Goal: Task Accomplishment & Management: Use online tool/utility

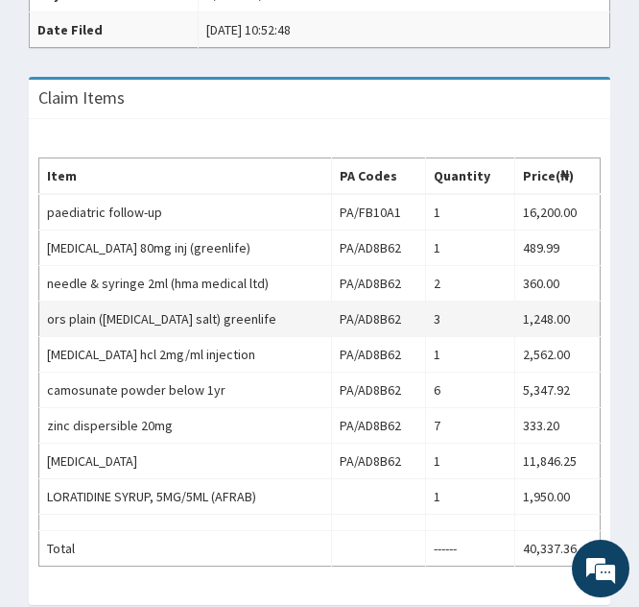
scroll to position [702, 0]
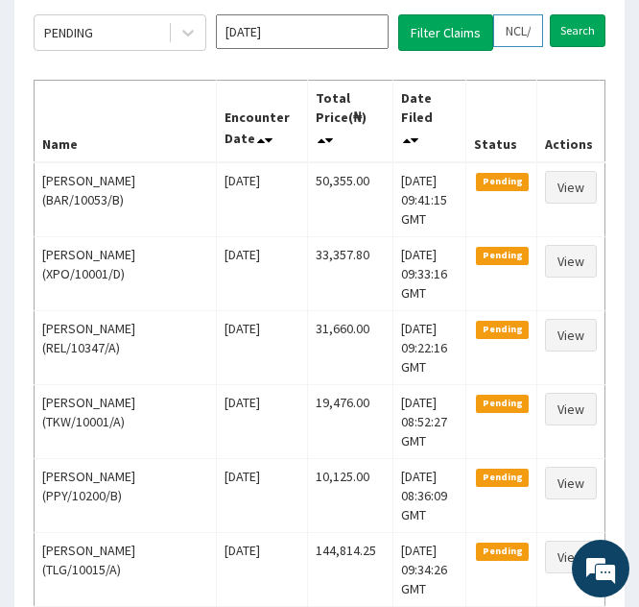
click at [518, 31] on input "NCL/10010/c" at bounding box center [518, 30] width 50 height 33
type input "NL/10010/c"
click at [537, 34] on icon at bounding box center [536, 30] width 13 height 13
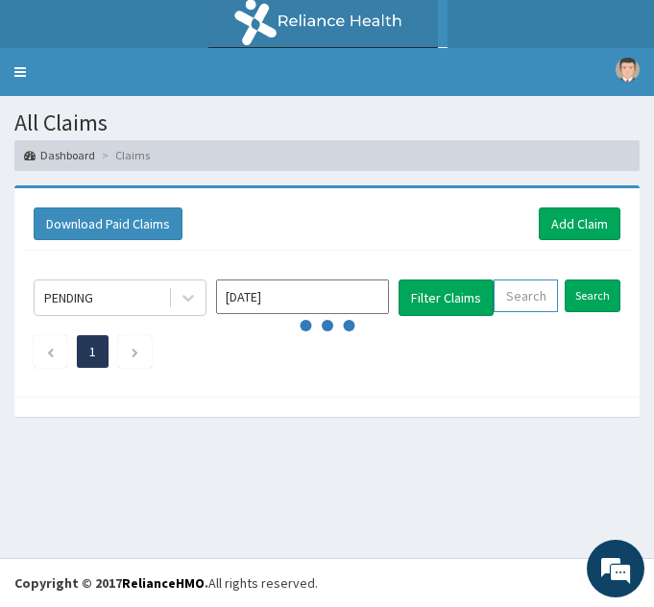
click at [511, 300] on input "text" at bounding box center [525, 295] width 64 height 33
paste input "COT/10002/A"
type input "COT/10002/A"
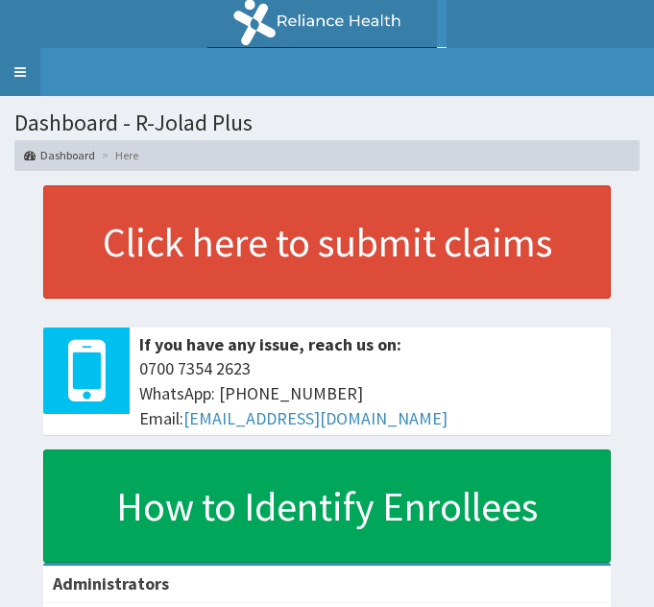
click at [23, 67] on link "Toggle navigation" at bounding box center [20, 72] width 40 height 48
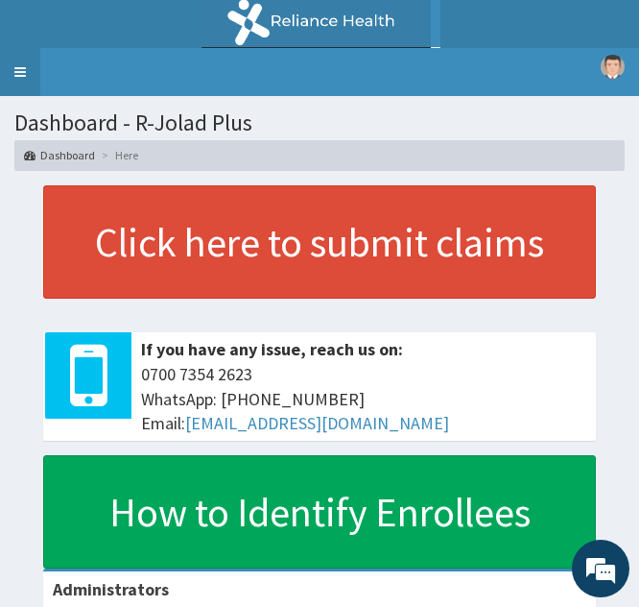
click at [21, 70] on link "Toggle navigation" at bounding box center [20, 72] width 40 height 48
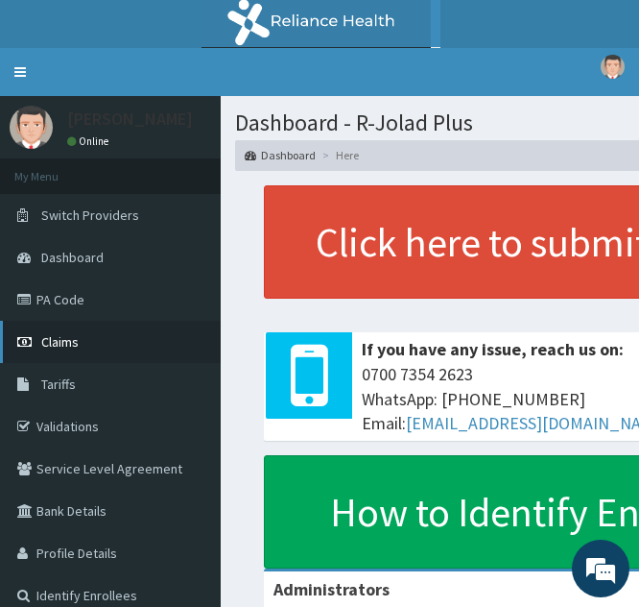
click at [84, 348] on link "Claims" at bounding box center [110, 342] width 221 height 42
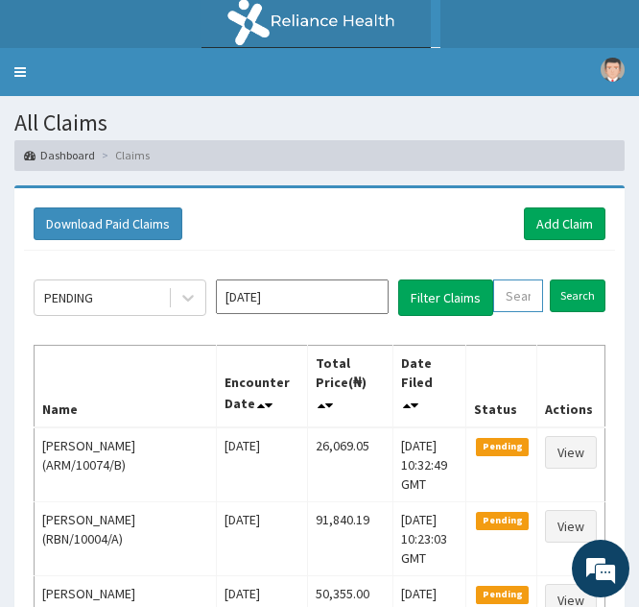
click at [515, 300] on input "text" at bounding box center [518, 295] width 50 height 33
paste input "COT/10002/A"
type input "COT/10002/A"
click at [587, 291] on input "Search" at bounding box center [591, 295] width 56 height 33
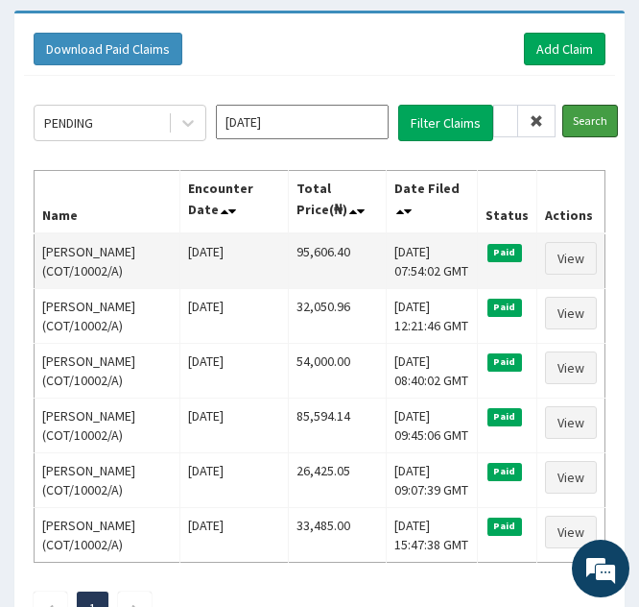
scroll to position [176, 0]
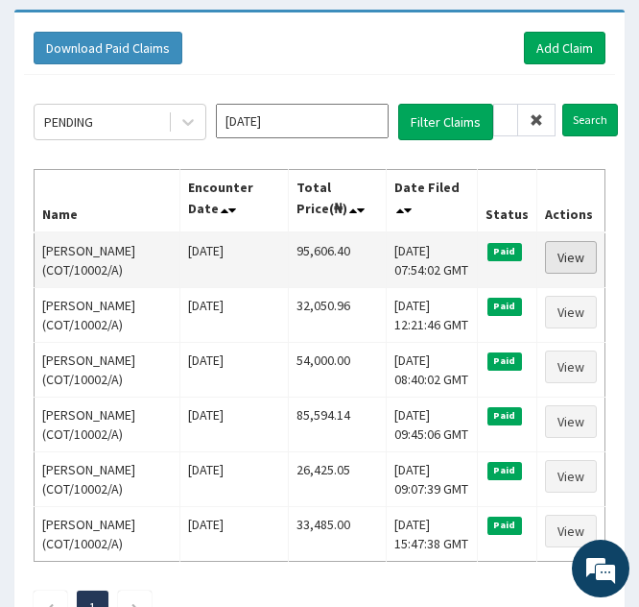
click at [562, 274] on link "View" at bounding box center [571, 257] width 52 height 33
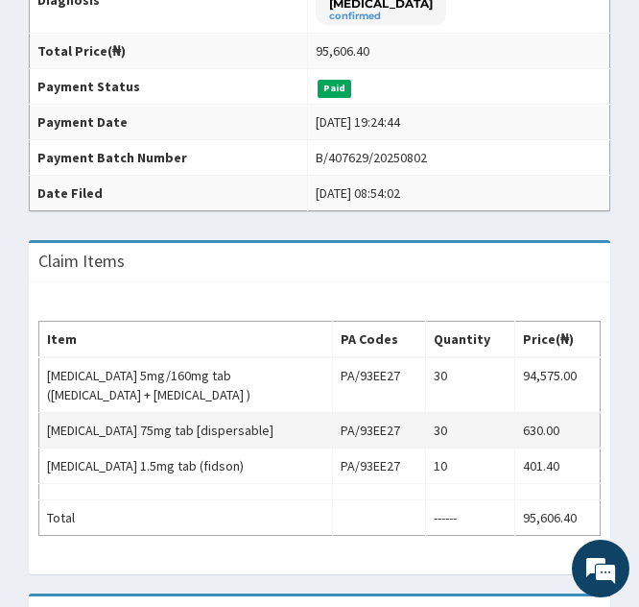
scroll to position [468, 0]
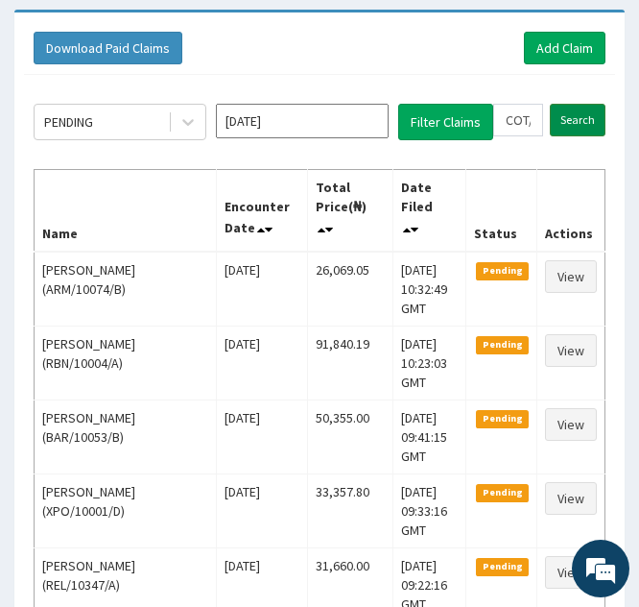
click at [573, 120] on input "Search" at bounding box center [578, 120] width 56 height 33
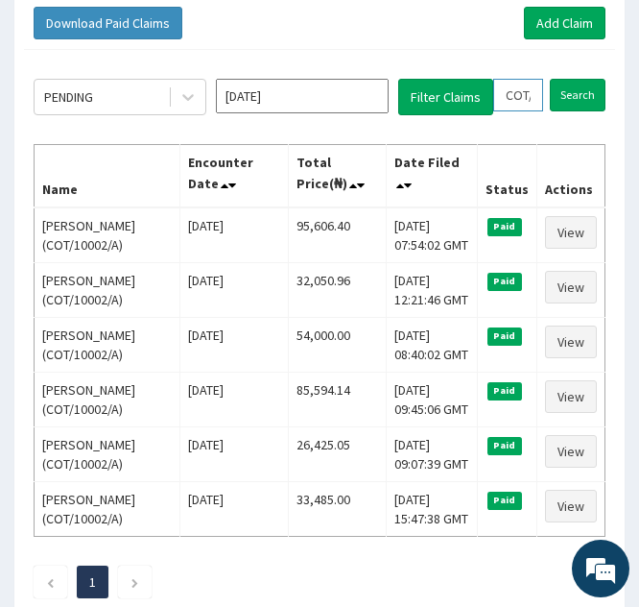
click at [514, 99] on input "COT/10002/A" at bounding box center [518, 95] width 50 height 33
type input "OT/10002/A"
click at [541, 106] on span at bounding box center [536, 95] width 37 height 33
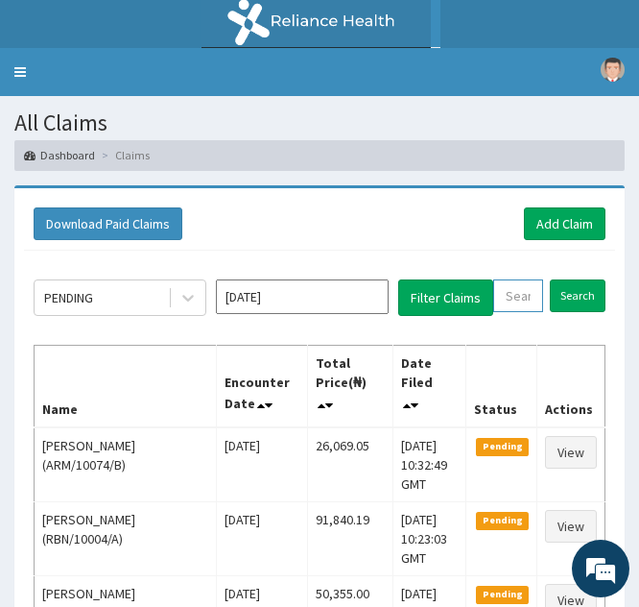
click at [503, 295] on input "text" at bounding box center [518, 295] width 50 height 33
paste input "REL/10475/A"
type input "REL/10475/A"
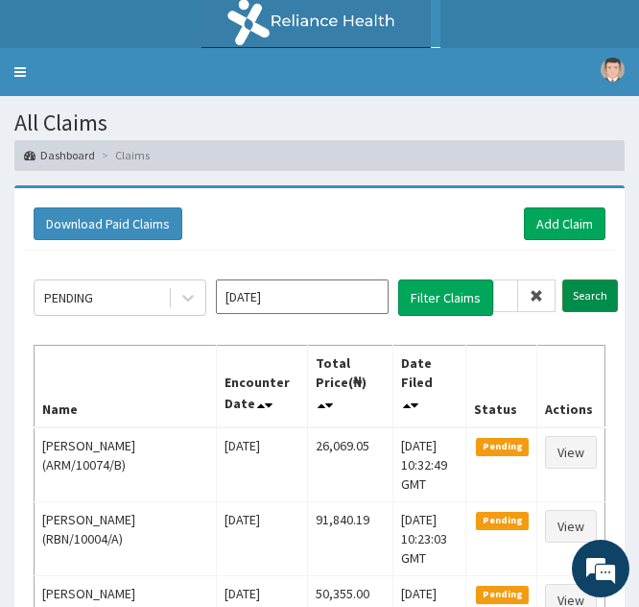
click at [579, 296] on input "Search" at bounding box center [591, 295] width 56 height 33
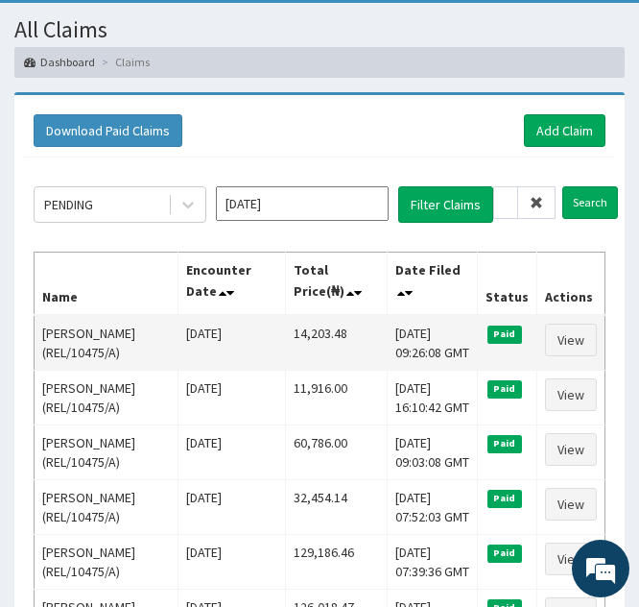
scroll to position [94, 0]
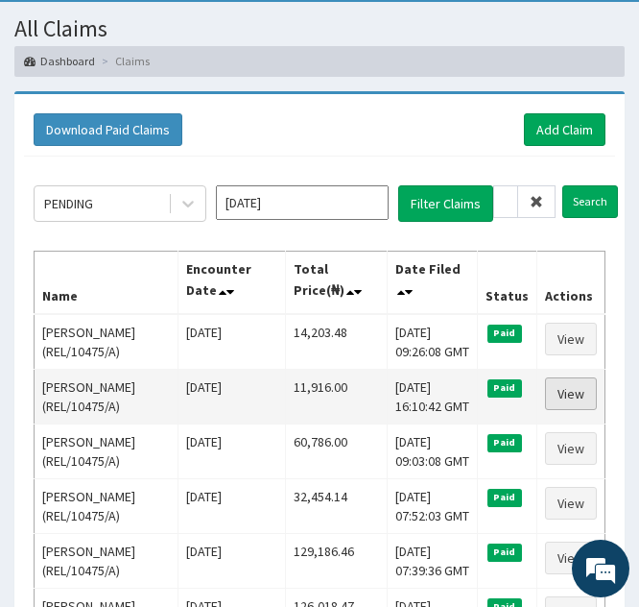
click at [569, 391] on link "View" at bounding box center [571, 393] width 52 height 33
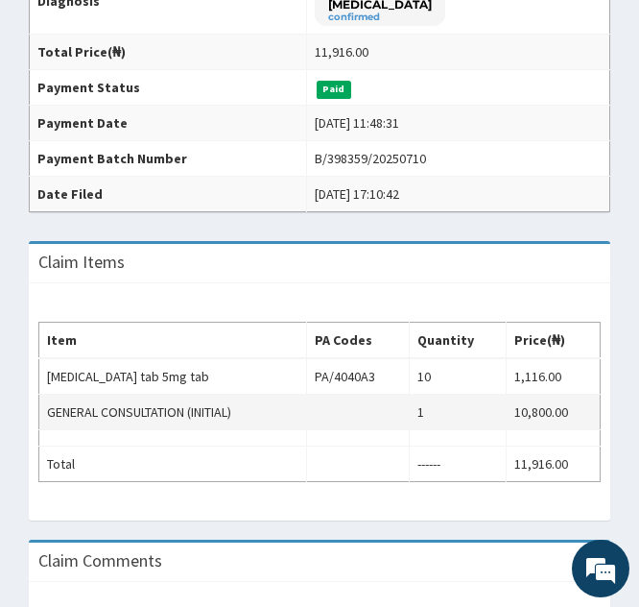
scroll to position [492, 0]
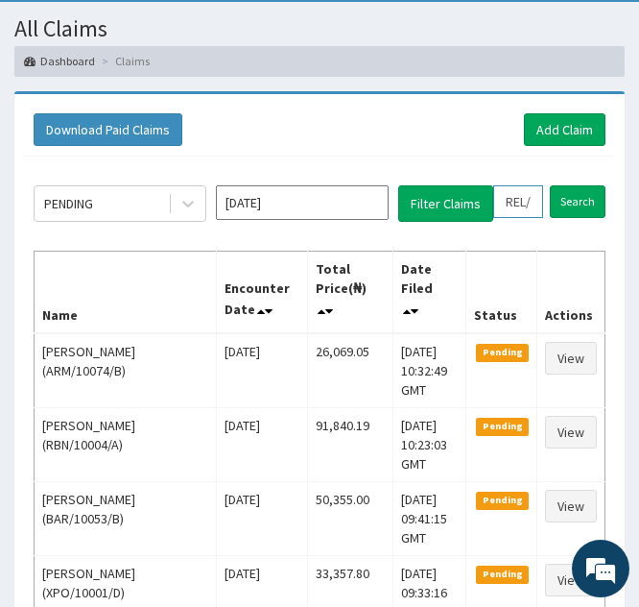
click at [522, 204] on input "REL/10475/A" at bounding box center [518, 201] width 50 height 33
type input "RL/10475/A"
click at [533, 205] on icon at bounding box center [536, 201] width 13 height 13
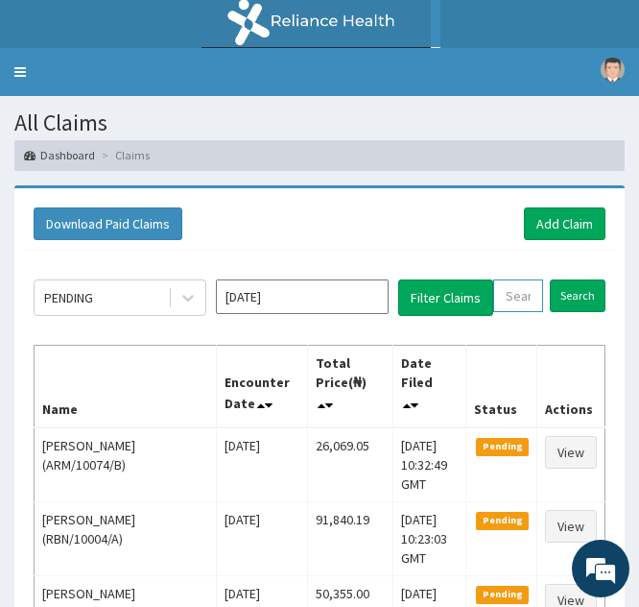
click at [508, 291] on input "text" at bounding box center [518, 295] width 50 height 33
paste input "OOS/10001/B"
type input "OOS/10001/B"
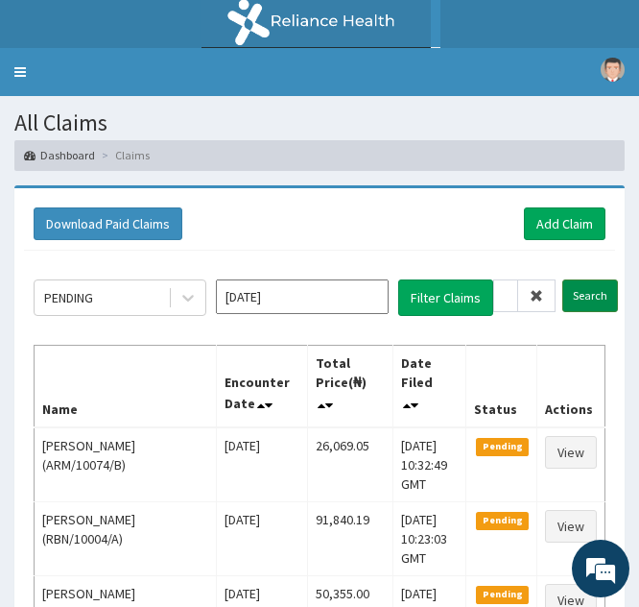
click at [569, 298] on input "Search" at bounding box center [591, 295] width 56 height 33
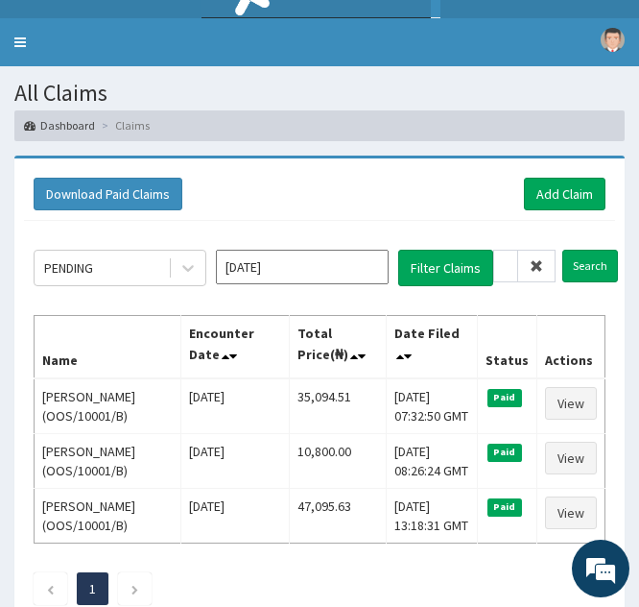
scroll to position [42, 0]
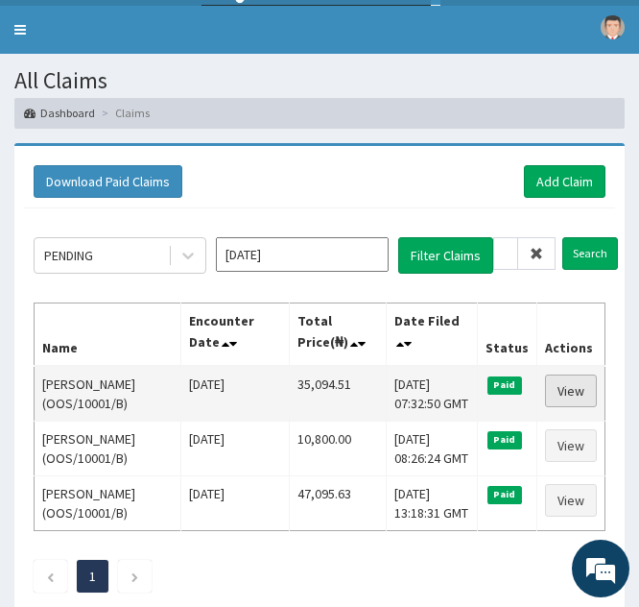
click at [573, 386] on link "View" at bounding box center [571, 390] width 52 height 33
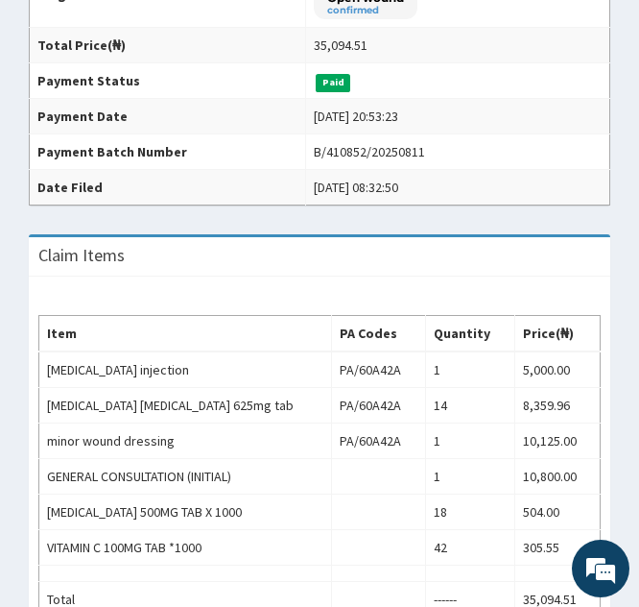
scroll to position [544, 0]
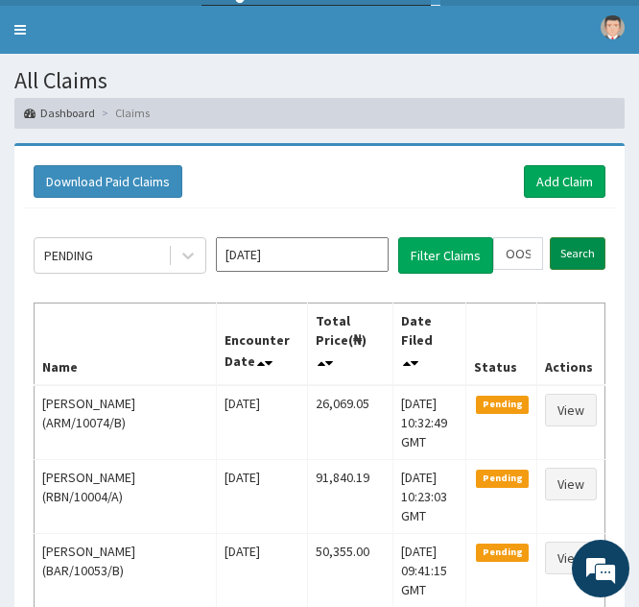
click at [569, 261] on input "Search" at bounding box center [578, 253] width 56 height 33
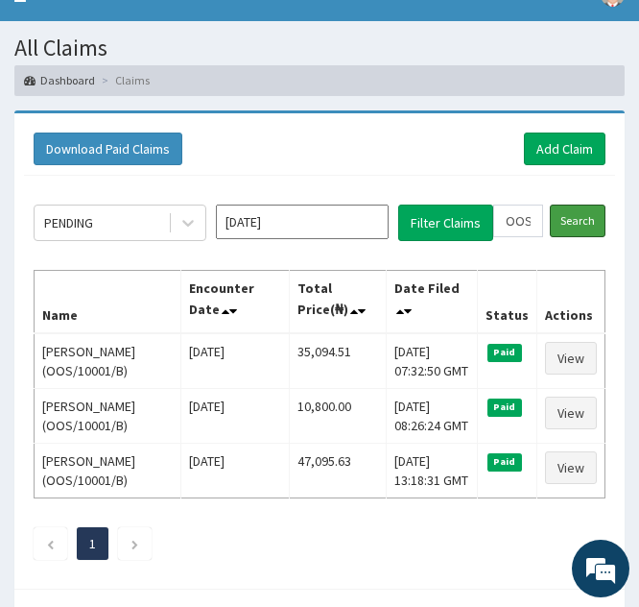
scroll to position [80, 0]
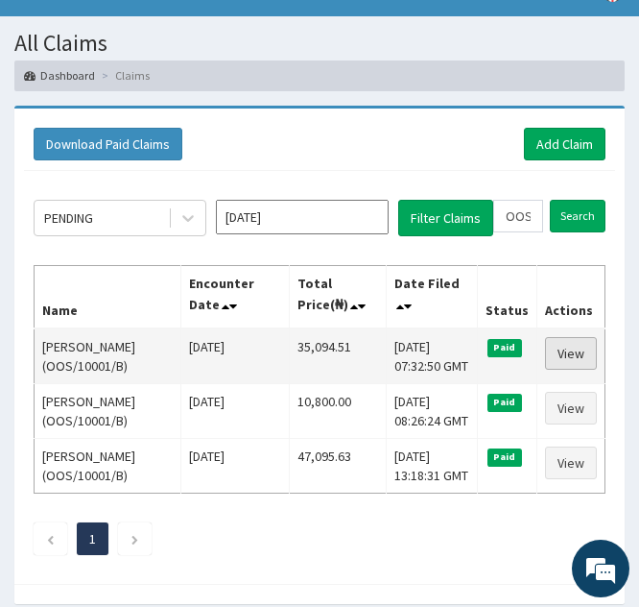
click at [574, 342] on link "View" at bounding box center [571, 353] width 52 height 33
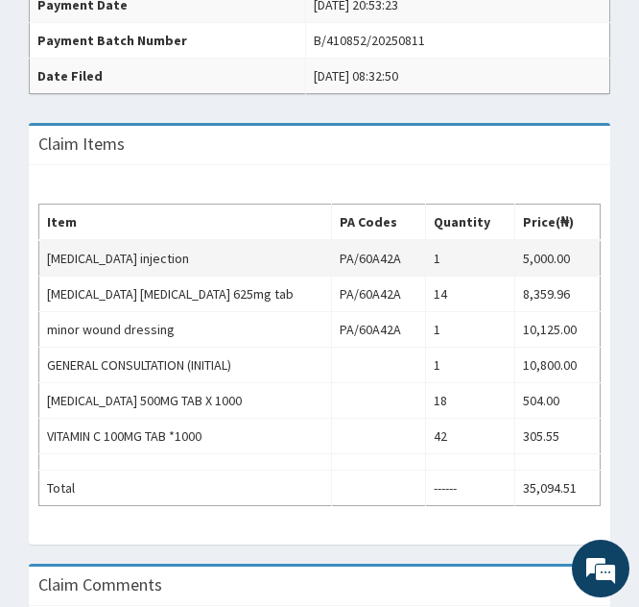
scroll to position [596, 0]
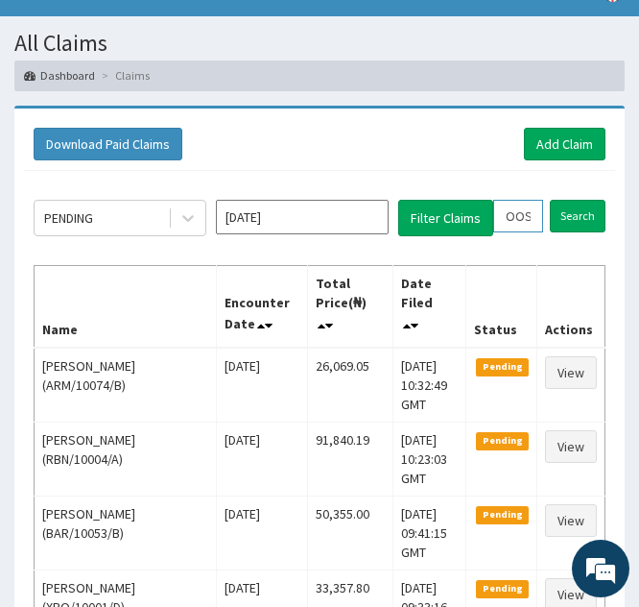
click at [520, 216] on input "OOS/10001/B" at bounding box center [518, 216] width 50 height 33
type input "OS/10001/B"
click at [530, 217] on icon at bounding box center [536, 215] width 13 height 13
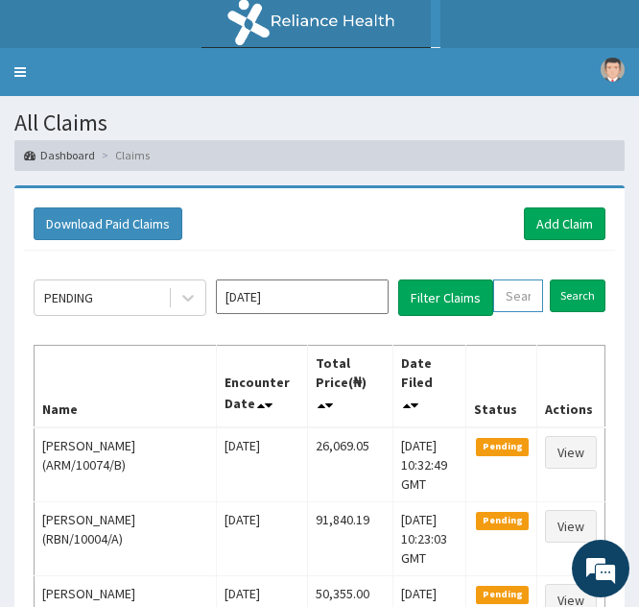
click at [515, 298] on input "text" at bounding box center [518, 295] width 50 height 33
paste input "DBN/10058/A"
type input "DBN/10058/A"
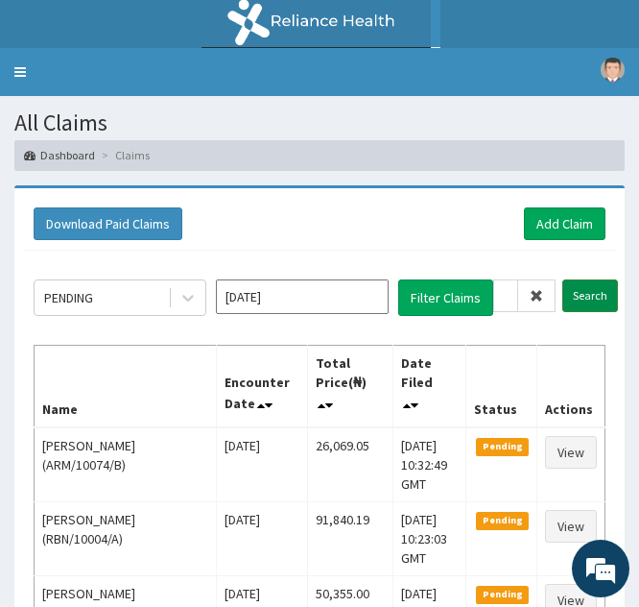
click at [581, 299] on input "Search" at bounding box center [591, 295] width 56 height 33
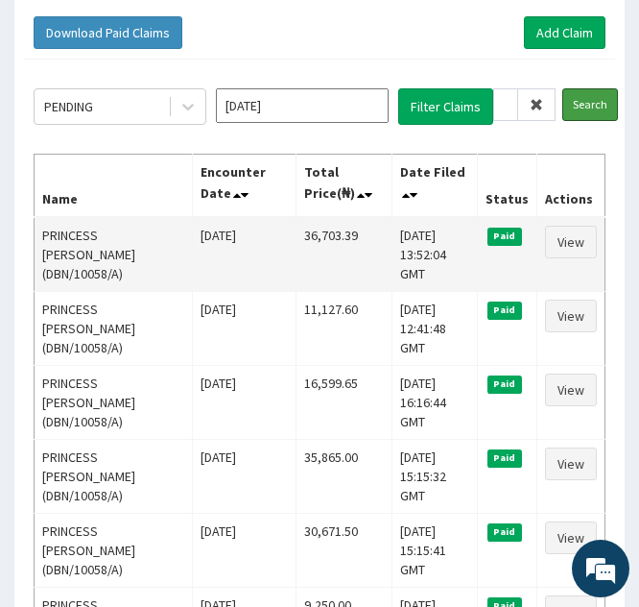
scroll to position [192, 0]
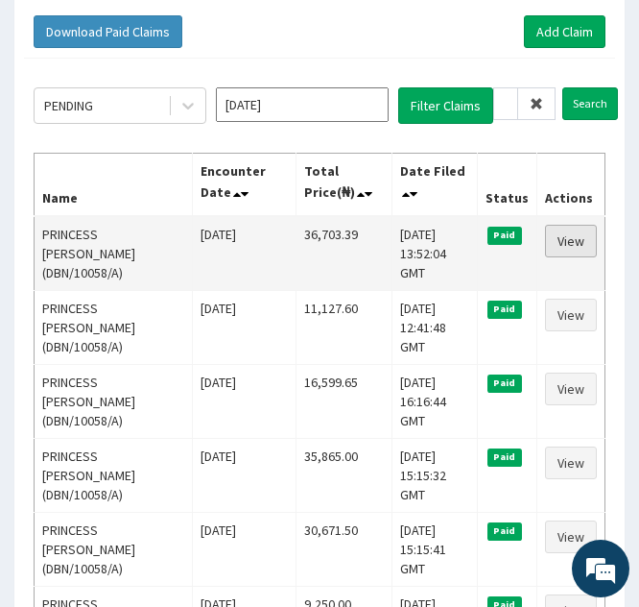
click at [566, 243] on link "View" at bounding box center [571, 241] width 52 height 33
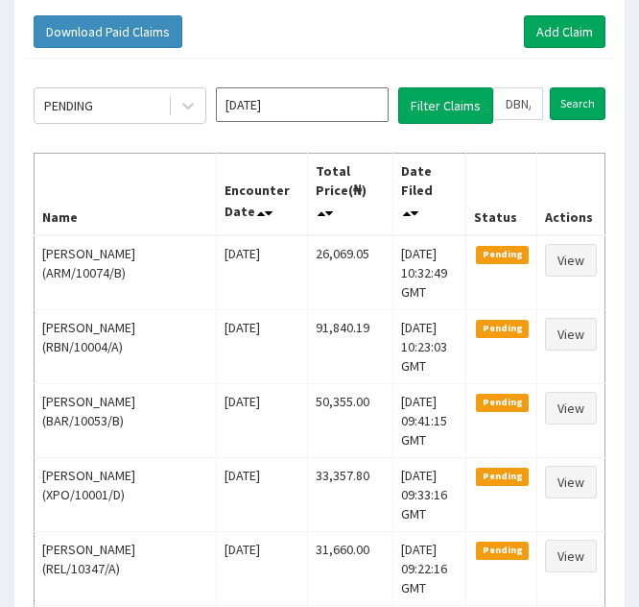
scroll to position [192, 0]
click at [513, 104] on input "DBN/10058/A" at bounding box center [518, 103] width 50 height 33
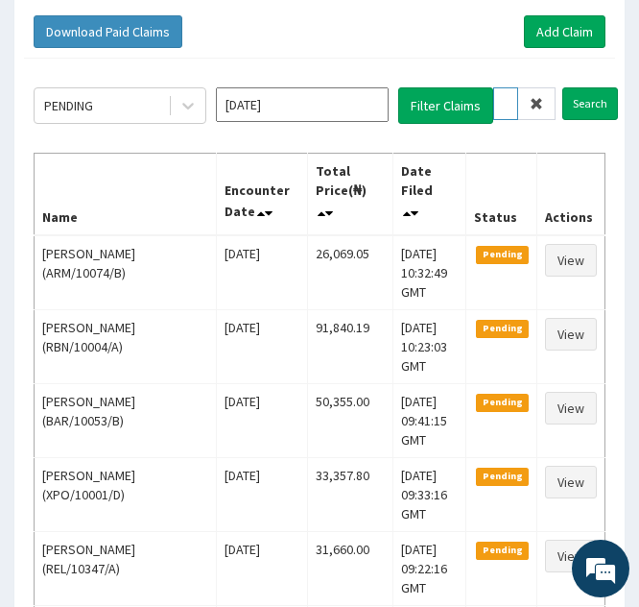
type input "BN/10058/A"
click at [538, 111] on span at bounding box center [536, 103] width 37 height 33
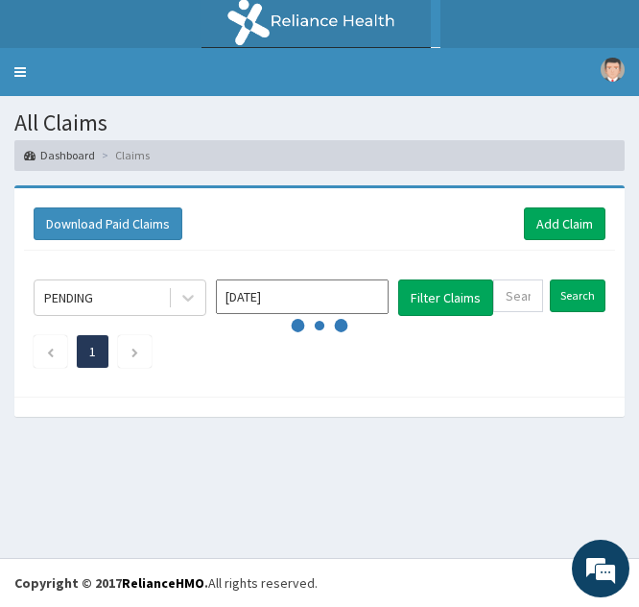
scroll to position [0, 0]
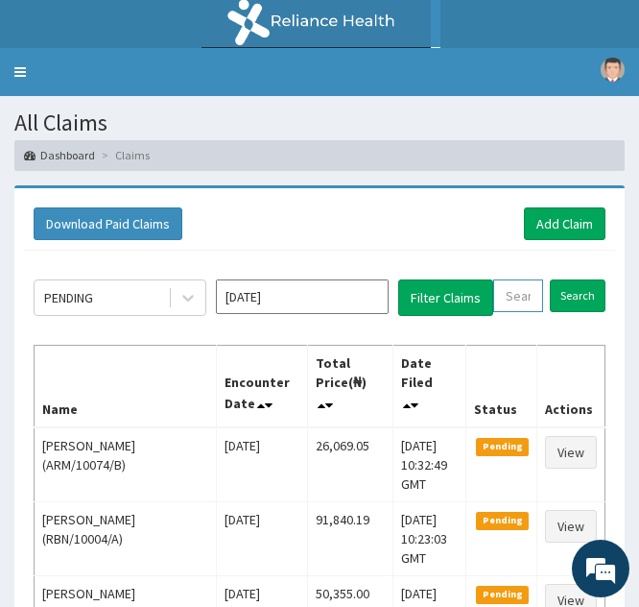
click at [520, 299] on input "text" at bounding box center [518, 295] width 50 height 33
paste input "XPO/10018/B"
type input "XPO/10018/B"
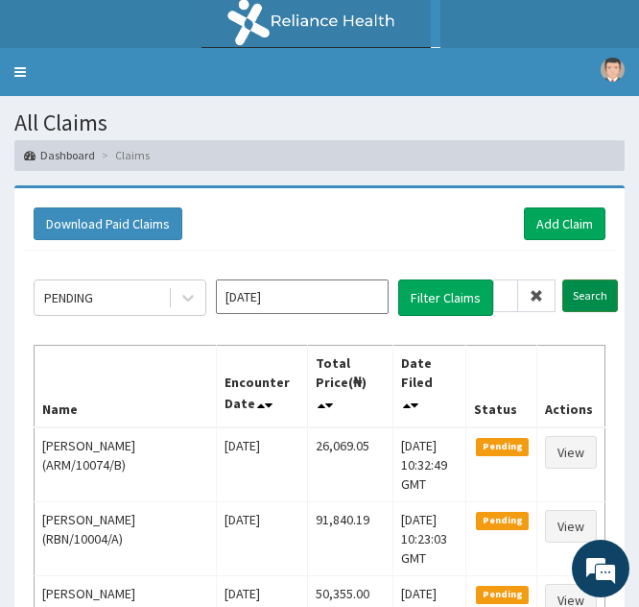
click at [583, 290] on input "Search" at bounding box center [591, 295] width 56 height 33
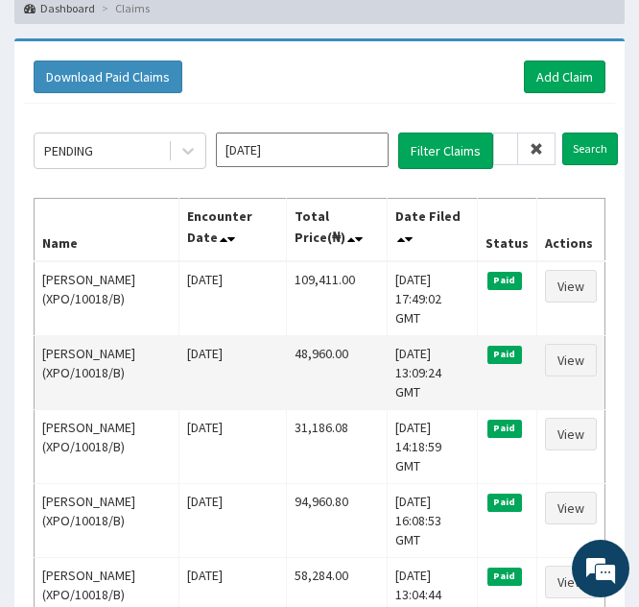
scroll to position [152, 0]
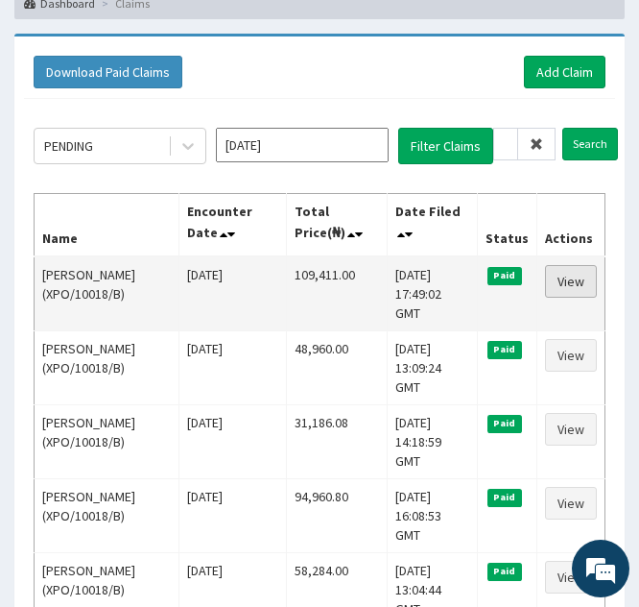
click at [563, 292] on link "View" at bounding box center [571, 281] width 52 height 33
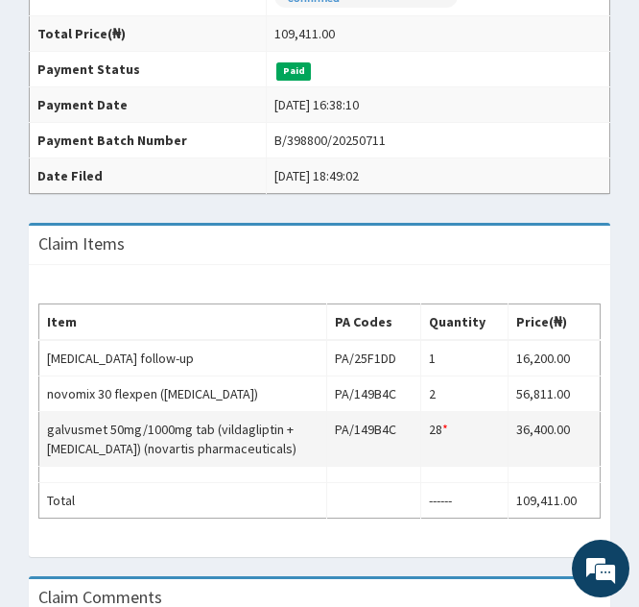
scroll to position [505, 0]
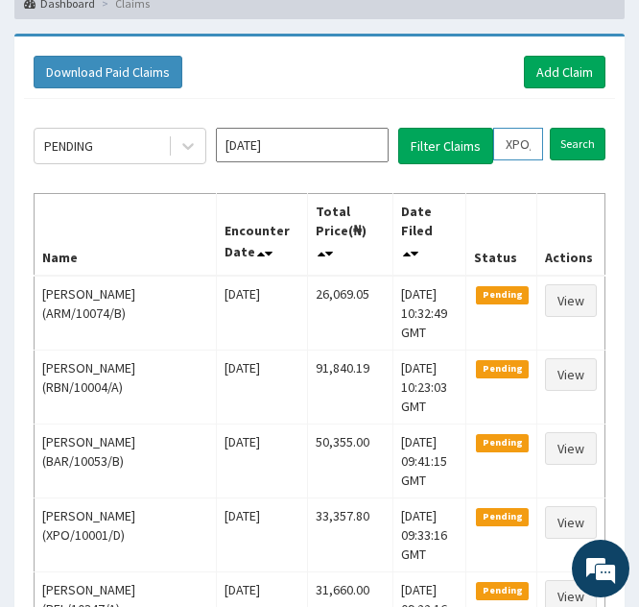
click at [517, 140] on input "XPO/10018/B" at bounding box center [518, 144] width 50 height 33
type input "XO/10018/B"
click at [545, 144] on span at bounding box center [536, 144] width 37 height 33
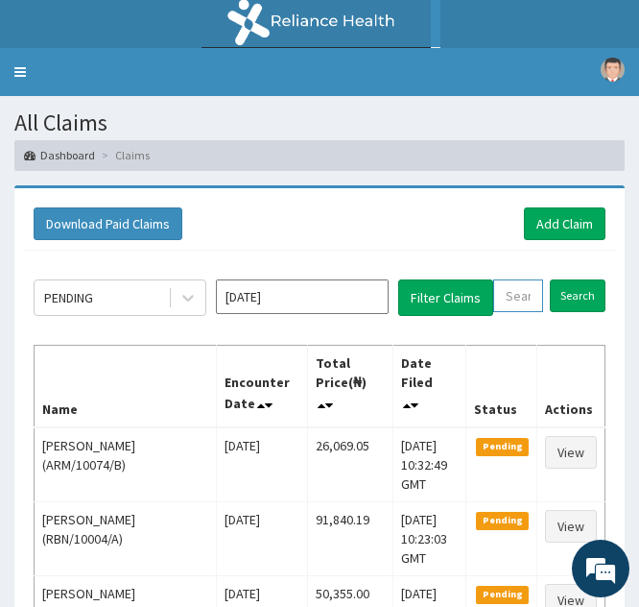
click at [512, 289] on input "text" at bounding box center [518, 295] width 50 height 33
paste input "CMC/10145/B"
type input "CMC/10145/B"
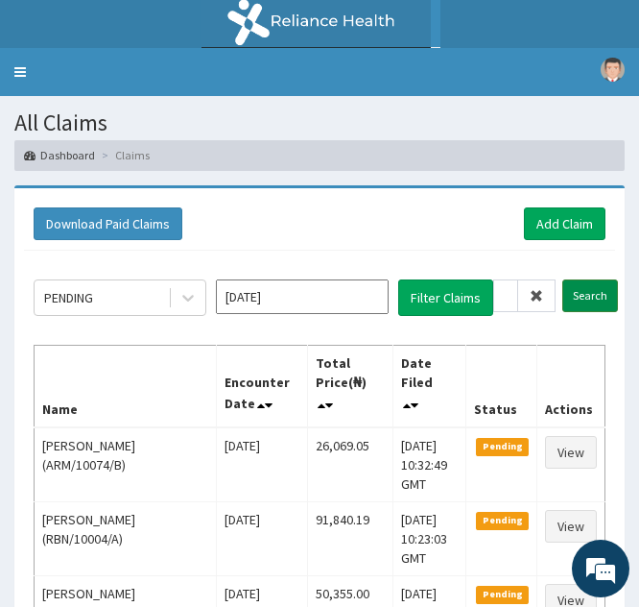
click at [584, 293] on input "Search" at bounding box center [591, 295] width 56 height 33
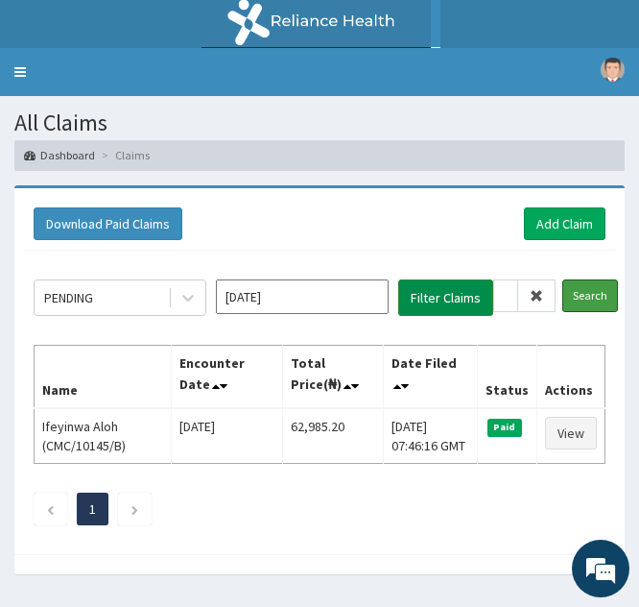
scroll to position [50, 0]
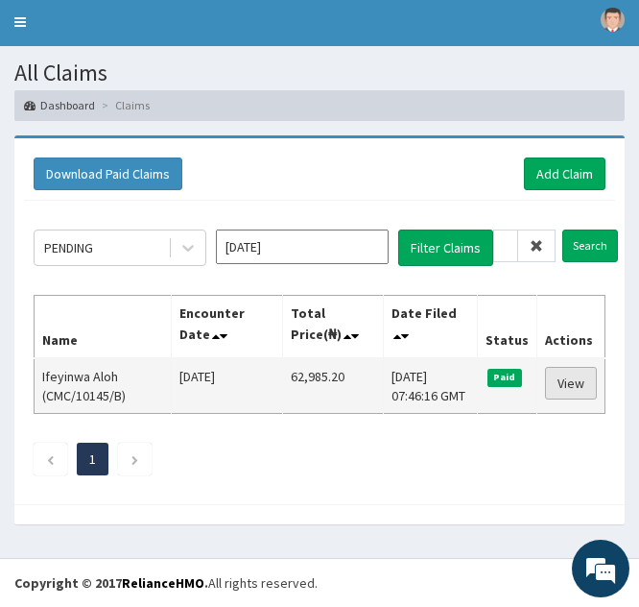
click at [564, 378] on link "View" at bounding box center [571, 383] width 52 height 33
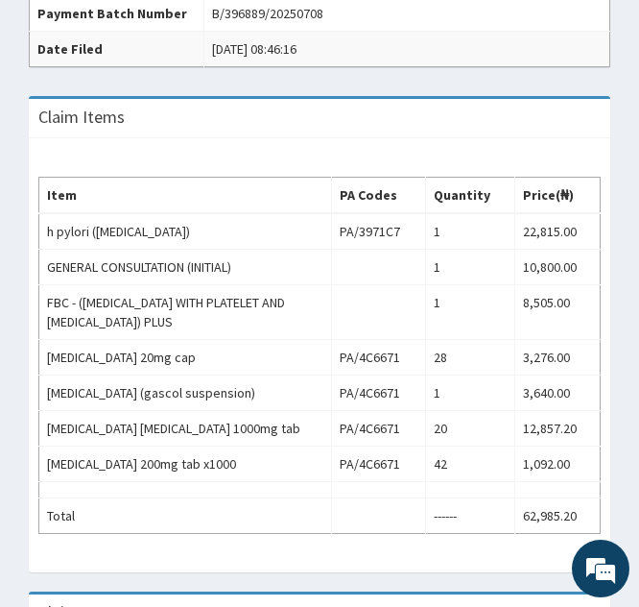
scroll to position [683, 0]
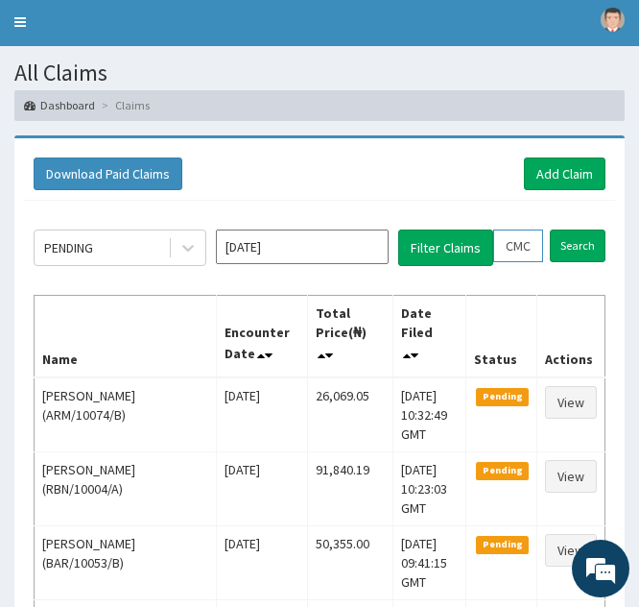
click at [519, 247] on input "CMC/10145/B" at bounding box center [518, 245] width 50 height 33
type input "CC/10145/B"
click at [536, 248] on icon at bounding box center [536, 245] width 13 height 13
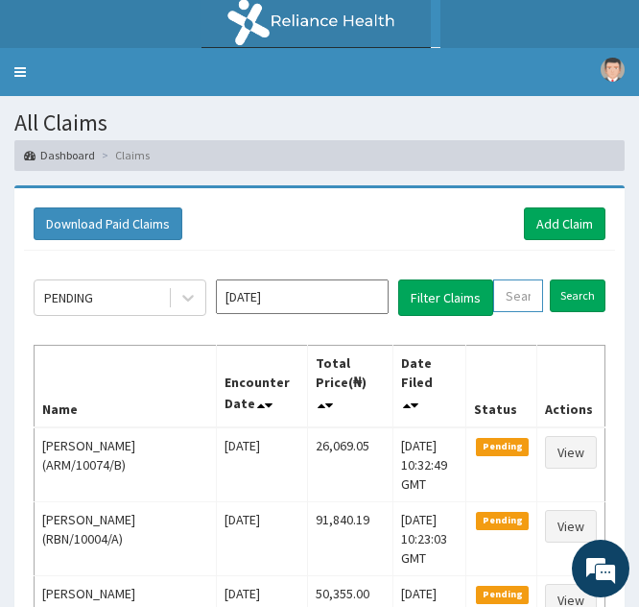
click at [514, 302] on input "text" at bounding box center [518, 295] width 50 height 33
paste input "cmc/10145/c"
type input "cmc/10145/c"
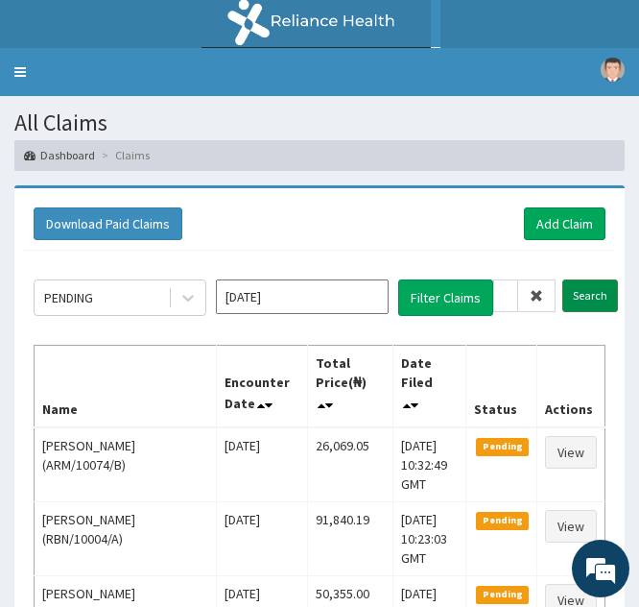
click at [584, 291] on input "Search" at bounding box center [591, 295] width 56 height 33
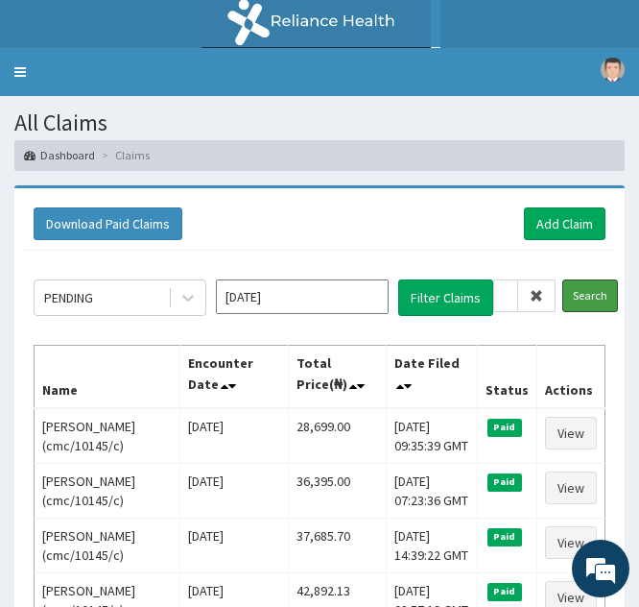
scroll to position [214, 0]
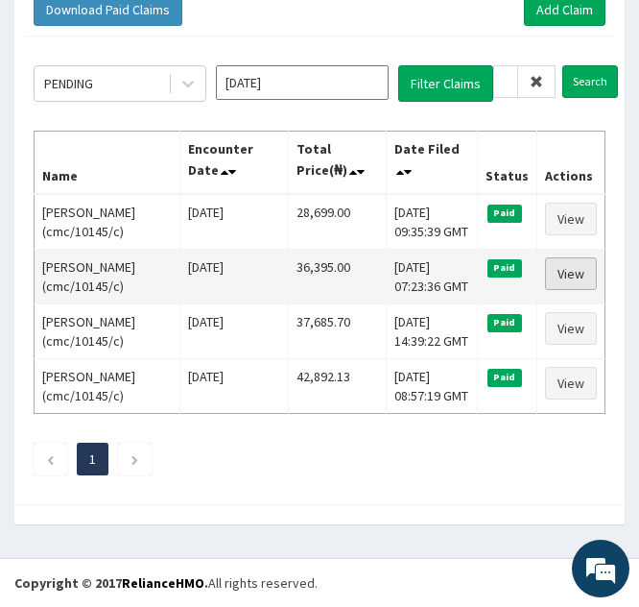
click at [555, 267] on link "View" at bounding box center [571, 273] width 52 height 33
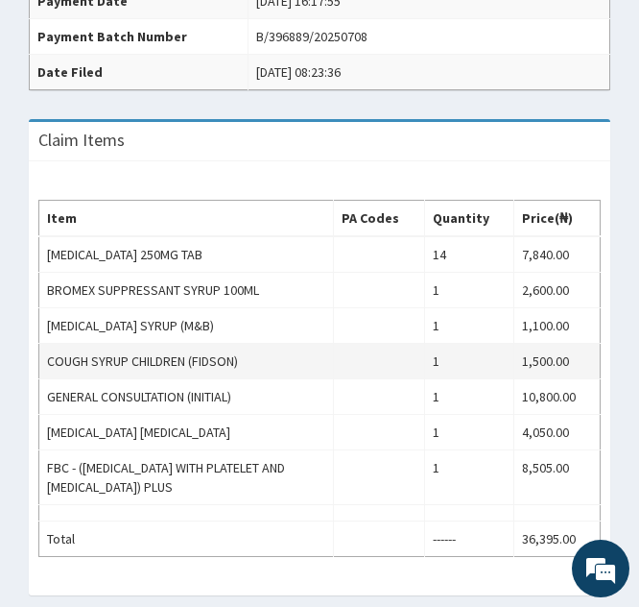
scroll to position [673, 0]
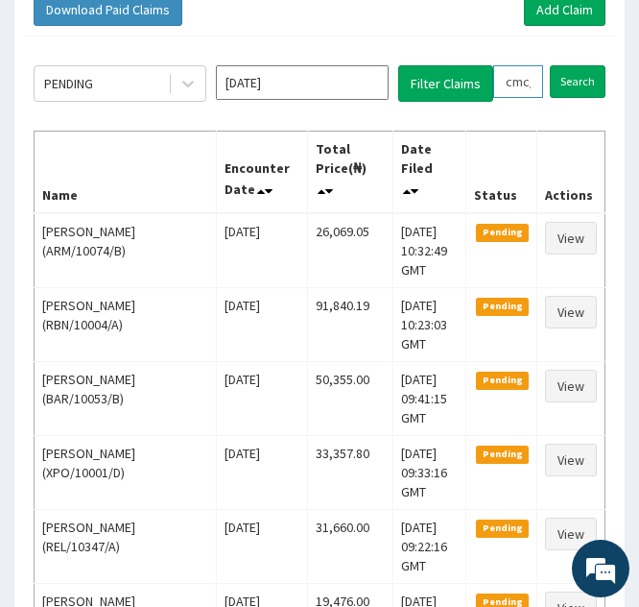
click at [513, 81] on input "cmc/10145/c" at bounding box center [518, 81] width 50 height 33
type input "mc/10145/c"
click at [537, 84] on icon at bounding box center [536, 81] width 13 height 13
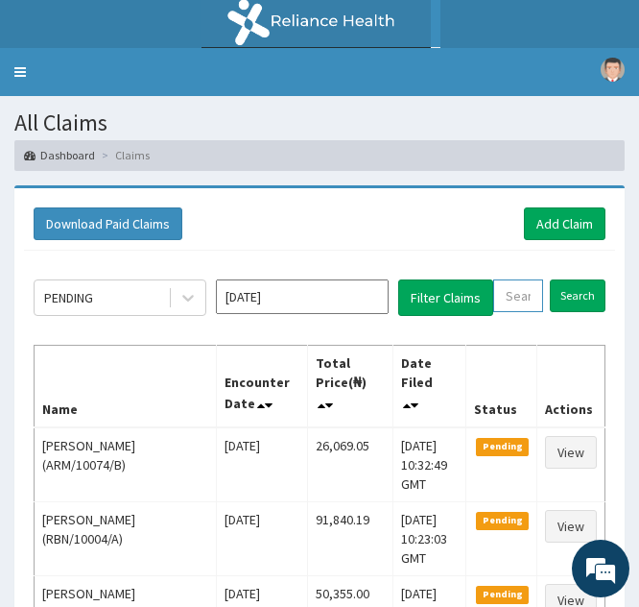
click at [518, 288] on input "text" at bounding box center [518, 295] width 50 height 33
paste input "LFL/10067/A"
type input "LFL/10067/A"
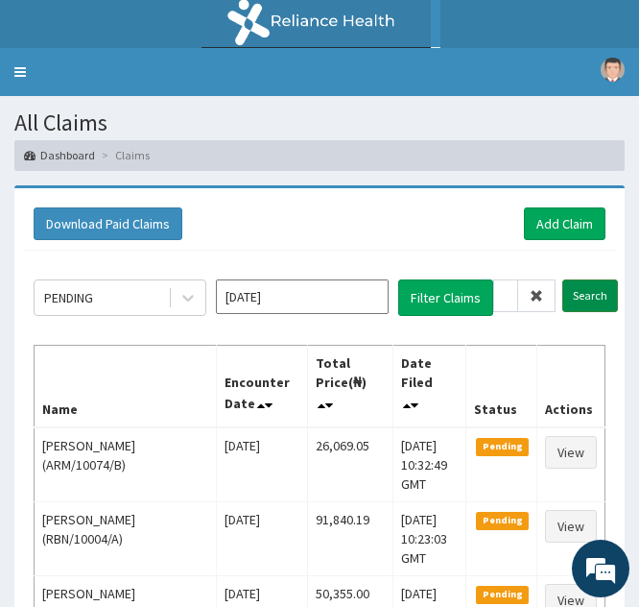
click at [574, 294] on input "Search" at bounding box center [591, 295] width 56 height 33
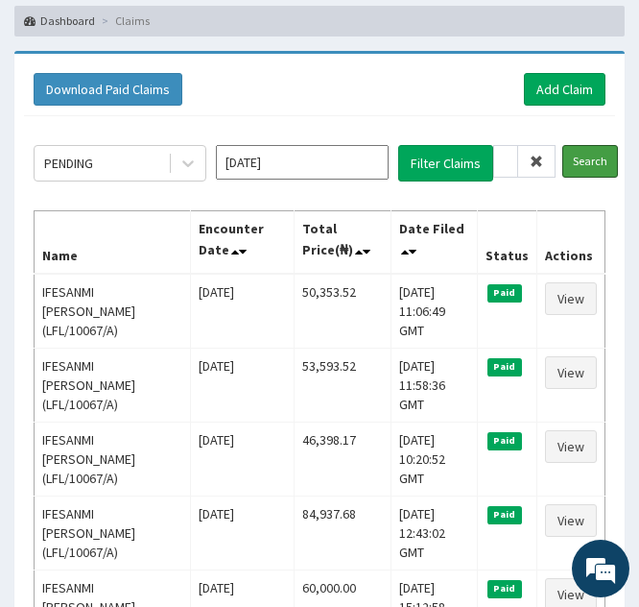
scroll to position [146, 0]
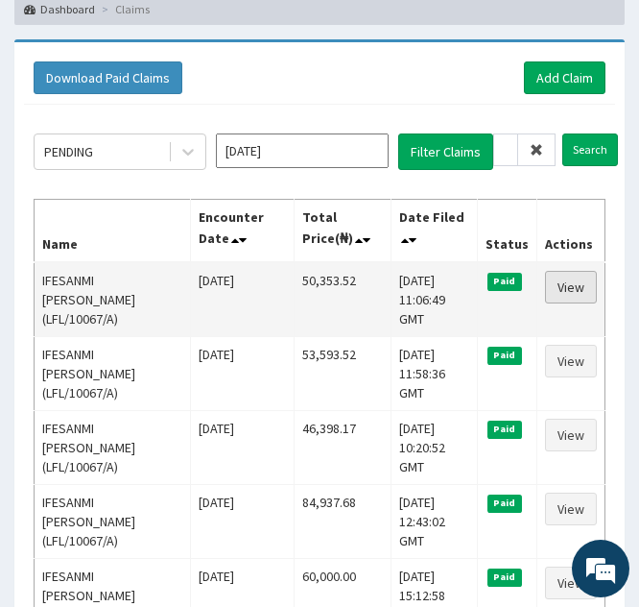
click at [563, 297] on link "View" at bounding box center [571, 287] width 52 height 33
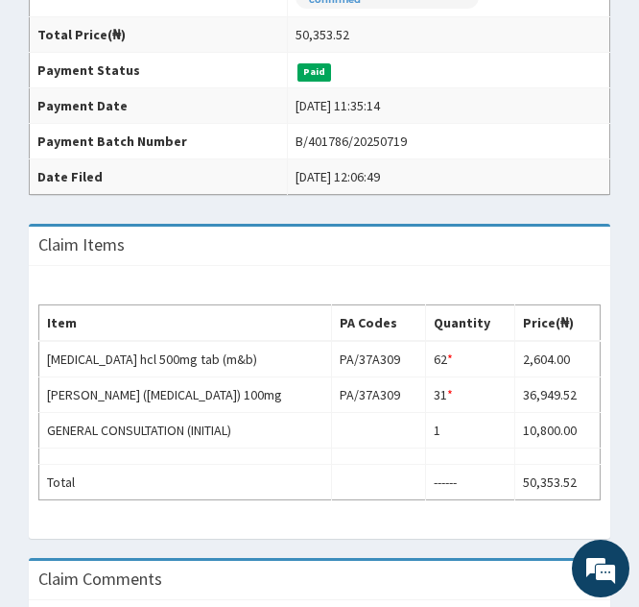
scroll to position [497, 0]
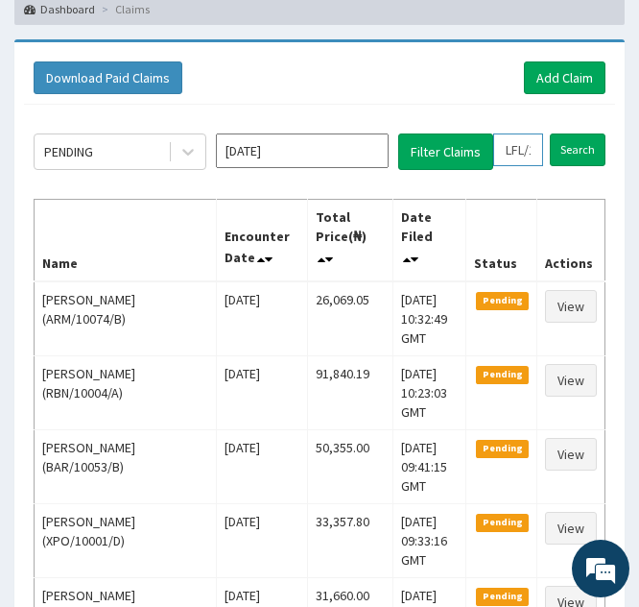
click at [512, 150] on input "LFL/10067/A" at bounding box center [518, 149] width 50 height 33
type input "FL/10067/A"
click at [531, 145] on icon at bounding box center [536, 149] width 13 height 13
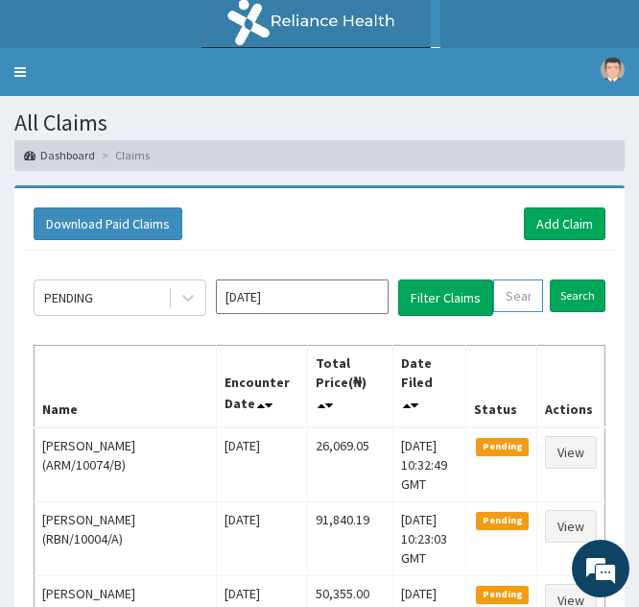
click at [498, 303] on input "text" at bounding box center [518, 295] width 50 height 33
paste input "LFL/10067/D"
type input "LFL/10067/D"
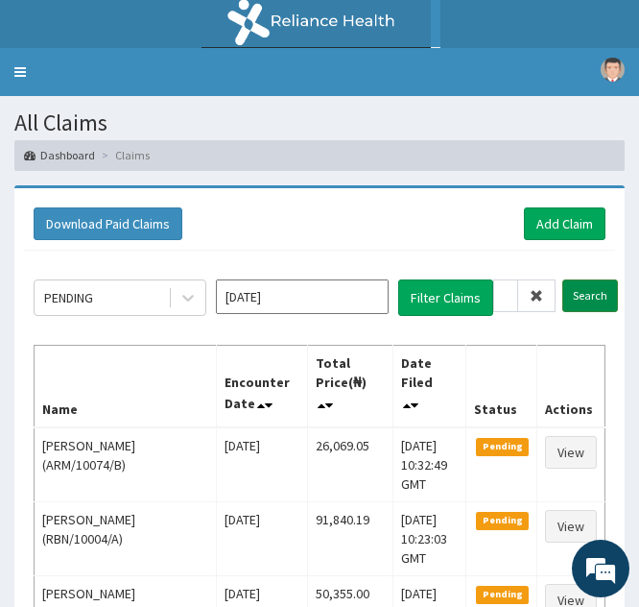
click at [587, 299] on input "Search" at bounding box center [591, 295] width 56 height 33
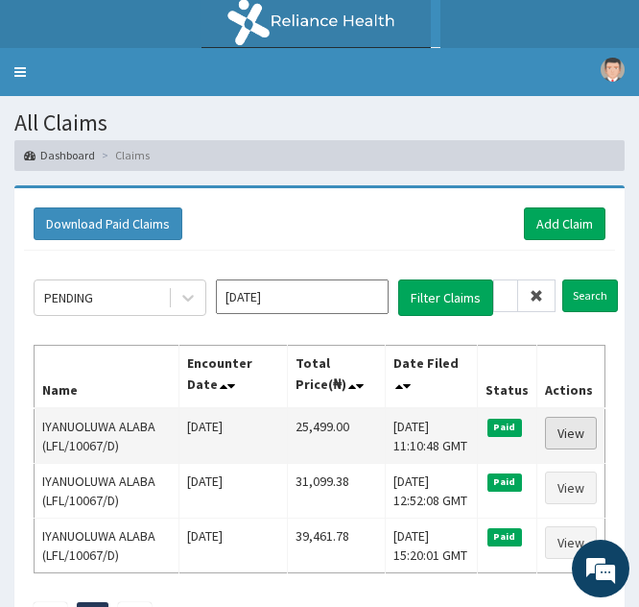
click at [561, 432] on link "View" at bounding box center [571, 433] width 52 height 33
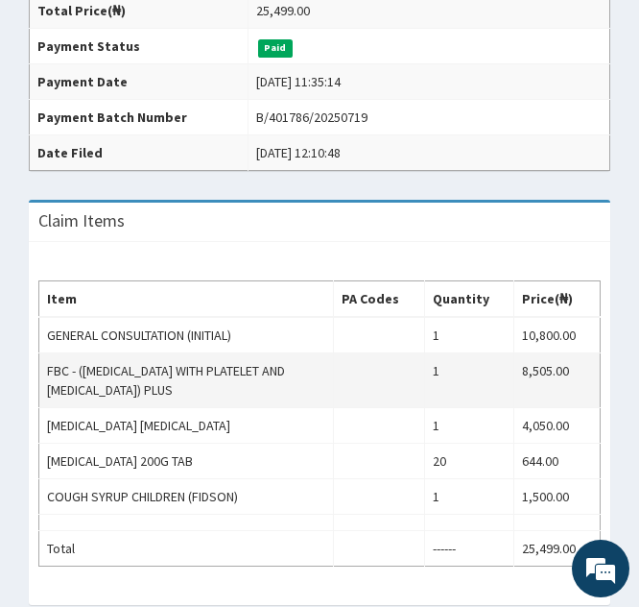
scroll to position [519, 0]
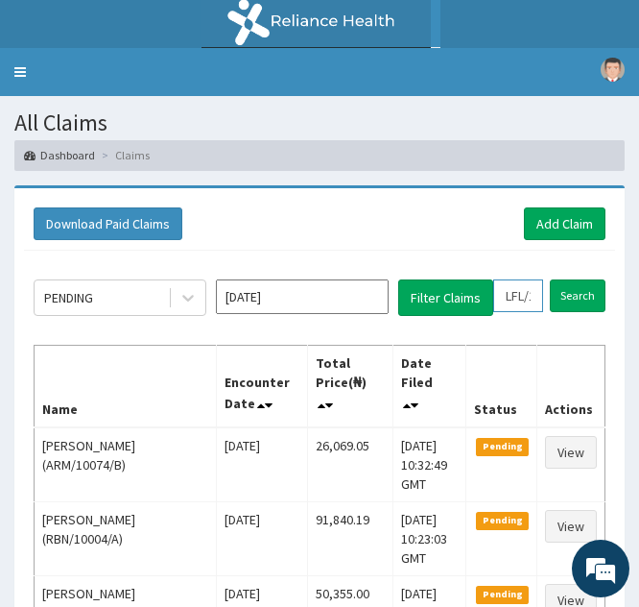
click at [515, 285] on input "LFL/10067/D" at bounding box center [518, 295] width 50 height 33
type input "LL/10067/D"
click at [535, 290] on icon at bounding box center [536, 295] width 13 height 13
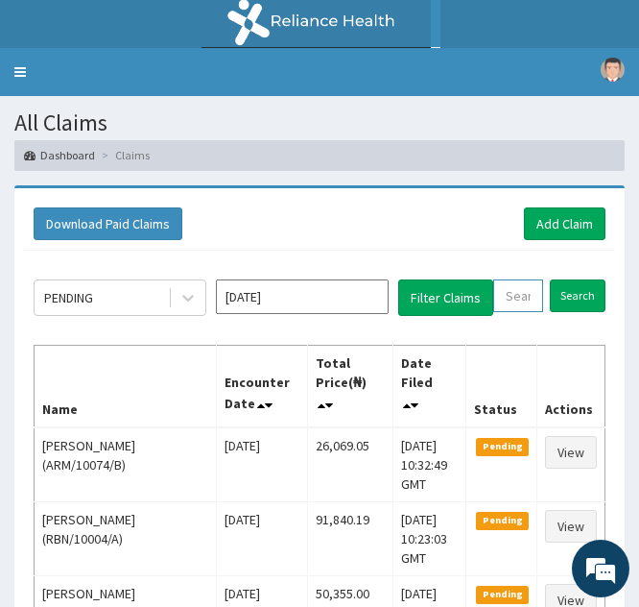
click at [503, 300] on input "text" at bounding box center [518, 295] width 50 height 33
paste input "REL/10125/A"
type input "REL/10125/A"
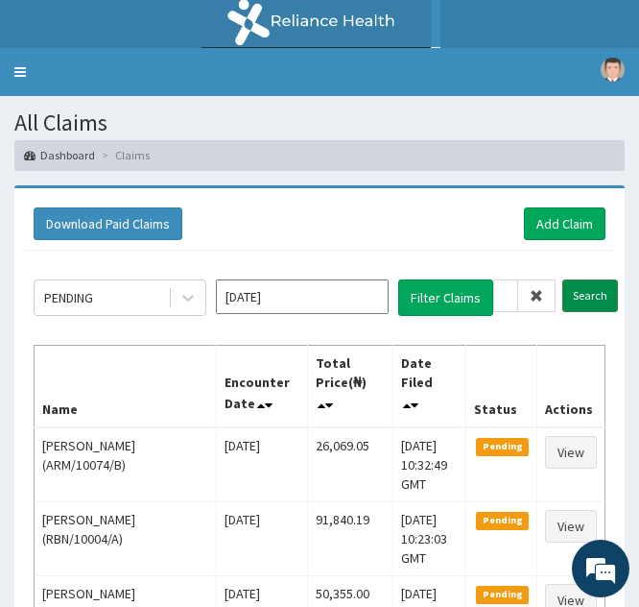
click at [579, 294] on input "Search" at bounding box center [591, 295] width 56 height 33
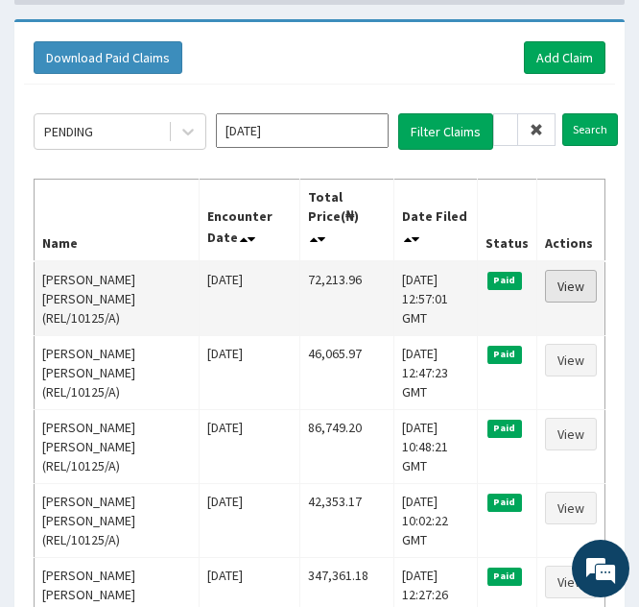
click at [571, 270] on link "View" at bounding box center [571, 286] width 52 height 33
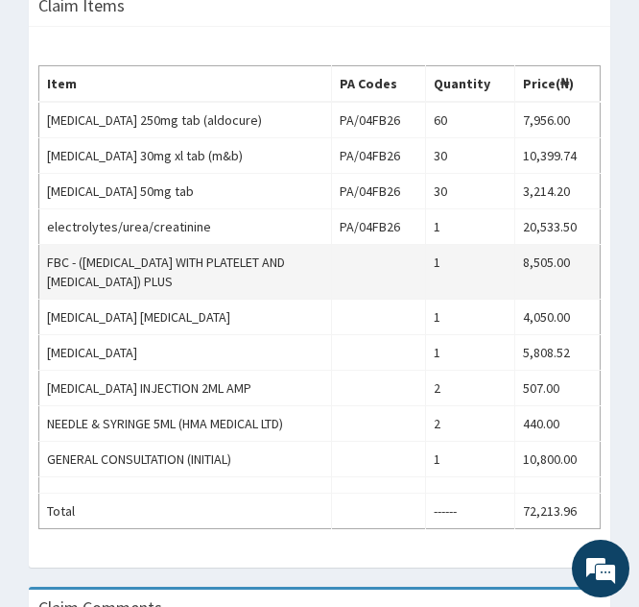
scroll to position [810, 0]
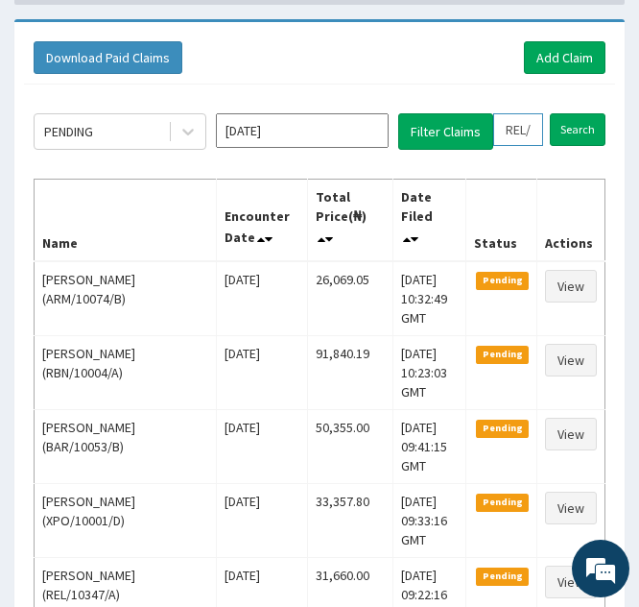
click at [521, 127] on input "REL/10125/A" at bounding box center [518, 129] width 50 height 33
type input "RL/10125/A"
click at [533, 127] on icon at bounding box center [536, 129] width 13 height 13
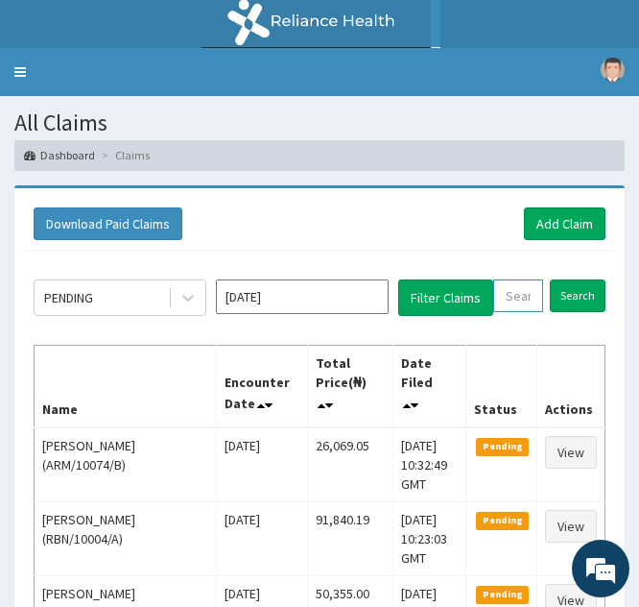
click at [508, 292] on input "text" at bounding box center [518, 295] width 50 height 33
paste input "PZC/10030/C"
type input "PZC/10030/C"
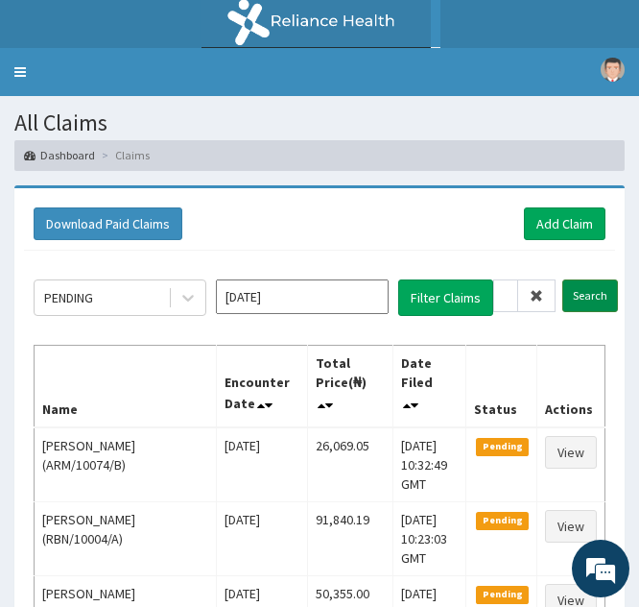
click at [578, 300] on input "Search" at bounding box center [591, 295] width 56 height 33
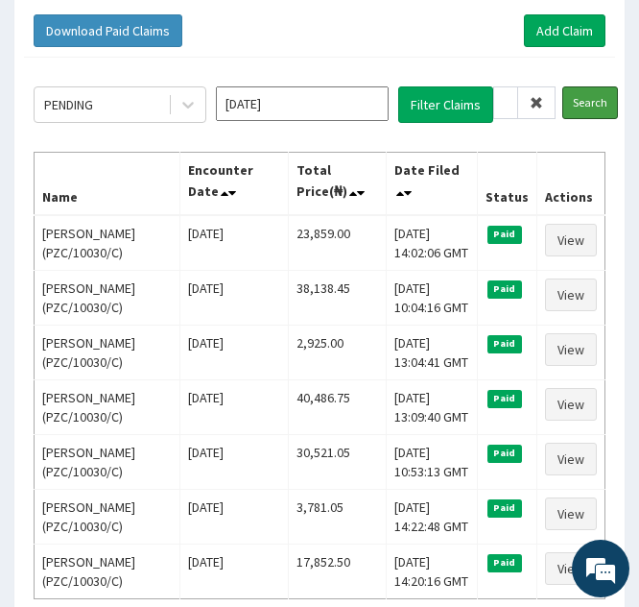
scroll to position [200, 0]
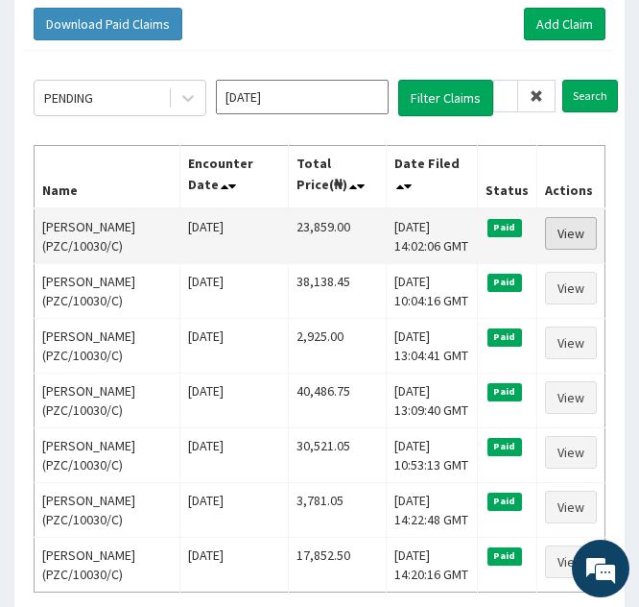
click at [560, 227] on link "View" at bounding box center [571, 233] width 52 height 33
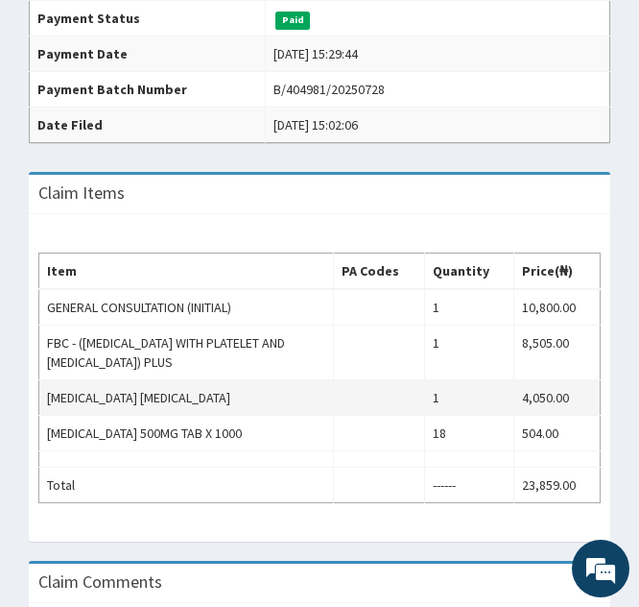
scroll to position [549, 0]
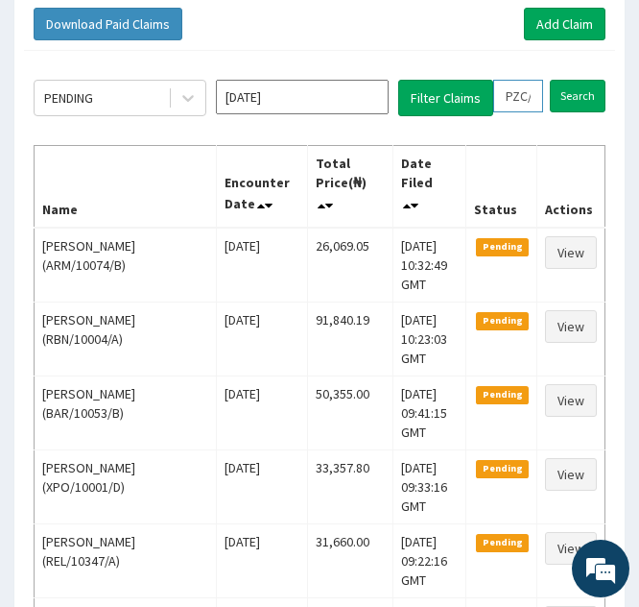
click at [512, 99] on input "PZC/10030/C" at bounding box center [518, 96] width 50 height 33
type input "ZC/10030/C"
click at [537, 98] on icon at bounding box center [536, 95] width 13 height 13
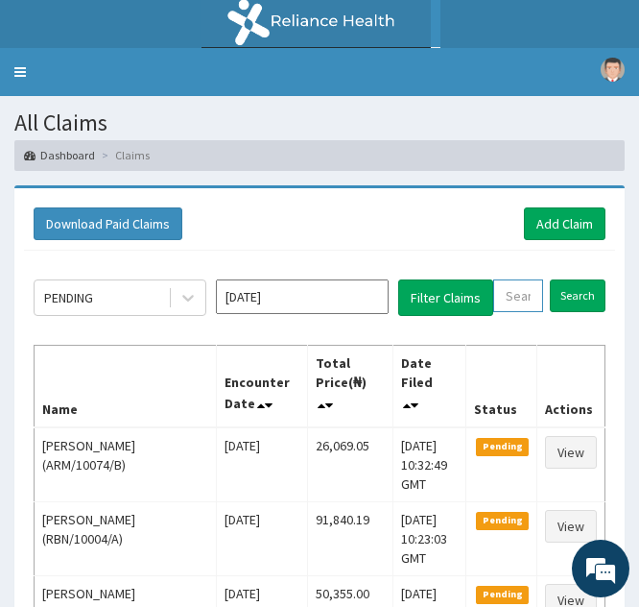
click at [510, 294] on input "text" at bounding box center [518, 295] width 50 height 33
paste input "PZC/10030/A"
type input "PZC/10030/A"
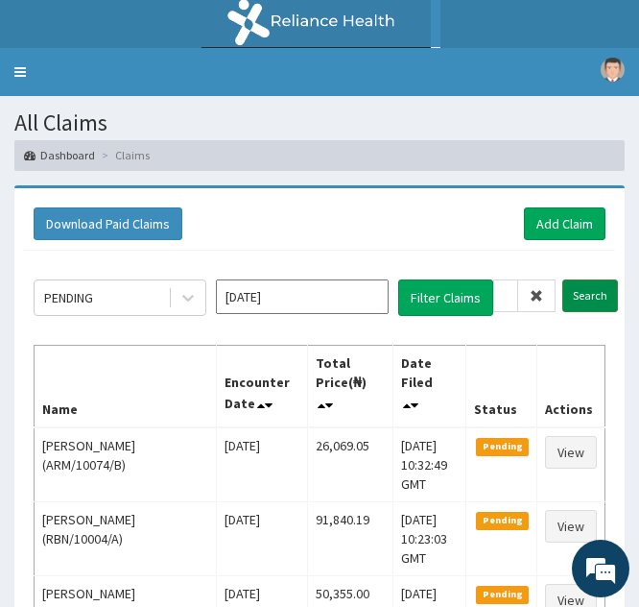
click at [580, 301] on input "Search" at bounding box center [591, 295] width 56 height 33
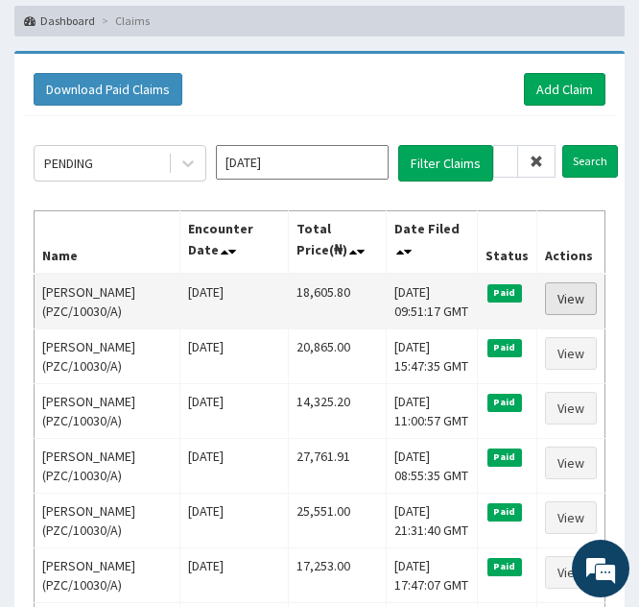
click at [562, 301] on link "View" at bounding box center [571, 298] width 52 height 33
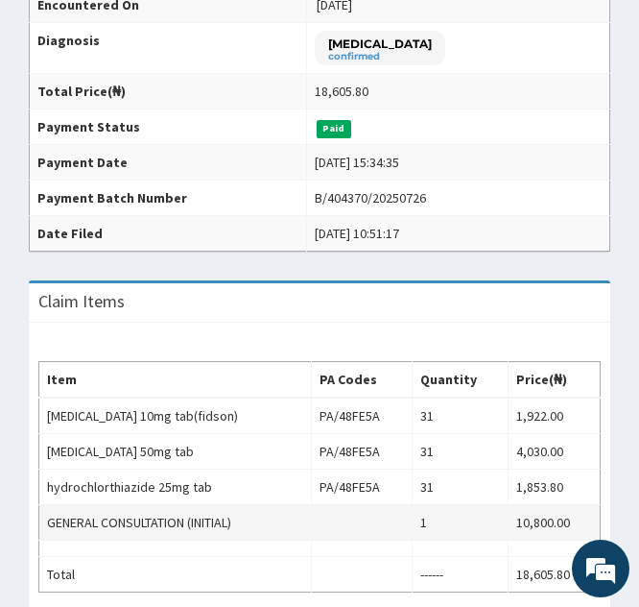
scroll to position [443, 0]
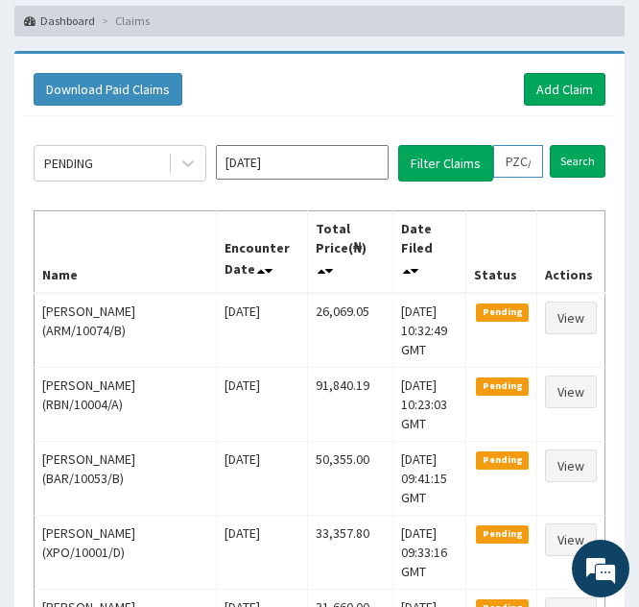
click at [510, 155] on input "PZC/10030/A" at bounding box center [518, 161] width 50 height 33
type input "ZC/10030/A"
click at [538, 165] on icon at bounding box center [536, 161] width 13 height 13
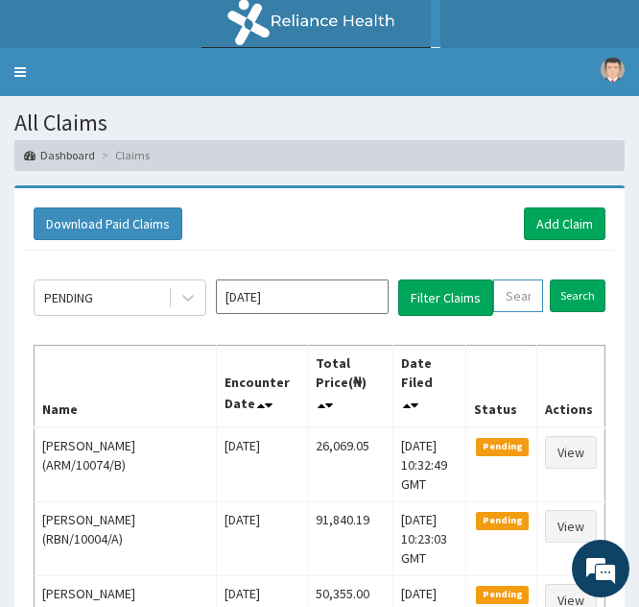
click at [511, 303] on input "text" at bounding box center [518, 295] width 50 height 33
paste input "PZC/10030/D"
type input "PZC/10030/D"
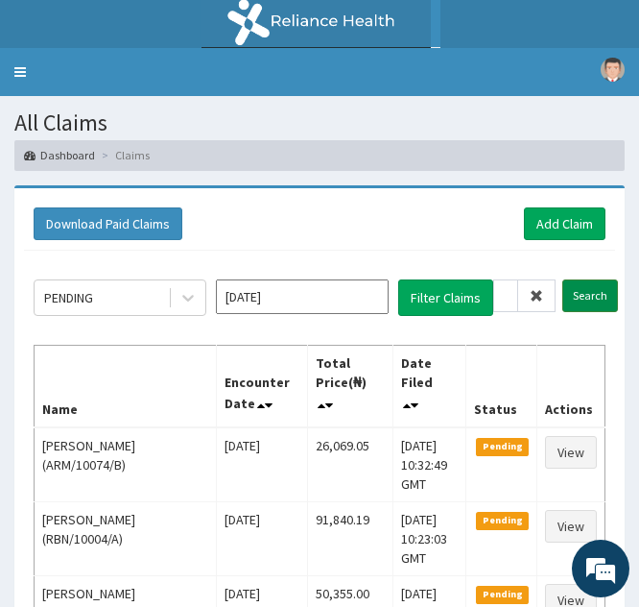
click at [574, 302] on input "Search" at bounding box center [591, 295] width 56 height 33
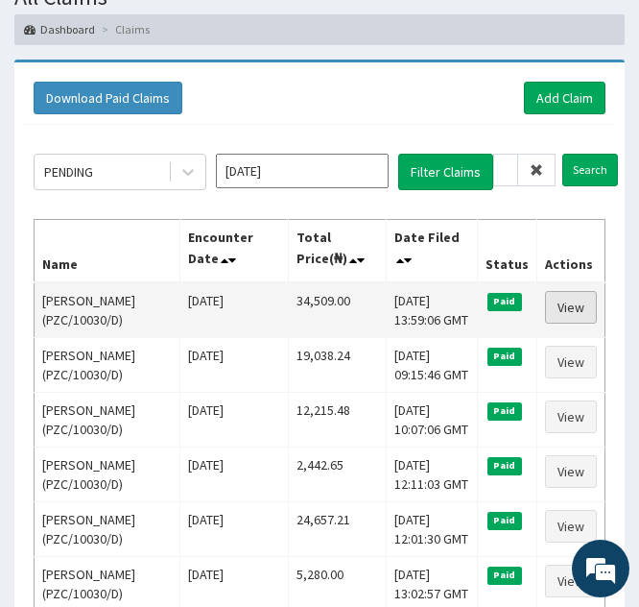
click at [563, 306] on link "View" at bounding box center [571, 307] width 52 height 33
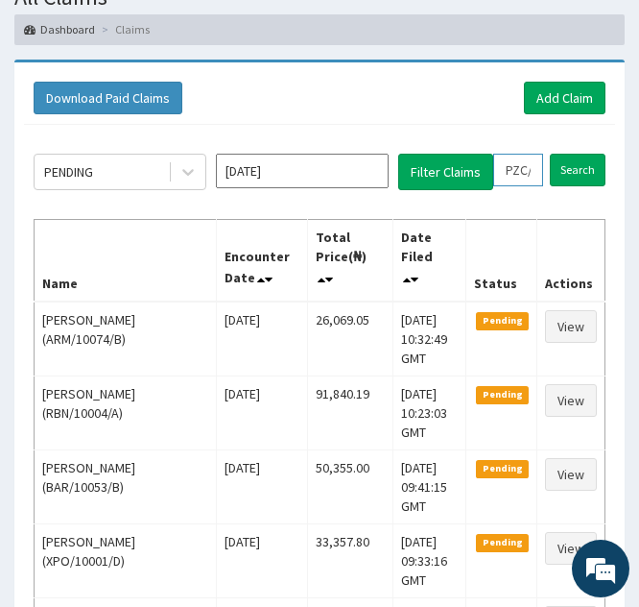
click at [519, 166] on input "PZC/10030/D" at bounding box center [518, 170] width 50 height 33
type input "PC/10030/D"
click at [534, 168] on icon at bounding box center [536, 169] width 13 height 13
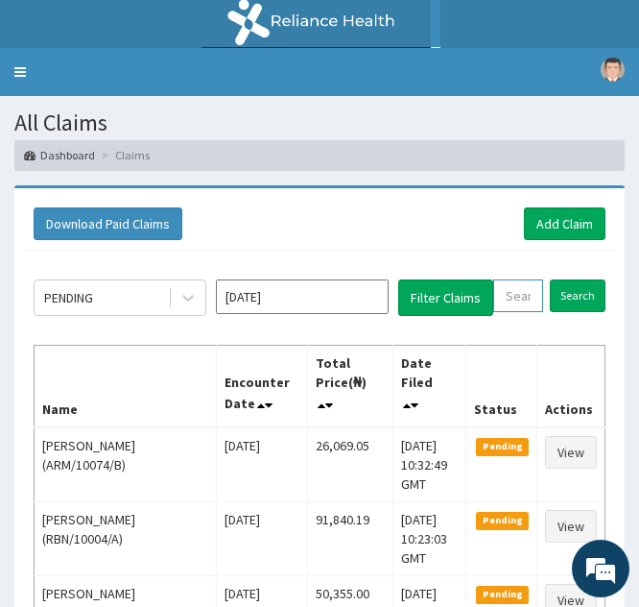
click at [503, 299] on input "text" at bounding box center [518, 295] width 50 height 33
paste input "PZC/10030/B"
click at [503, 299] on input "PZC/10030/B" at bounding box center [505, 295] width 25 height 33
type input "PZC/10030/B"
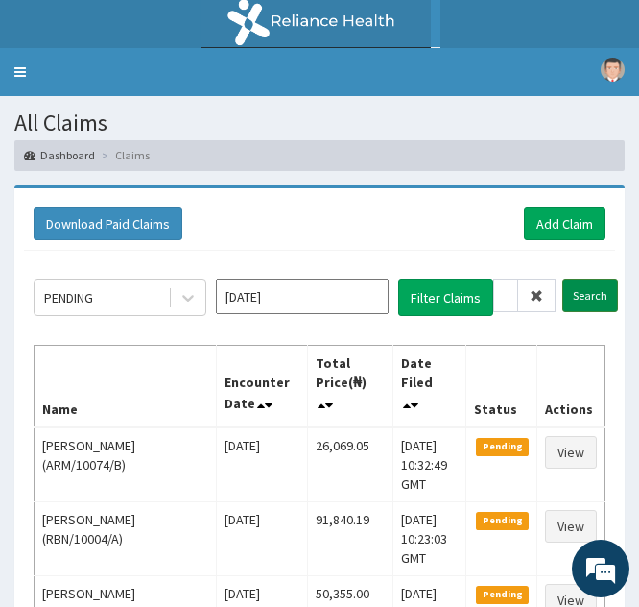
scroll to position [0, 0]
click at [574, 296] on input "Search" at bounding box center [591, 295] width 56 height 33
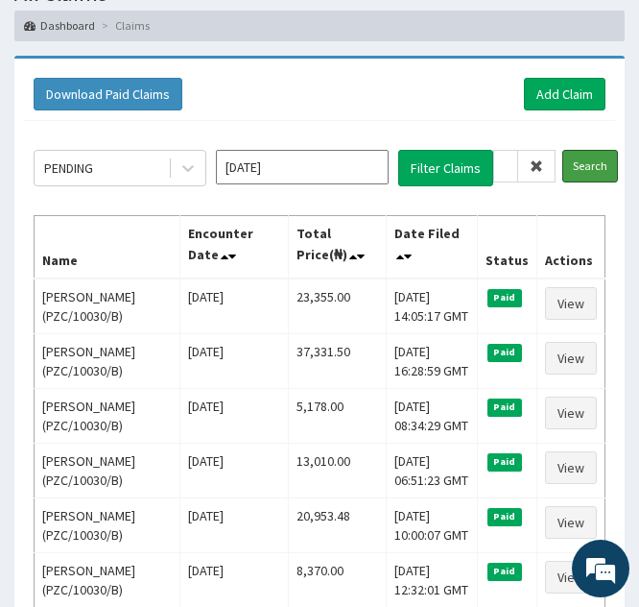
scroll to position [150, 0]
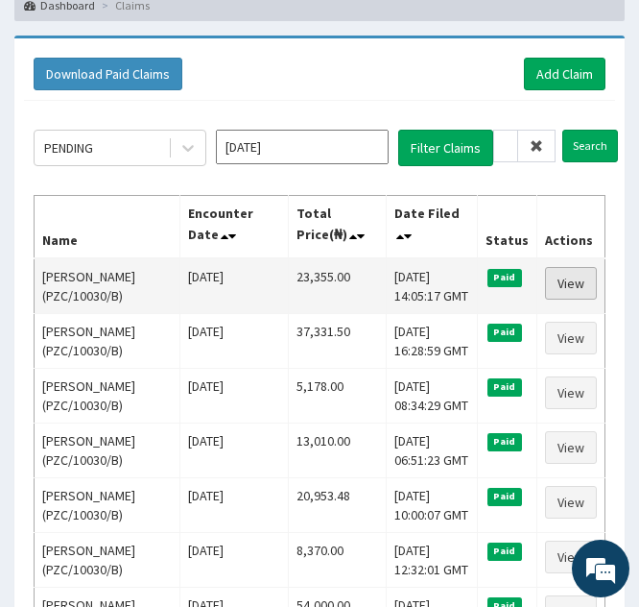
click at [563, 289] on link "View" at bounding box center [571, 283] width 52 height 33
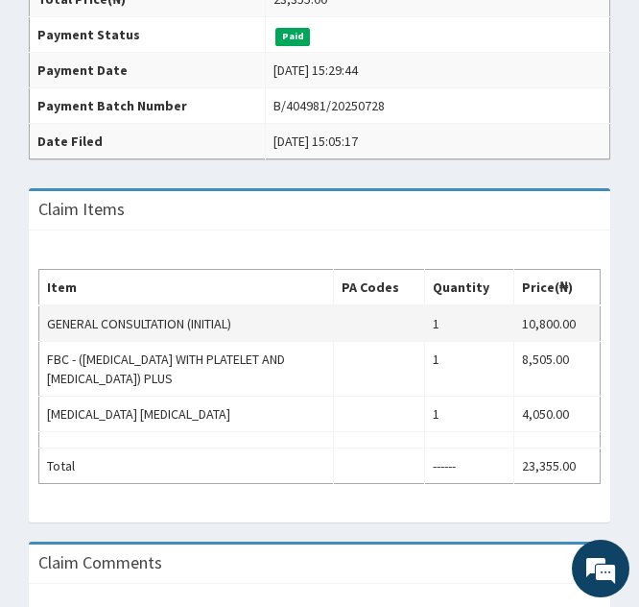
scroll to position [530, 0]
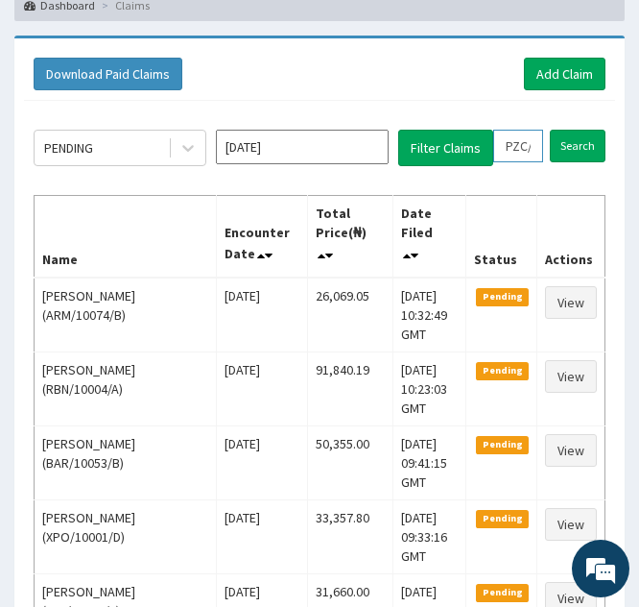
click at [519, 151] on input "PZC/10030/B" at bounding box center [518, 146] width 50 height 33
type input "PC/10030/B"
click at [537, 147] on icon at bounding box center [536, 145] width 13 height 13
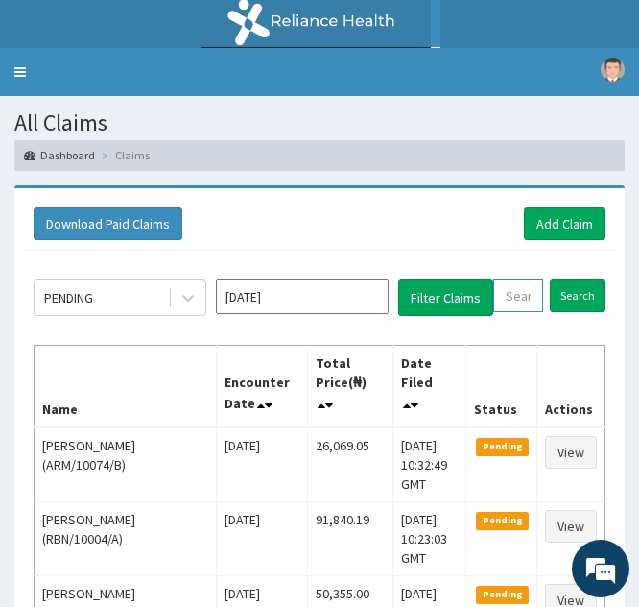
click at [509, 306] on input "text" at bounding box center [518, 295] width 50 height 33
paste input "CSN/10001/A"
type input "CSN/10001/A"
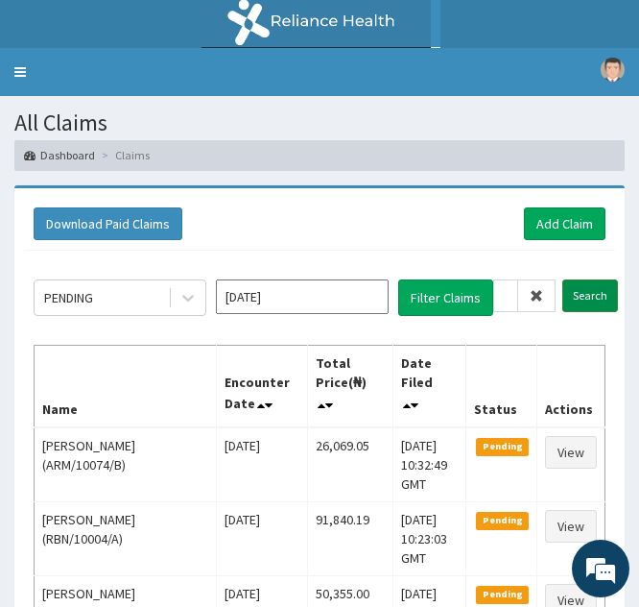
click at [581, 288] on input "Search" at bounding box center [591, 295] width 56 height 33
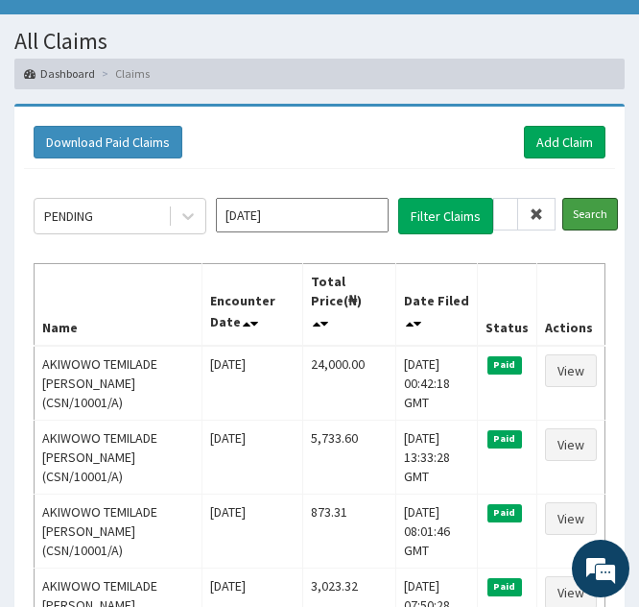
scroll to position [108, 0]
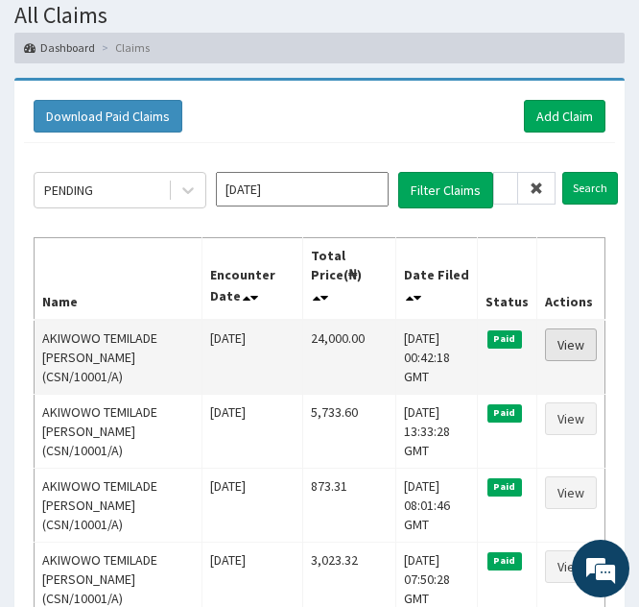
click at [554, 328] on link "View" at bounding box center [571, 344] width 52 height 33
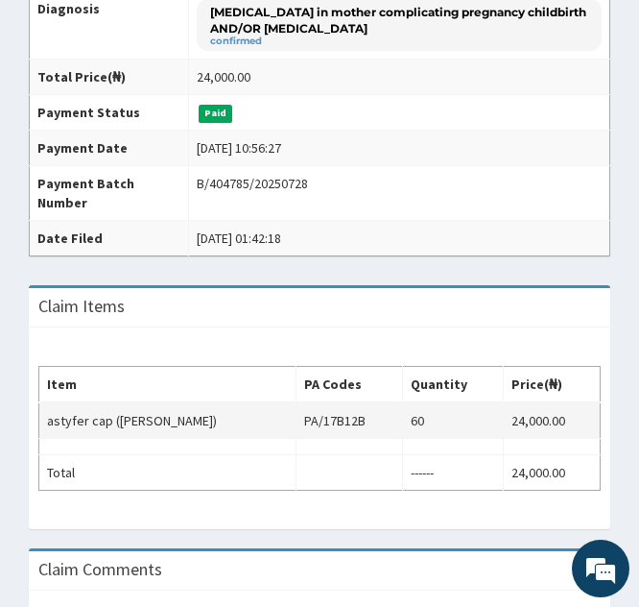
scroll to position [498, 0]
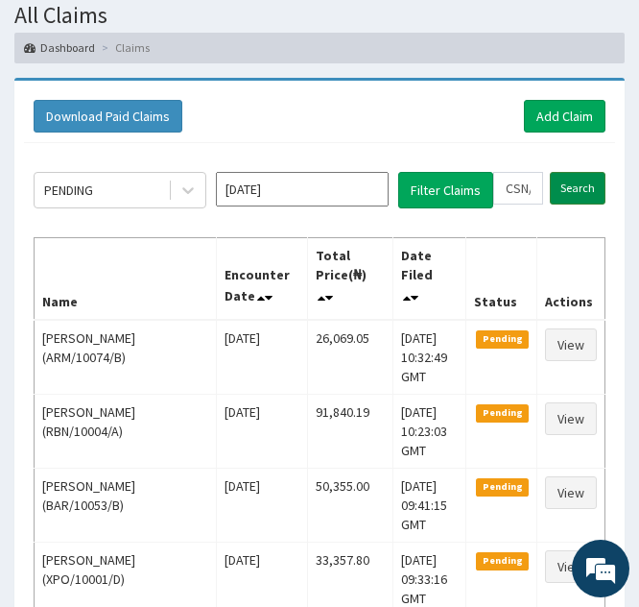
click at [564, 184] on input "Search" at bounding box center [578, 188] width 56 height 33
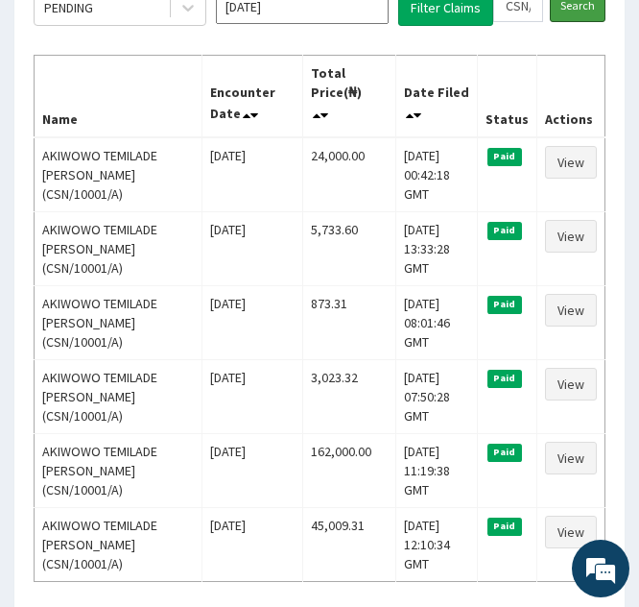
scroll to position [291, 0]
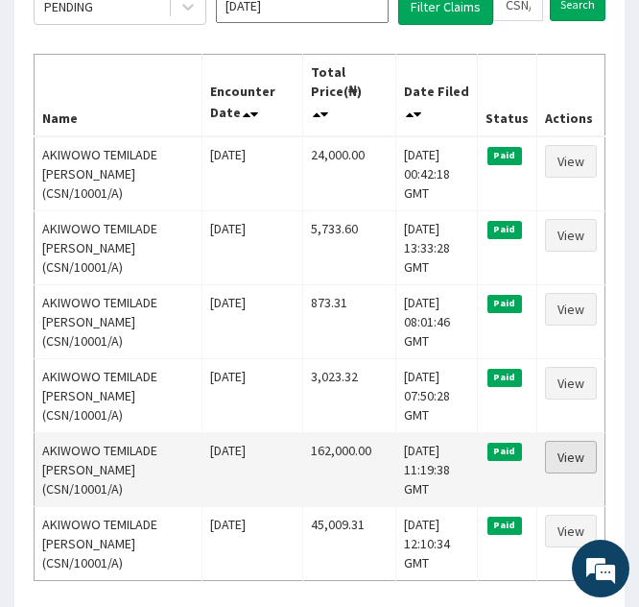
click at [566, 441] on link "View" at bounding box center [571, 457] width 52 height 33
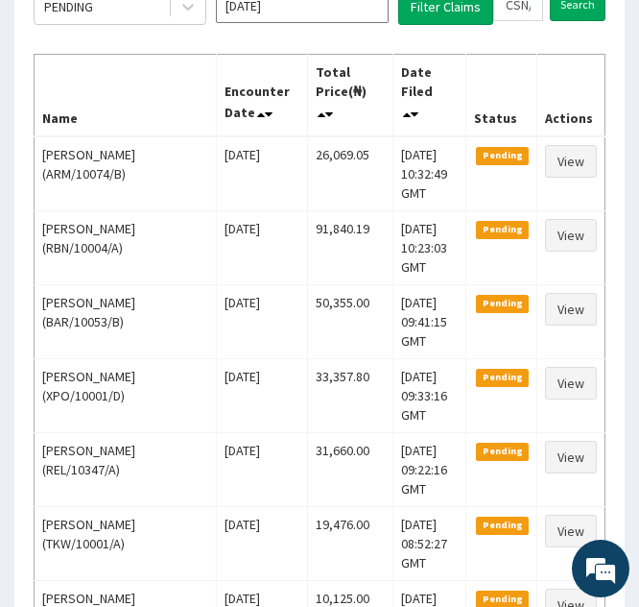
scroll to position [171, 0]
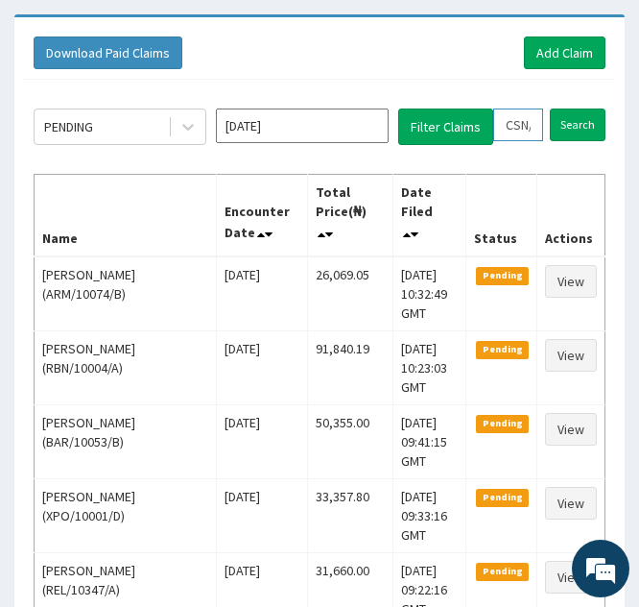
click at [512, 128] on input "CSN/10001/A" at bounding box center [518, 124] width 50 height 33
type input "SN/10001/A"
click at [538, 119] on icon at bounding box center [536, 124] width 13 height 13
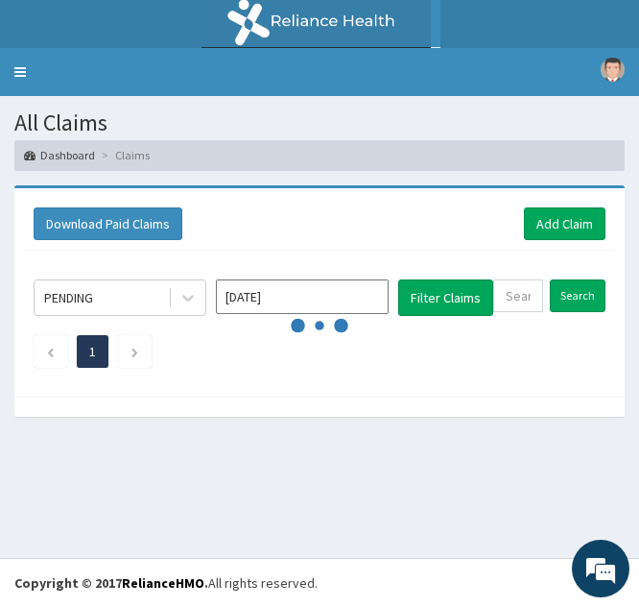
scroll to position [0, 0]
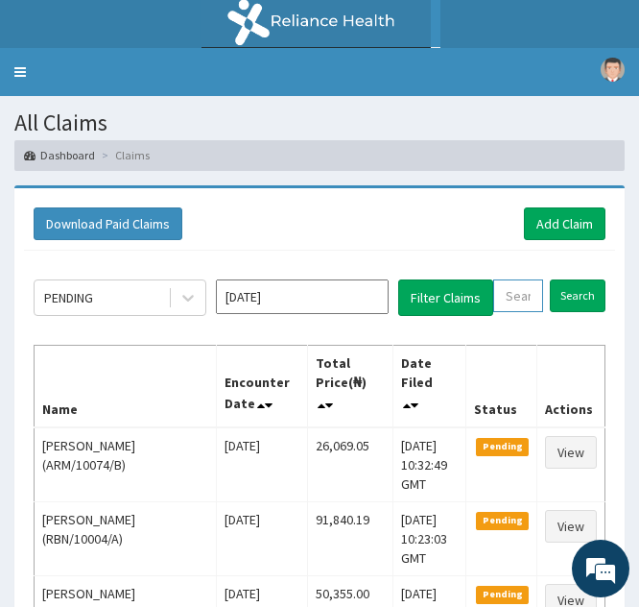
click at [519, 294] on input "text" at bounding box center [518, 295] width 50 height 33
paste input "SLB/10815/A"
type input "SLB/10815/A"
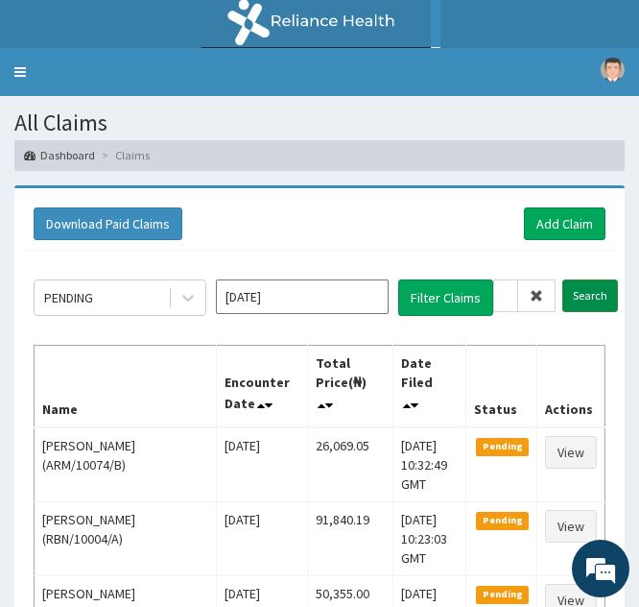
click at [585, 296] on input "Search" at bounding box center [591, 295] width 56 height 33
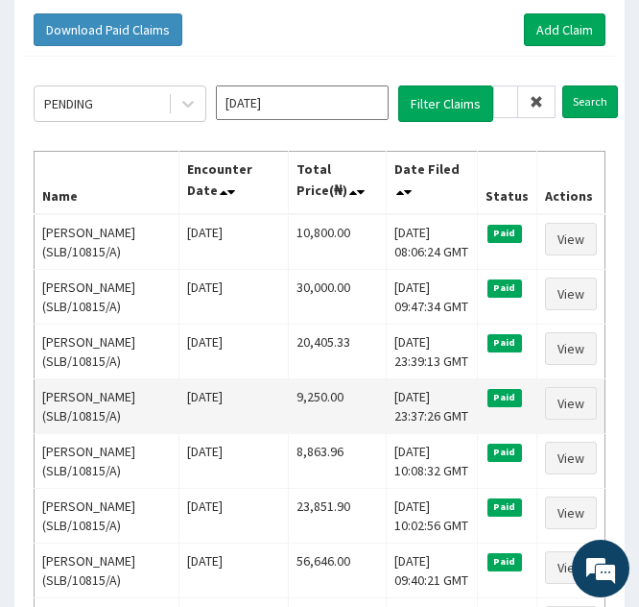
scroll to position [198, 0]
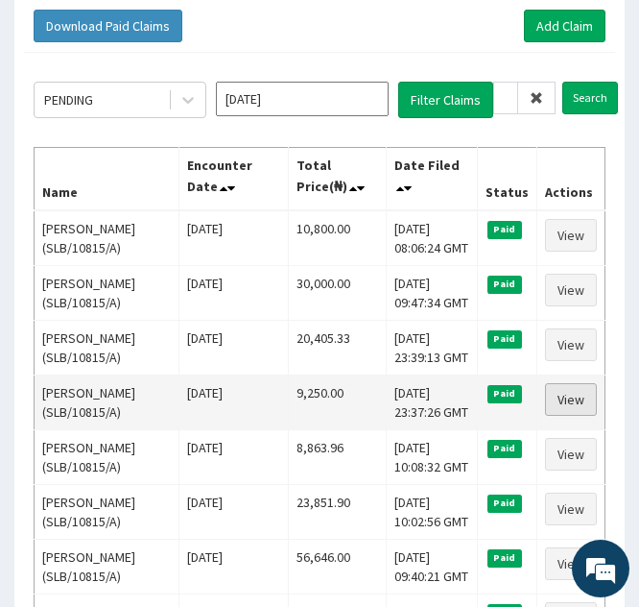
click at [565, 392] on link "View" at bounding box center [571, 399] width 52 height 33
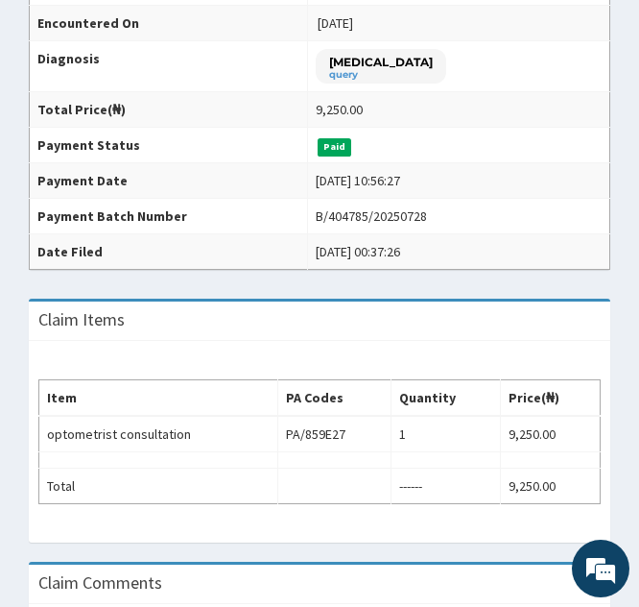
scroll to position [419, 0]
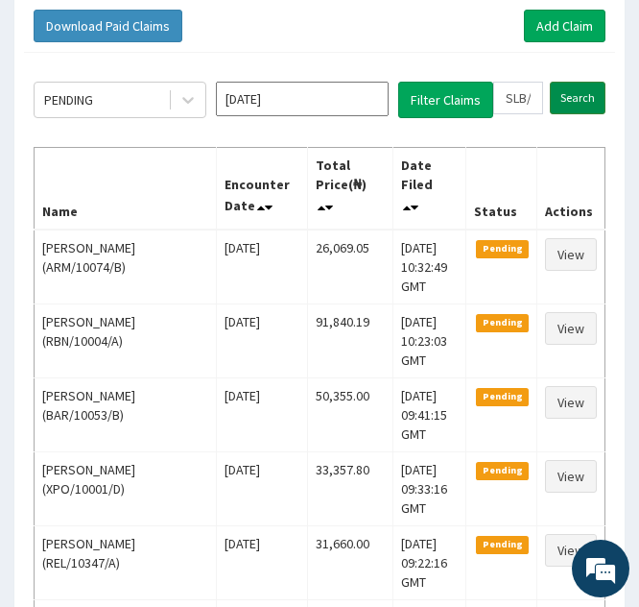
click at [568, 95] on input "Search" at bounding box center [578, 98] width 56 height 33
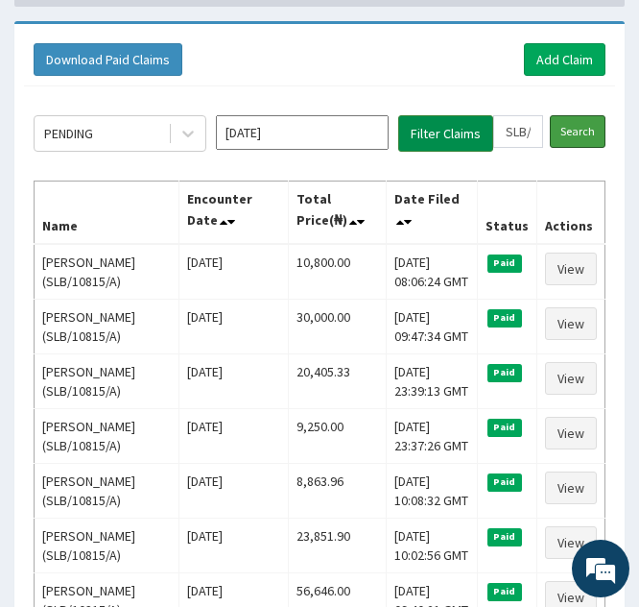
scroll to position [165, 0]
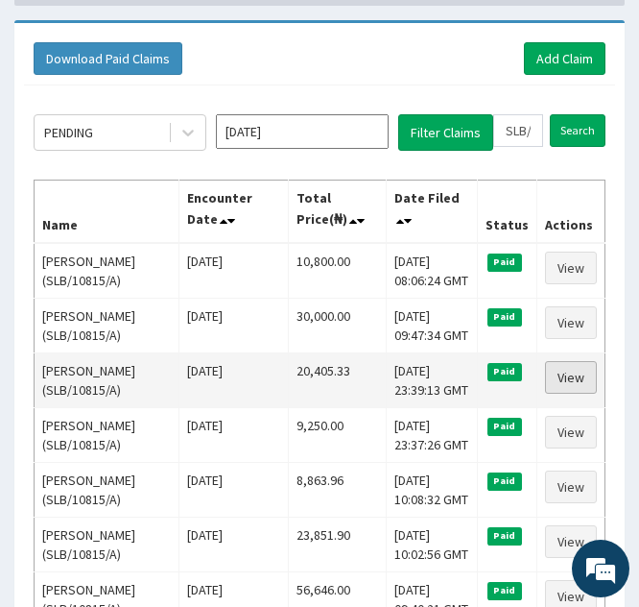
click at [564, 374] on link "View" at bounding box center [571, 377] width 52 height 33
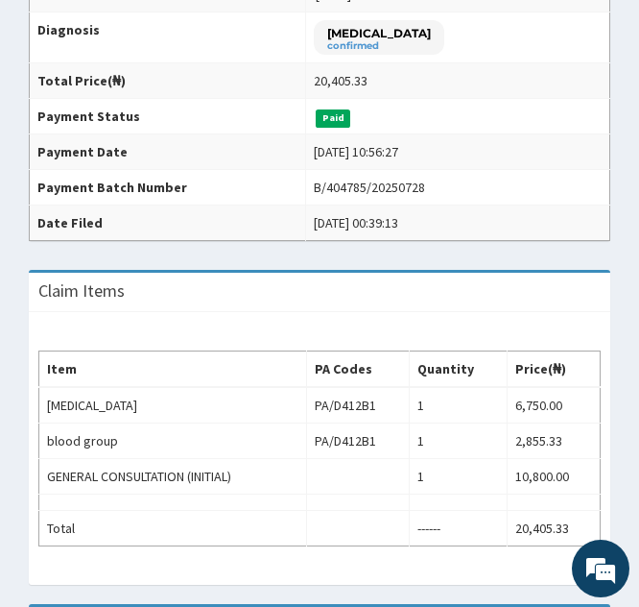
scroll to position [449, 0]
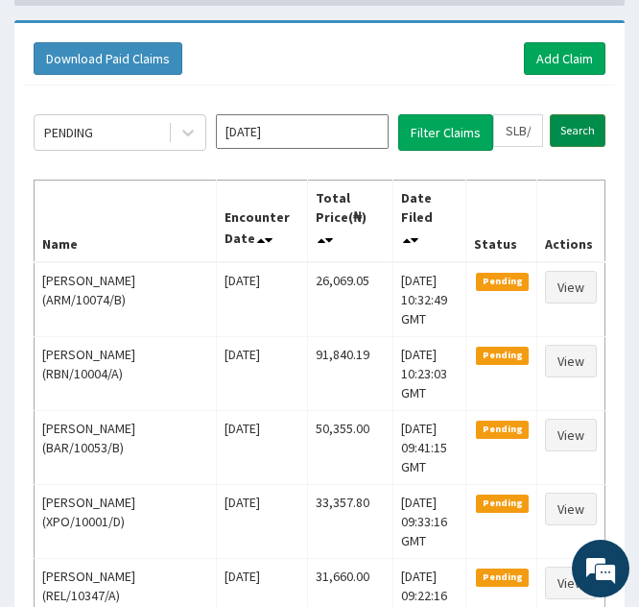
click at [573, 120] on input "Search" at bounding box center [578, 130] width 56 height 33
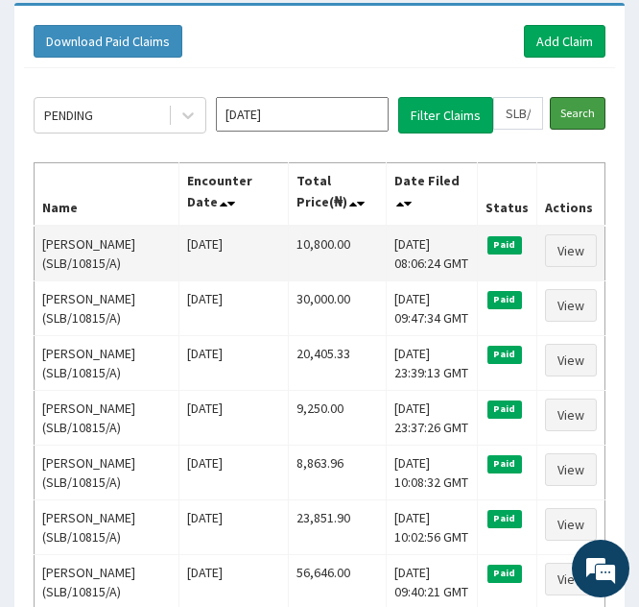
scroll to position [183, 0]
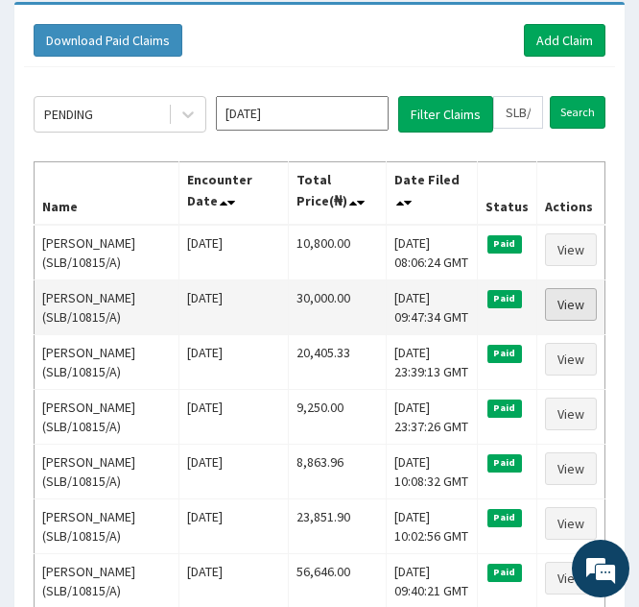
click at [564, 308] on link "View" at bounding box center [571, 304] width 52 height 33
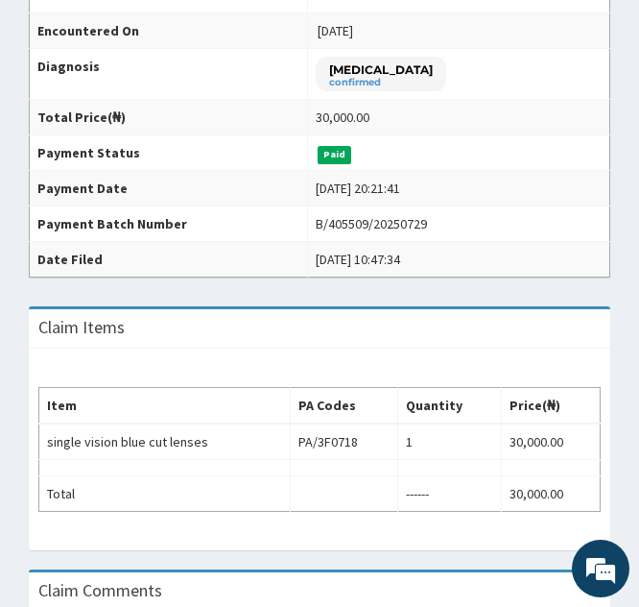
scroll to position [416, 0]
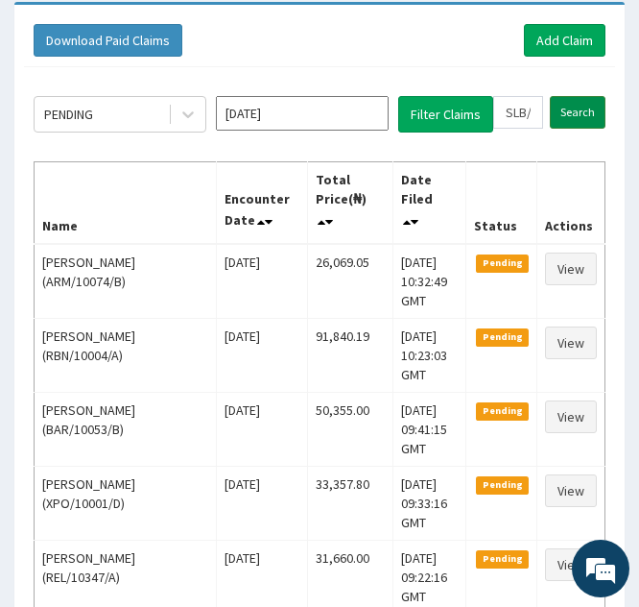
click at [572, 117] on input "Search" at bounding box center [578, 112] width 56 height 33
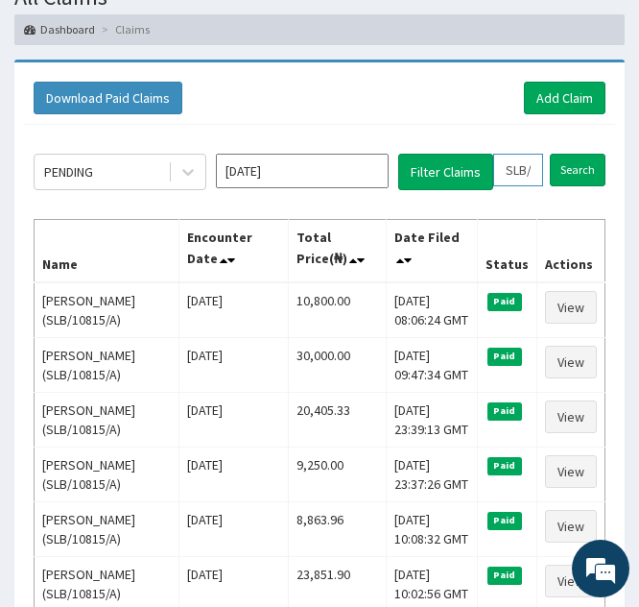
click at [524, 167] on input "SLB/10815/A" at bounding box center [518, 170] width 50 height 33
type input "SL/10815/A"
click at [539, 174] on icon at bounding box center [536, 169] width 13 height 13
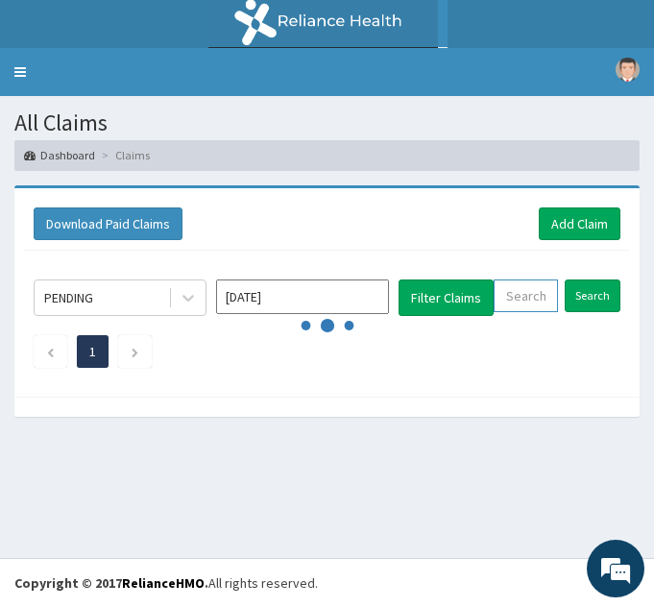
click at [509, 305] on input "text" at bounding box center [525, 295] width 64 height 33
click at [506, 299] on input "text" at bounding box center [525, 295] width 64 height 33
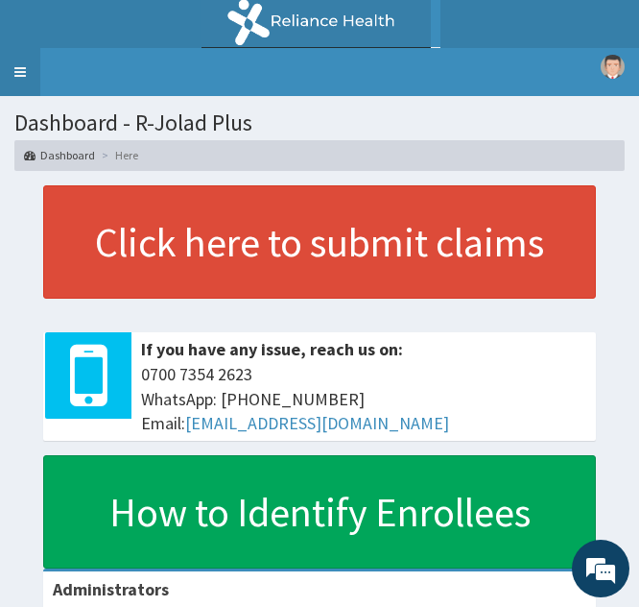
click at [22, 67] on link "Toggle navigation" at bounding box center [20, 72] width 40 height 48
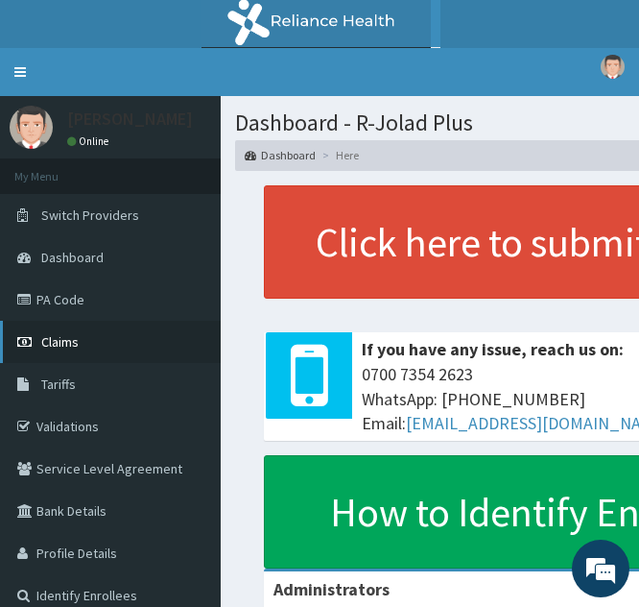
click at [72, 339] on span "Claims" at bounding box center [59, 341] width 37 height 17
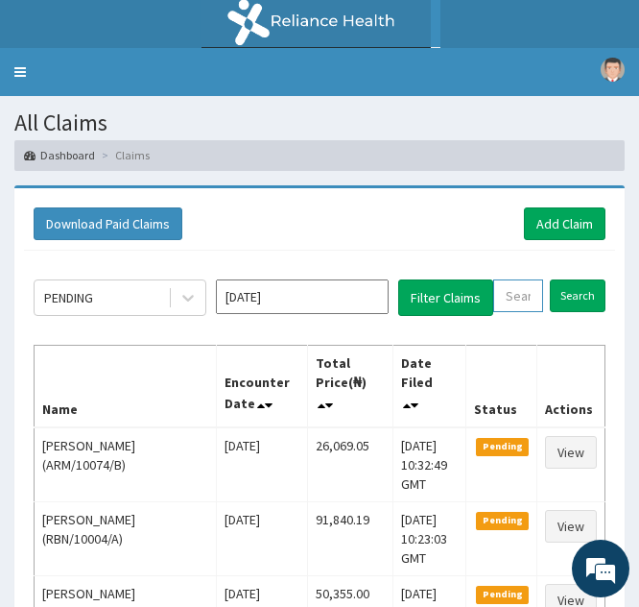
click at [515, 308] on input "text" at bounding box center [518, 295] width 50 height 33
paste input "GBM/10078/A"
type input "GBM/10078/A"
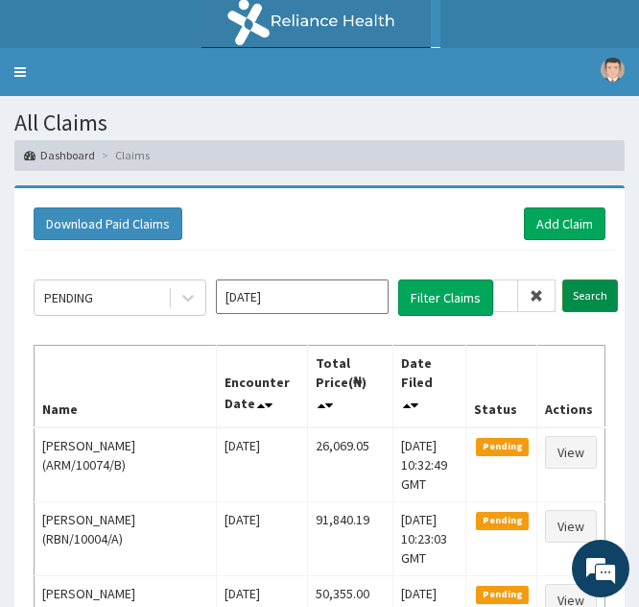
click at [584, 305] on input "Search" at bounding box center [591, 295] width 56 height 33
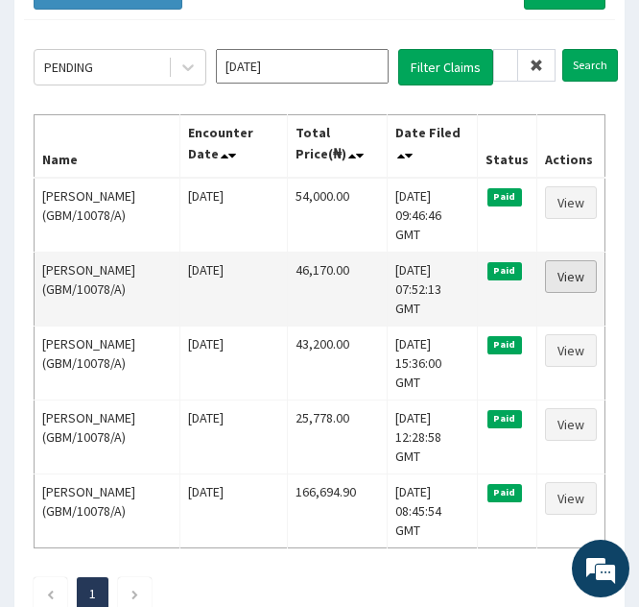
click at [561, 260] on link "View" at bounding box center [571, 276] width 52 height 33
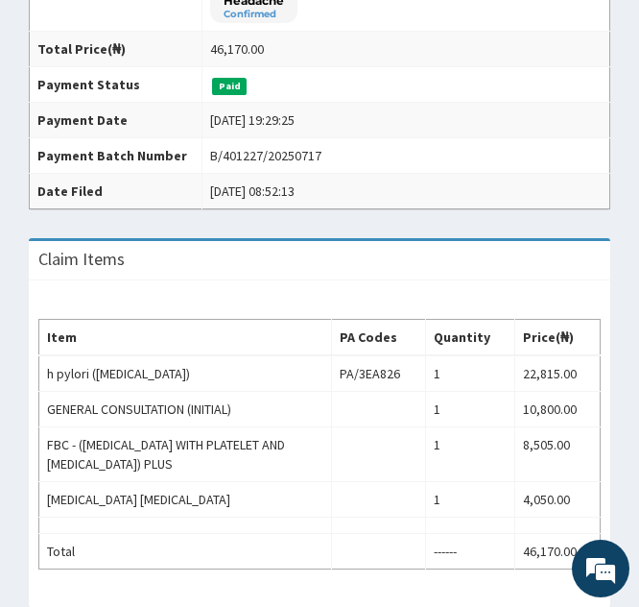
scroll to position [544, 0]
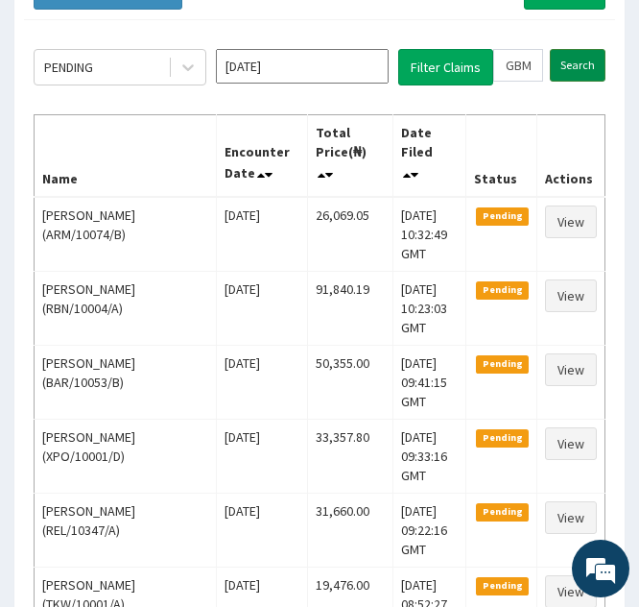
click at [573, 72] on input "Search" at bounding box center [578, 65] width 56 height 33
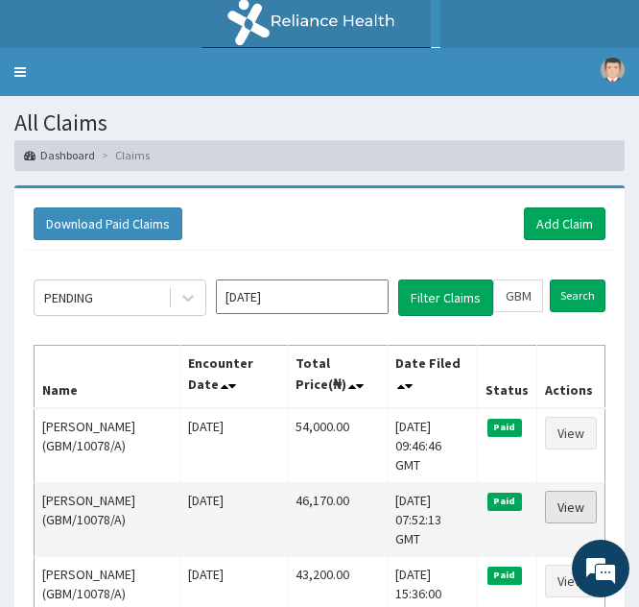
click at [560, 491] on link "View" at bounding box center [571, 507] width 52 height 33
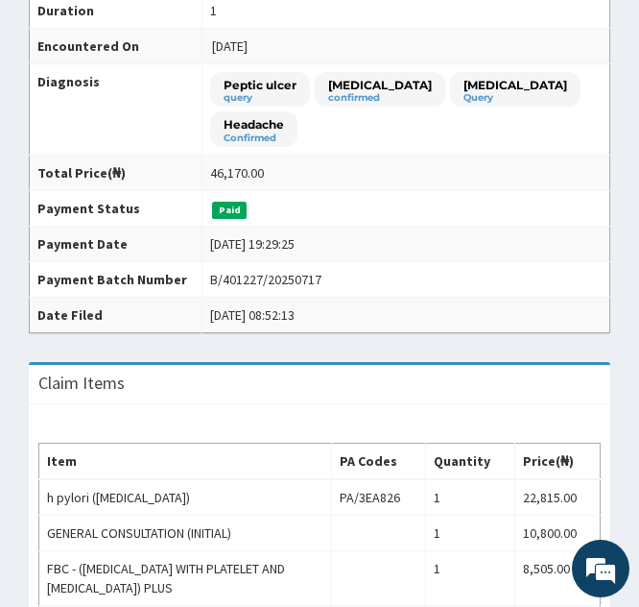
scroll to position [416, 0]
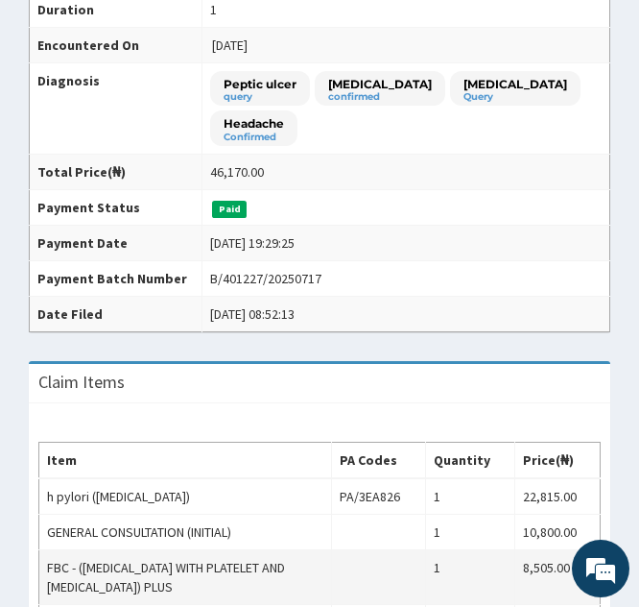
click at [269, 550] on td "FBC - ([MEDICAL_DATA] WITH PLATELET AND [MEDICAL_DATA]) PLUS" at bounding box center [185, 577] width 293 height 55
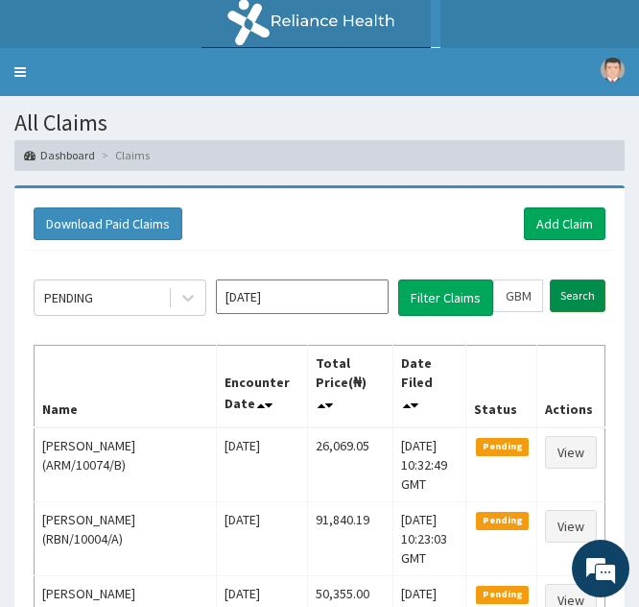
click at [565, 290] on input "Search" at bounding box center [578, 295] width 56 height 33
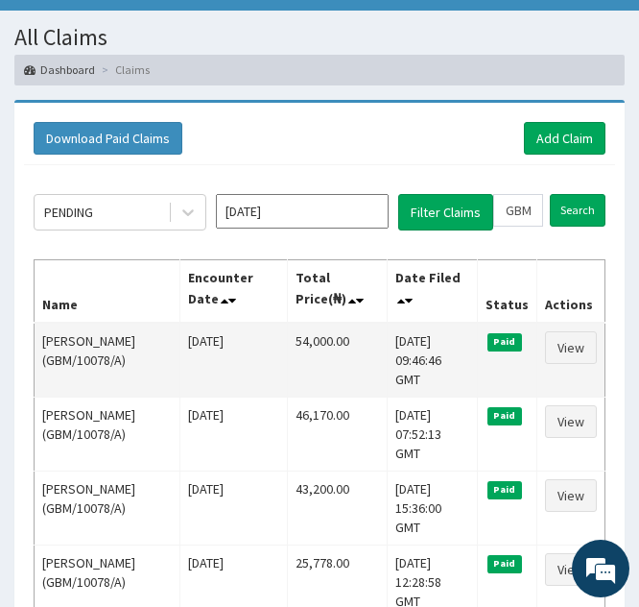
scroll to position [92, 0]
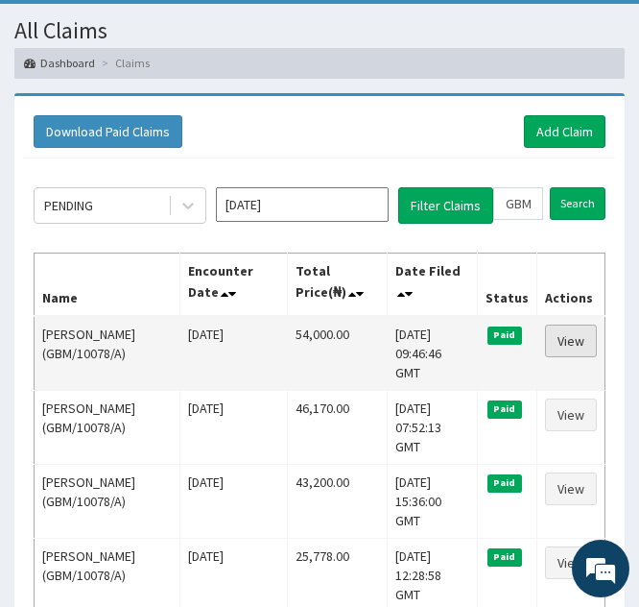
click at [551, 341] on link "View" at bounding box center [571, 340] width 52 height 33
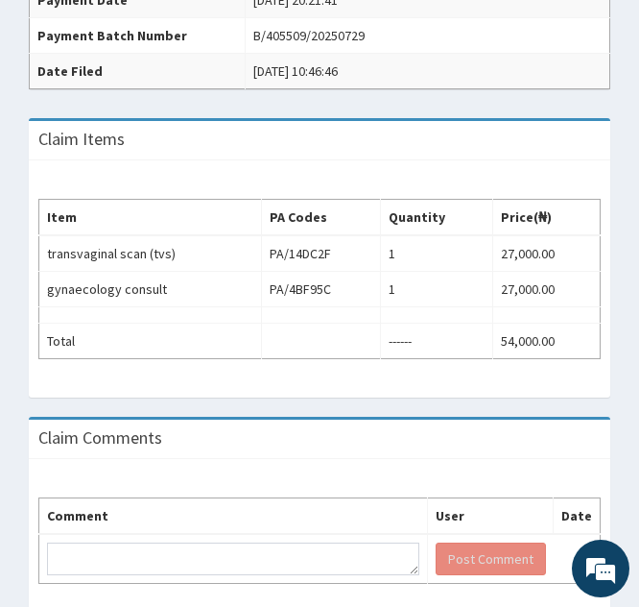
scroll to position [610, 0]
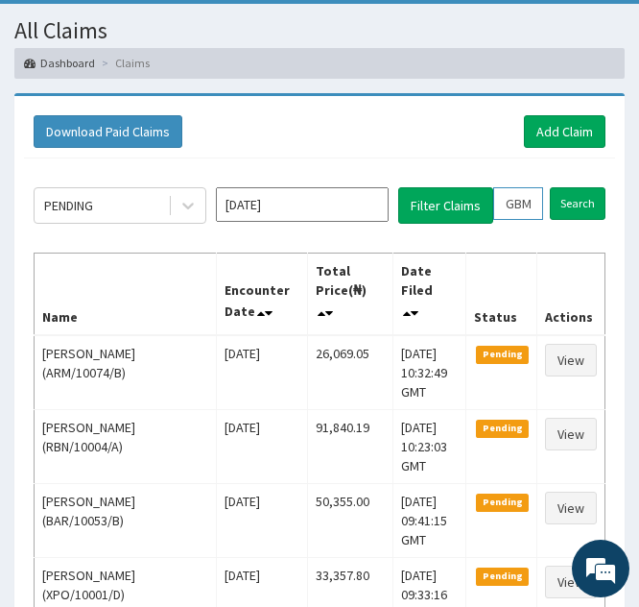
drag, startPoint x: 0, startPoint y: 0, endPoint x: 512, endPoint y: 206, distance: 551.7
click at [512, 206] on input "GBM/10078/A" at bounding box center [518, 203] width 50 height 33
type input "BM/10078/A"
click at [535, 213] on span at bounding box center [536, 203] width 37 height 33
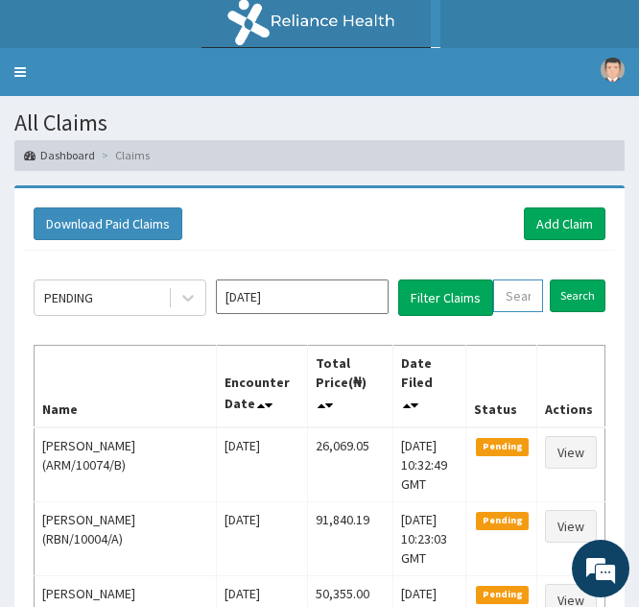
click at [507, 301] on input "text" at bounding box center [518, 295] width 50 height 33
paste input "[DEMOGRAPHIC_DATA]/10478/A"
type input "[DEMOGRAPHIC_DATA]/10478/A"
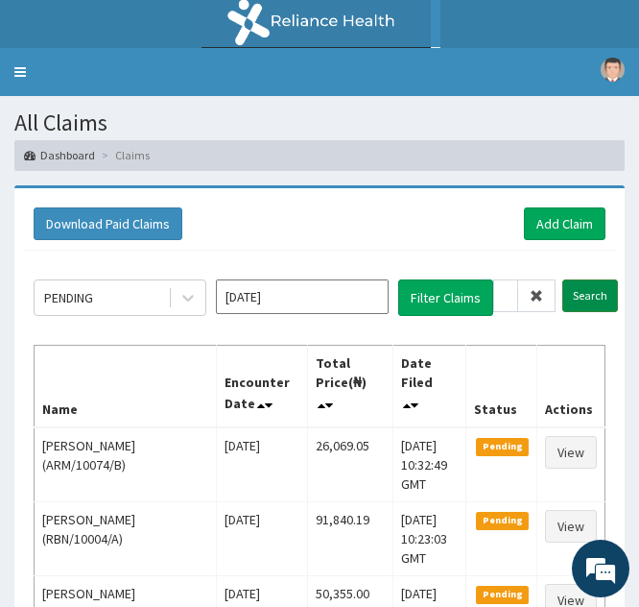
click at [581, 298] on input "Search" at bounding box center [591, 295] width 56 height 33
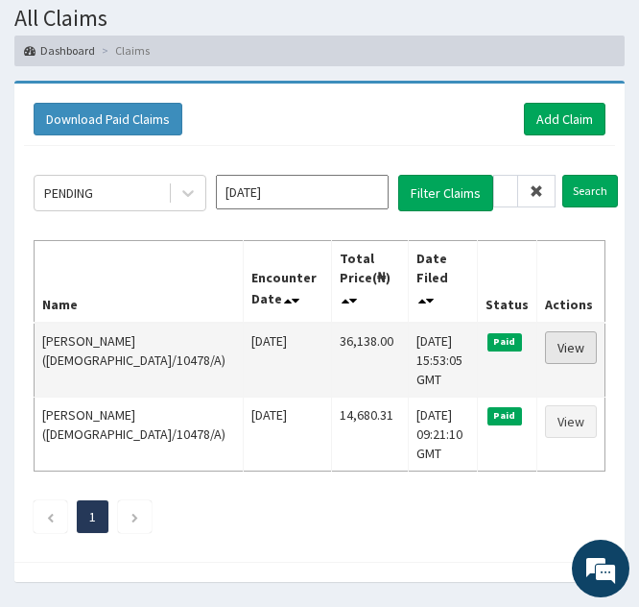
click at [557, 331] on link "View" at bounding box center [571, 347] width 52 height 33
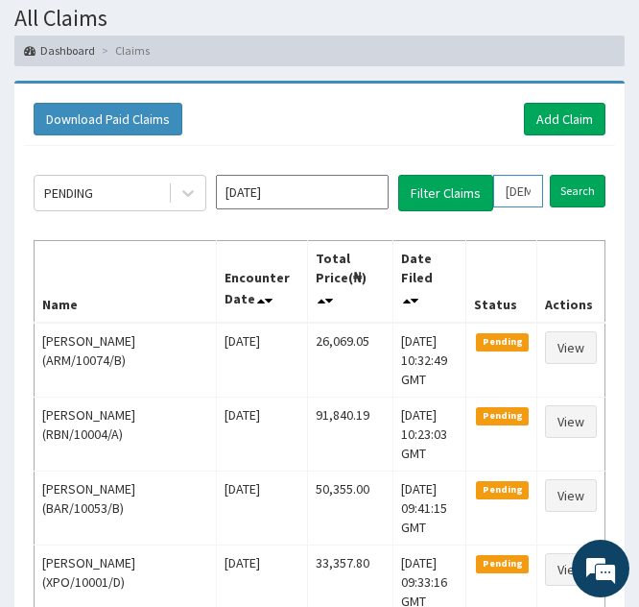
click at [513, 180] on input "[DEMOGRAPHIC_DATA]/10478/A" at bounding box center [518, 191] width 50 height 33
type input "SW/10478/A"
click at [530, 196] on icon at bounding box center [536, 190] width 13 height 13
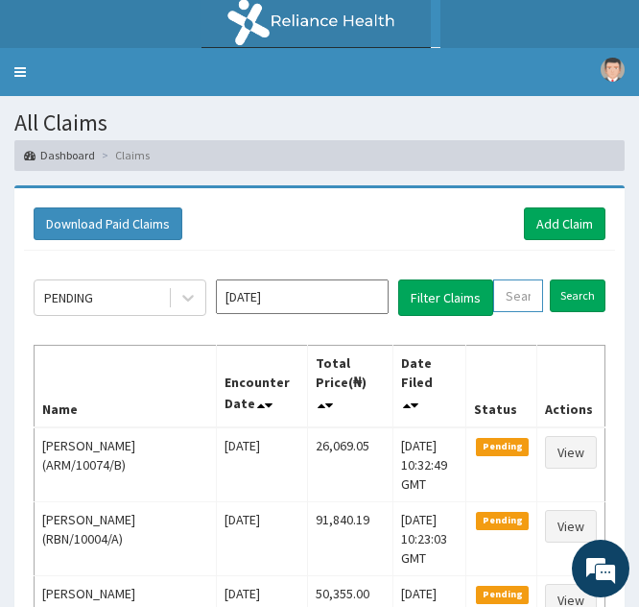
click at [513, 282] on input "text" at bounding box center [518, 295] width 50 height 33
paste input "ISW/10478/B"
type input "ISW/10478/B"
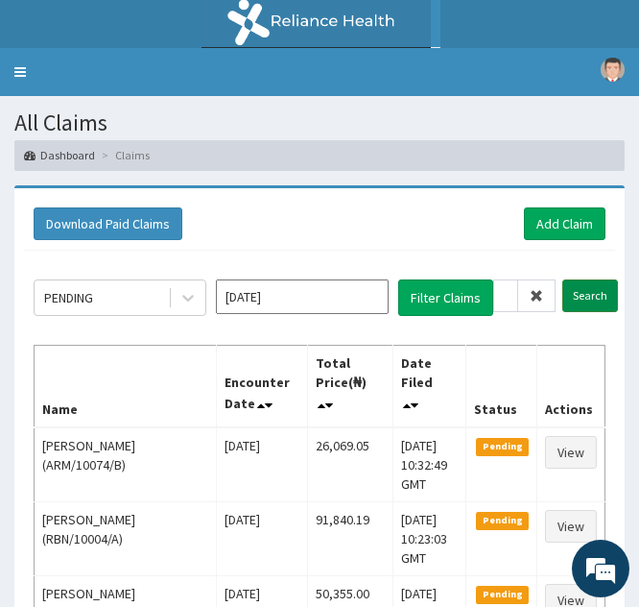
click at [590, 299] on input "Search" at bounding box center [591, 295] width 56 height 33
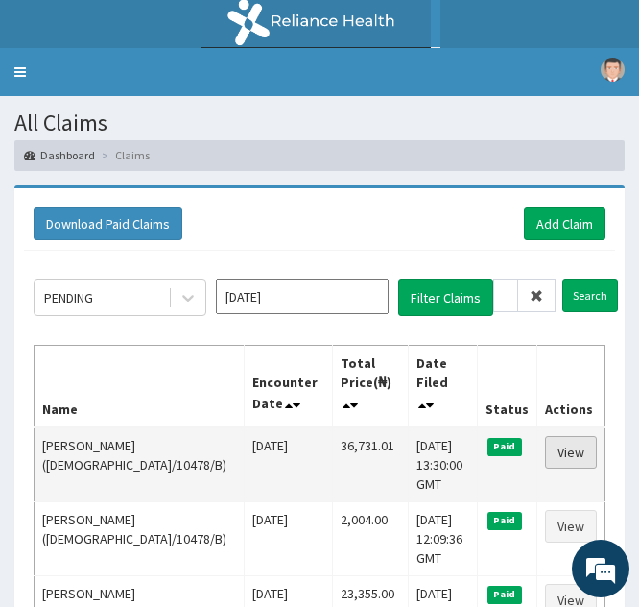
click at [573, 436] on link "View" at bounding box center [571, 452] width 52 height 33
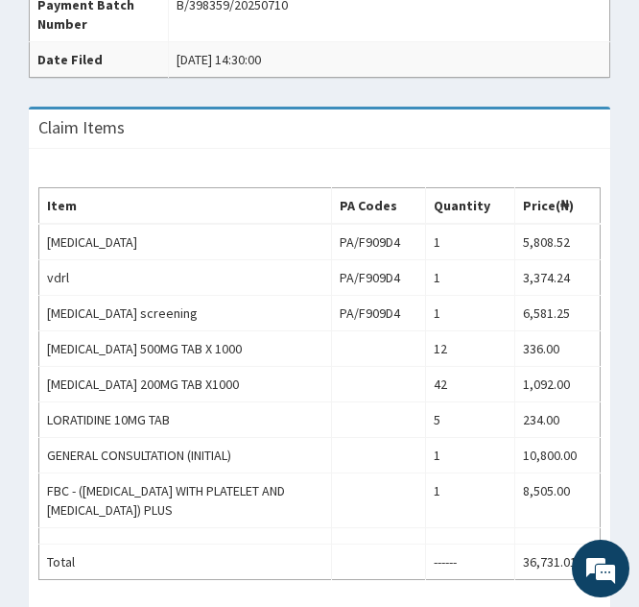
scroll to position [767, 0]
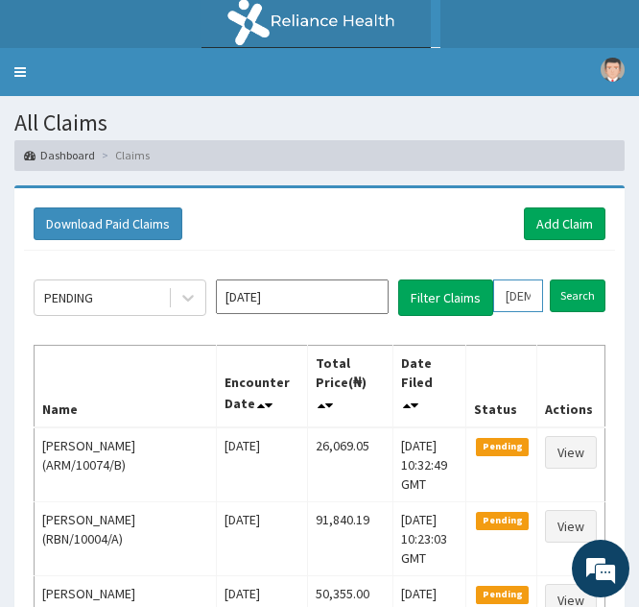
click at [515, 305] on input "ISW/10478/B" at bounding box center [518, 295] width 50 height 33
type input "IW/10478/B"
click at [535, 299] on icon at bounding box center [536, 295] width 13 height 13
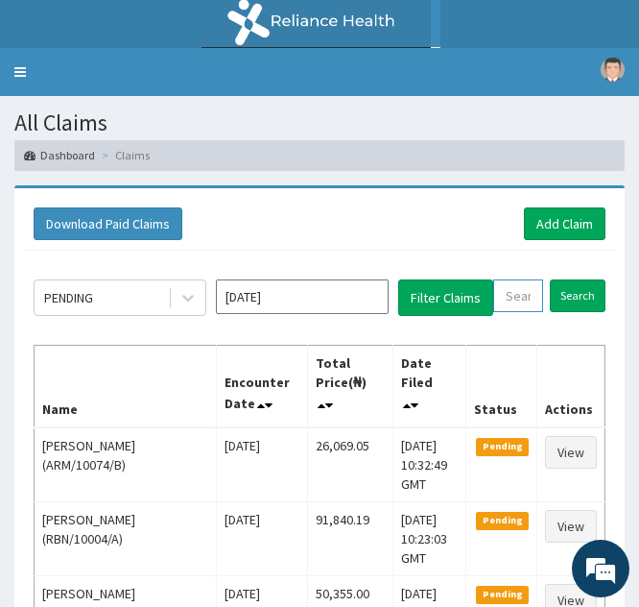
click at [509, 295] on input "text" at bounding box center [518, 295] width 50 height 33
paste input "HAV/10016/C"
type input "HAV/10016/C"
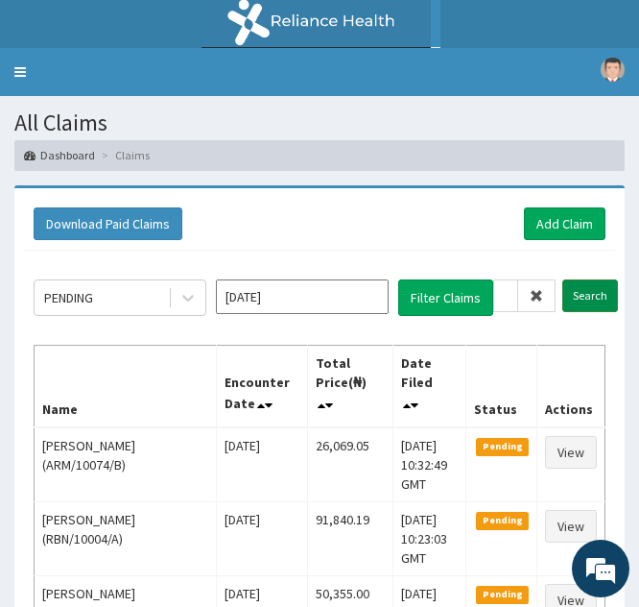
click at [576, 292] on input "Search" at bounding box center [591, 295] width 56 height 33
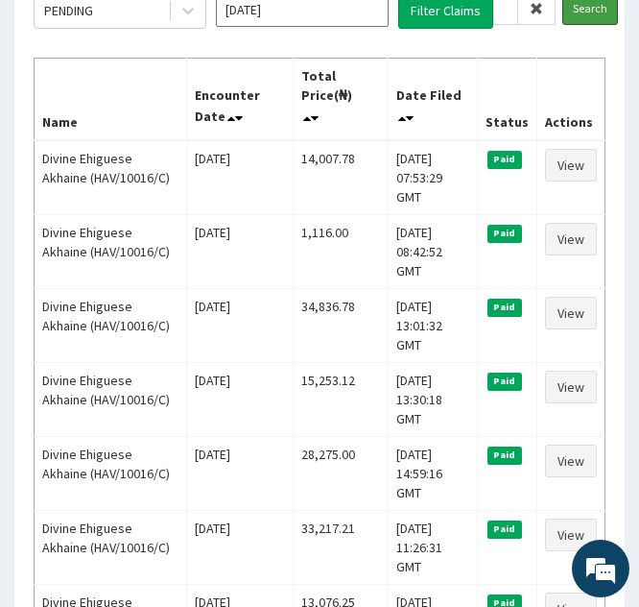
scroll to position [317, 0]
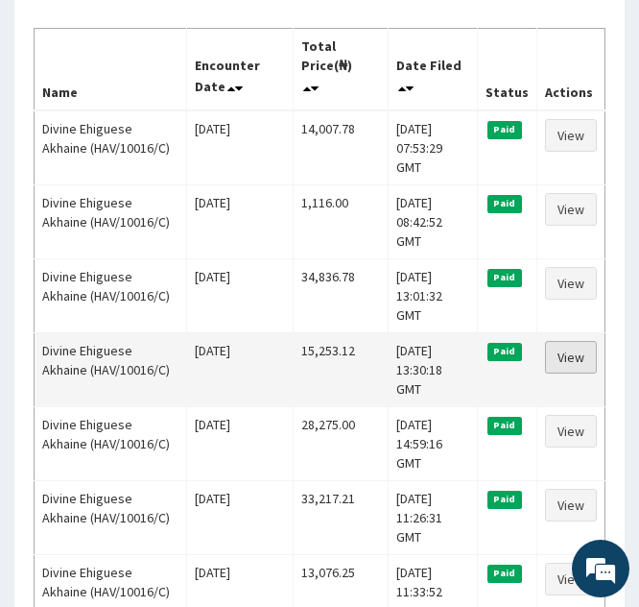
click at [556, 341] on link "View" at bounding box center [571, 357] width 52 height 33
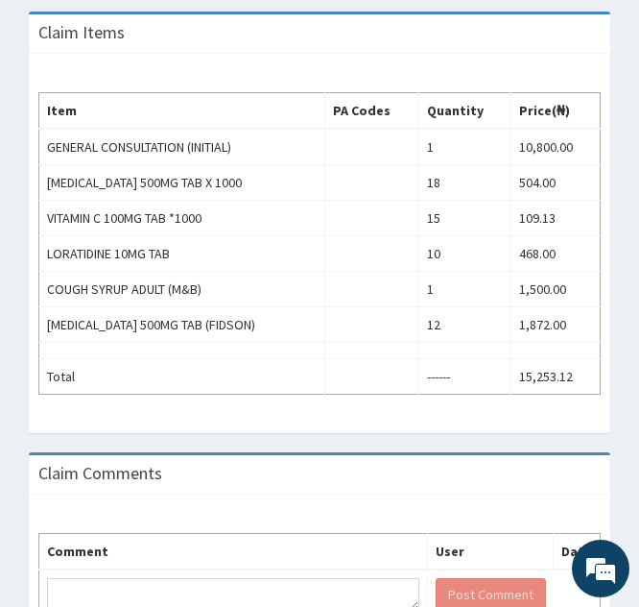
scroll to position [715, 0]
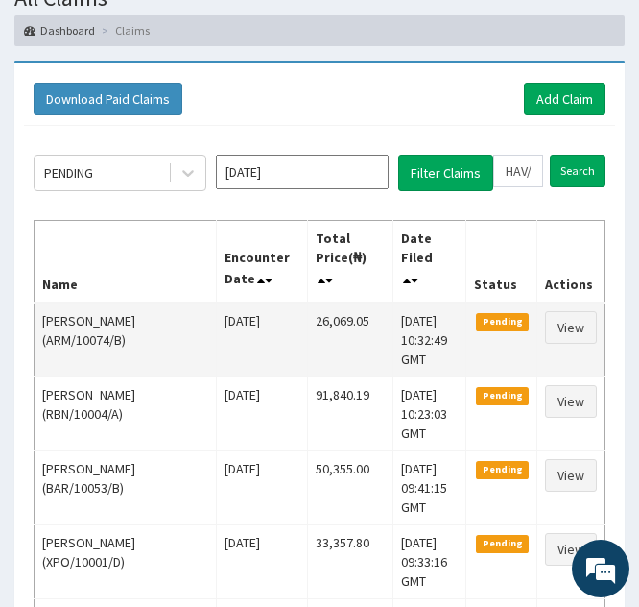
scroll to position [123, 0]
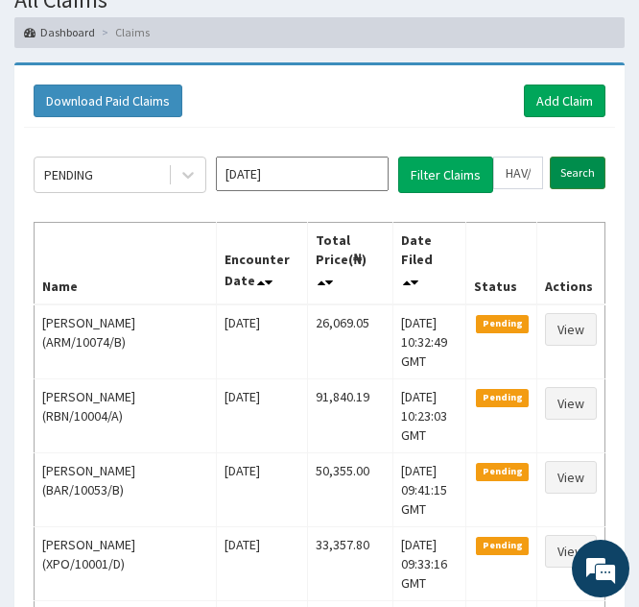
click at [567, 168] on input "Search" at bounding box center [578, 172] width 56 height 33
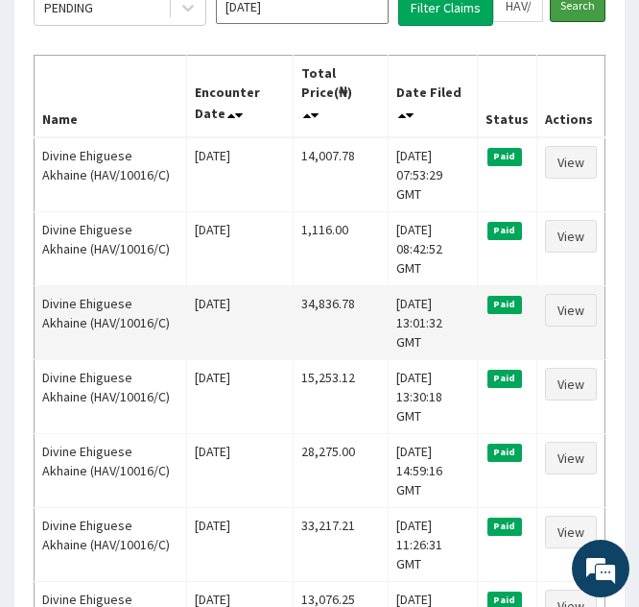
scroll to position [301, 0]
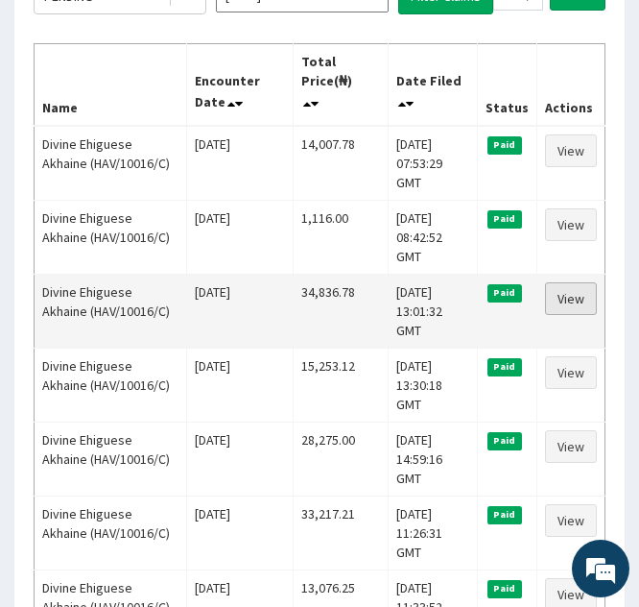
click at [563, 282] on link "View" at bounding box center [571, 298] width 52 height 33
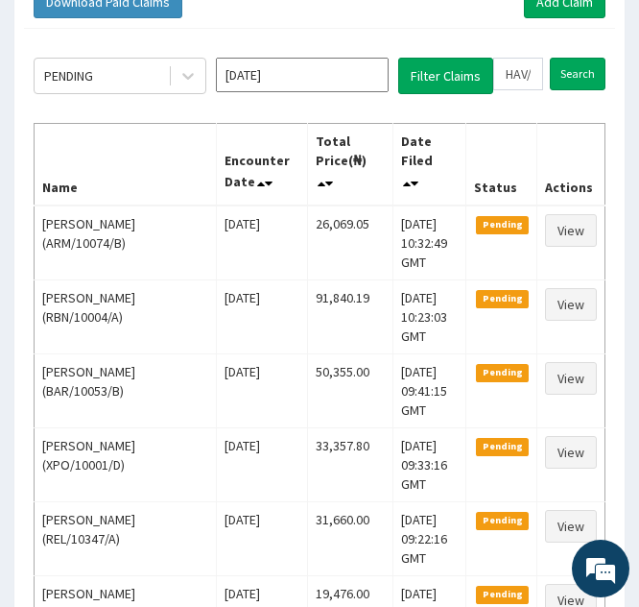
scroll to position [221, 0]
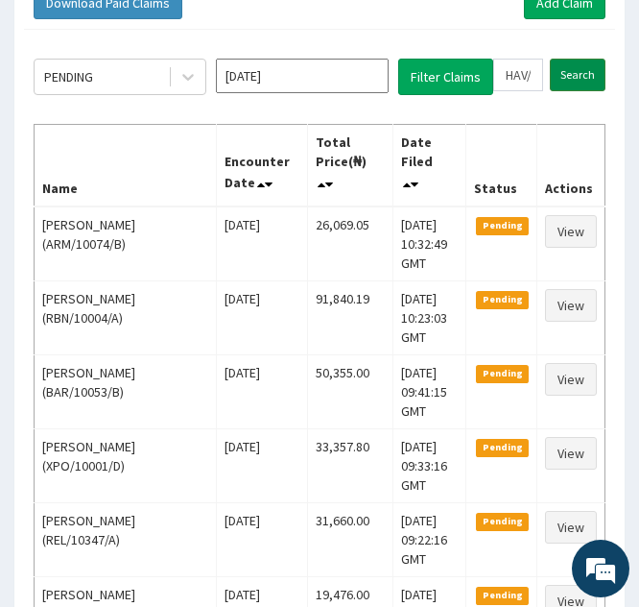
click at [571, 73] on input "Search" at bounding box center [578, 75] width 56 height 33
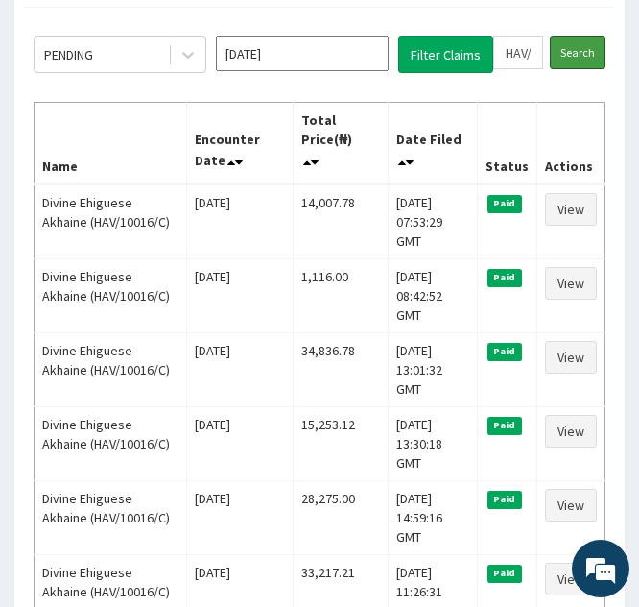
scroll to position [246, 0]
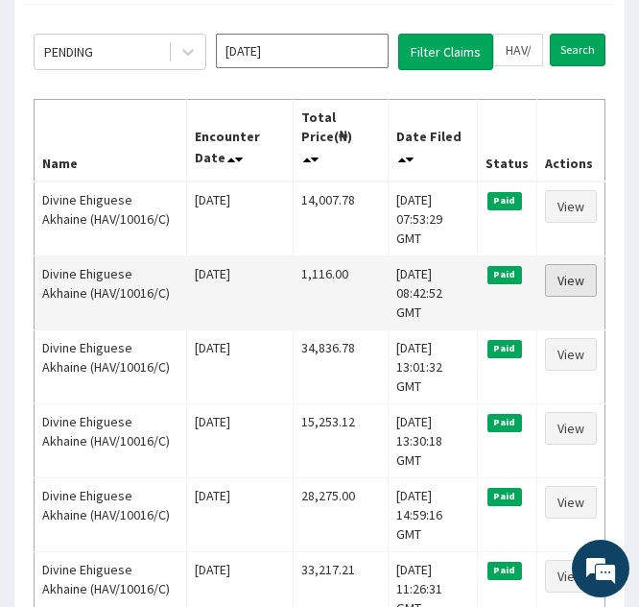
click at [563, 264] on link "View" at bounding box center [571, 280] width 52 height 33
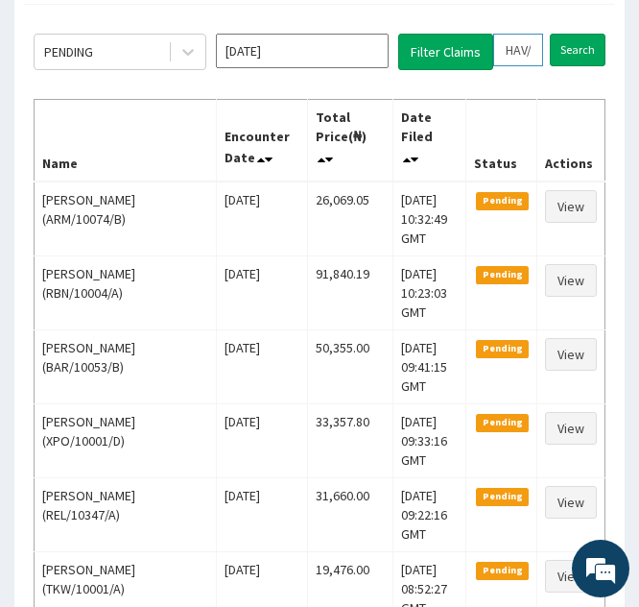
click at [511, 46] on input "HAV/10016/C" at bounding box center [518, 50] width 50 height 33
type input "AV/10016/C"
click at [540, 54] on icon at bounding box center [536, 49] width 13 height 13
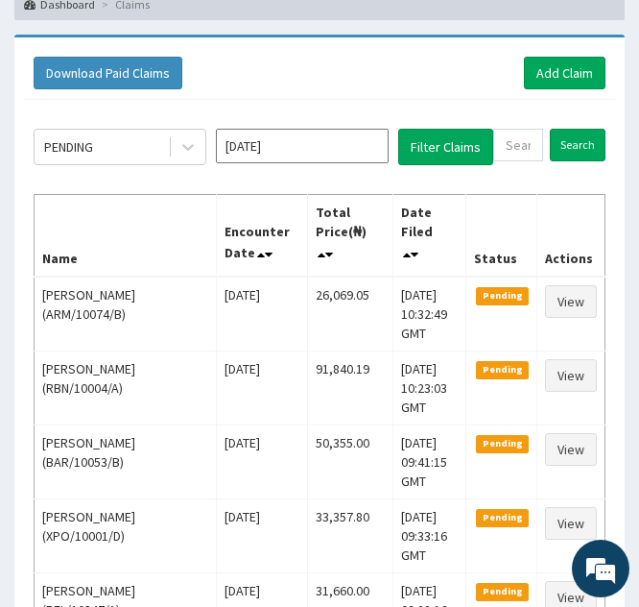
scroll to position [150, 0]
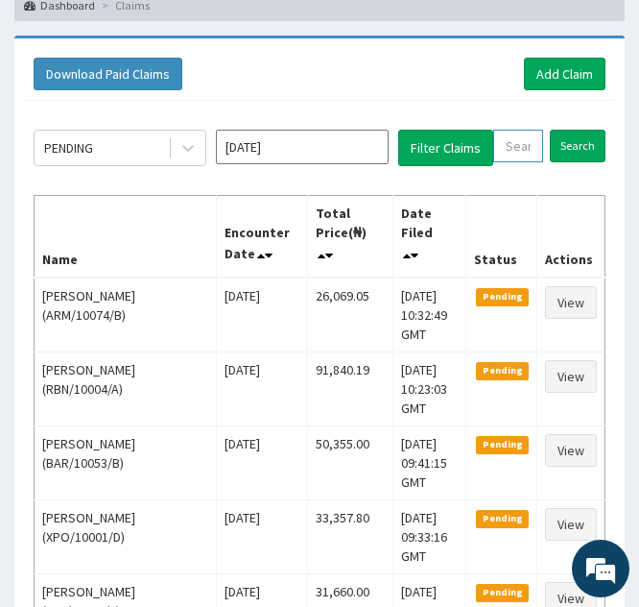
click at [506, 150] on input "text" at bounding box center [518, 146] width 50 height 33
paste input "HLN/10001/D"
type input "HLN/10001/D"
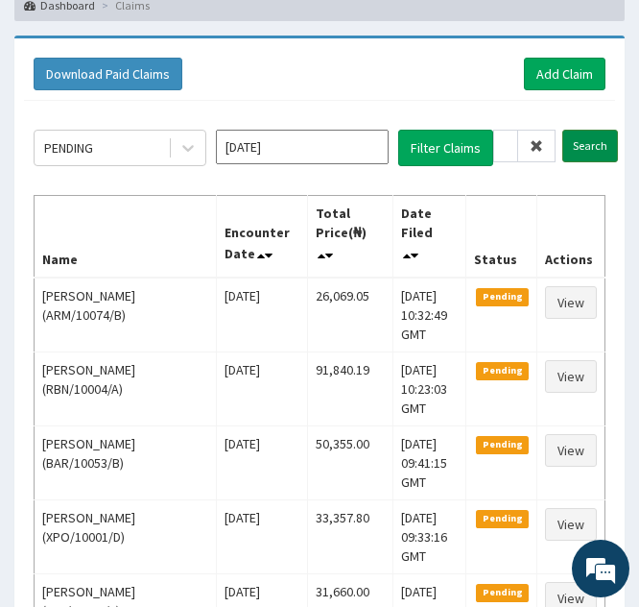
click at [585, 136] on input "Search" at bounding box center [591, 146] width 56 height 33
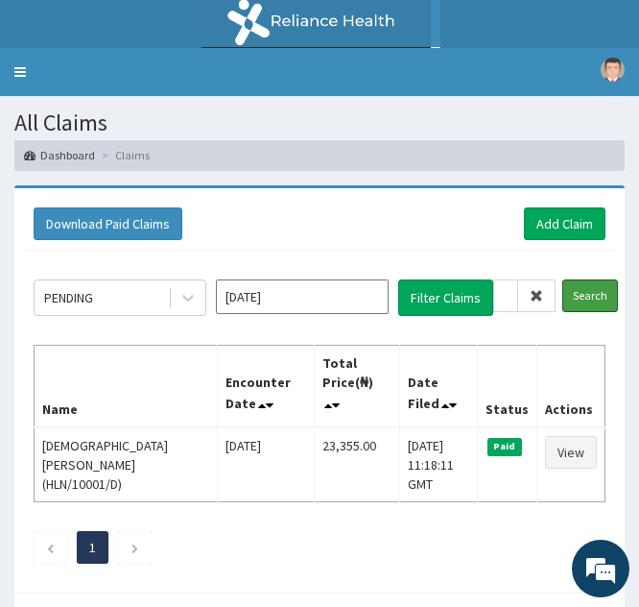
scroll to position [50, 0]
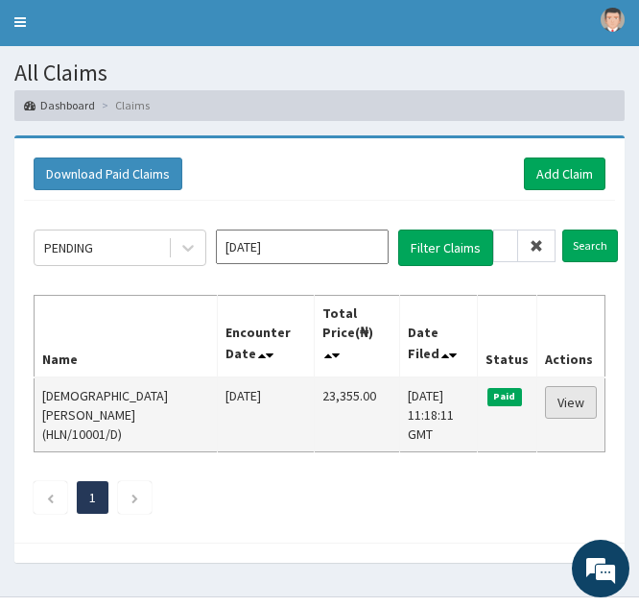
click at [561, 386] on link "View" at bounding box center [571, 402] width 52 height 33
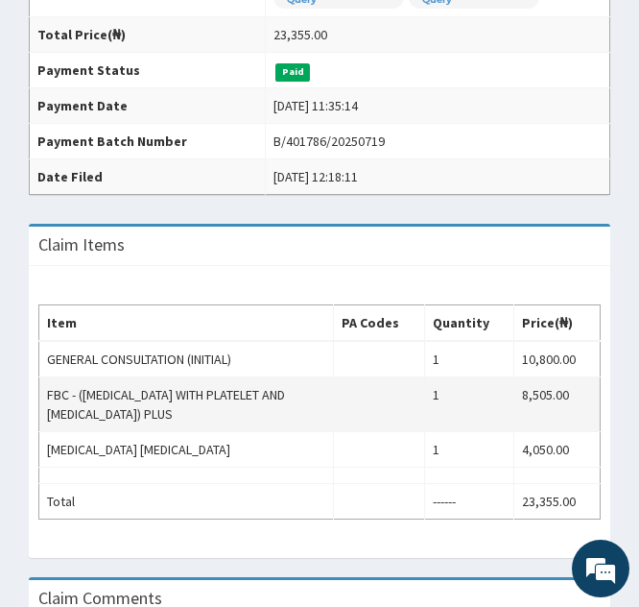
scroll to position [525, 0]
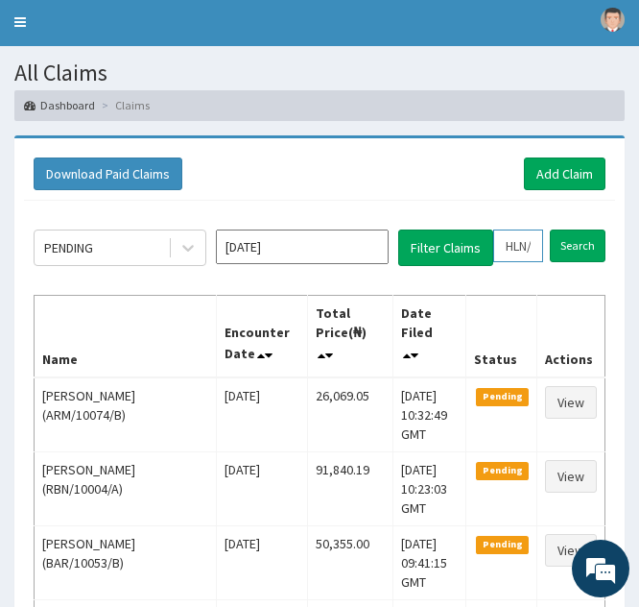
click at [510, 247] on input "HLN/10001/D" at bounding box center [518, 245] width 50 height 33
click at [516, 251] on input "HLN/10001/D" at bounding box center [518, 245] width 50 height 33
type input "LN/10001/D"
click at [535, 248] on icon at bounding box center [536, 245] width 13 height 13
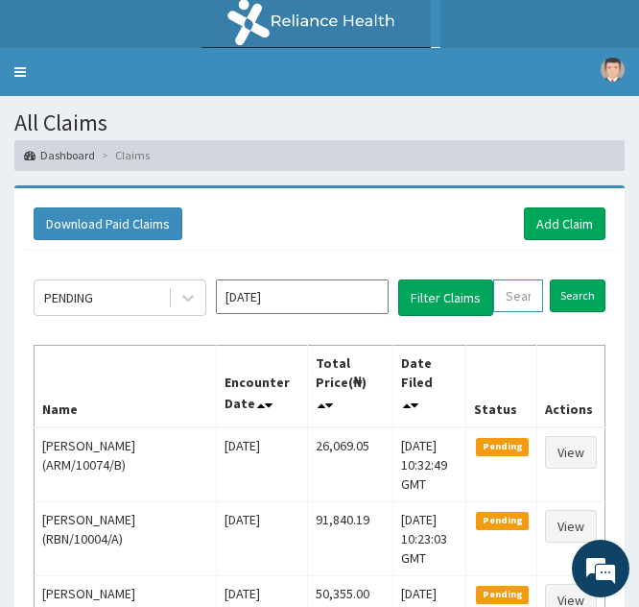
click at [509, 290] on input "text" at bounding box center [518, 295] width 50 height 33
paste input "HLN/10001/E"
type input "HLN/10001/E"
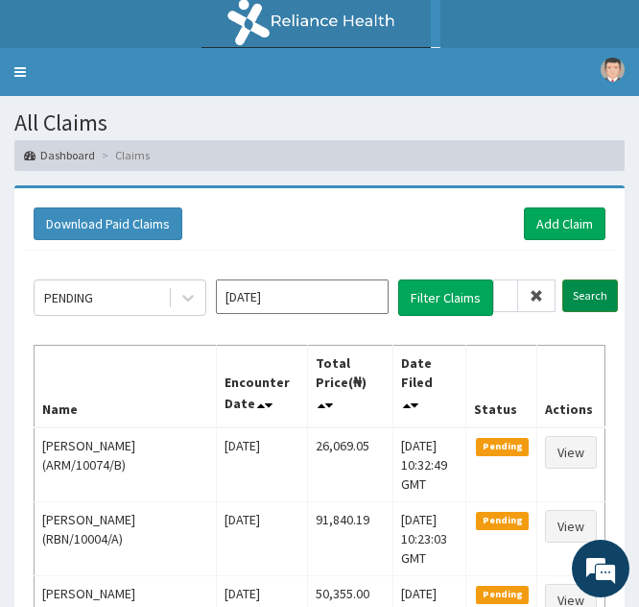
click at [582, 295] on input "Search" at bounding box center [591, 295] width 56 height 33
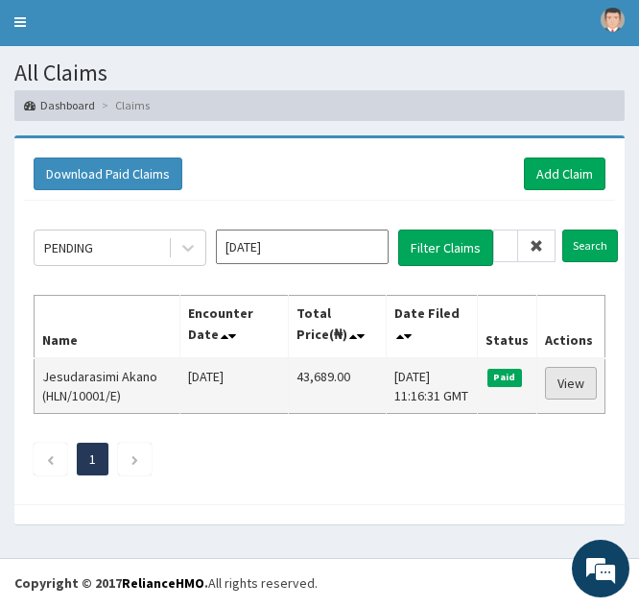
click at [563, 378] on link "View" at bounding box center [571, 383] width 52 height 33
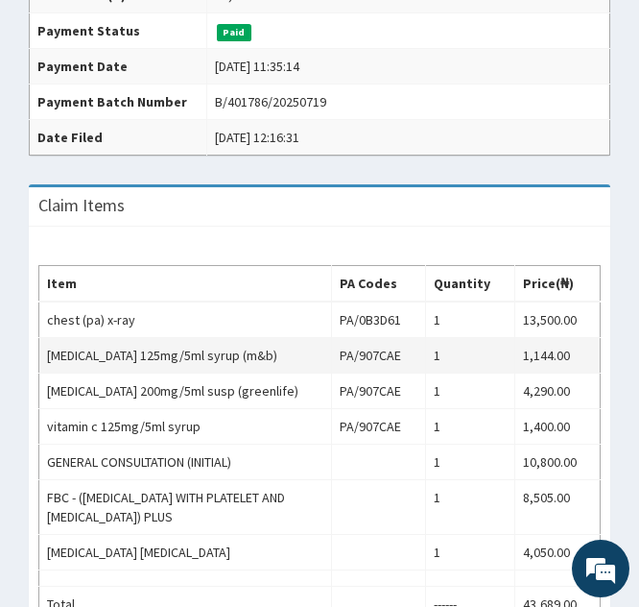
scroll to position [594, 0]
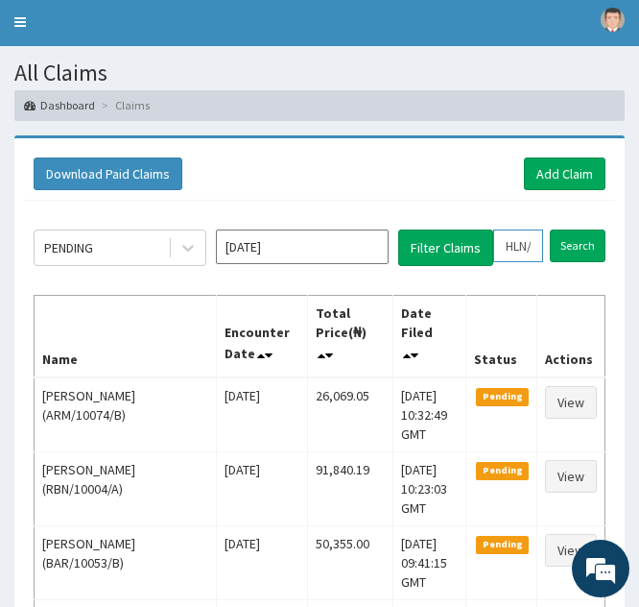
click at [513, 247] on input "HLN/10001/E" at bounding box center [518, 245] width 50 height 33
type input "LN/10001/E"
click at [535, 242] on icon at bounding box center [536, 245] width 13 height 13
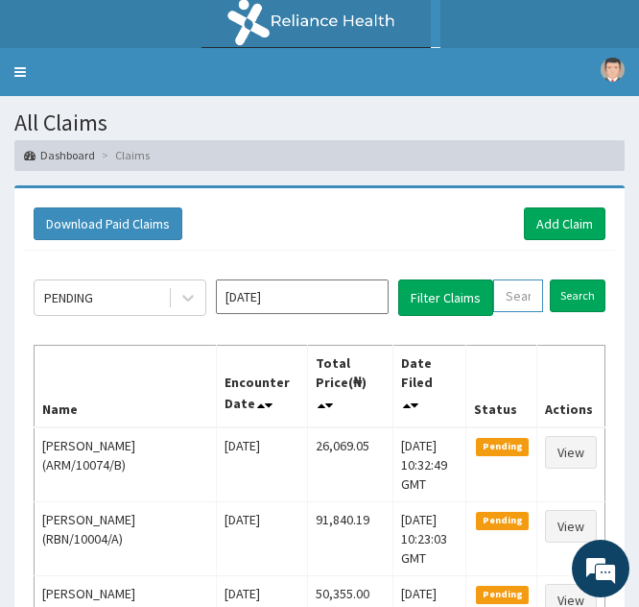
click at [517, 296] on input "text" at bounding box center [518, 295] width 50 height 33
paste input "SOM/10006/A"
type input "SOM/10006/A"
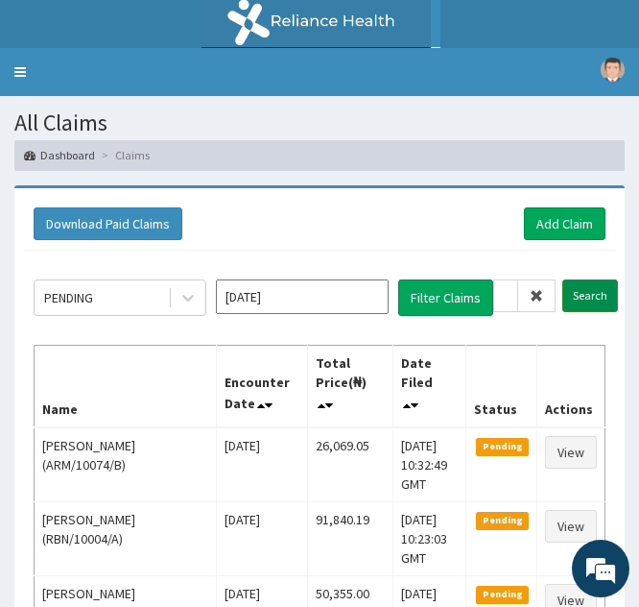
click at [573, 294] on input "Search" at bounding box center [591, 295] width 56 height 33
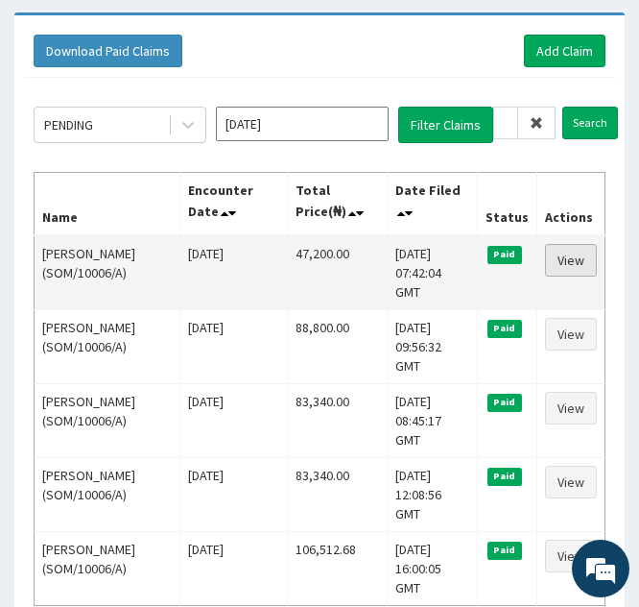
click at [561, 256] on link "View" at bounding box center [571, 260] width 52 height 33
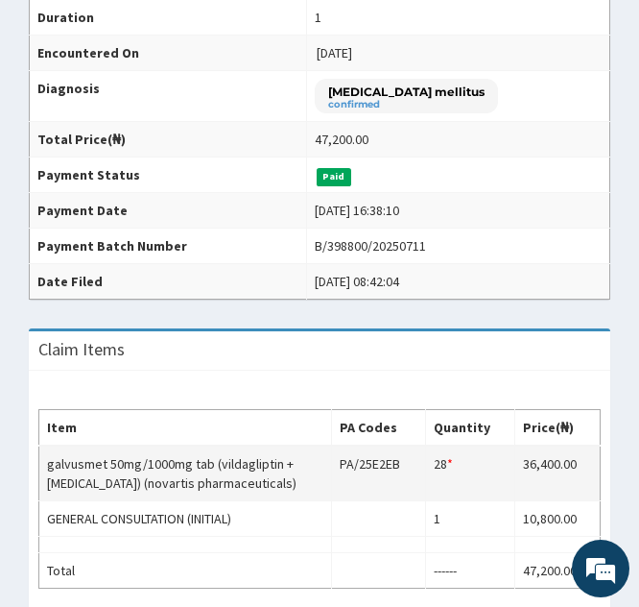
scroll to position [512, 0]
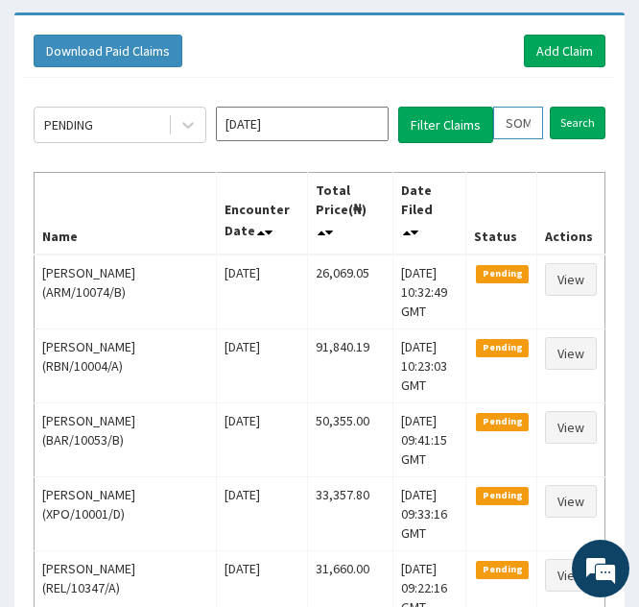
click at [521, 126] on input "SOM/10006/A" at bounding box center [518, 123] width 50 height 33
type input "SM/10006/A"
click at [538, 122] on icon at bounding box center [536, 122] width 13 height 13
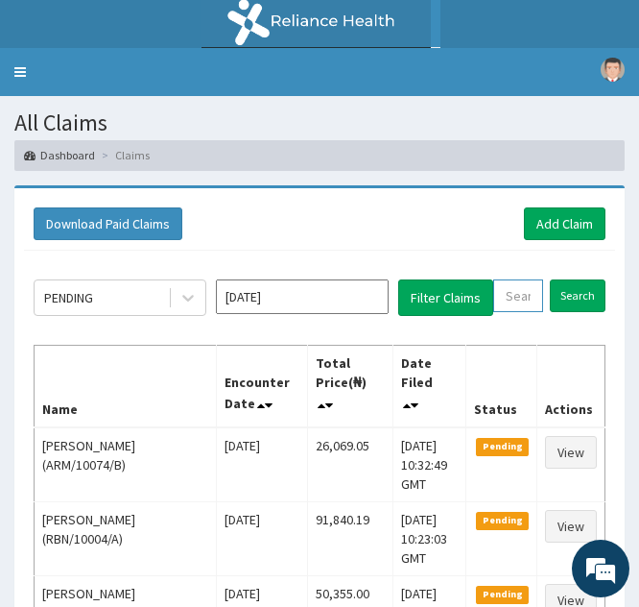
click at [510, 299] on input "text" at bounding box center [518, 295] width 50 height 33
paste input "SOM/10047/A"
type input "SOM/10047/A"
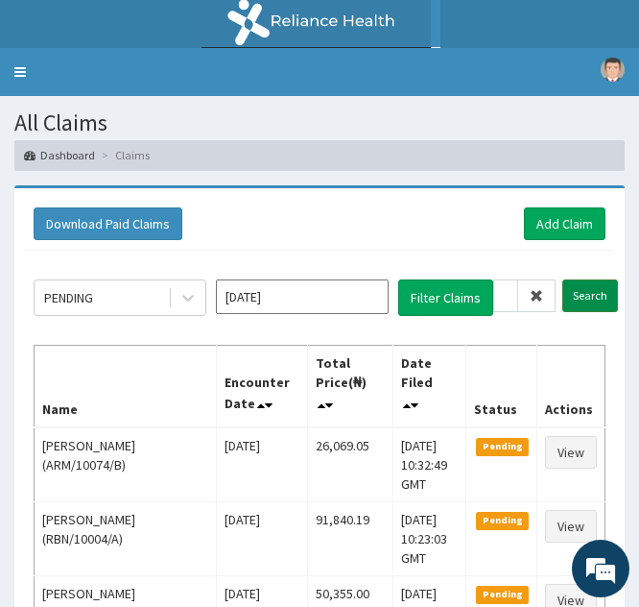
click at [575, 298] on input "Search" at bounding box center [591, 295] width 56 height 33
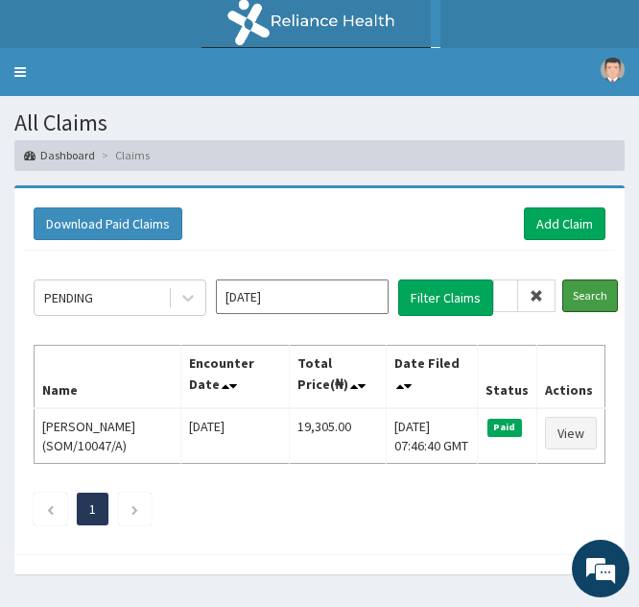
scroll to position [50, 0]
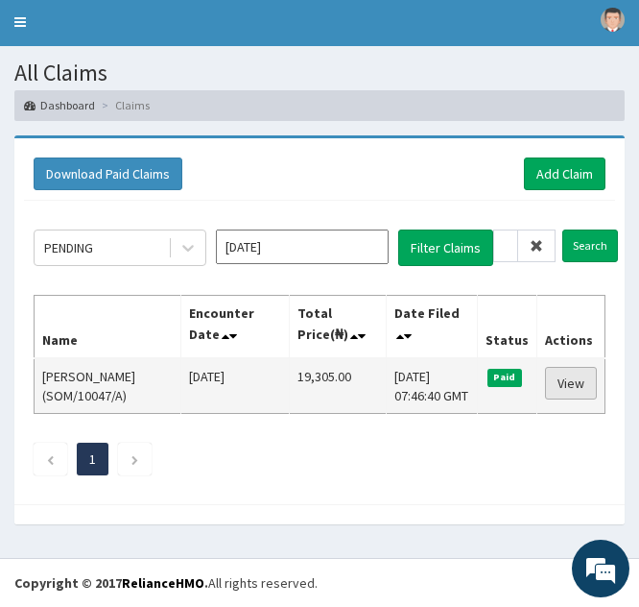
click at [556, 374] on link "View" at bounding box center [571, 383] width 52 height 33
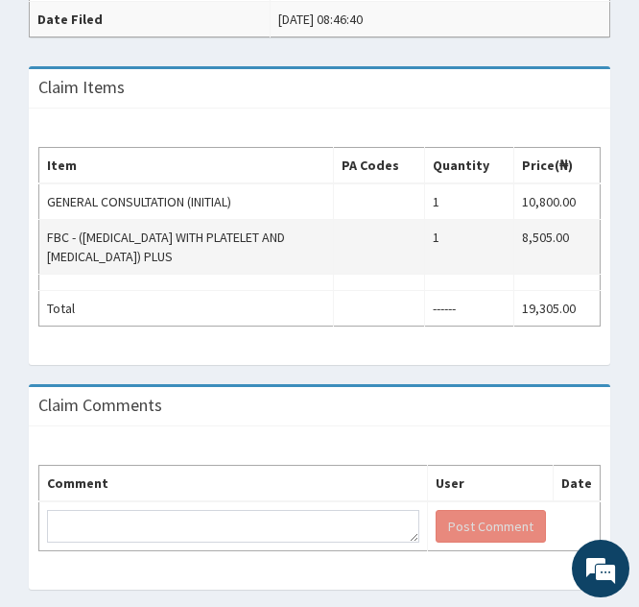
scroll to position [543, 0]
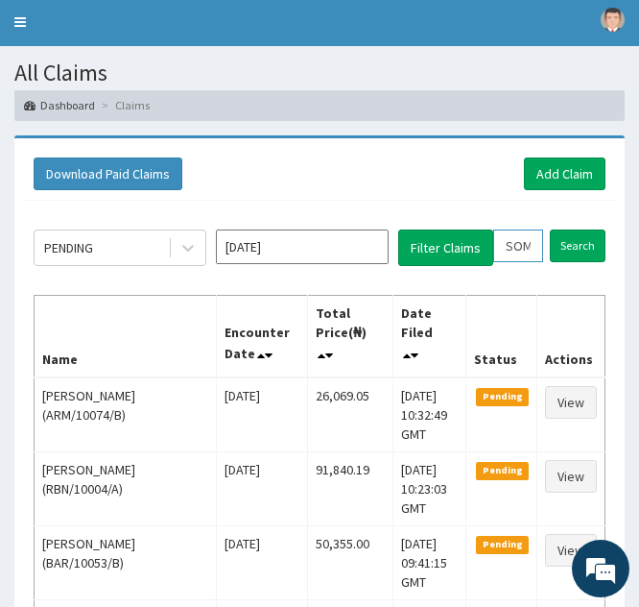
click at [513, 245] on input "SOM/10047/A" at bounding box center [518, 245] width 50 height 33
type input "OM/10047/A"
click at [540, 255] on span at bounding box center [536, 245] width 37 height 33
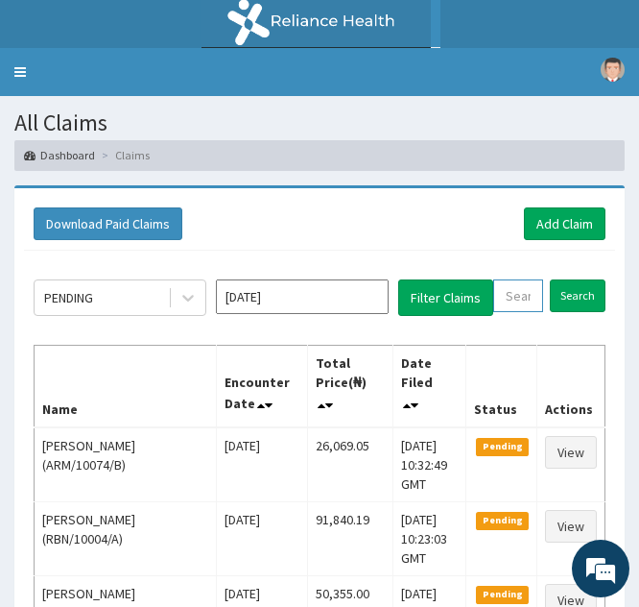
click at [510, 304] on input "text" at bounding box center [518, 295] width 50 height 33
paste input "SBL/10433/C"
type input "SBL/10433/C"
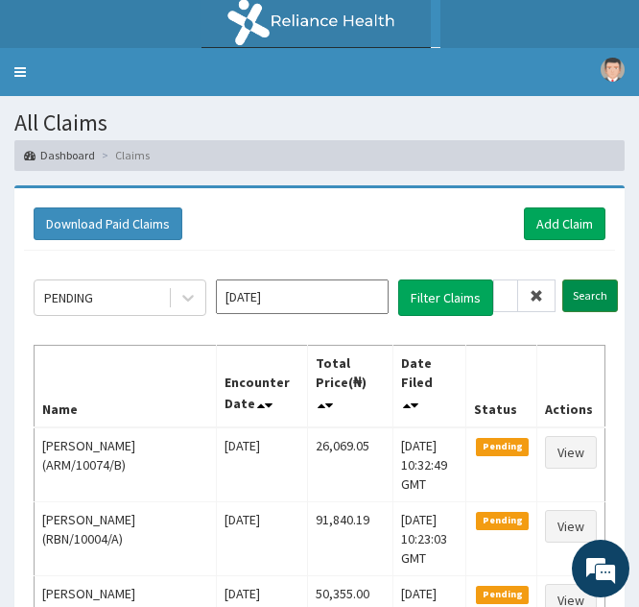
click at [580, 291] on input "Search" at bounding box center [591, 295] width 56 height 33
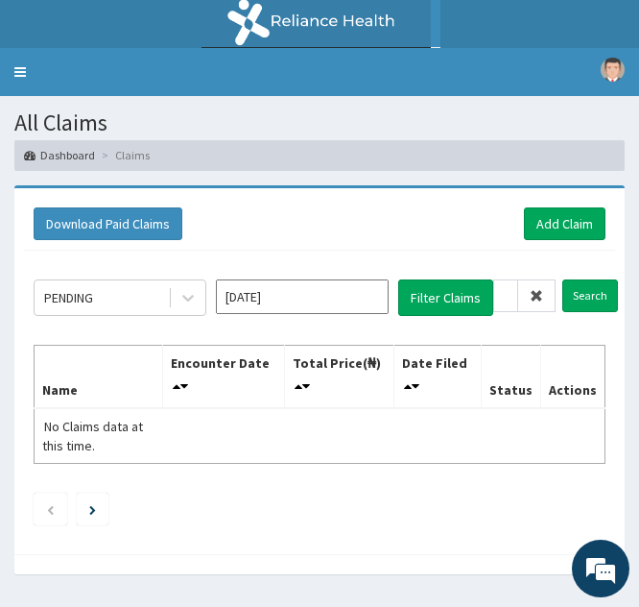
click at [538, 289] on icon at bounding box center [536, 295] width 13 height 13
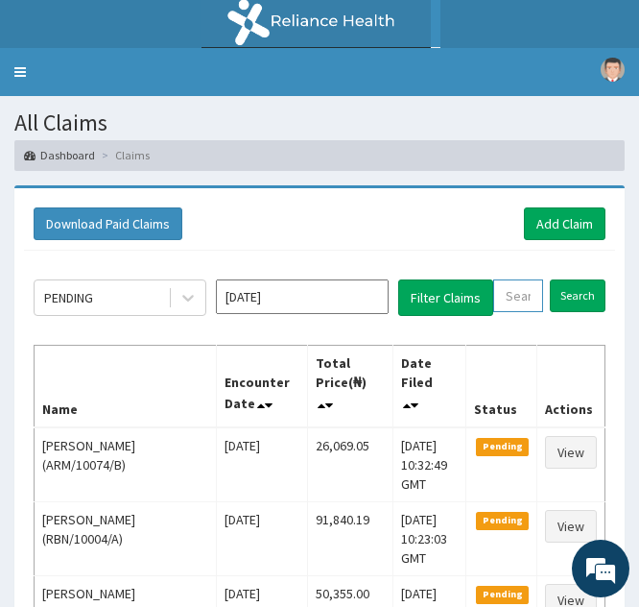
click at [519, 293] on input "text" at bounding box center [518, 295] width 50 height 33
paste input "SBL/10433/C"
type input "SBL/10433/C"
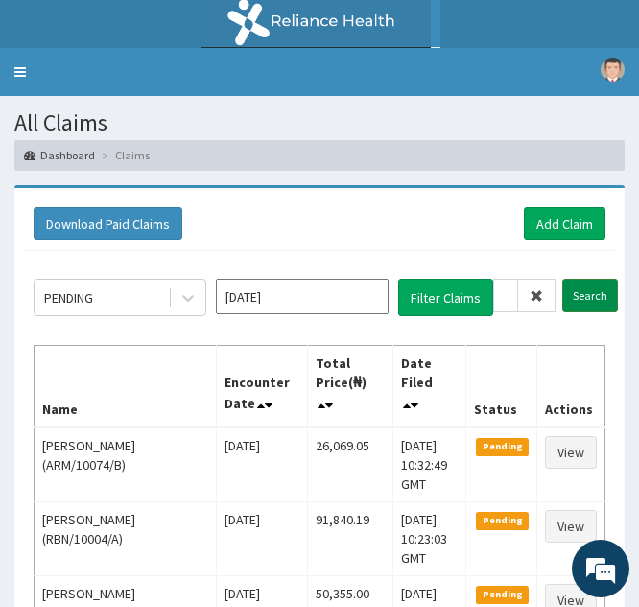
click at [571, 289] on input "Search" at bounding box center [591, 295] width 56 height 33
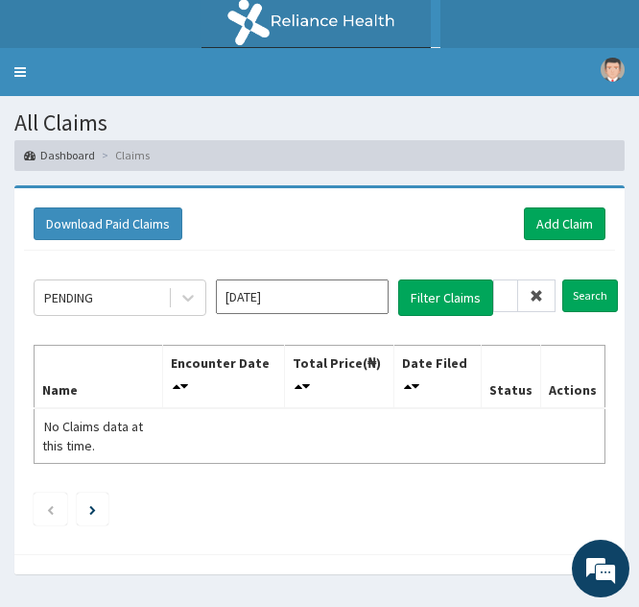
click at [530, 292] on icon at bounding box center [536, 295] width 13 height 13
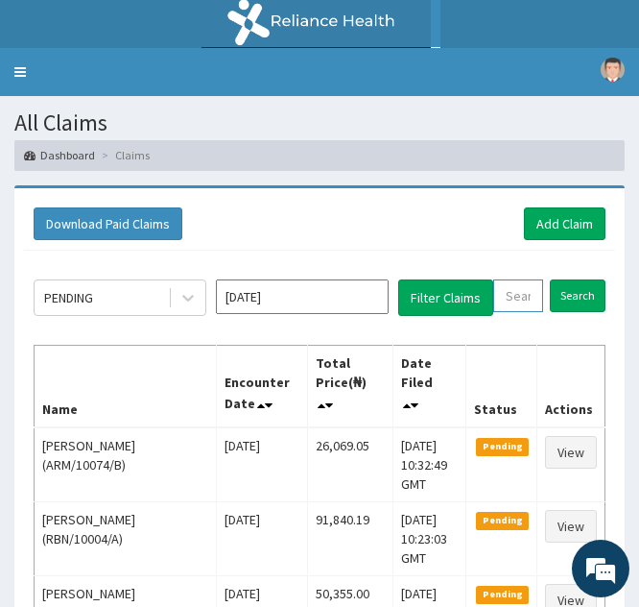
click at [513, 299] on input "text" at bounding box center [518, 295] width 50 height 33
paste input "SBL/10433/C"
type input "SBL/10433/C"
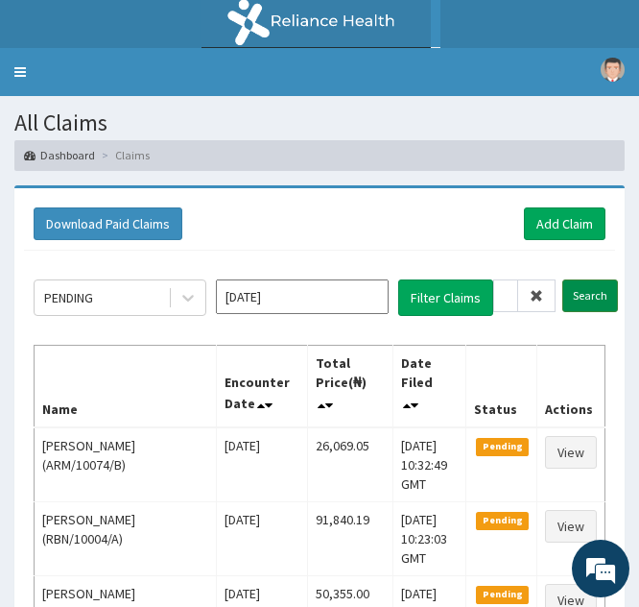
click at [579, 300] on input "Search" at bounding box center [591, 295] width 56 height 33
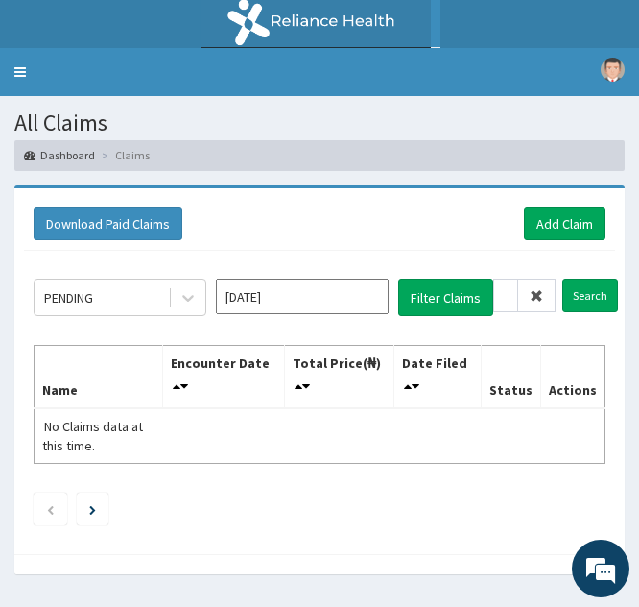
click at [535, 292] on icon at bounding box center [536, 295] width 13 height 13
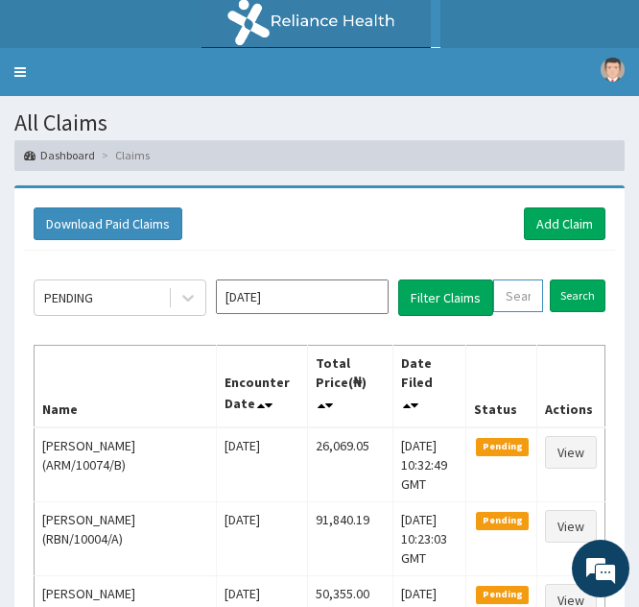
click at [508, 299] on input "text" at bounding box center [518, 295] width 50 height 33
paste input "ISW/10282/B"
type input "ISW/10282/B"
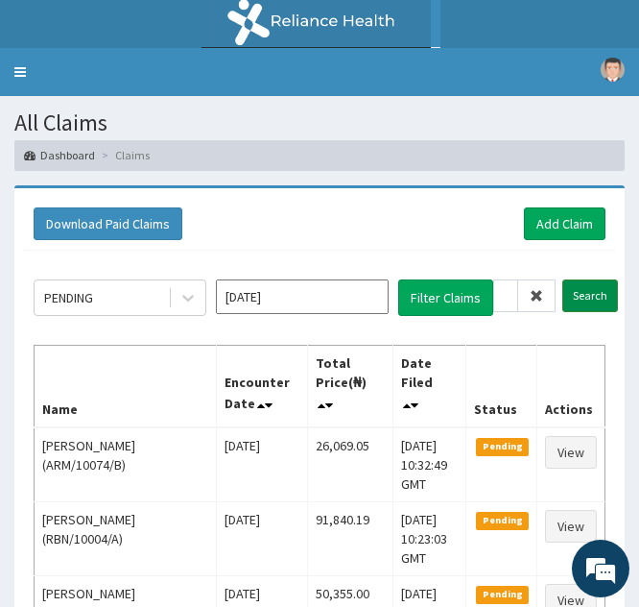
click at [574, 293] on input "Search" at bounding box center [591, 295] width 56 height 33
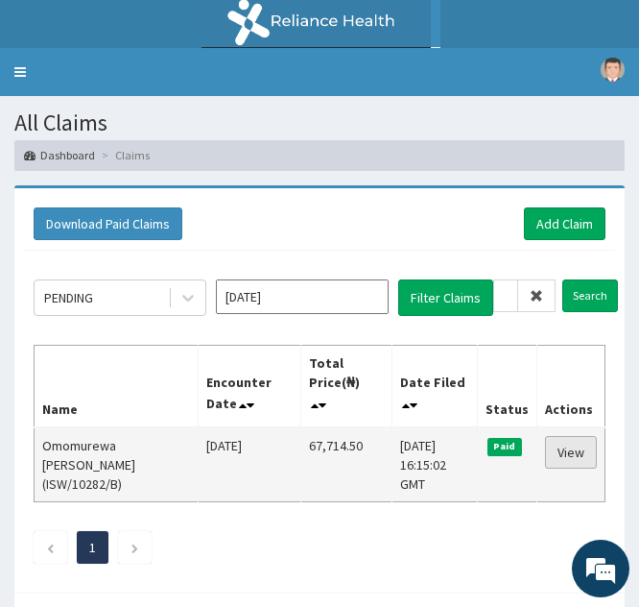
click at [563, 452] on link "View" at bounding box center [571, 452] width 52 height 33
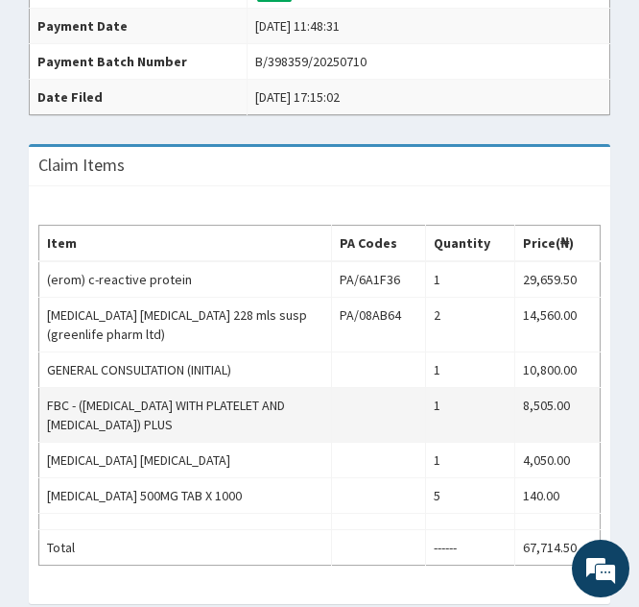
scroll to position [577, 0]
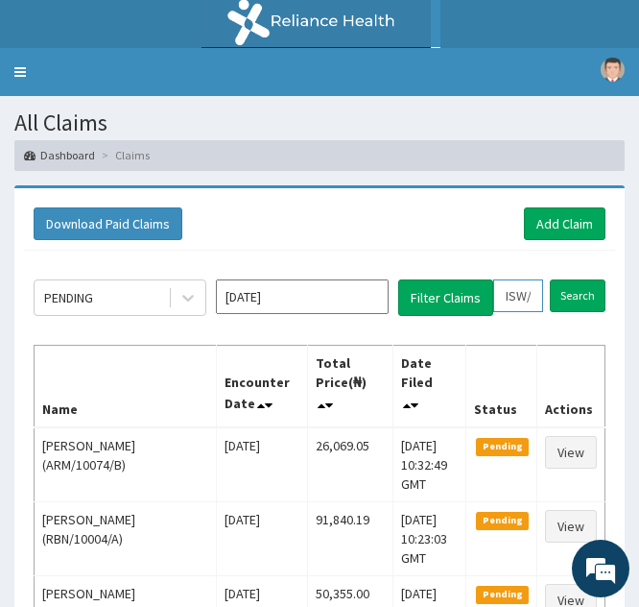
click at [517, 286] on input "ISW/10282/B" at bounding box center [518, 295] width 50 height 33
type input "IW/10282/B"
click at [536, 291] on icon at bounding box center [536, 295] width 13 height 13
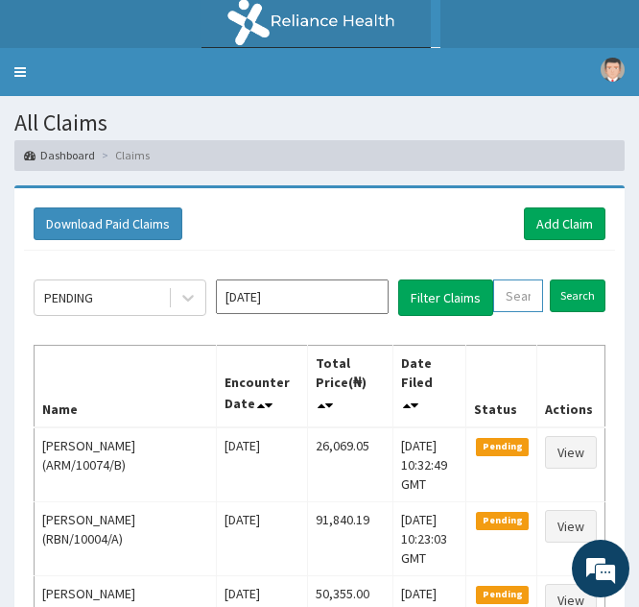
click at [509, 302] on input "text" at bounding box center [518, 295] width 50 height 33
paste input "ISW/10282/A"
type input "ISW/10282/A"
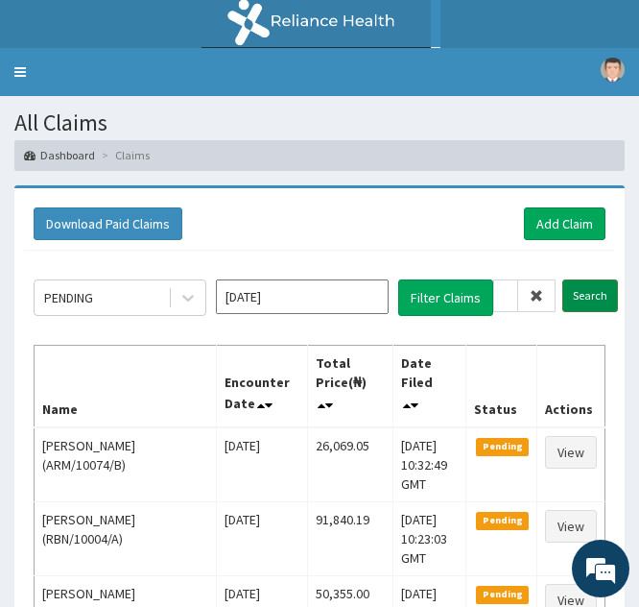
click at [580, 299] on input "Search" at bounding box center [591, 295] width 56 height 33
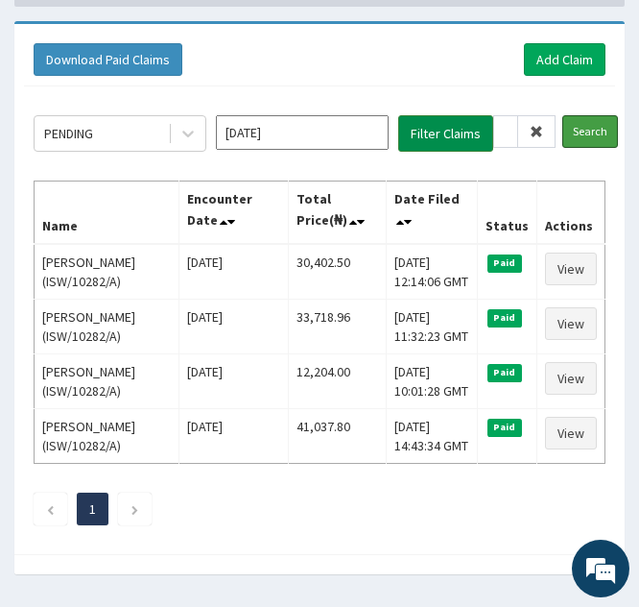
scroll to position [174, 0]
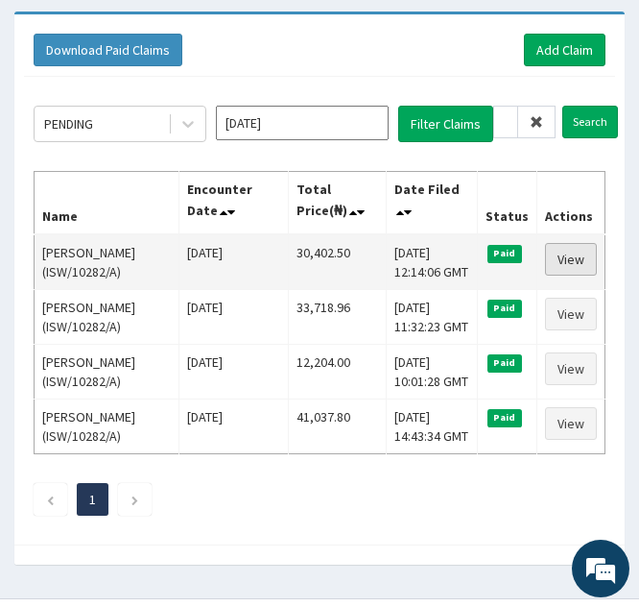
click at [573, 261] on link "View" at bounding box center [571, 259] width 52 height 33
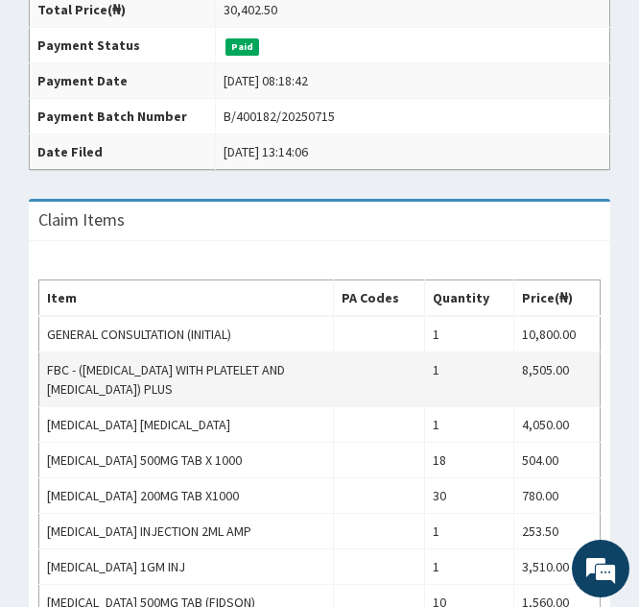
scroll to position [585, 0]
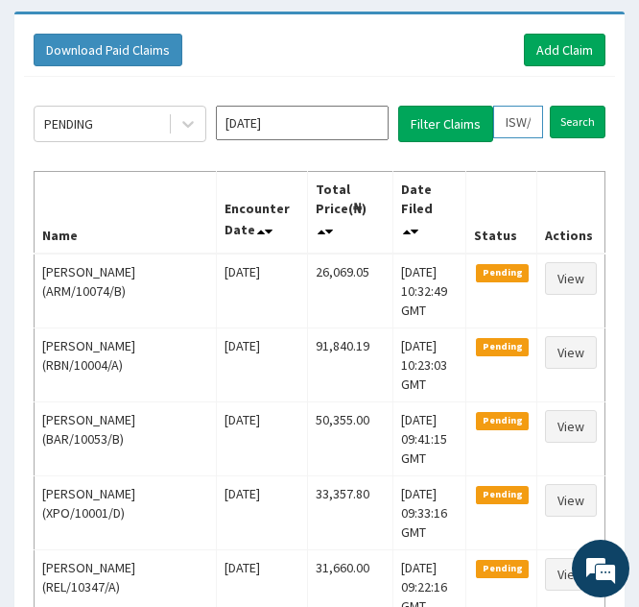
click at [519, 119] on input "ISW/10282/A" at bounding box center [518, 122] width 50 height 33
type input "IW/10282/A"
click at [536, 126] on icon at bounding box center [536, 121] width 13 height 13
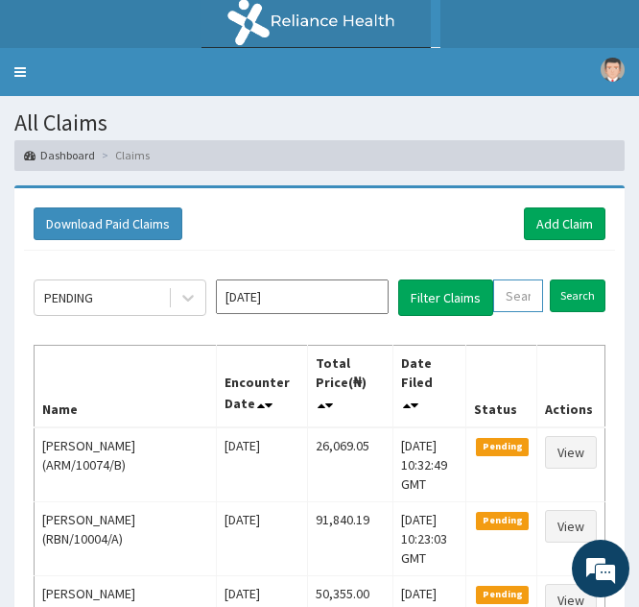
click at [506, 289] on input "text" at bounding box center [518, 295] width 50 height 33
paste input "SBL/10433/B"
type input "SBL/10433/B"
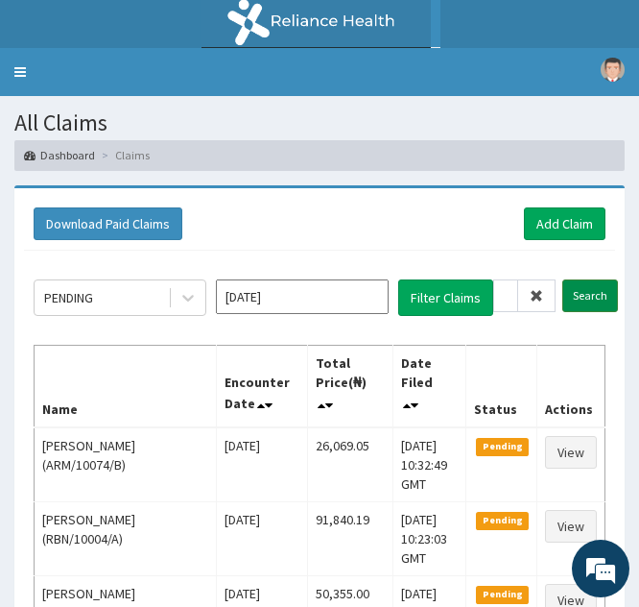
click at [585, 297] on input "Search" at bounding box center [591, 295] width 56 height 33
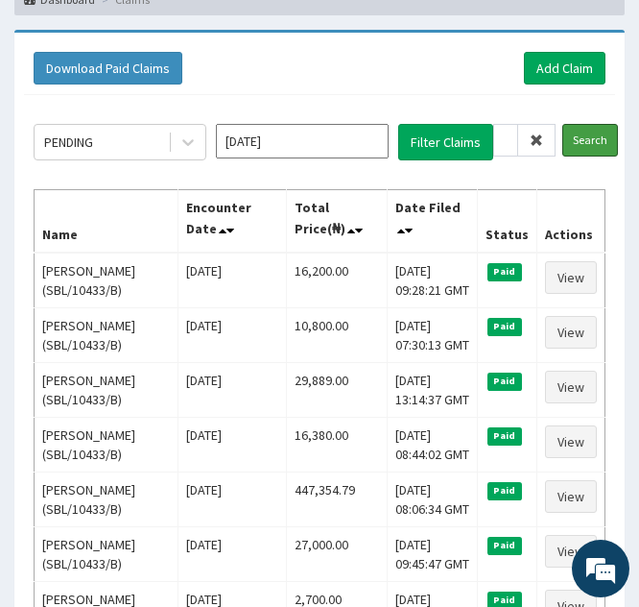
scroll to position [168, 0]
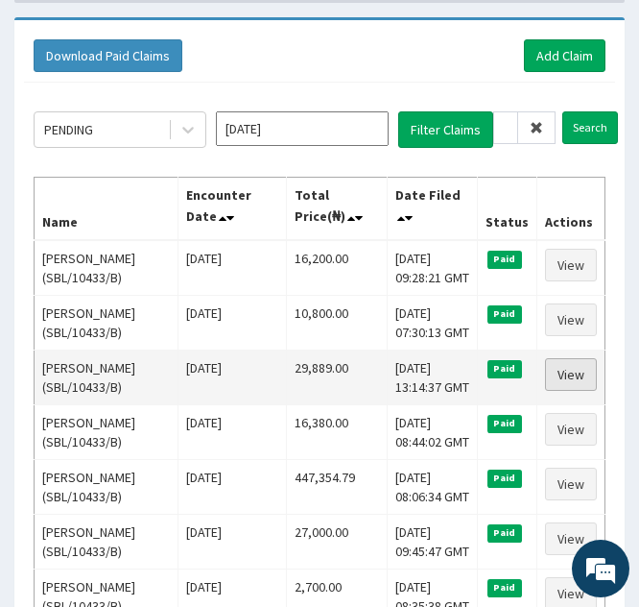
click at [561, 367] on link "View" at bounding box center [571, 374] width 52 height 33
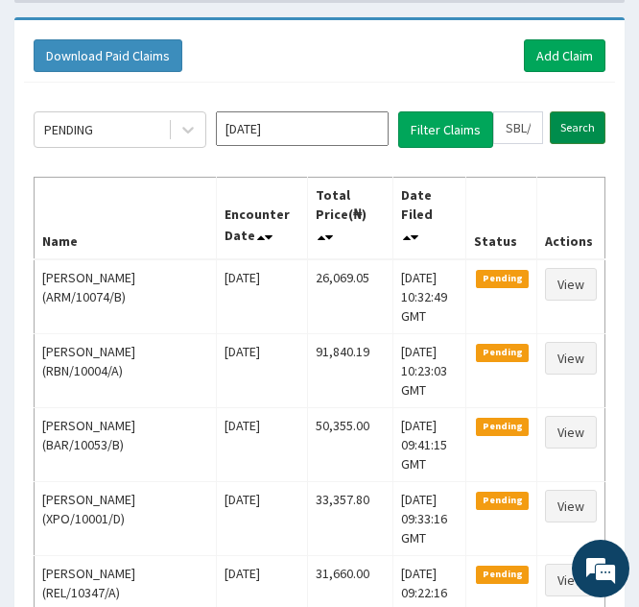
click at [575, 120] on input "Search" at bounding box center [578, 127] width 56 height 33
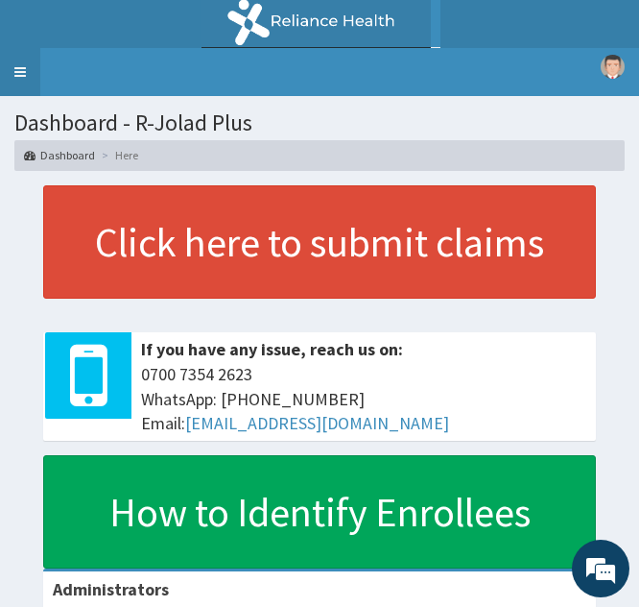
click at [13, 66] on link "Toggle navigation" at bounding box center [20, 72] width 40 height 48
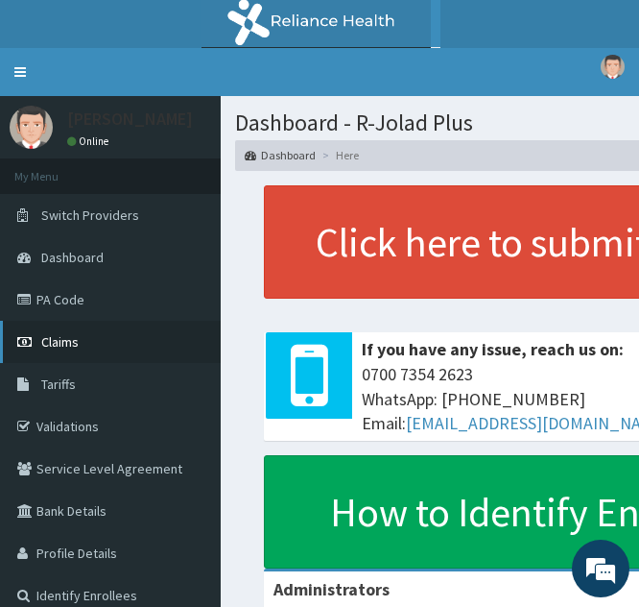
click at [85, 340] on link "Claims" at bounding box center [110, 342] width 221 height 42
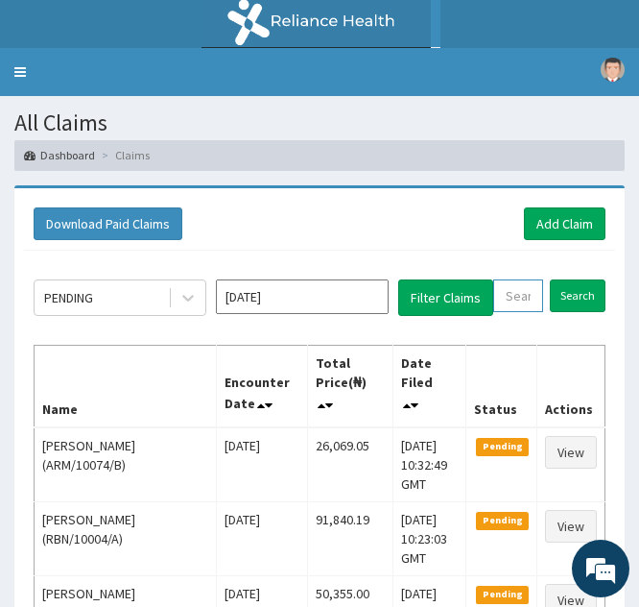
click at [507, 306] on input "text" at bounding box center [518, 295] width 50 height 33
paste input "SBL/10433/B"
type input "SBL/10433/B"
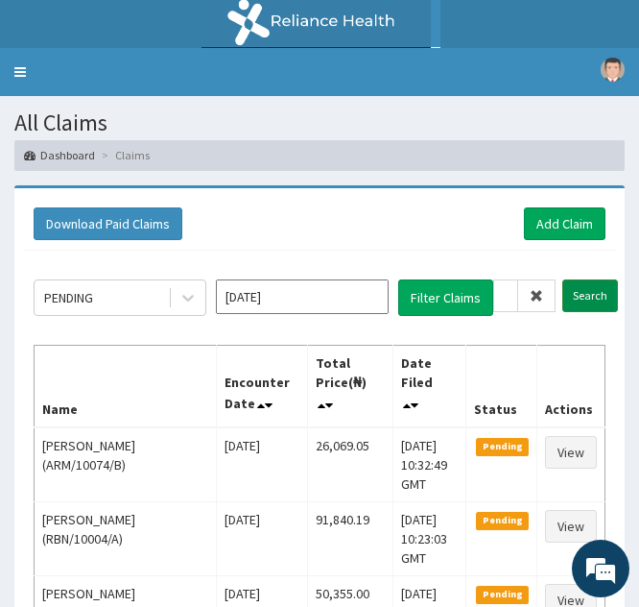
click at [578, 298] on input "Search" at bounding box center [591, 295] width 56 height 33
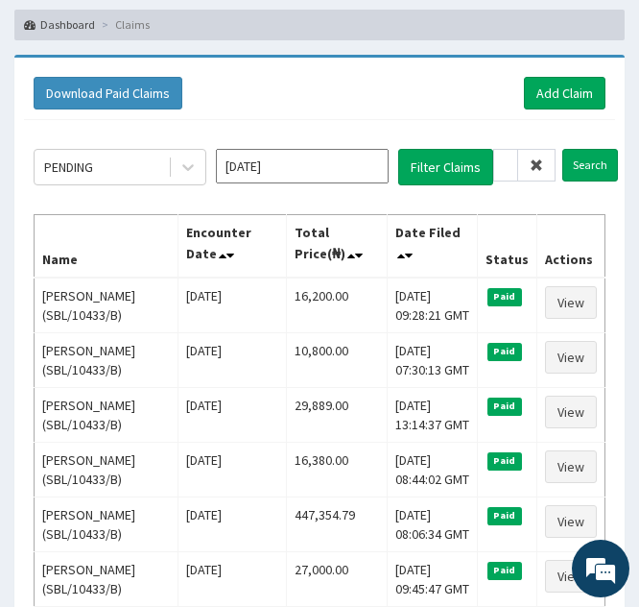
scroll to position [134, 0]
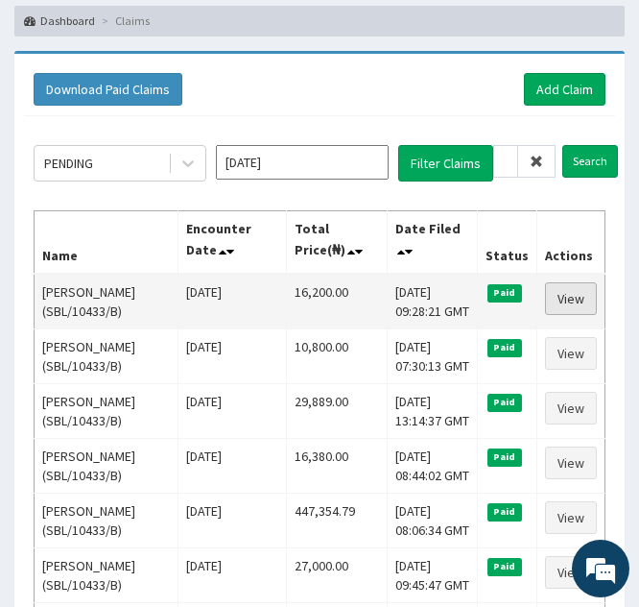
click at [557, 304] on link "View" at bounding box center [571, 298] width 52 height 33
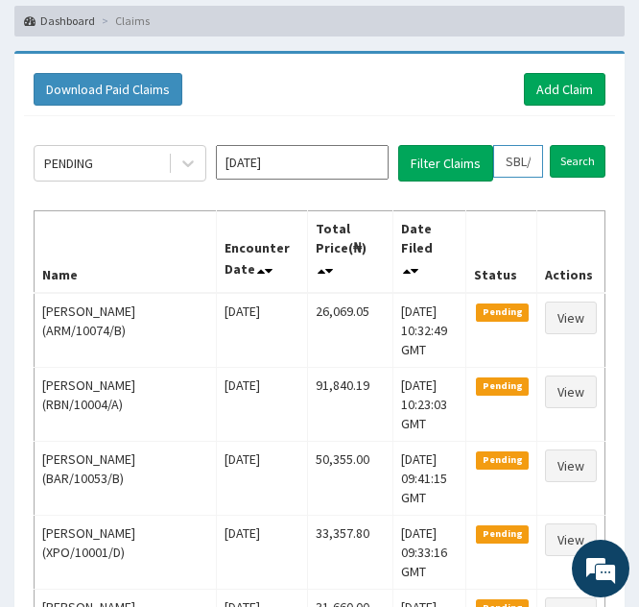
click at [510, 171] on input "SBL/10433/B" at bounding box center [518, 161] width 50 height 33
type input "BL/10433/B"
click at [536, 159] on icon at bounding box center [536, 161] width 13 height 13
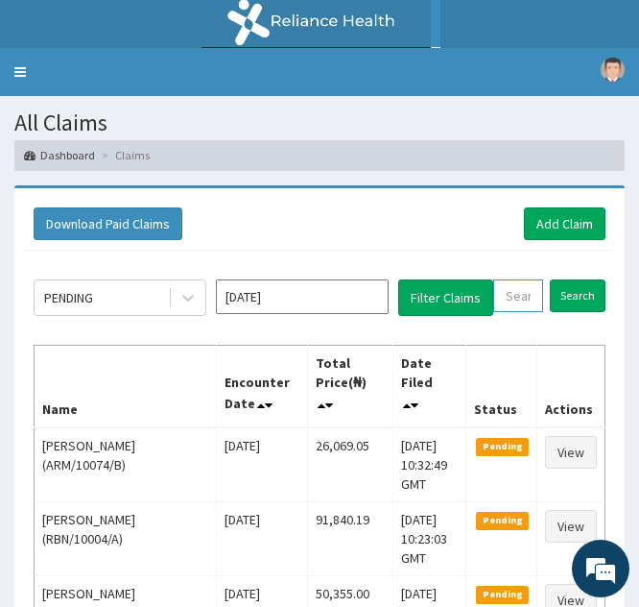
click at [508, 308] on input "text" at bounding box center [518, 295] width 50 height 33
paste input "ARM/10178/A"
type input "ARM/10178/A"
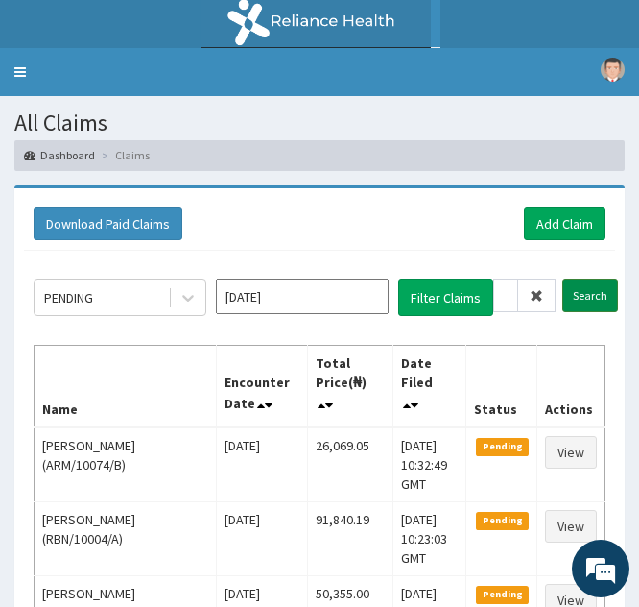
click at [576, 291] on input "Search" at bounding box center [591, 295] width 56 height 33
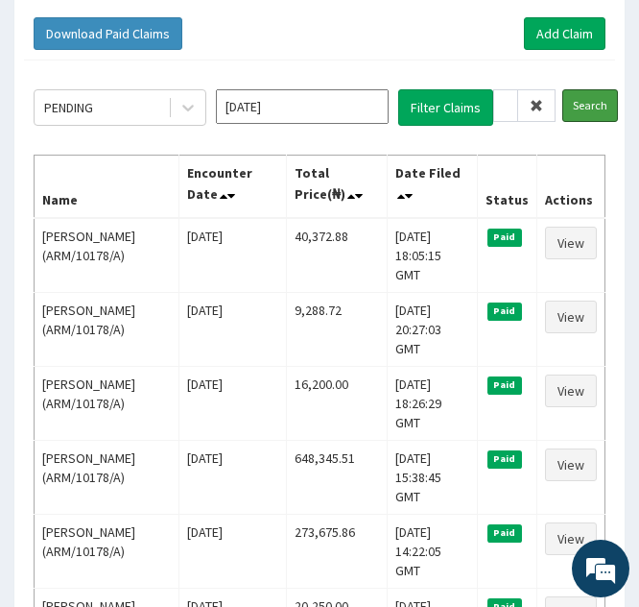
scroll to position [203, 0]
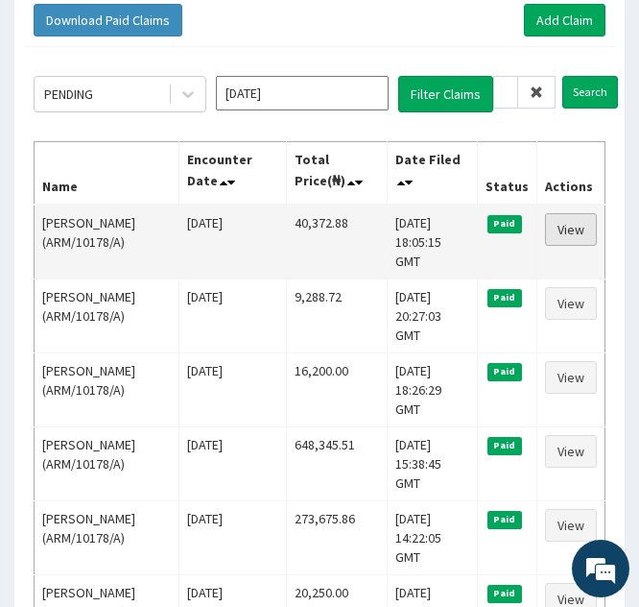
click at [568, 231] on link "View" at bounding box center [571, 229] width 52 height 33
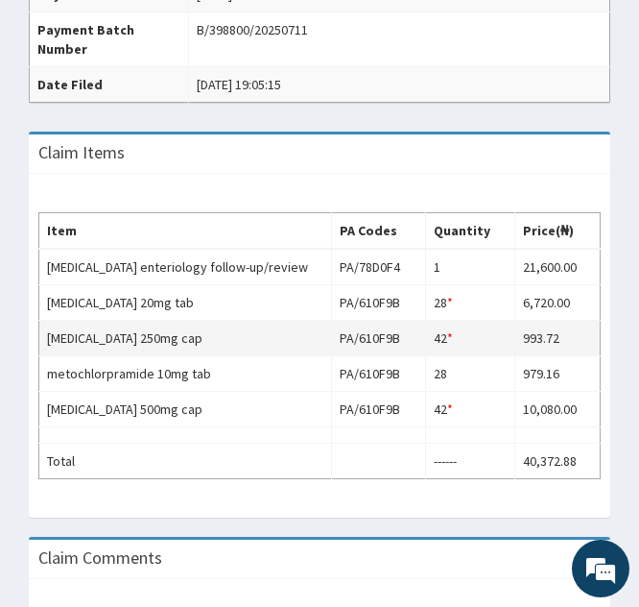
scroll to position [666, 0]
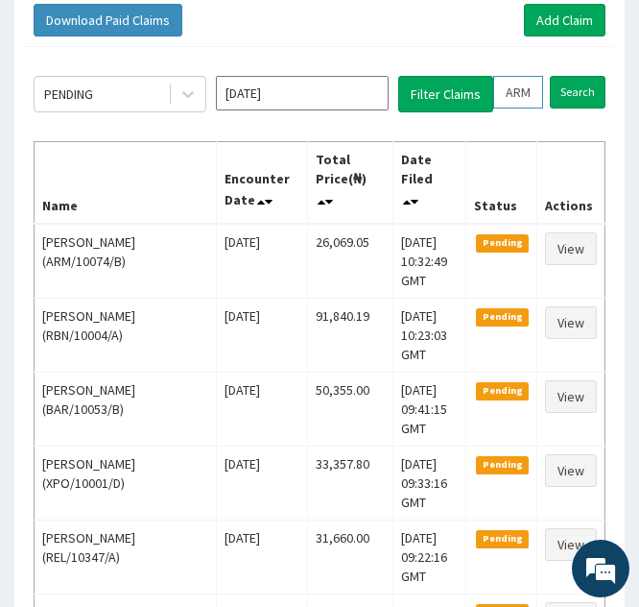
click at [520, 91] on input "ARM/10178/A" at bounding box center [518, 92] width 50 height 33
type input "AM/10178/A"
click at [531, 95] on icon at bounding box center [536, 91] width 13 height 13
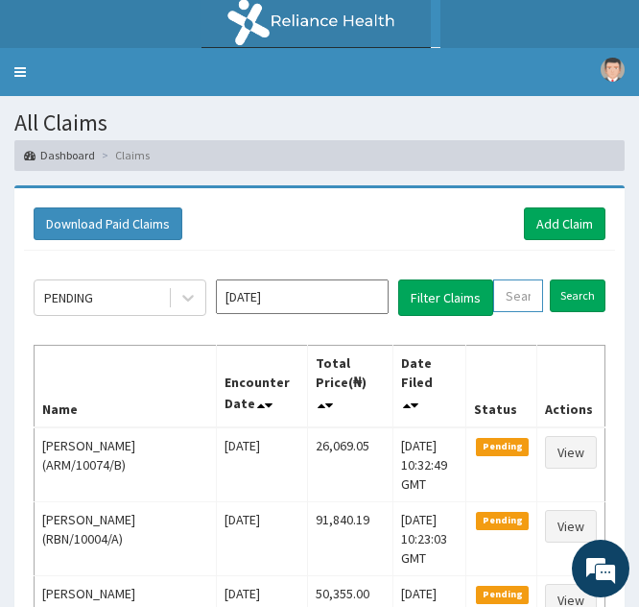
click at [506, 308] on input "text" at bounding box center [518, 295] width 50 height 33
paste input "AIX/10005/A"
type input "AIX/10005/A"
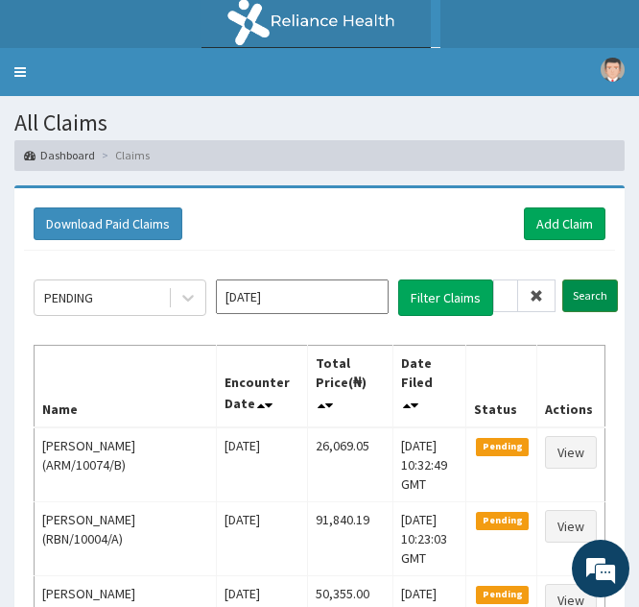
click at [580, 295] on input "Search" at bounding box center [591, 295] width 56 height 33
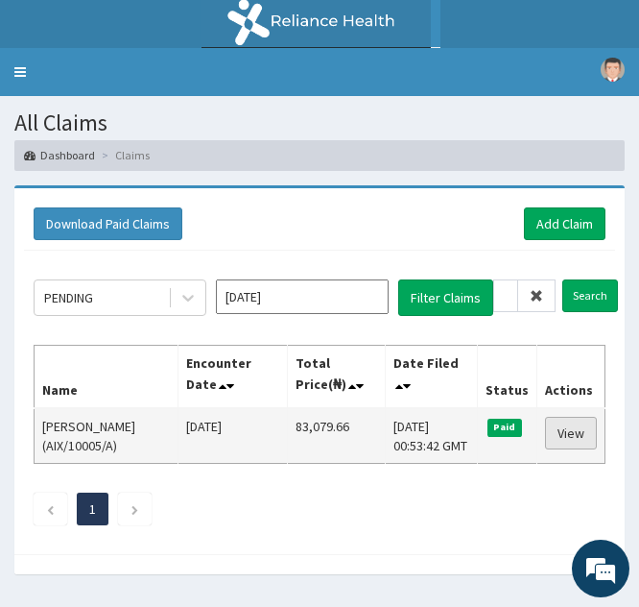
click at [572, 433] on link "View" at bounding box center [571, 433] width 52 height 33
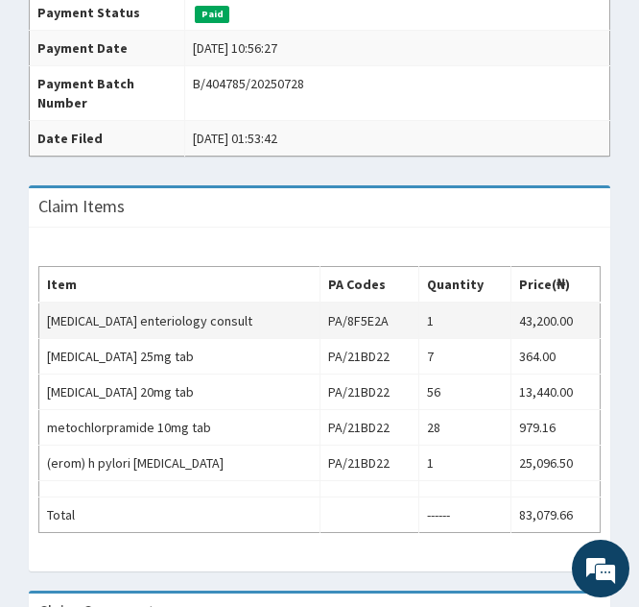
scroll to position [652, 0]
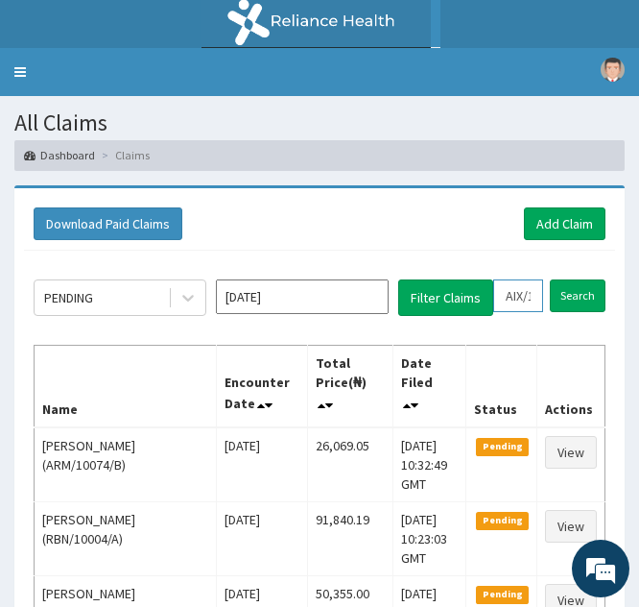
click at [526, 295] on input "AIX/10005/A" at bounding box center [518, 295] width 50 height 33
type input "AIX10005/A"
click at [540, 294] on icon at bounding box center [536, 295] width 13 height 13
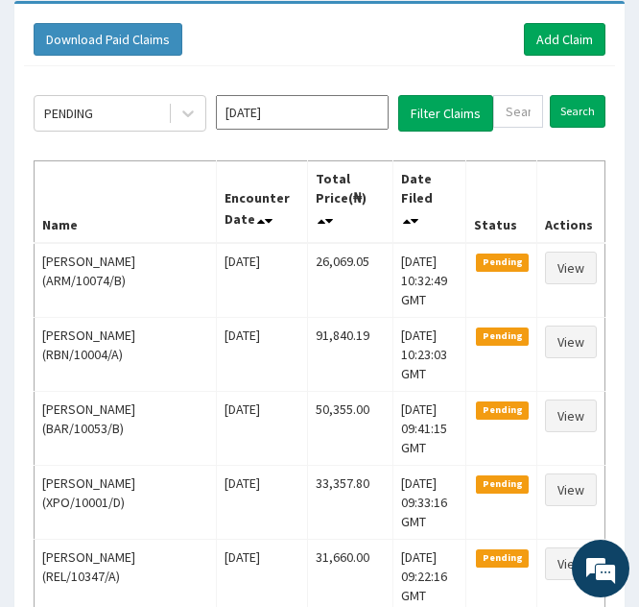
scroll to position [194, 0]
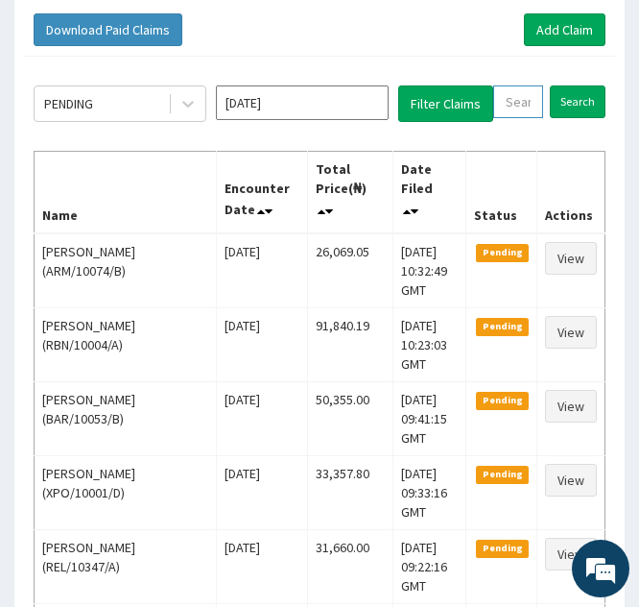
click at [509, 103] on input "text" at bounding box center [518, 101] width 50 height 33
paste input "FTP/10071/A"
type input "FTP/10071/A"
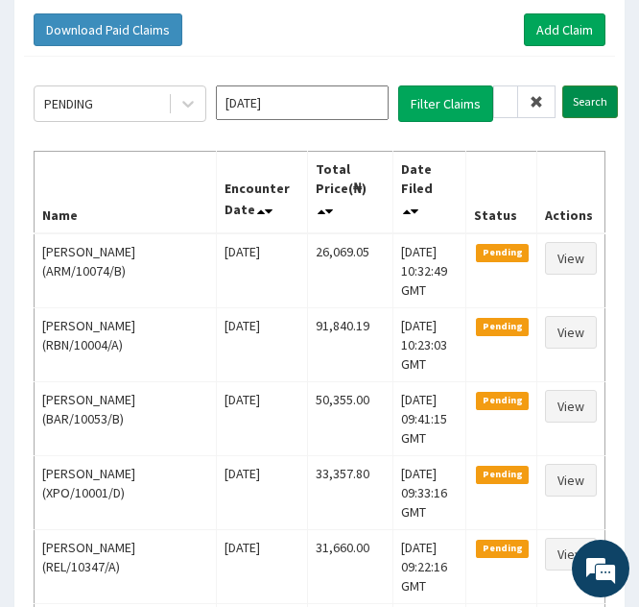
click at [581, 107] on input "Search" at bounding box center [591, 101] width 56 height 33
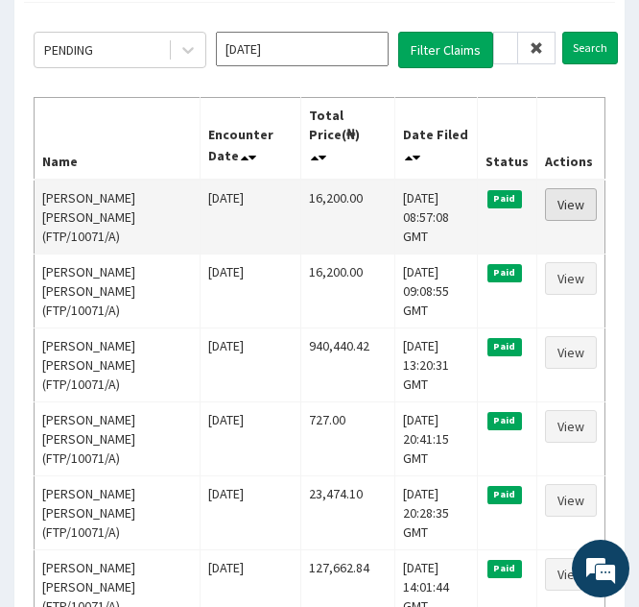
click at [561, 188] on link "View" at bounding box center [571, 204] width 52 height 33
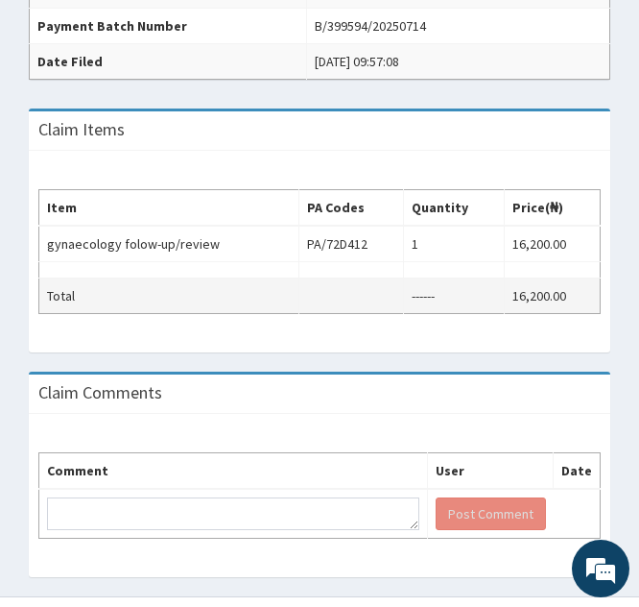
scroll to position [610, 0]
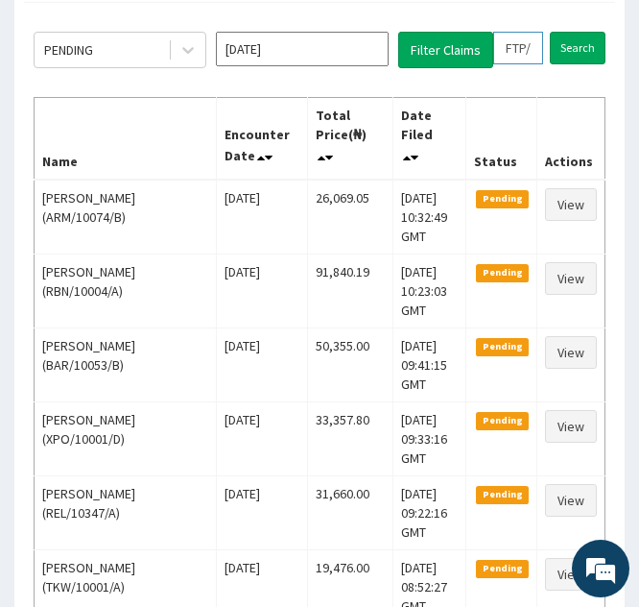
click at [514, 47] on input "FTP/10071/A" at bounding box center [518, 48] width 50 height 33
type input "TP/10071/A"
click at [535, 43] on icon at bounding box center [536, 47] width 13 height 13
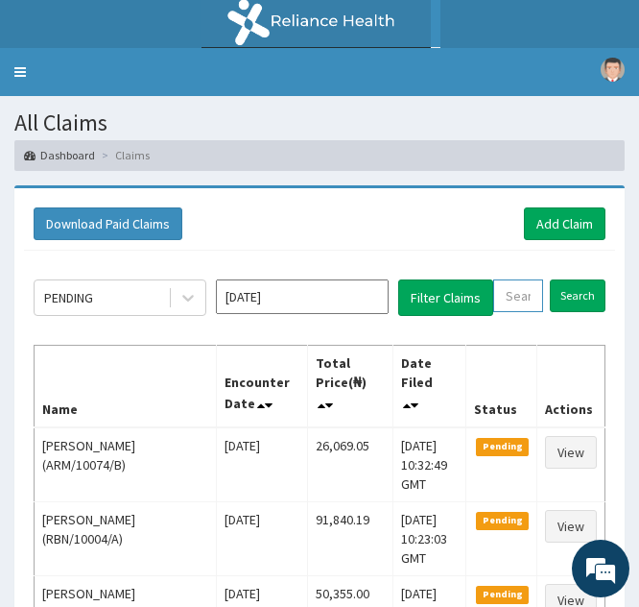
click at [516, 297] on input "text" at bounding box center [518, 295] width 50 height 33
paste input "OKR/10030/A"
type input "OKR/10030/A"
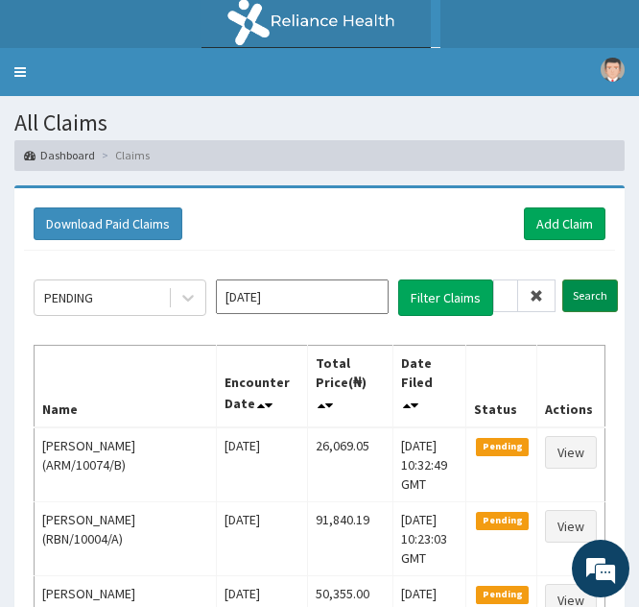
click at [575, 291] on input "Search" at bounding box center [591, 295] width 56 height 33
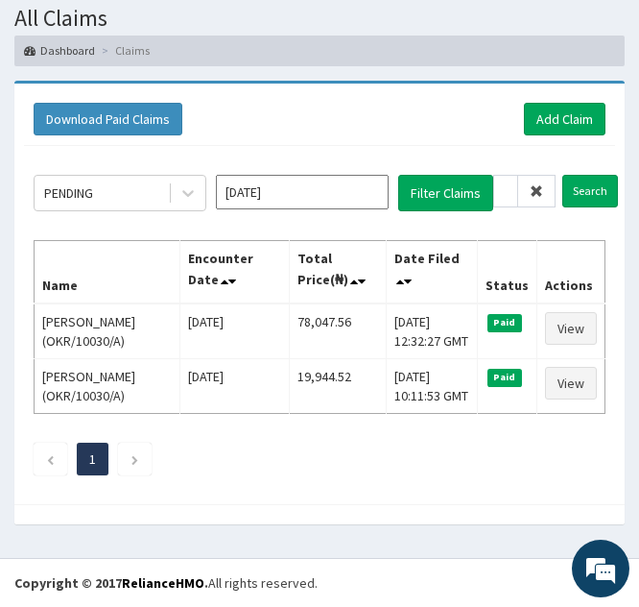
click at [540, 184] on icon at bounding box center [536, 190] width 13 height 13
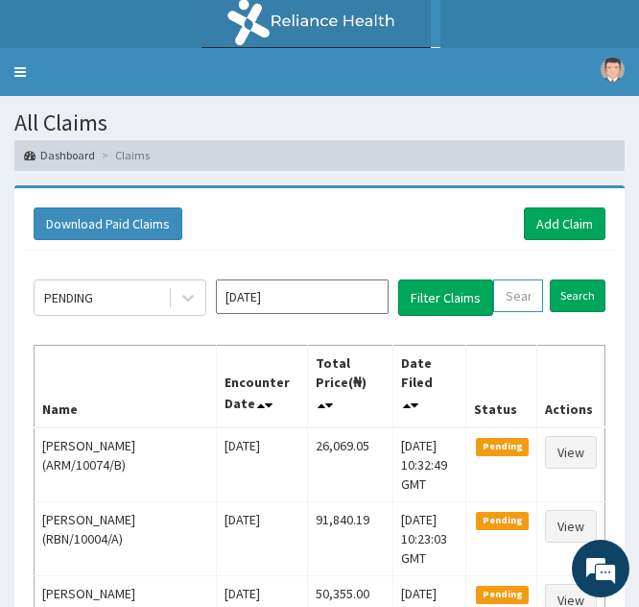
click at [505, 304] on input "text" at bounding box center [518, 295] width 50 height 33
paste input "ISW/10539/A"
type input "ISW/10539/A"
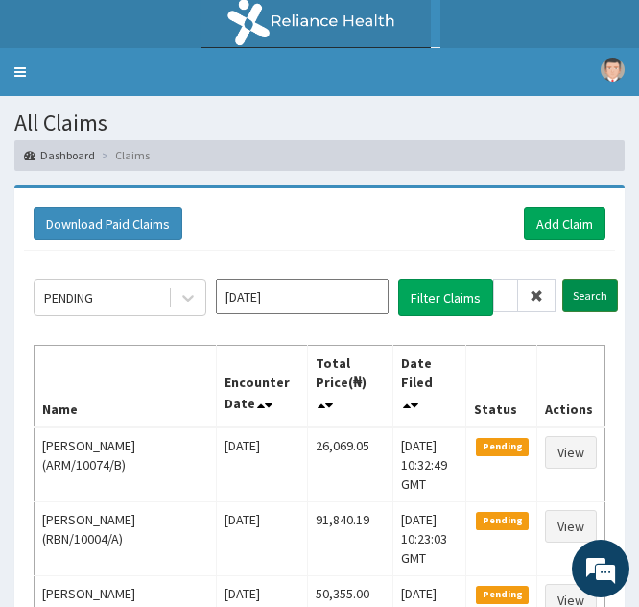
click at [578, 299] on input "Search" at bounding box center [591, 295] width 56 height 33
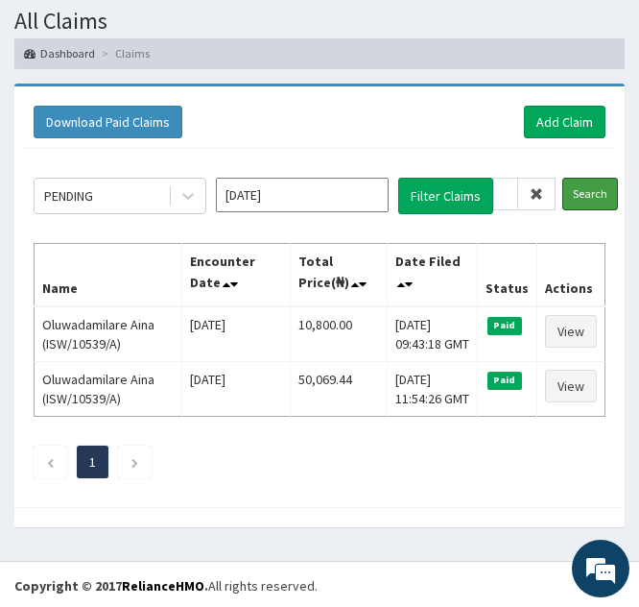
scroll to position [124, 0]
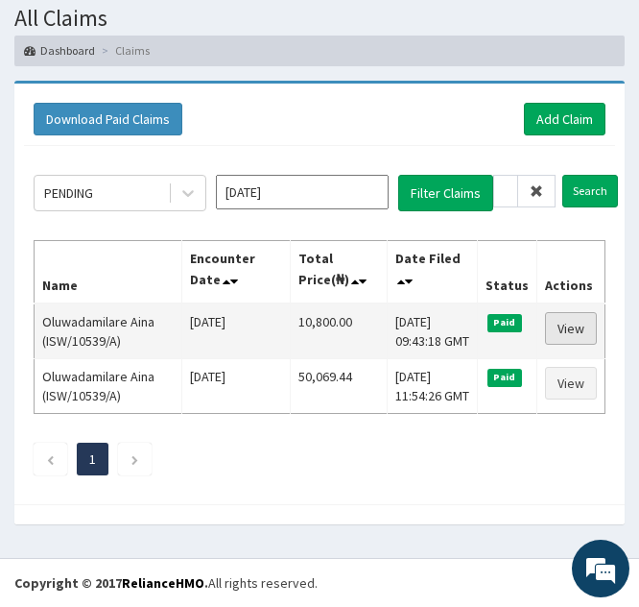
click at [564, 325] on link "View" at bounding box center [571, 328] width 52 height 33
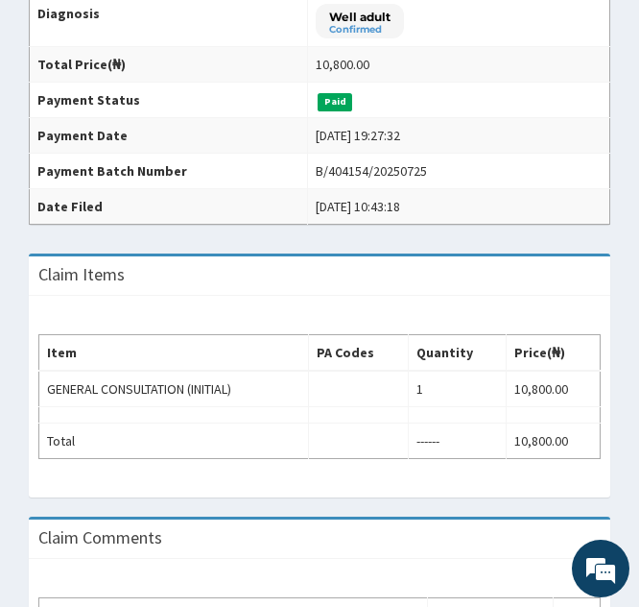
scroll to position [465, 0]
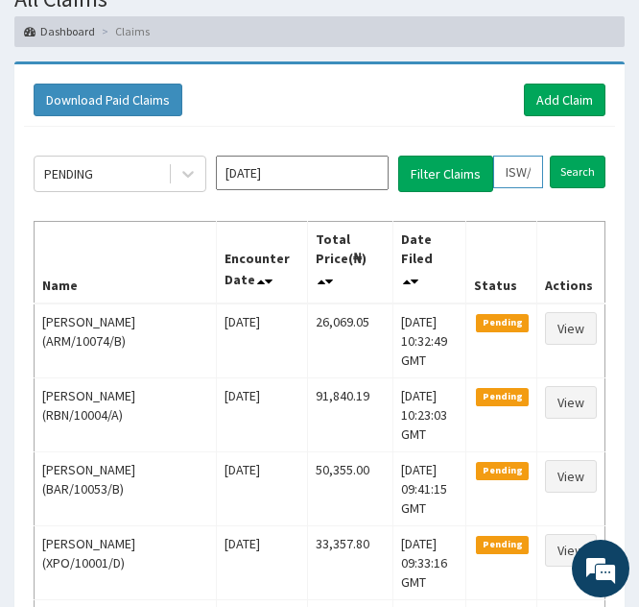
click at [514, 173] on input "ISW/10539/A" at bounding box center [518, 172] width 50 height 33
type input "IW/10539/A"
click at [538, 180] on span at bounding box center [536, 172] width 37 height 33
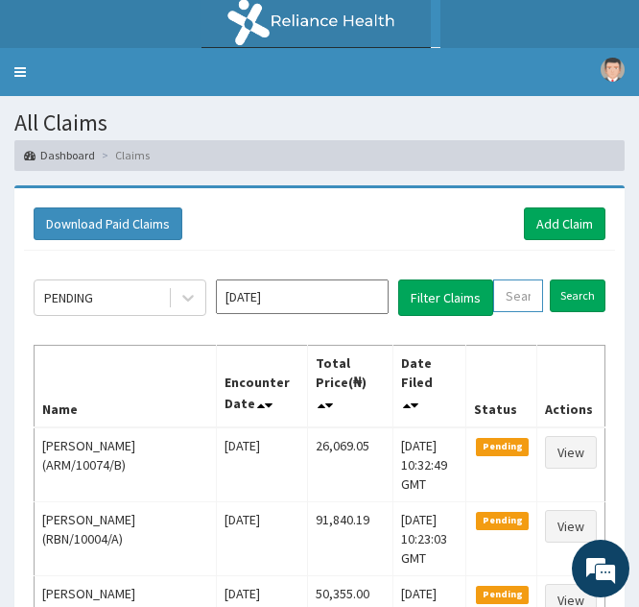
click at [516, 286] on input "text" at bounding box center [518, 295] width 50 height 33
paste input "PWC/10565/A"
type input "PWC/10565/A"
click at [572, 295] on input "Search" at bounding box center [591, 295] width 56 height 33
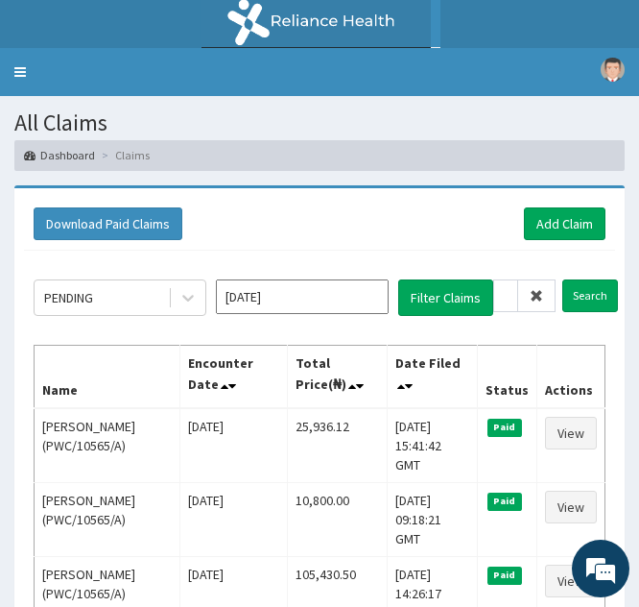
click at [535, 289] on icon at bounding box center [536, 295] width 13 height 13
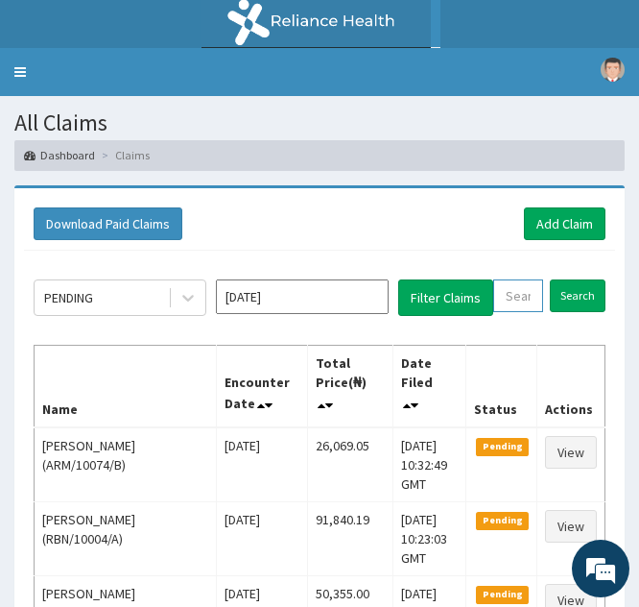
click at [509, 304] on input "text" at bounding box center [518, 295] width 50 height 33
paste input "PWC/10565/A"
type input "PWC/10565/A"
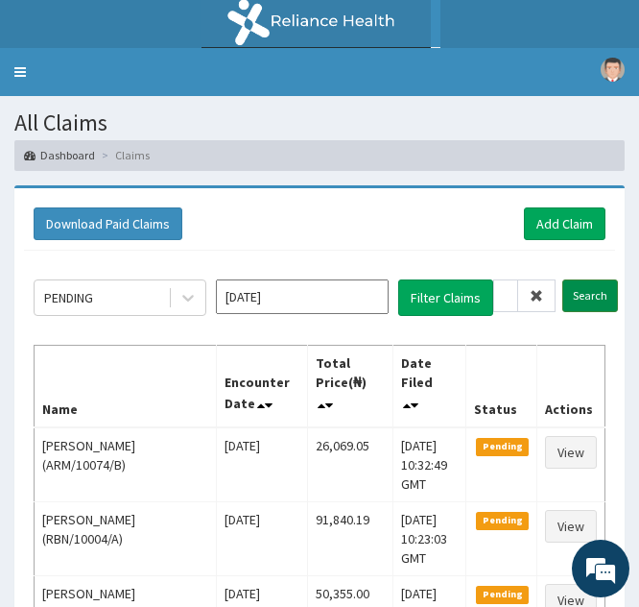
click at [578, 302] on input "Search" at bounding box center [591, 295] width 56 height 33
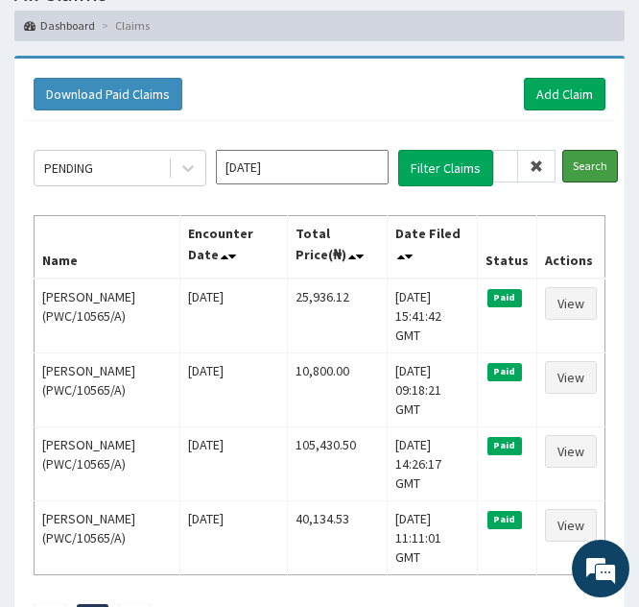
scroll to position [131, 0]
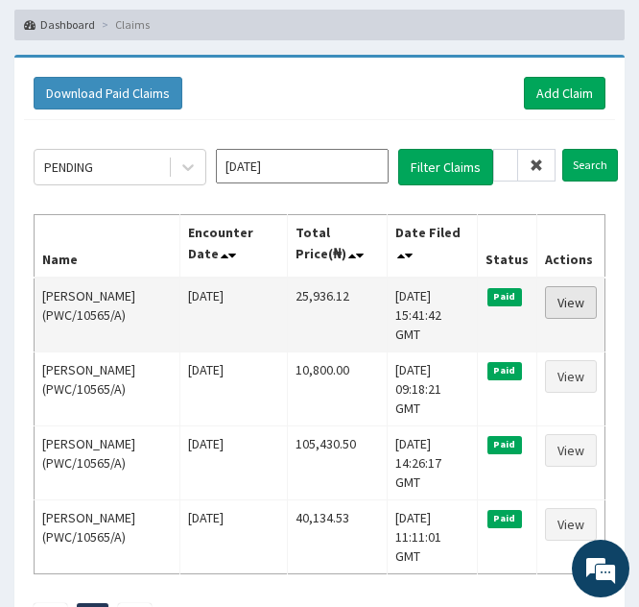
click at [576, 297] on link "View" at bounding box center [571, 302] width 52 height 33
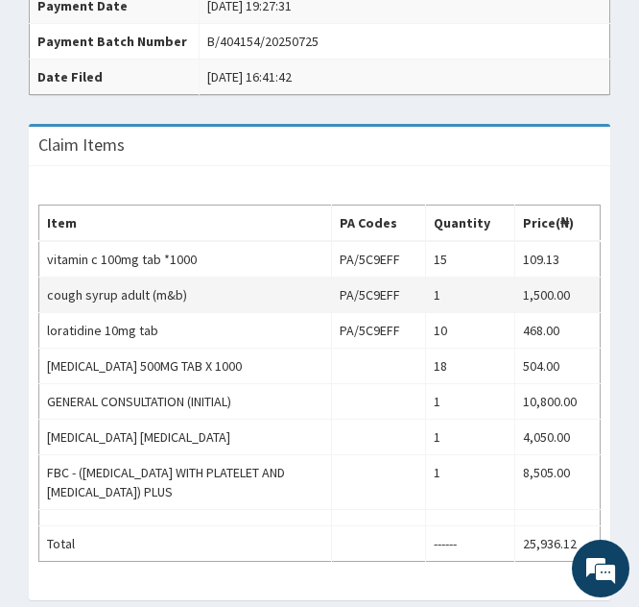
scroll to position [679, 0]
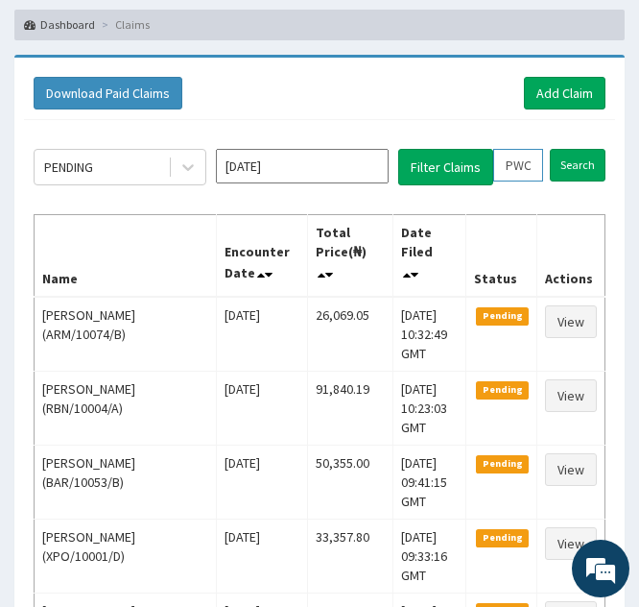
click at [515, 160] on input "PWC/10565/A" at bounding box center [518, 165] width 50 height 33
type input "WC/10565/A"
click at [539, 165] on icon at bounding box center [536, 164] width 13 height 13
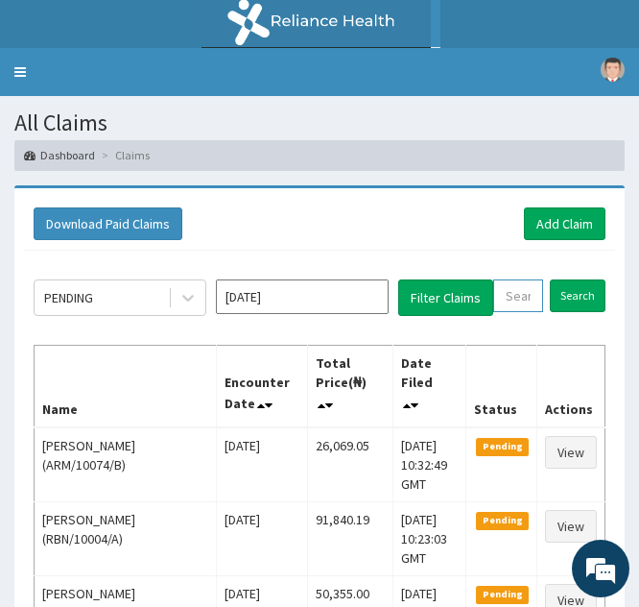
click at [504, 296] on input "text" at bounding box center [518, 295] width 50 height 33
paste input "HIB/10019/A"
type input "HIB/10019/A"
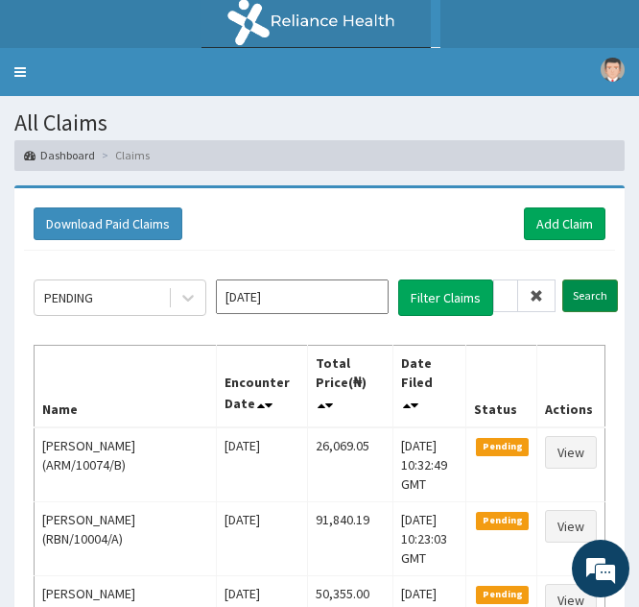
click at [575, 290] on input "Search" at bounding box center [591, 295] width 56 height 33
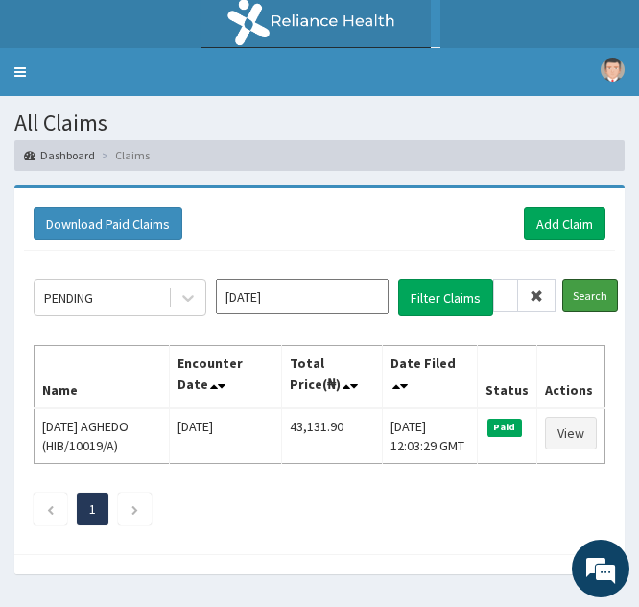
scroll to position [50, 0]
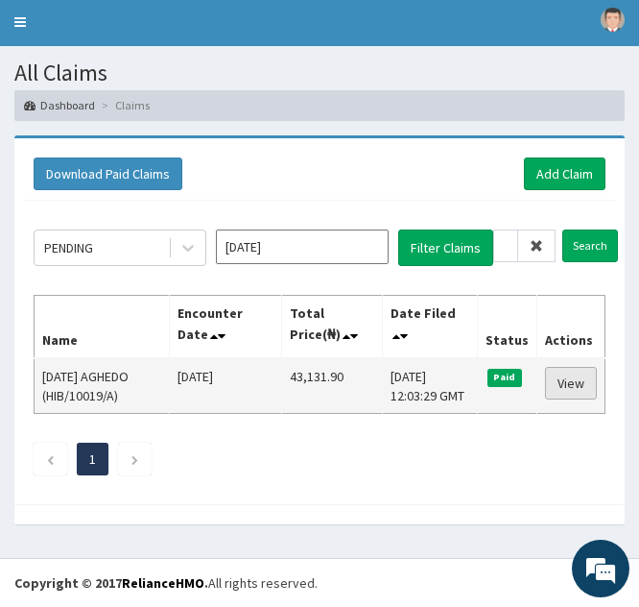
click at [561, 373] on link "View" at bounding box center [571, 383] width 52 height 33
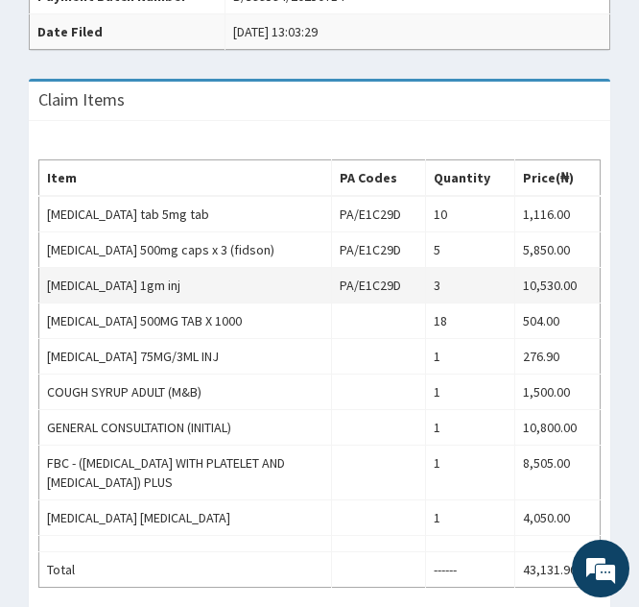
scroll to position [640, 0]
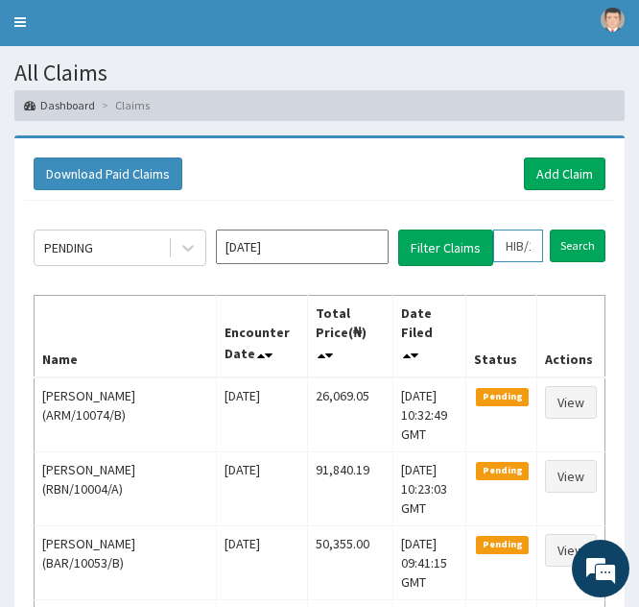
drag, startPoint x: 507, startPoint y: 251, endPoint x: 519, endPoint y: 248, distance: 13.1
click at [519, 248] on input "HIB/10019/A" at bounding box center [518, 245] width 50 height 33
type input "HB/10019/A"
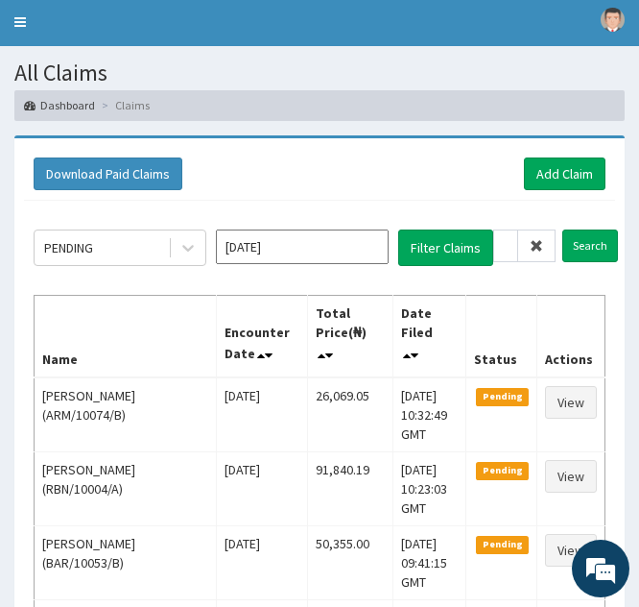
scroll to position [0, 0]
click at [544, 245] on span at bounding box center [536, 245] width 37 height 33
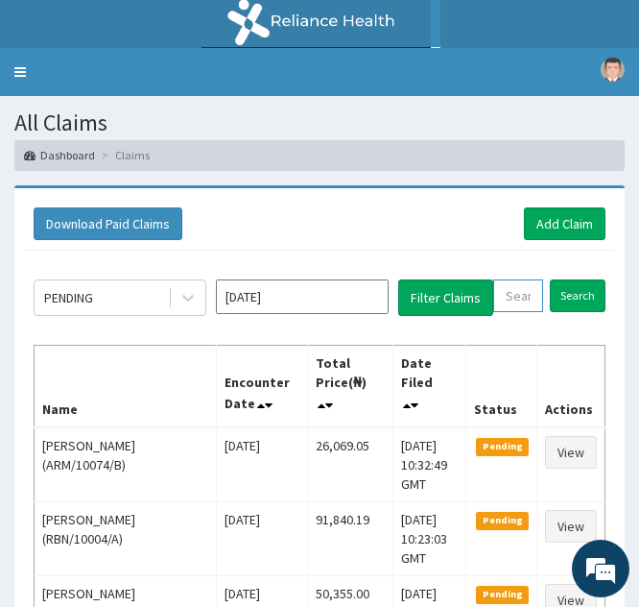
click at [510, 298] on input "text" at bounding box center [518, 295] width 50 height 33
paste input "SLB/10419/A"
type input "SLB/10419/A"
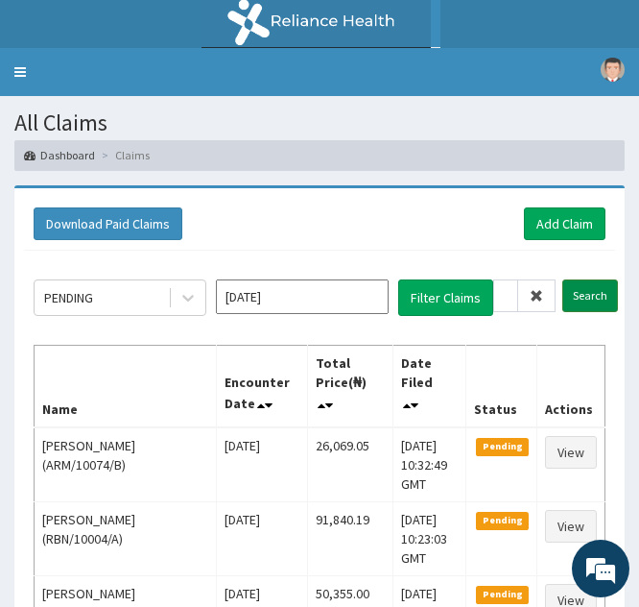
click at [576, 299] on input "Search" at bounding box center [591, 295] width 56 height 33
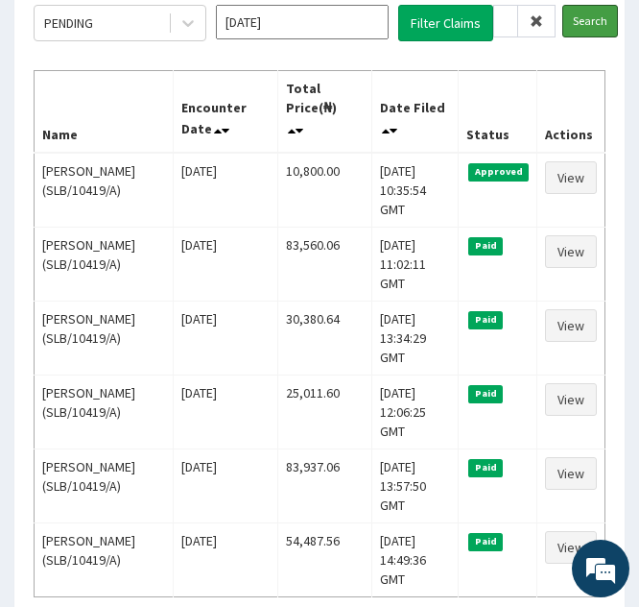
scroll to position [279, 0]
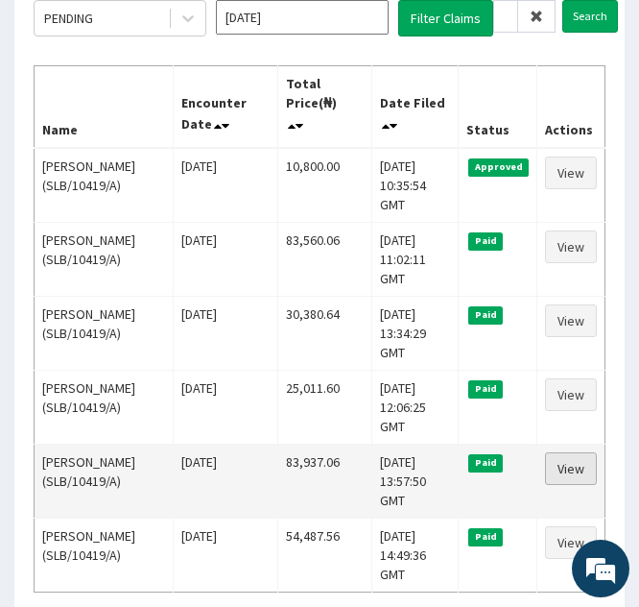
click at [557, 452] on link "View" at bounding box center [571, 468] width 52 height 33
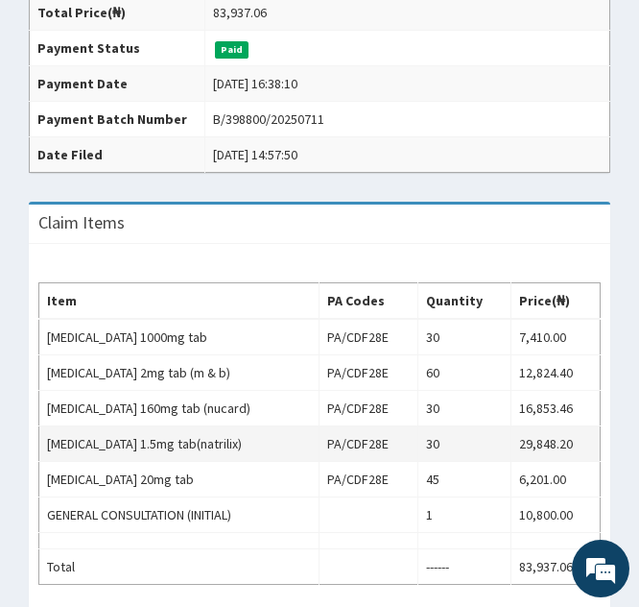
scroll to position [572, 0]
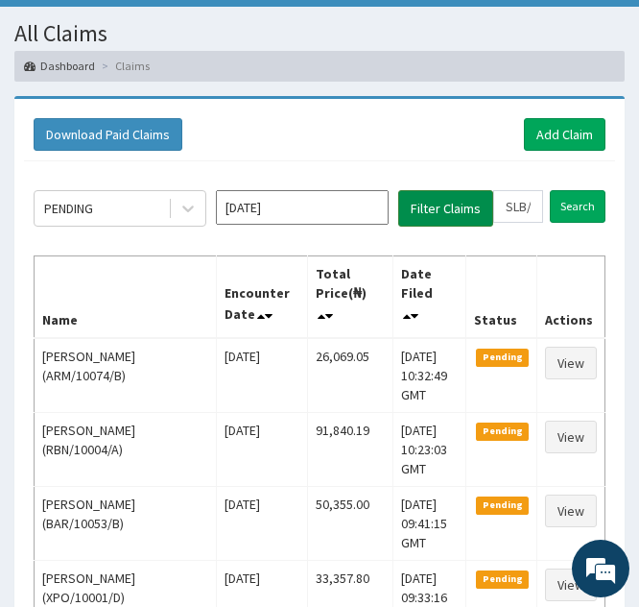
scroll to position [88, 0]
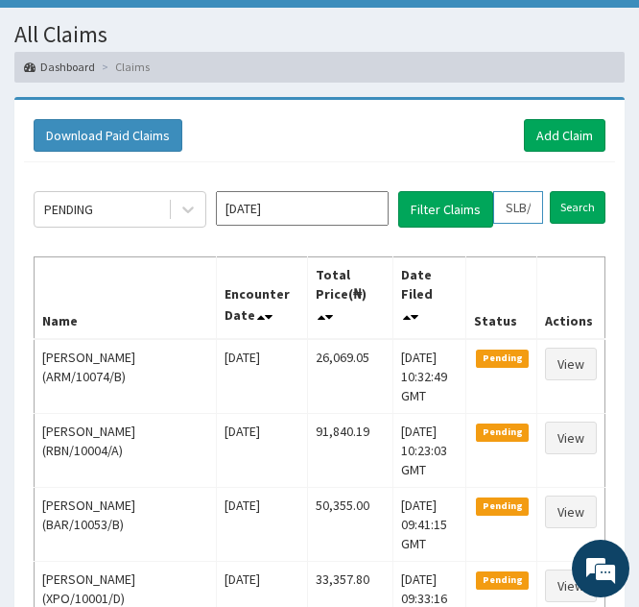
click at [517, 194] on input "SLB/10419/A" at bounding box center [518, 207] width 50 height 33
type input "SB/10419/A"
click at [538, 210] on icon at bounding box center [536, 207] width 13 height 13
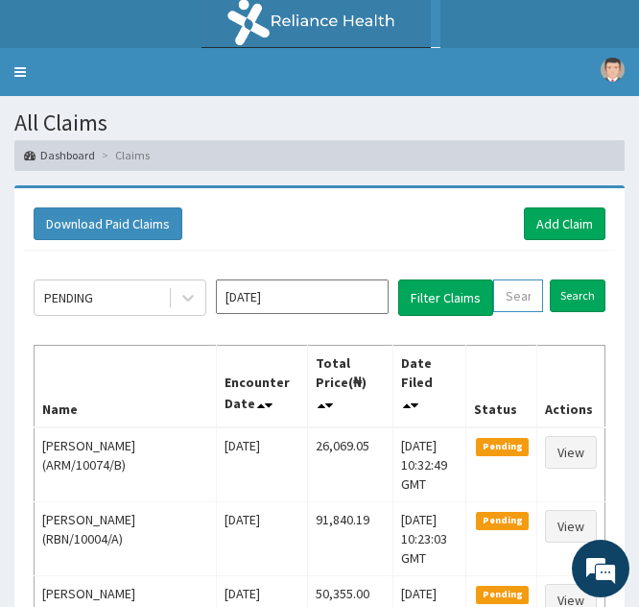
click at [504, 303] on input "text" at bounding box center [518, 295] width 50 height 33
paste input "SLB/10419/A"
type input "SLB/10419/A"
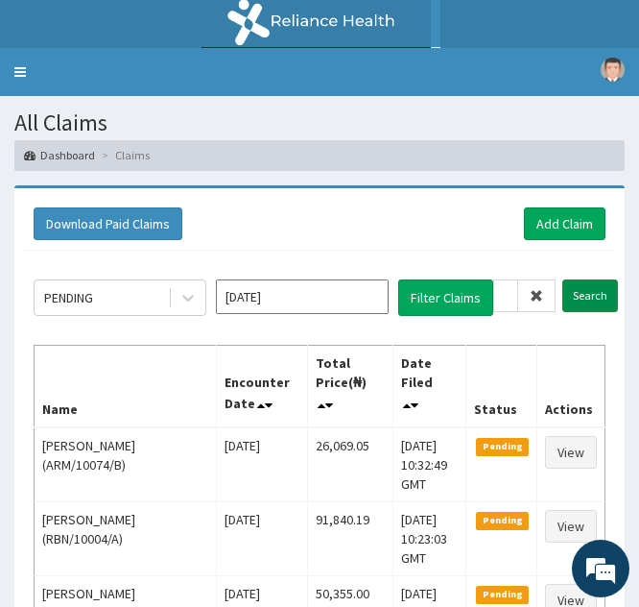
click at [576, 293] on input "Search" at bounding box center [591, 295] width 56 height 33
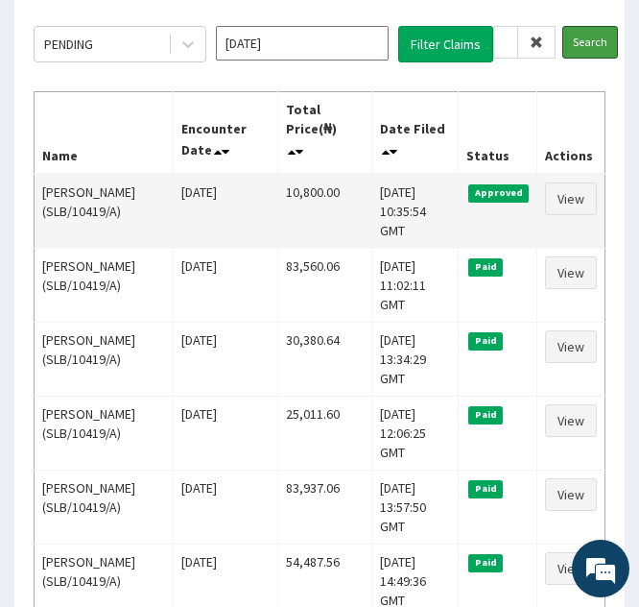
scroll to position [254, 0]
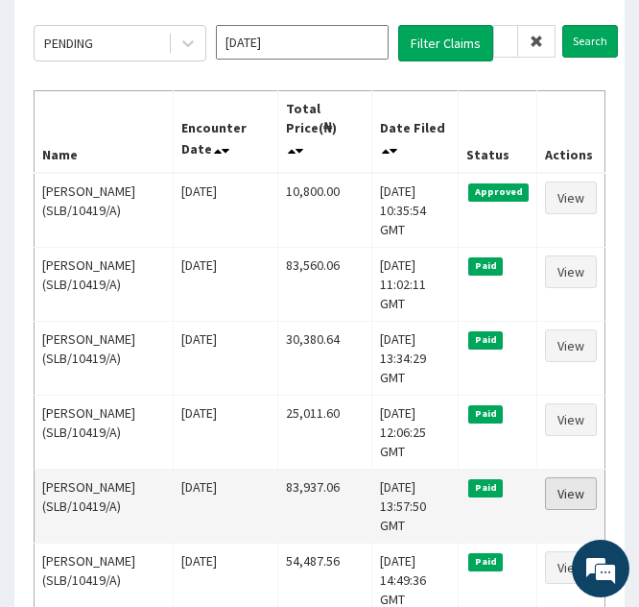
click at [573, 477] on link "View" at bounding box center [571, 493] width 52 height 33
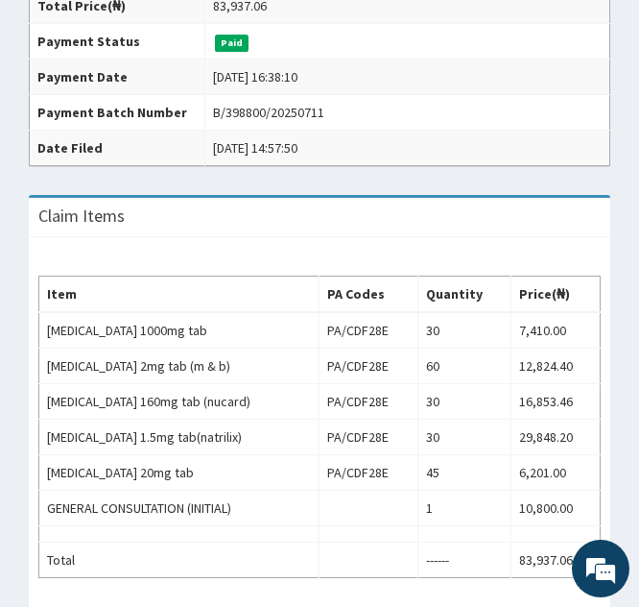
scroll to position [585, 0]
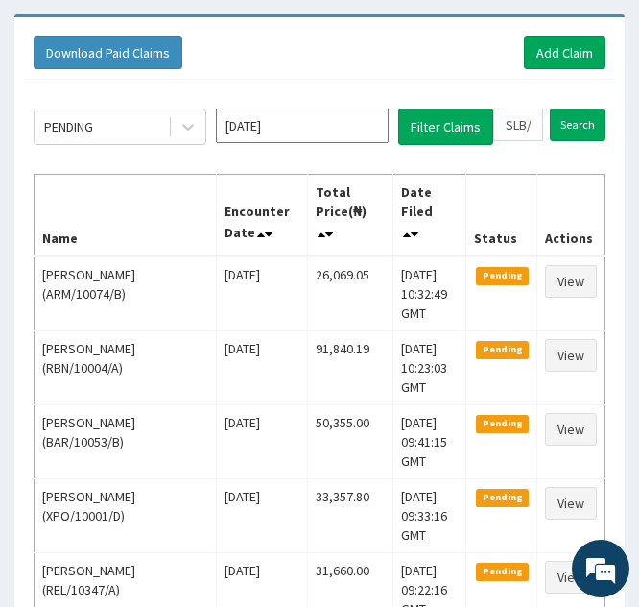
scroll to position [168, 0]
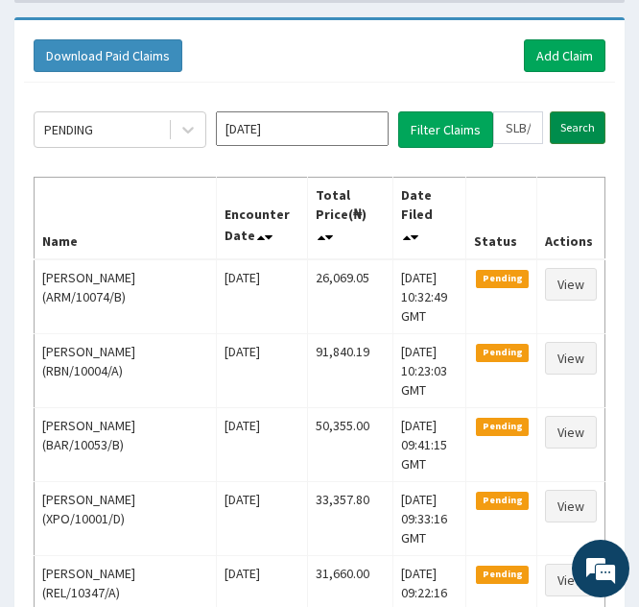
click at [560, 124] on input "Search" at bounding box center [578, 127] width 56 height 33
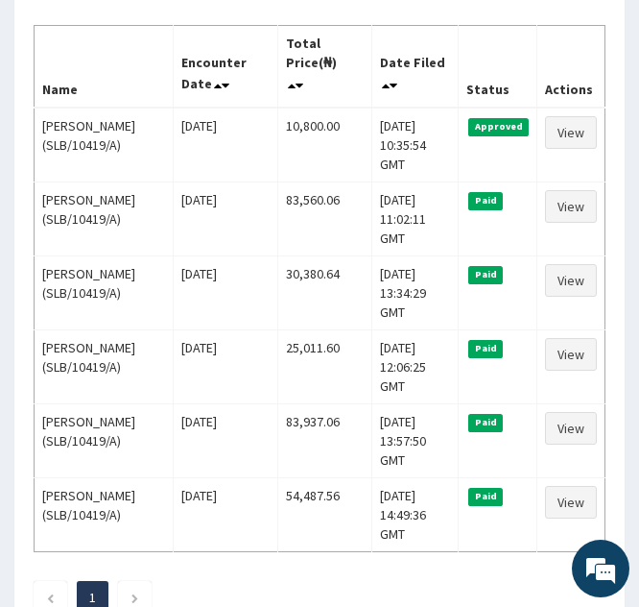
scroll to position [332, 0]
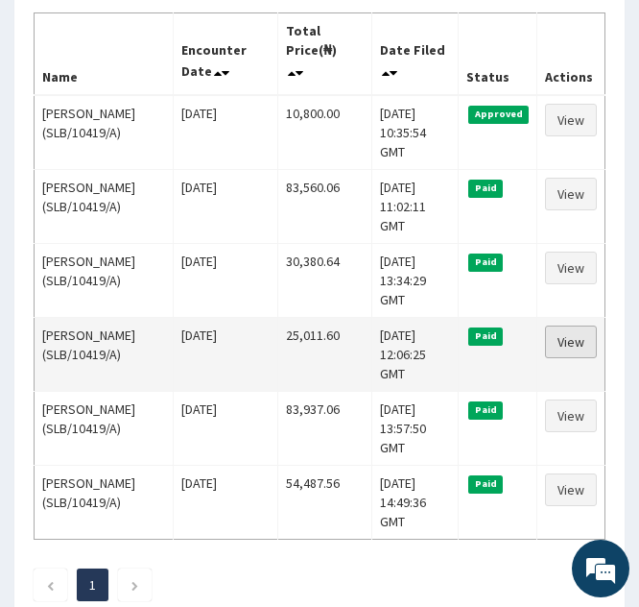
click at [569, 325] on link "View" at bounding box center [571, 341] width 52 height 33
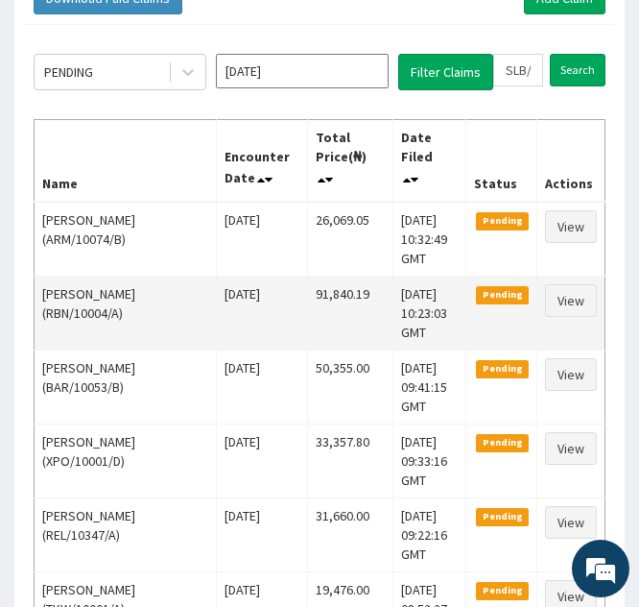
scroll to position [225, 0]
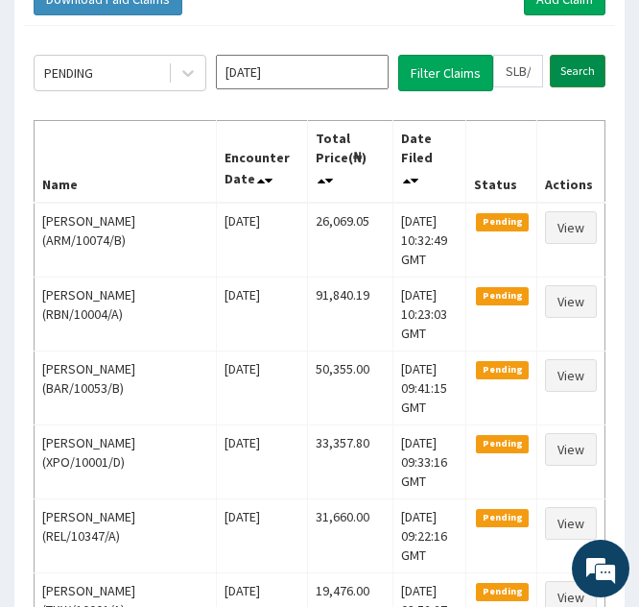
click at [574, 73] on input "Search" at bounding box center [578, 71] width 56 height 33
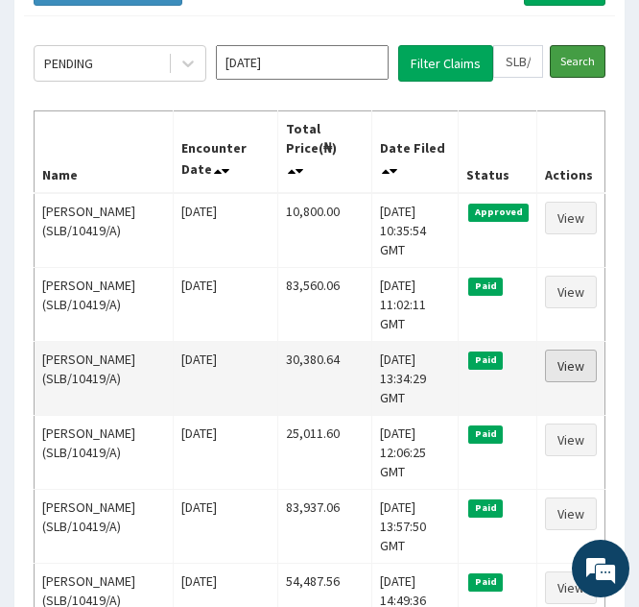
scroll to position [0, 0]
click at [569, 349] on link "View" at bounding box center [571, 365] width 52 height 33
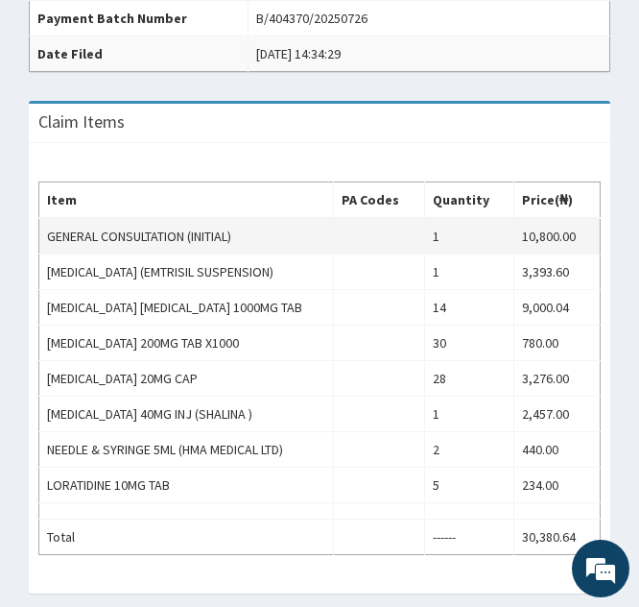
scroll to position [631, 0]
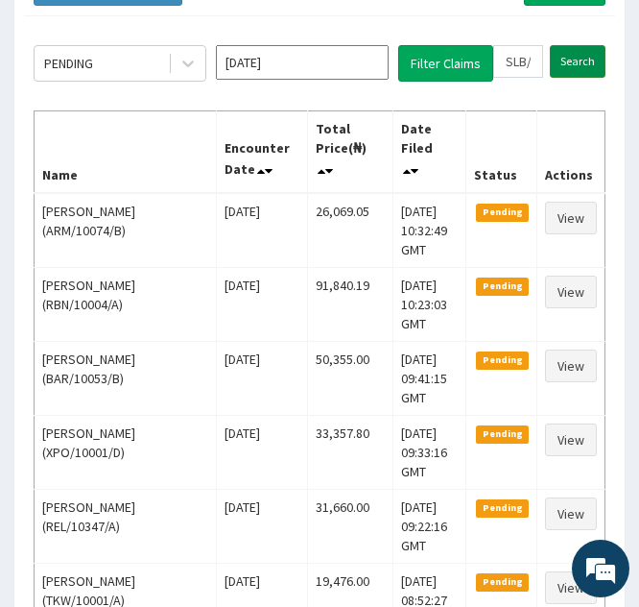
click at [563, 55] on input "Search" at bounding box center [578, 61] width 56 height 33
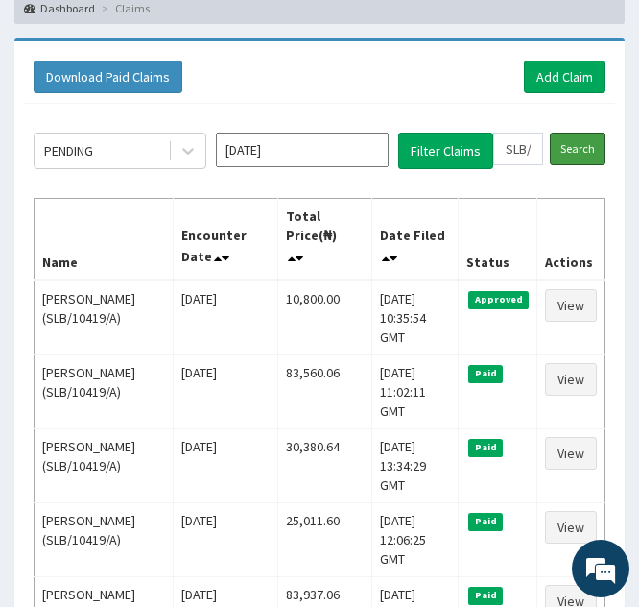
scroll to position [150, 0]
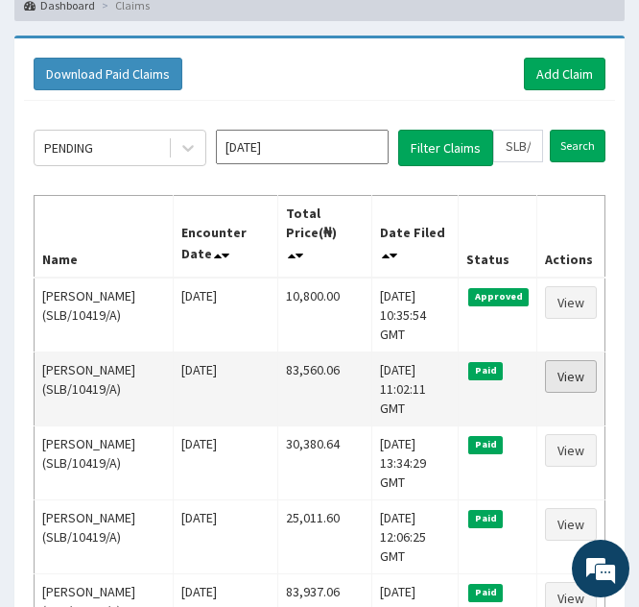
click at [551, 360] on link "View" at bounding box center [571, 376] width 52 height 33
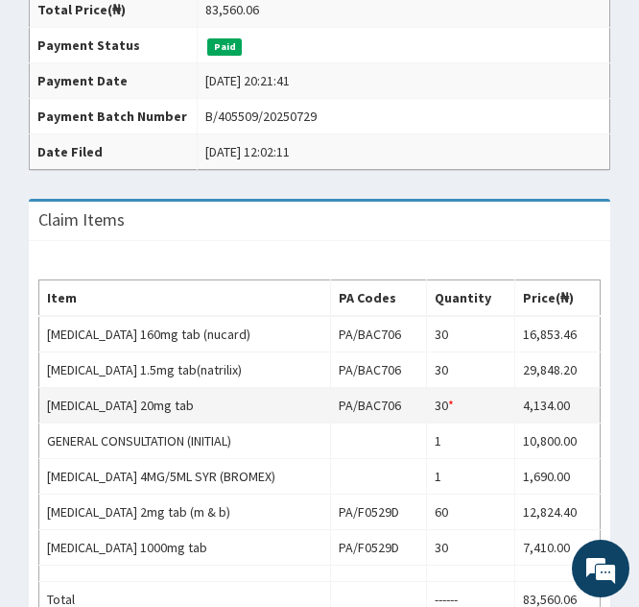
scroll to position [703, 0]
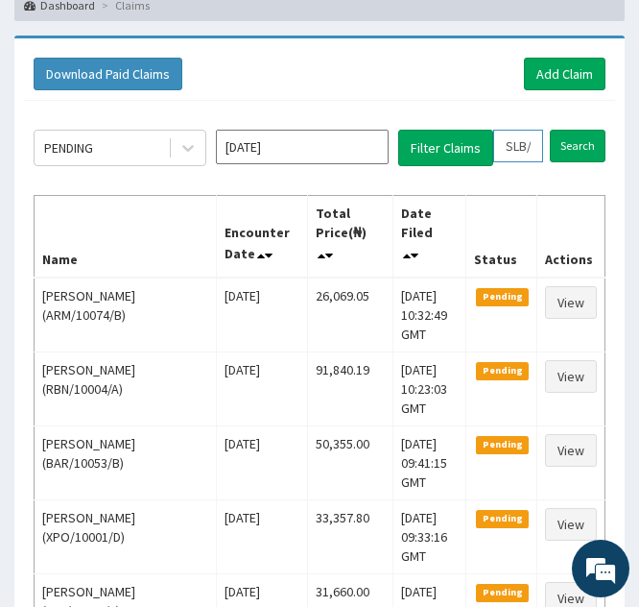
click at [515, 139] on input "SLB/10419/A" at bounding box center [518, 146] width 50 height 33
type input "LB/10419/A"
click at [536, 144] on icon at bounding box center [536, 145] width 13 height 13
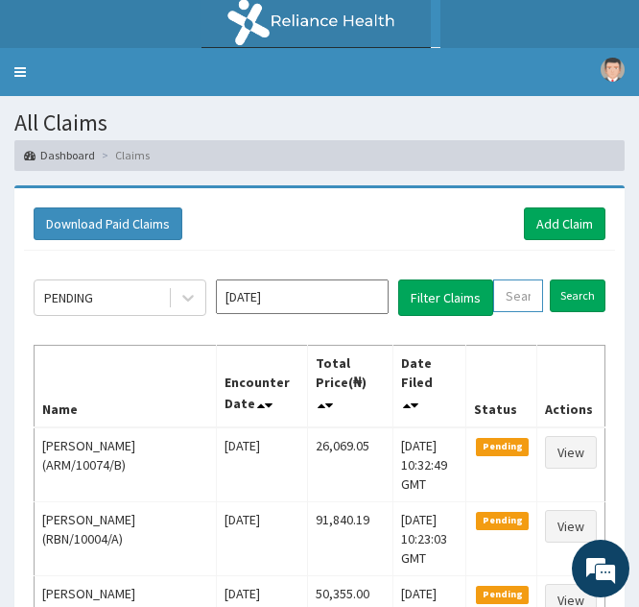
click at [509, 288] on input "text" at bounding box center [518, 295] width 50 height 33
paste input "MRD/10014/A"
type input "MRD/10014/A"
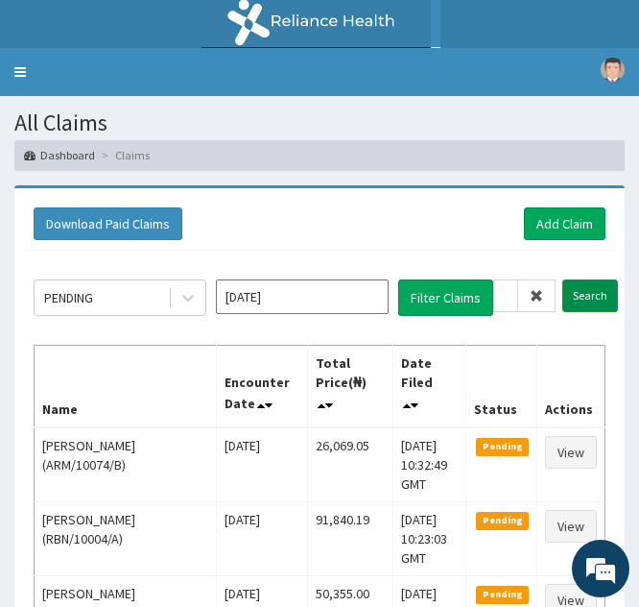
click at [582, 283] on input "Search" at bounding box center [591, 295] width 56 height 33
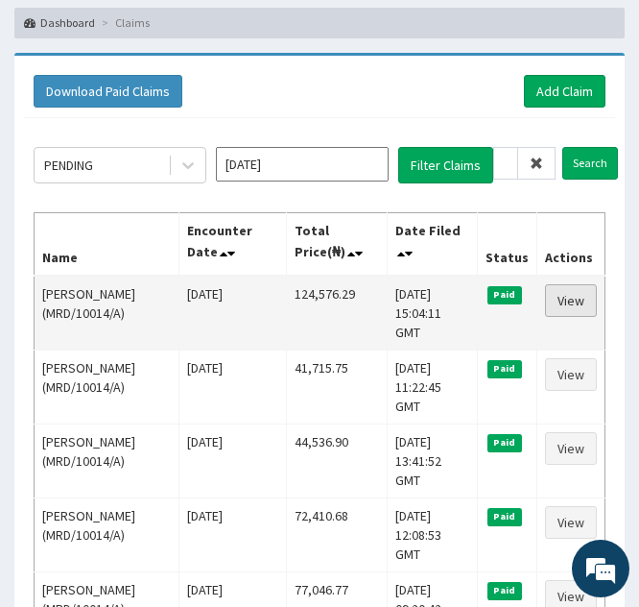
click at [562, 301] on link "View" at bounding box center [571, 300] width 52 height 33
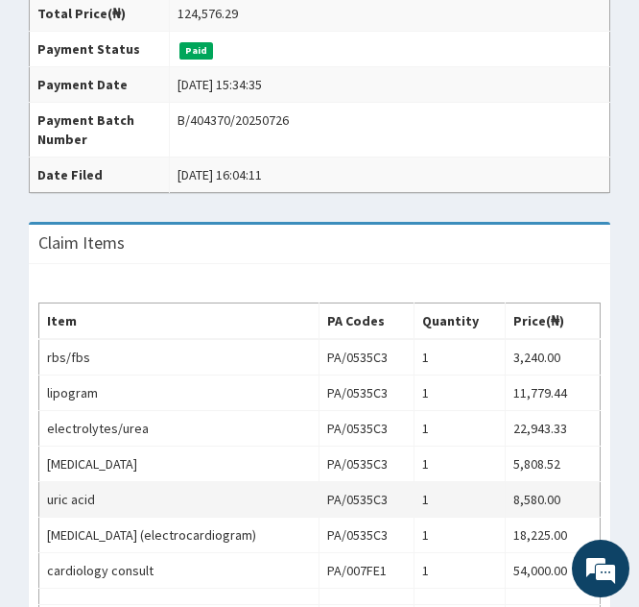
scroll to position [618, 0]
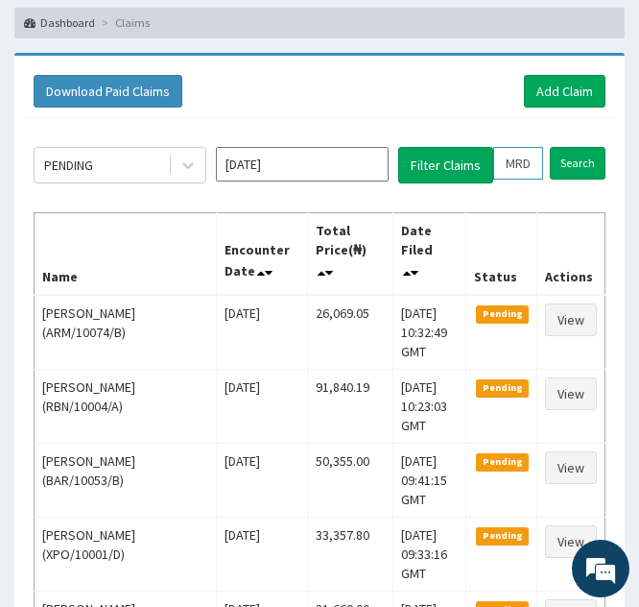
click at [514, 166] on input "MRD/10014/A" at bounding box center [518, 163] width 50 height 33
type input "RD/10014/A"
click at [537, 165] on icon at bounding box center [536, 162] width 13 height 13
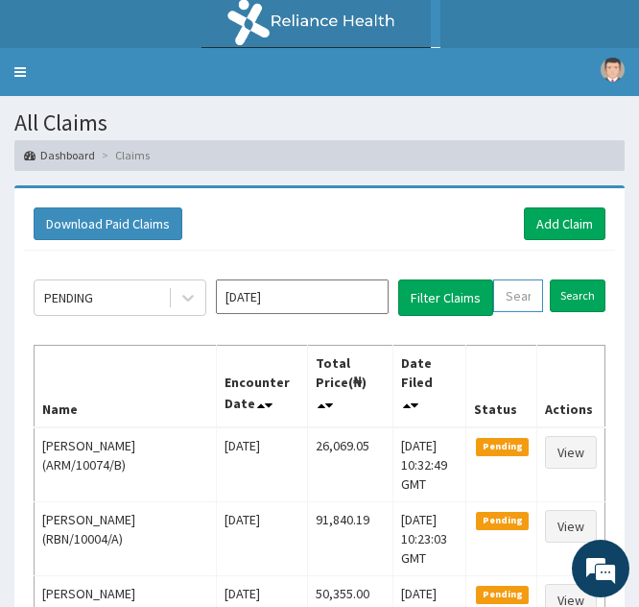
click at [509, 289] on input "text" at bounding box center [518, 295] width 50 height 33
paste input "RMO/10026/B"
type input "RMO/10026/B"
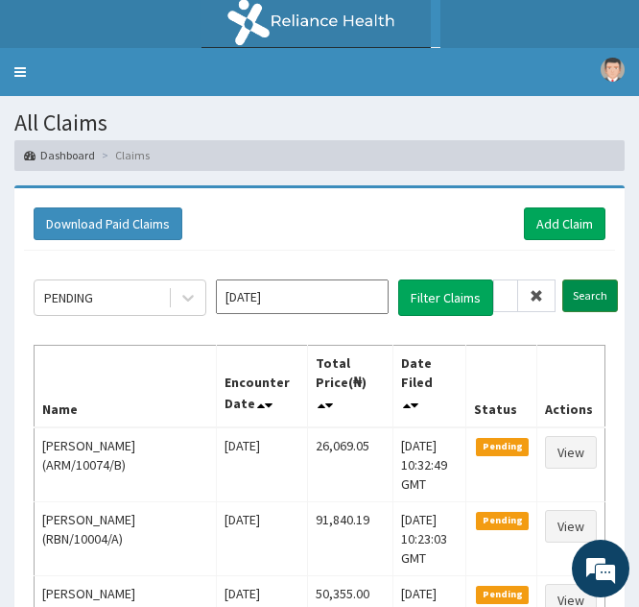
click at [579, 303] on input "Search" at bounding box center [591, 295] width 56 height 33
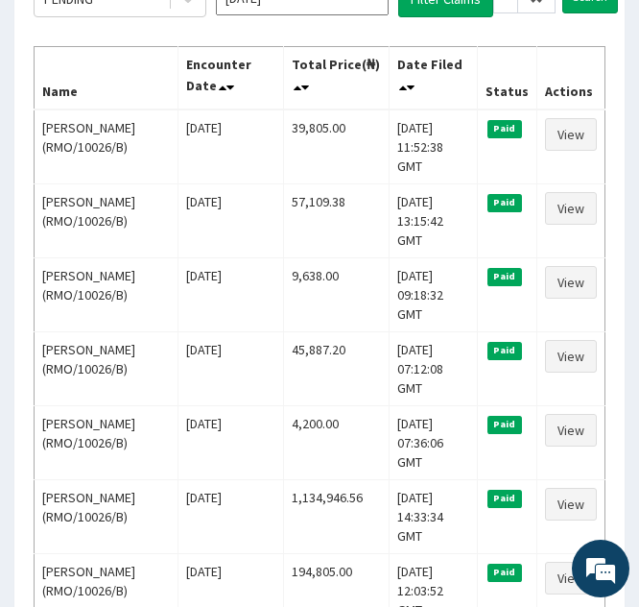
scroll to position [299, 0]
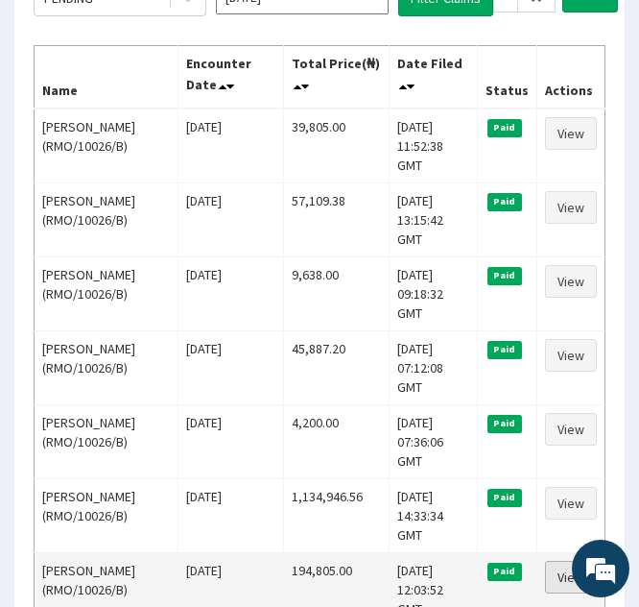
click at [559, 561] on link "View" at bounding box center [571, 577] width 52 height 33
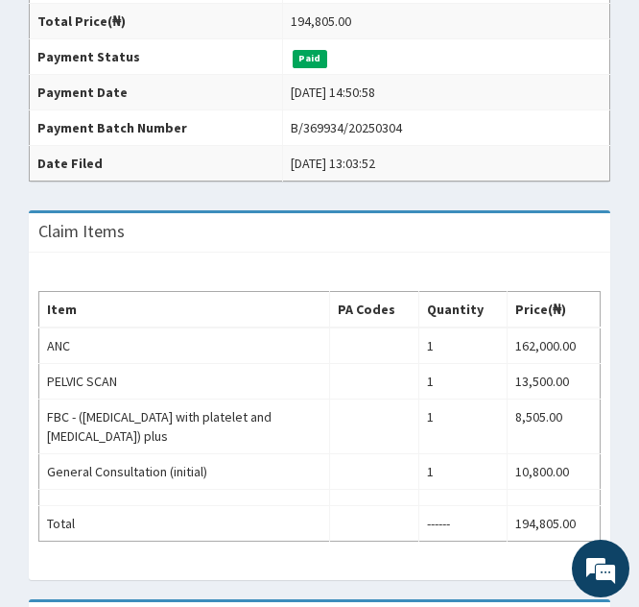
scroll to position [517, 0]
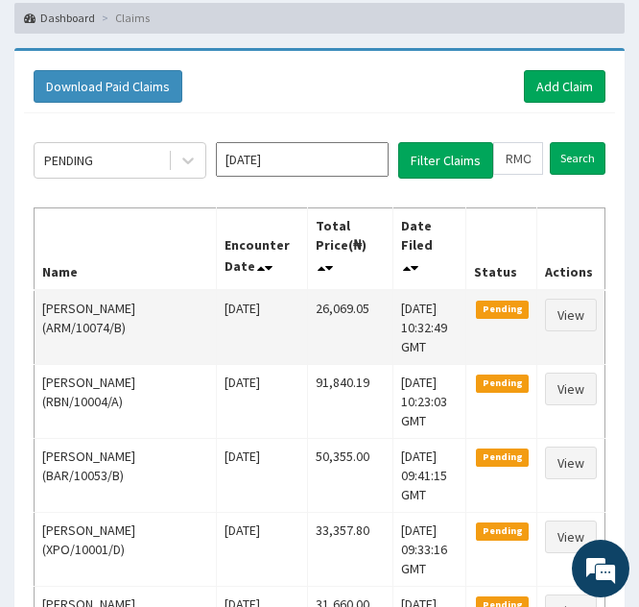
scroll to position [136, 0]
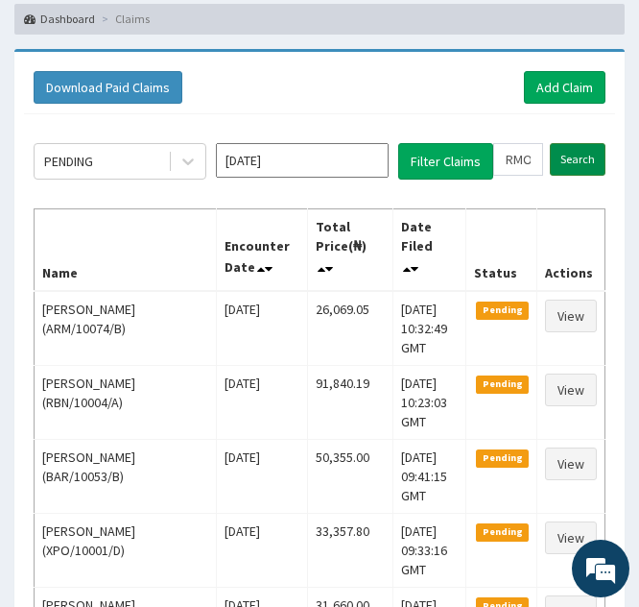
click at [569, 154] on input "Search" at bounding box center [578, 159] width 56 height 33
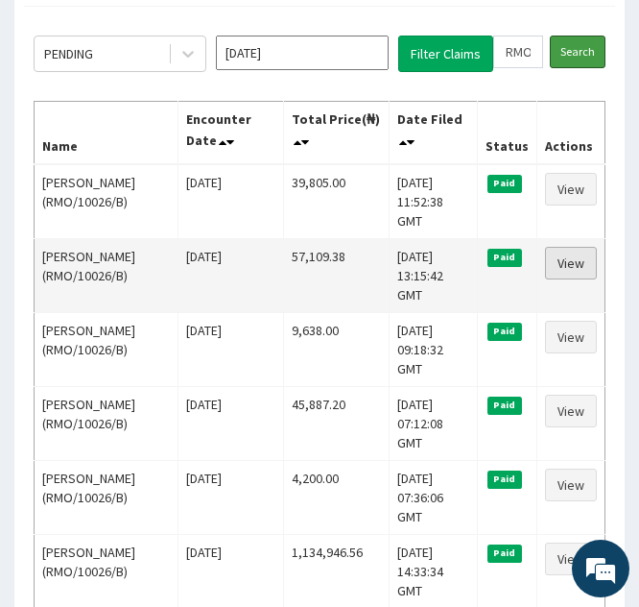
scroll to position [0, 0]
click at [569, 247] on link "View" at bounding box center [571, 263] width 52 height 33
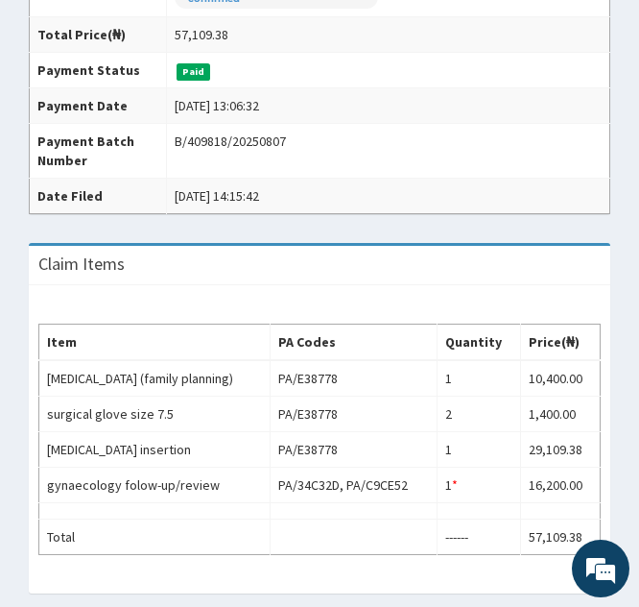
scroll to position [590, 0]
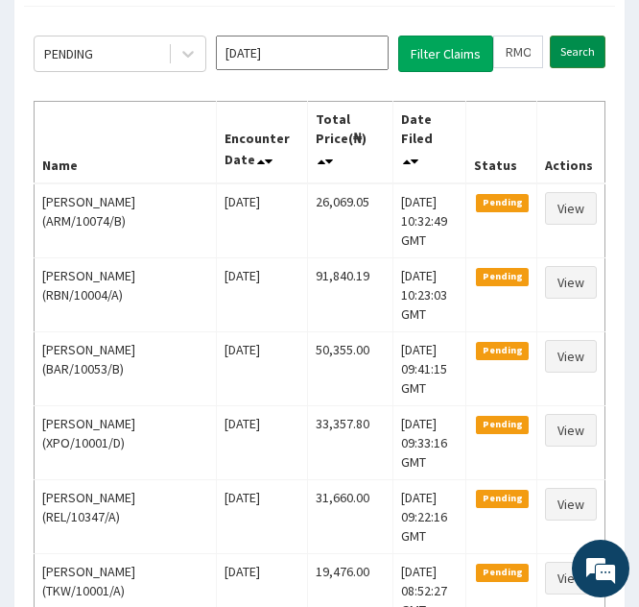
click at [571, 43] on input "Search" at bounding box center [578, 52] width 56 height 33
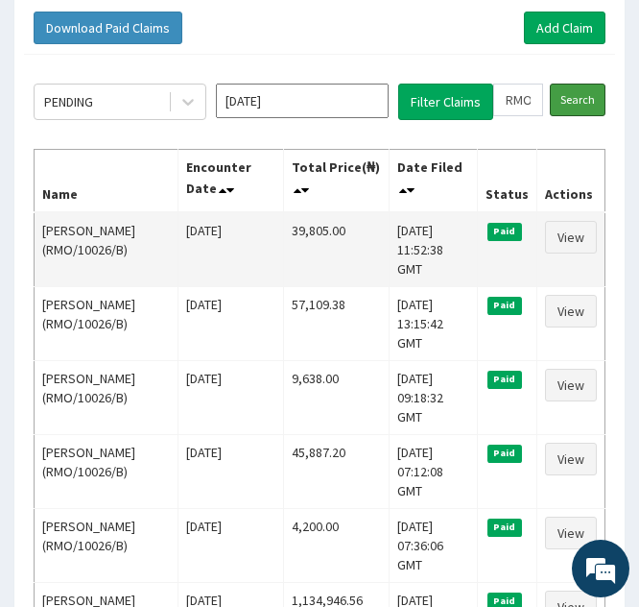
scroll to position [197, 0]
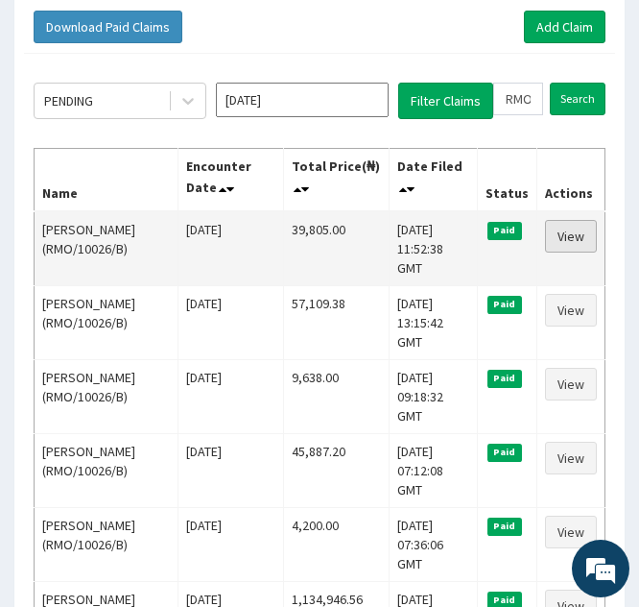
click at [563, 229] on link "View" at bounding box center [571, 236] width 52 height 33
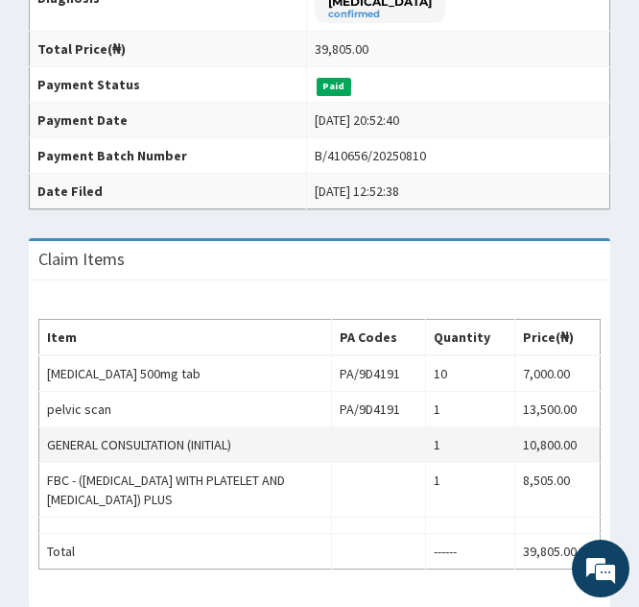
scroll to position [486, 0]
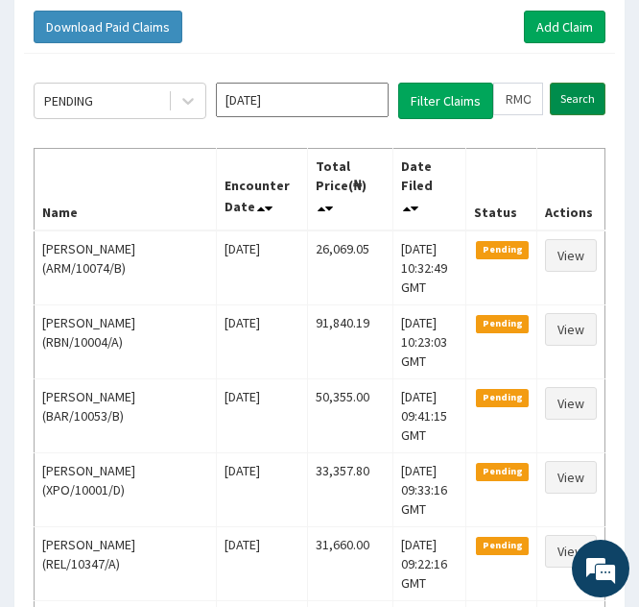
click at [565, 104] on input "Search" at bounding box center [578, 99] width 56 height 33
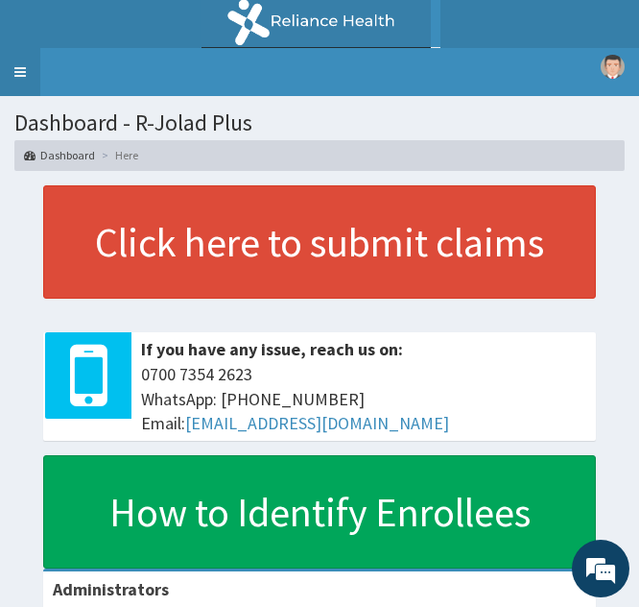
click at [24, 72] on link "Toggle navigation" at bounding box center [20, 72] width 40 height 48
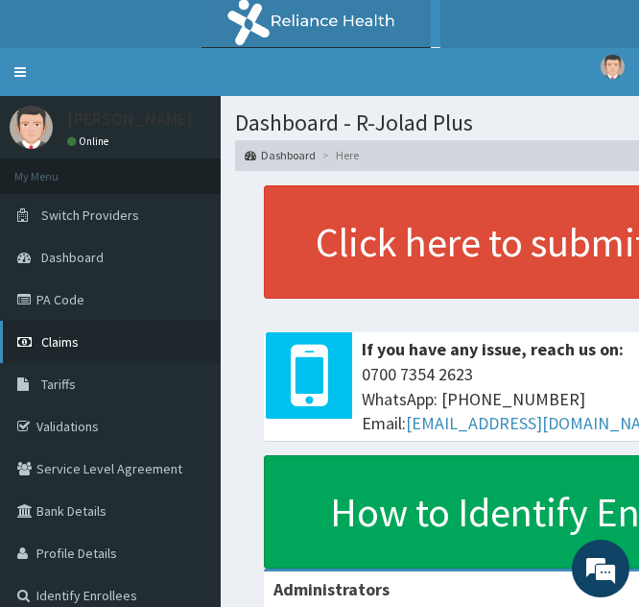
click at [80, 344] on link "Claims" at bounding box center [110, 342] width 221 height 42
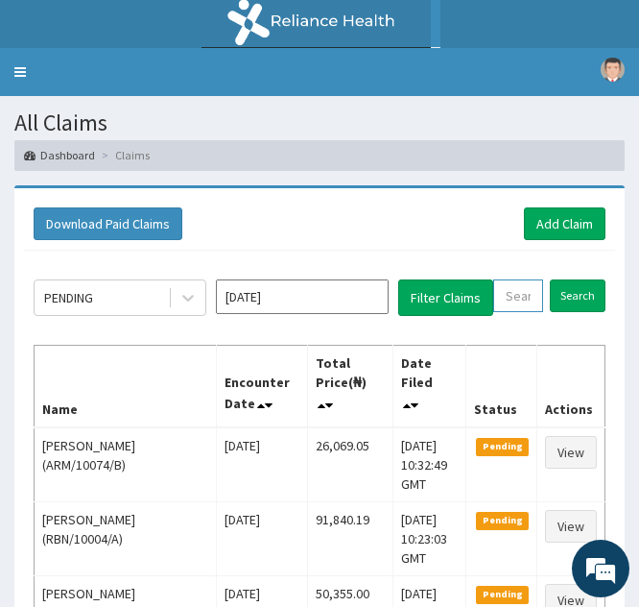
click at [512, 305] on input "text" at bounding box center [518, 295] width 50 height 33
paste input "RMO/10026/B"
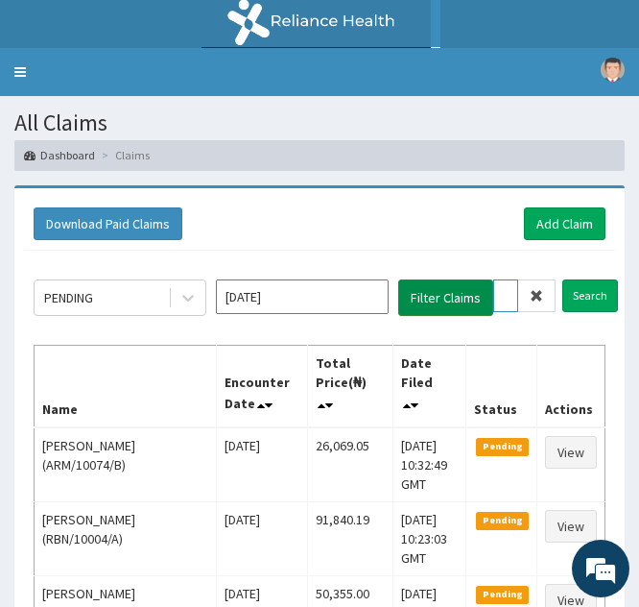
scroll to position [0, 75]
type input "RMO/10026/B"
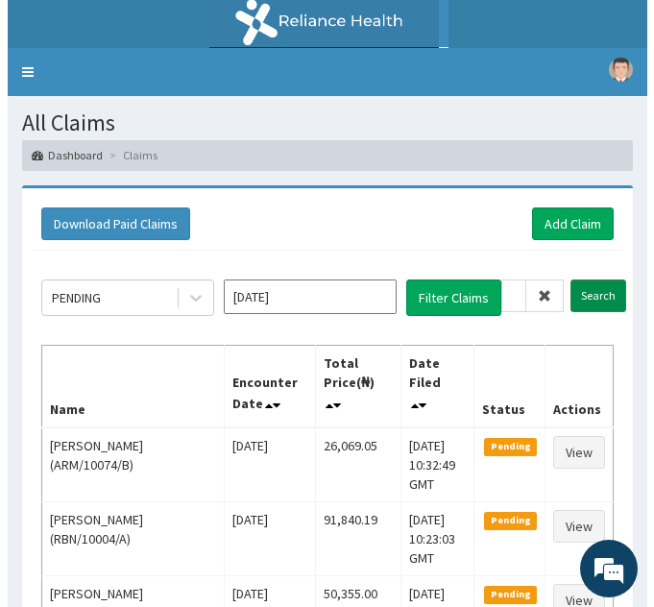
scroll to position [0, 0]
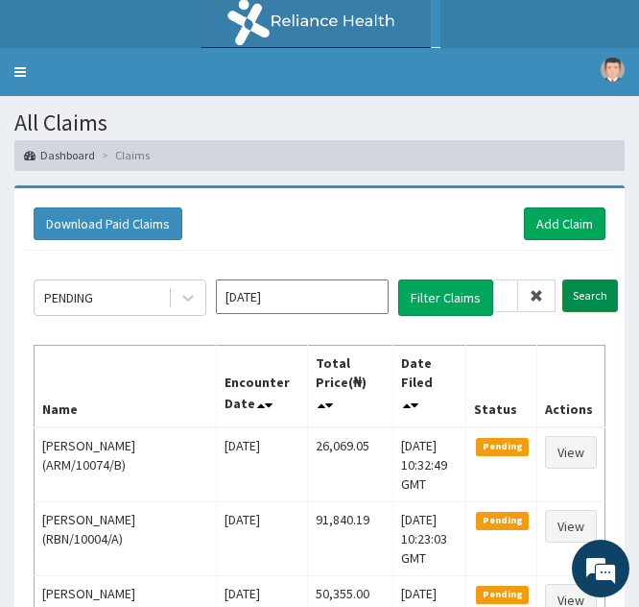
click at [583, 291] on input "Search" at bounding box center [591, 295] width 56 height 33
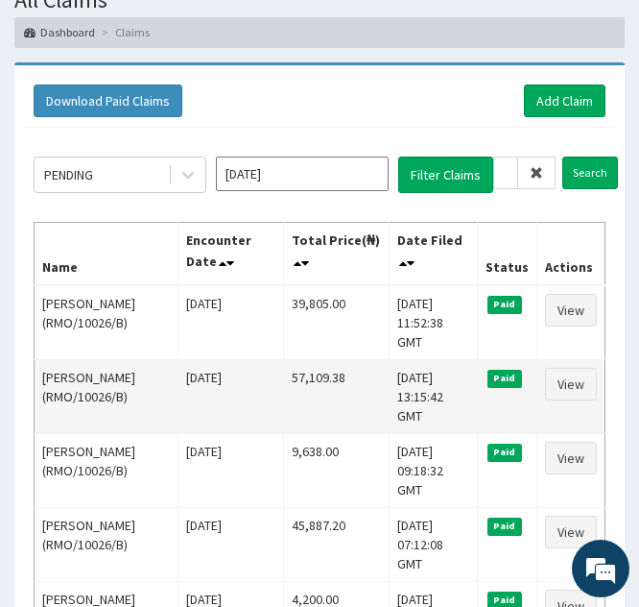
scroll to position [111, 0]
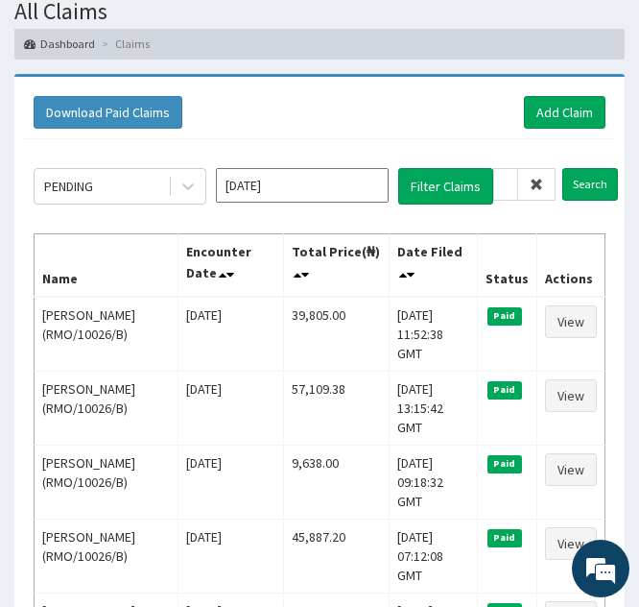
click at [538, 185] on icon at bounding box center [536, 184] width 13 height 13
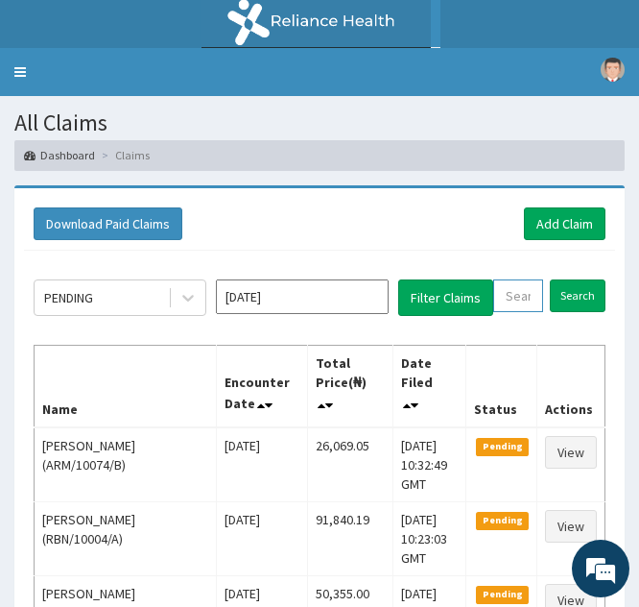
click at [508, 288] on input "text" at bounding box center [518, 295] width 50 height 33
paste input "ENP/10383/A"
type input "ENP/10383/A"
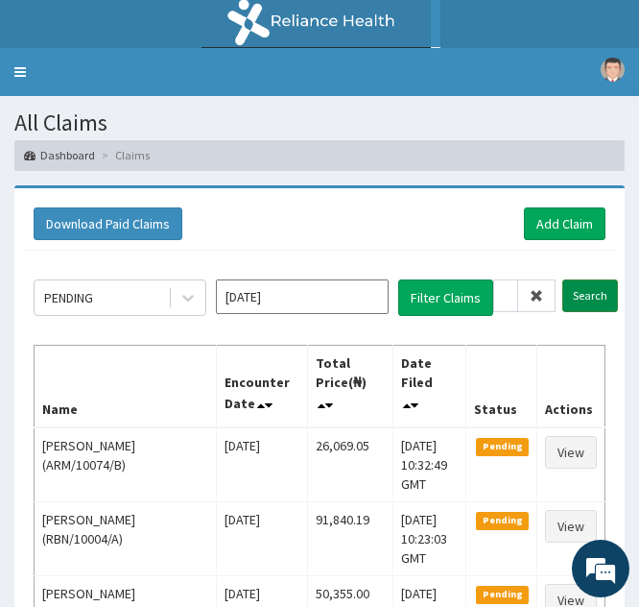
click at [574, 298] on input "Search" at bounding box center [591, 295] width 56 height 33
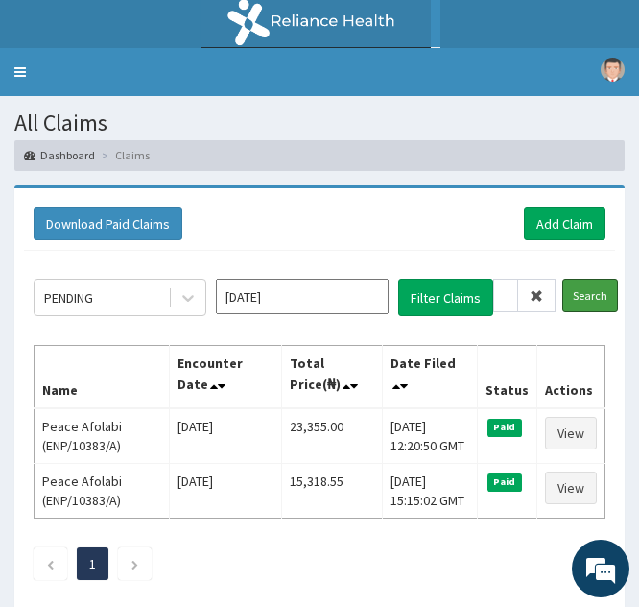
scroll to position [105, 0]
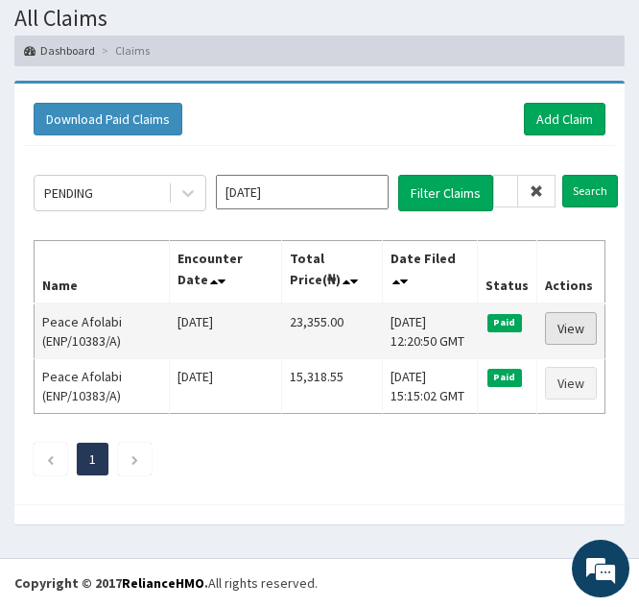
click at [557, 331] on link "View" at bounding box center [571, 328] width 52 height 33
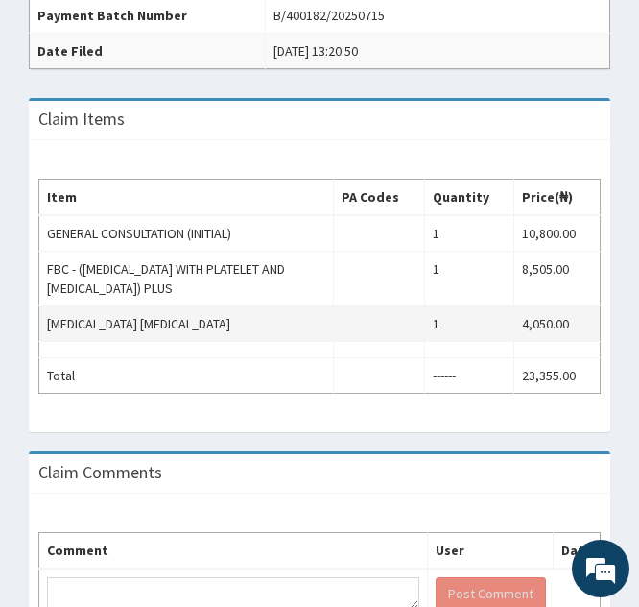
scroll to position [637, 0]
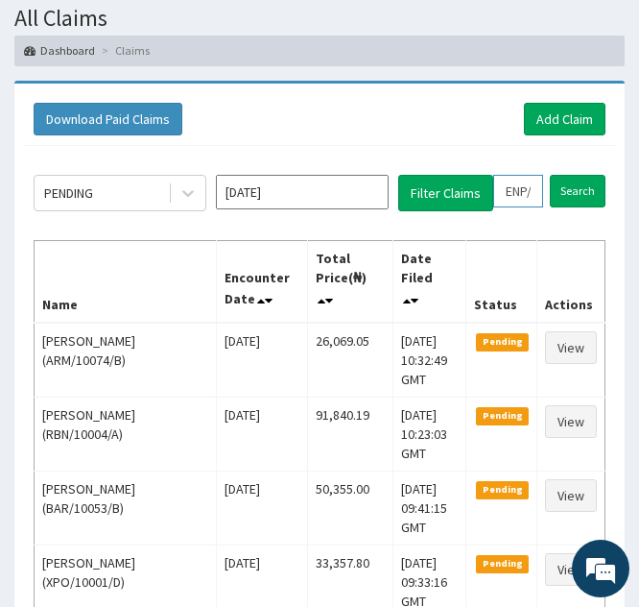
click at [513, 186] on input "ENP/10383/A" at bounding box center [518, 191] width 50 height 33
type input "NP/10383/A"
click at [534, 186] on icon at bounding box center [536, 190] width 13 height 13
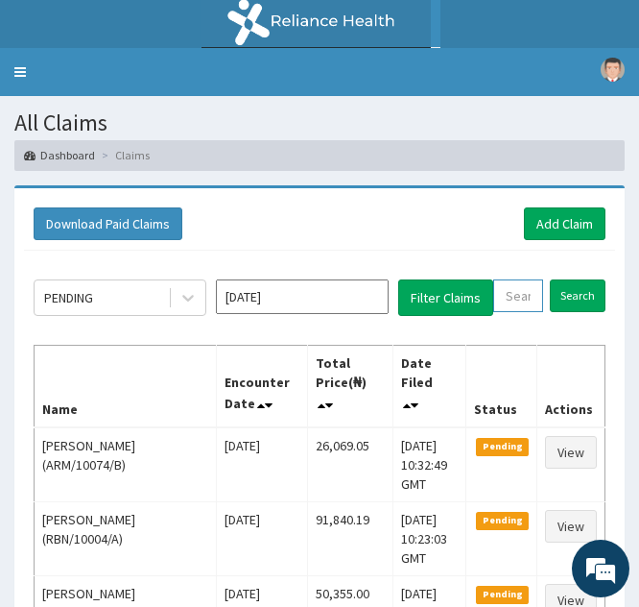
click at [510, 301] on input "text" at bounding box center [518, 295] width 50 height 33
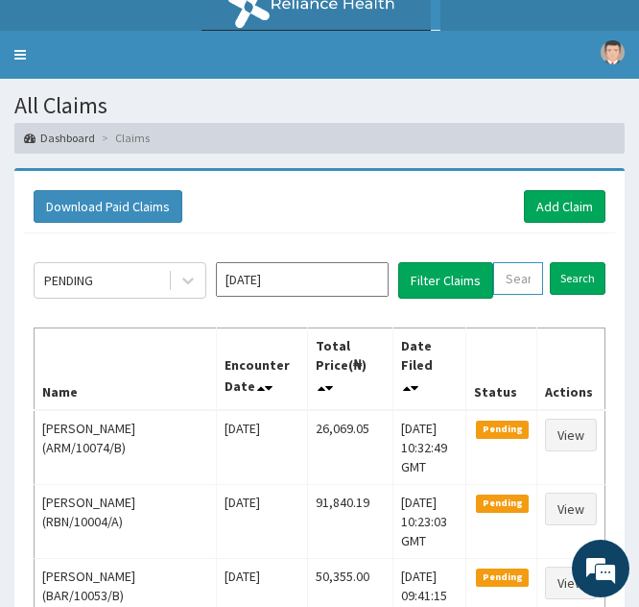
scroll to position [19, 0]
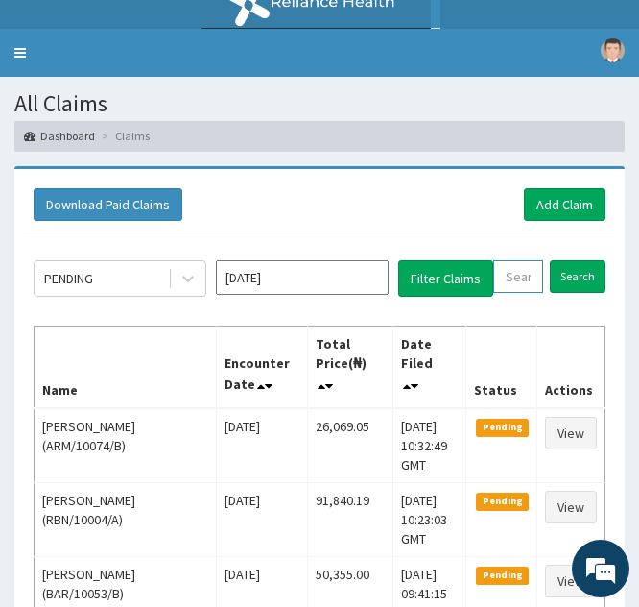
paste input "DSF/10002/B"
type input "DSF/10002/B"
click at [583, 272] on input "Search" at bounding box center [591, 276] width 56 height 33
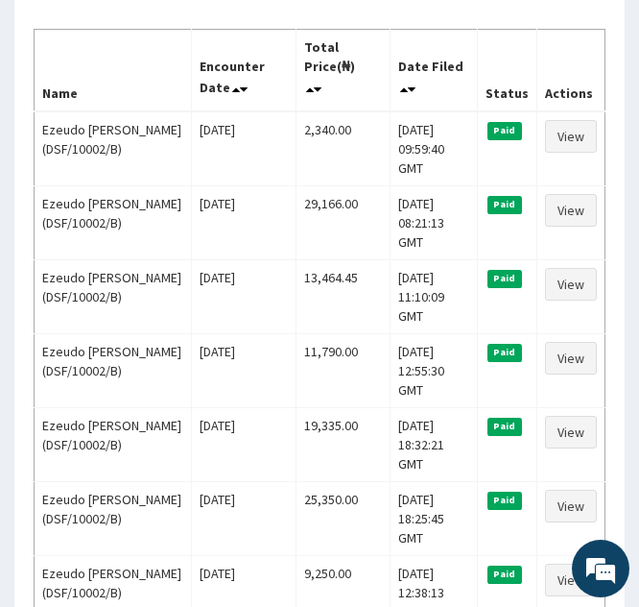
scroll to position [319, 0]
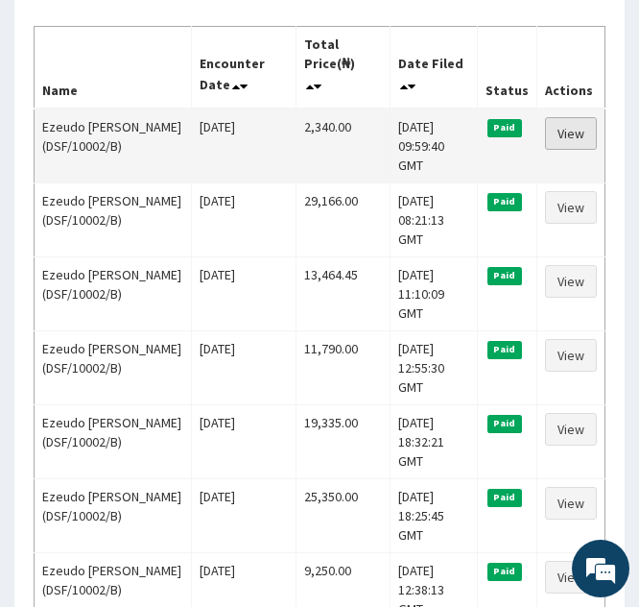
click at [551, 135] on link "View" at bounding box center [571, 133] width 52 height 33
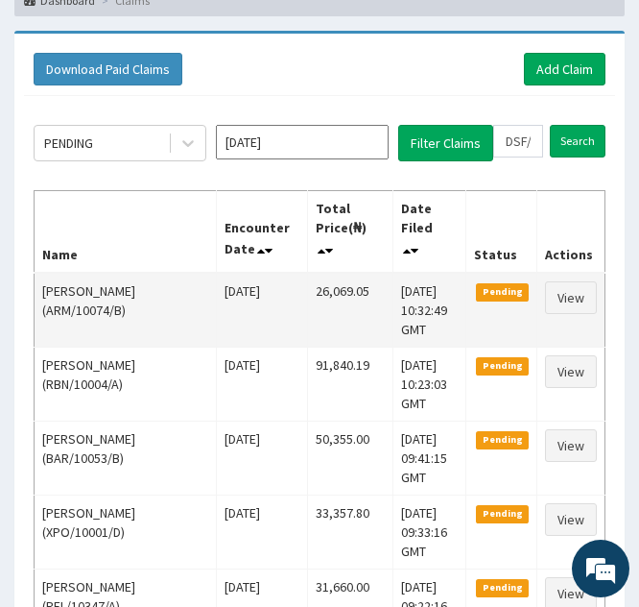
scroll to position [154, 0]
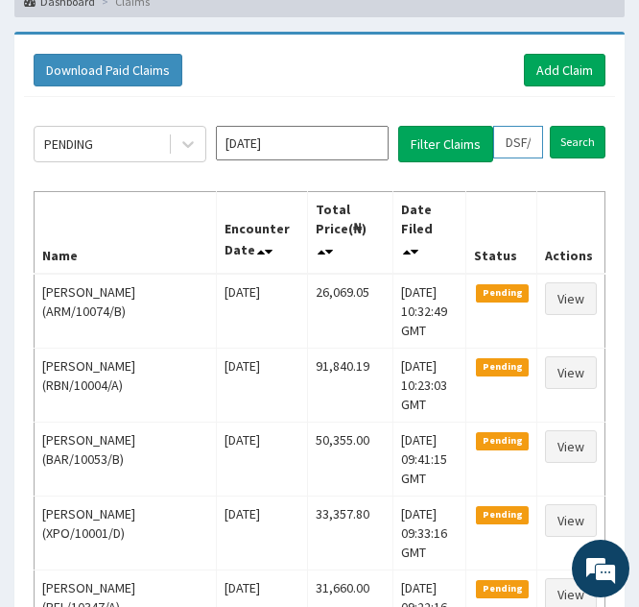
click at [515, 147] on input "DSF/10002/B" at bounding box center [518, 142] width 50 height 33
type input "SF/10002/B"
click at [541, 137] on icon at bounding box center [536, 141] width 13 height 13
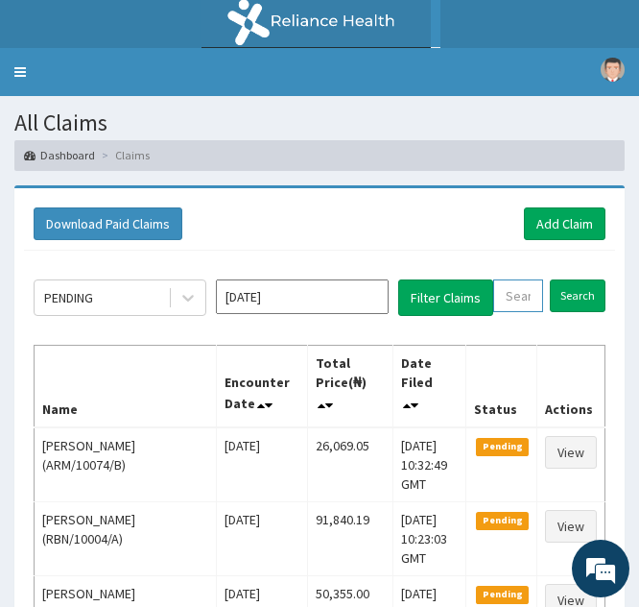
click at [514, 295] on input "text" at bounding box center [518, 295] width 50 height 33
paste input "KCP/10013/A"
type input "KCP/10013/A"
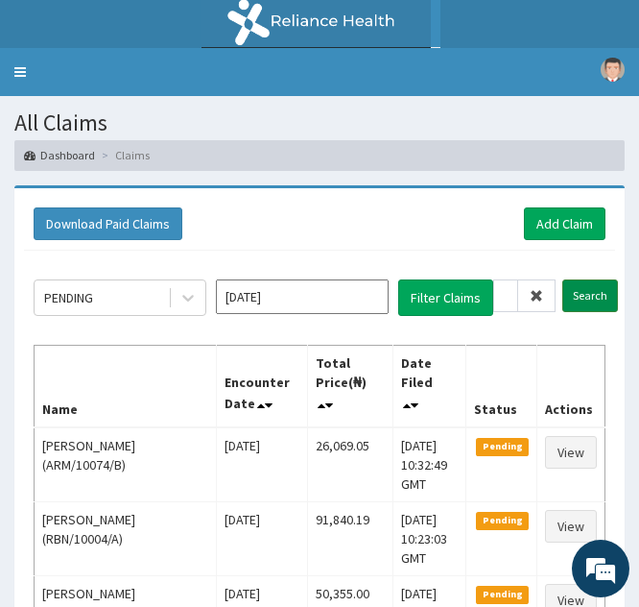
click at [578, 292] on input "Search" at bounding box center [591, 295] width 56 height 33
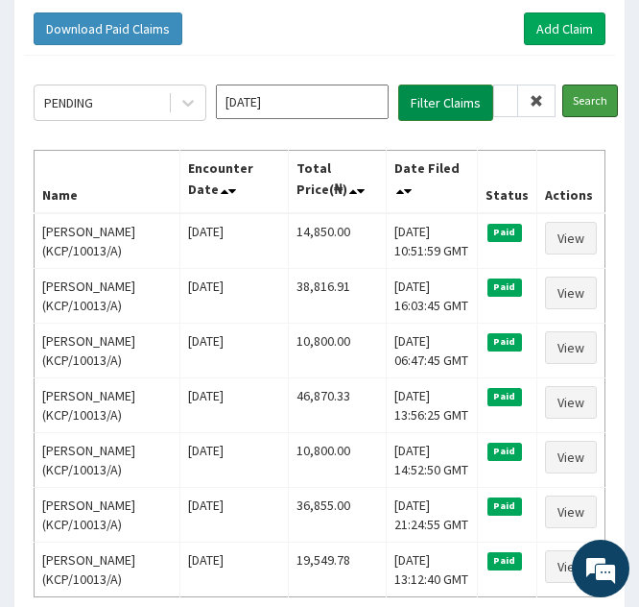
scroll to position [196, 0]
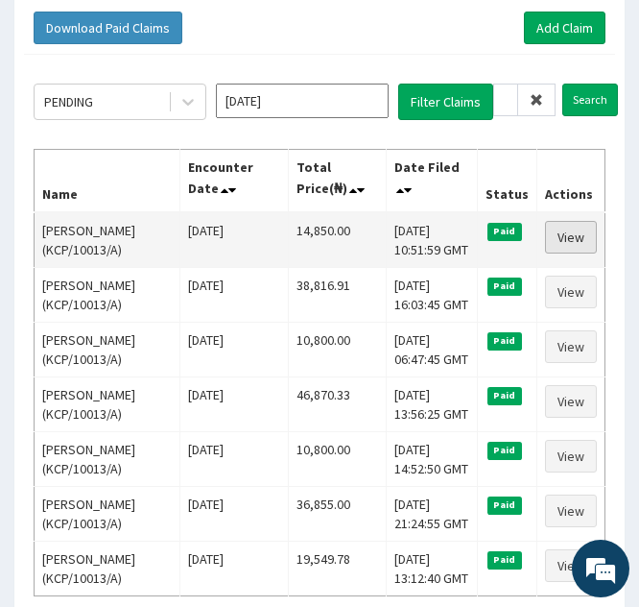
click at [554, 236] on link "View" at bounding box center [571, 237] width 52 height 33
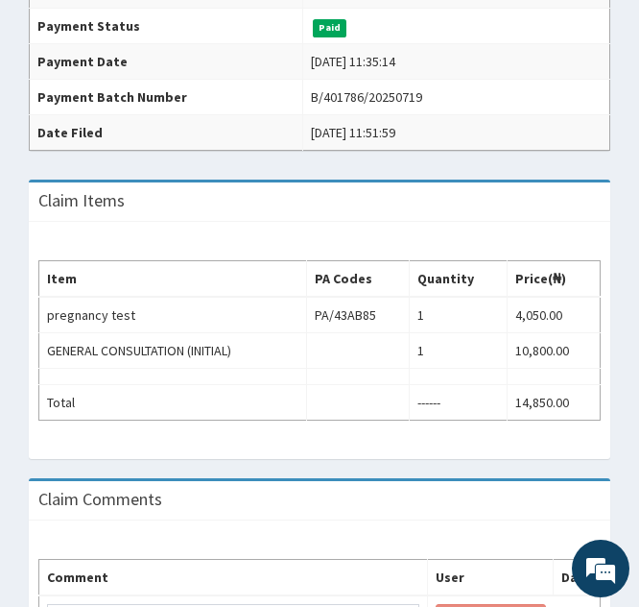
scroll to position [539, 0]
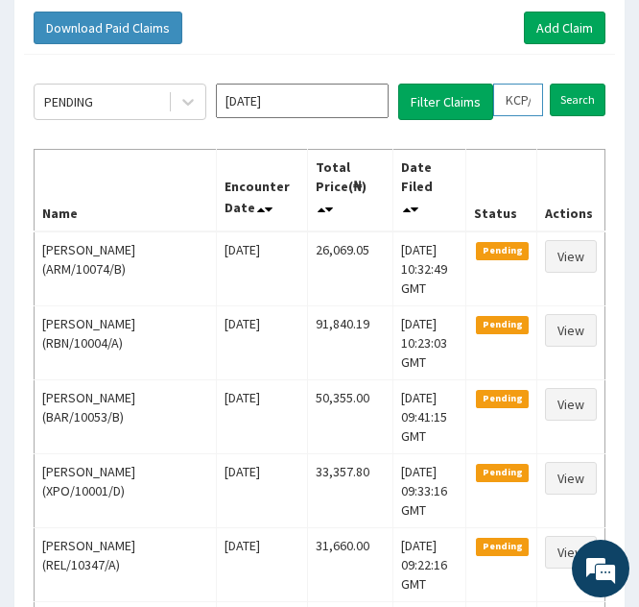
click at [513, 102] on input "KCP/10013/A" at bounding box center [518, 100] width 50 height 33
type input "CP/10013/A"
click at [541, 96] on icon at bounding box center [536, 99] width 13 height 13
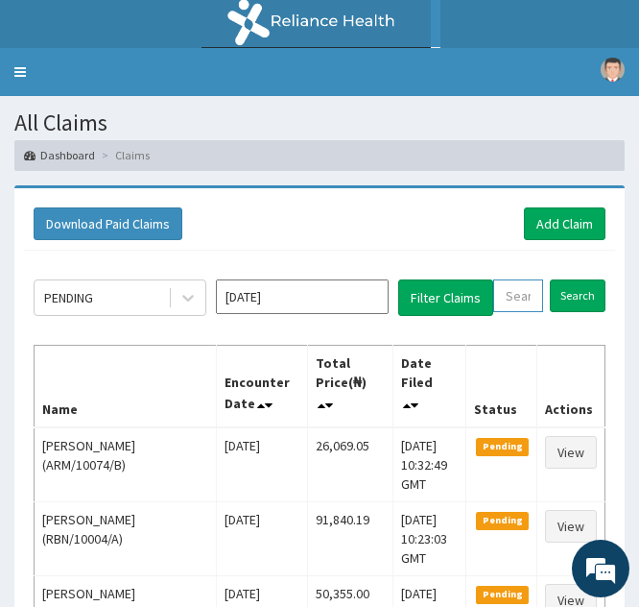
click at [510, 308] on input "text" at bounding box center [518, 295] width 50 height 33
paste input "CWM/10005/C"
type input "CWM/10005/C"
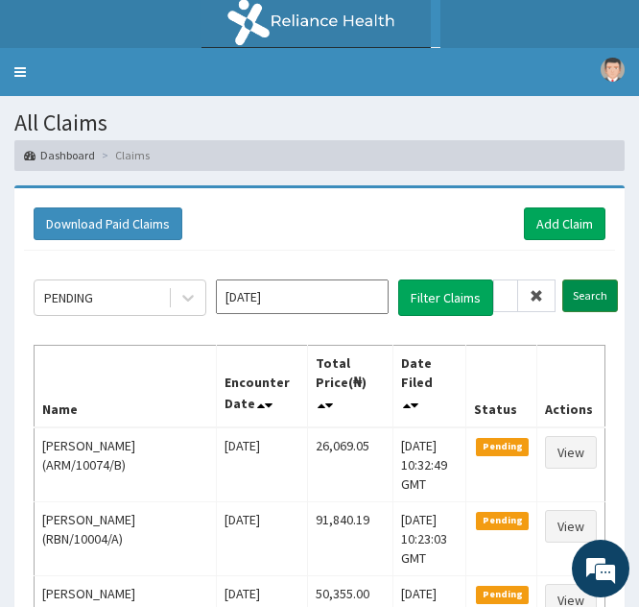
click at [581, 289] on input "Search" at bounding box center [591, 295] width 56 height 33
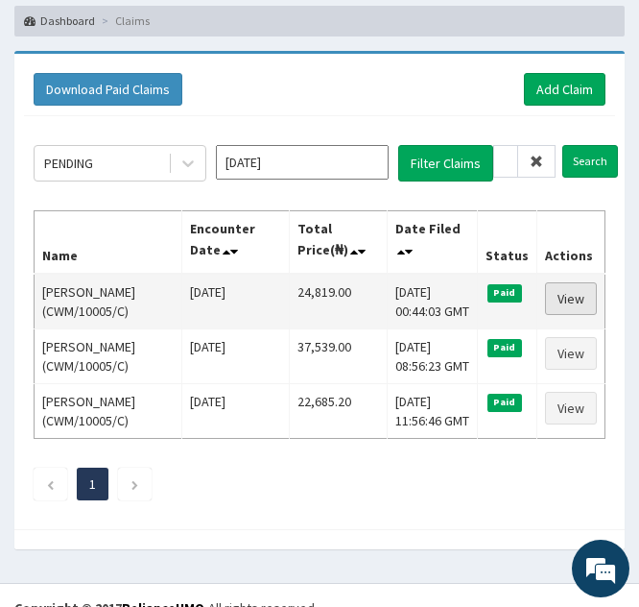
click at [563, 302] on link "View" at bounding box center [571, 298] width 52 height 33
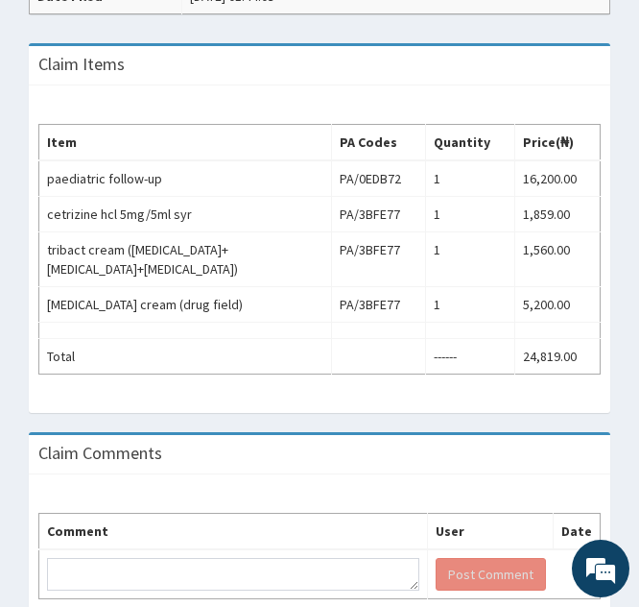
scroll to position [794, 0]
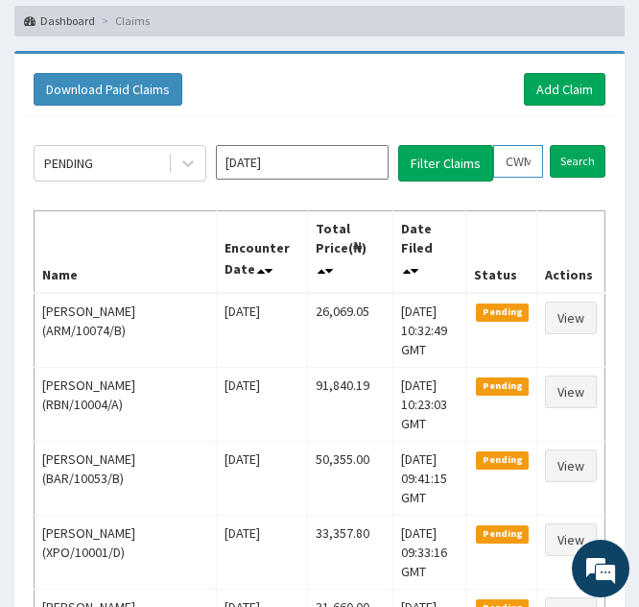
click at [517, 168] on input "CWM/10005/C" at bounding box center [518, 161] width 50 height 33
type input "WM/10005/C"
click at [541, 157] on icon at bounding box center [536, 161] width 13 height 13
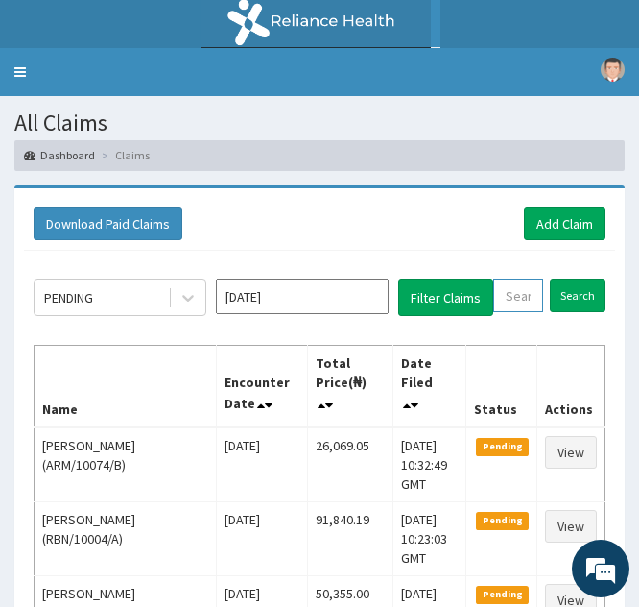
click at [514, 285] on input "text" at bounding box center [518, 295] width 50 height 33
paste input "CWM/10005/B"
type input "CWM/10005/B"
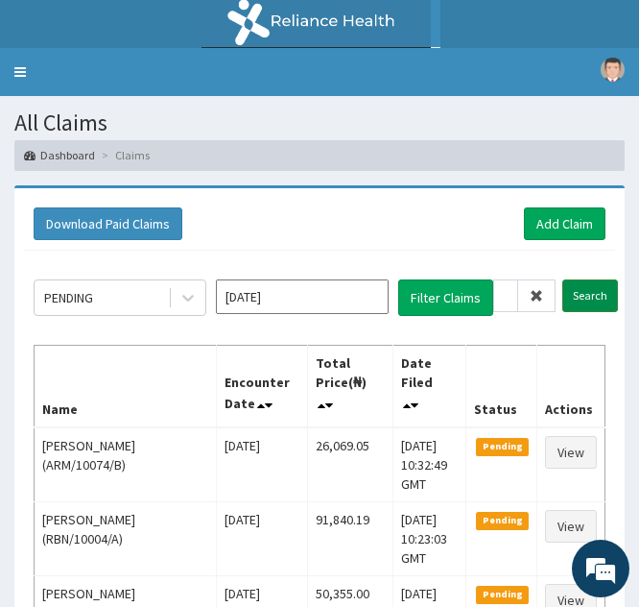
click at [577, 293] on input "Search" at bounding box center [591, 295] width 56 height 33
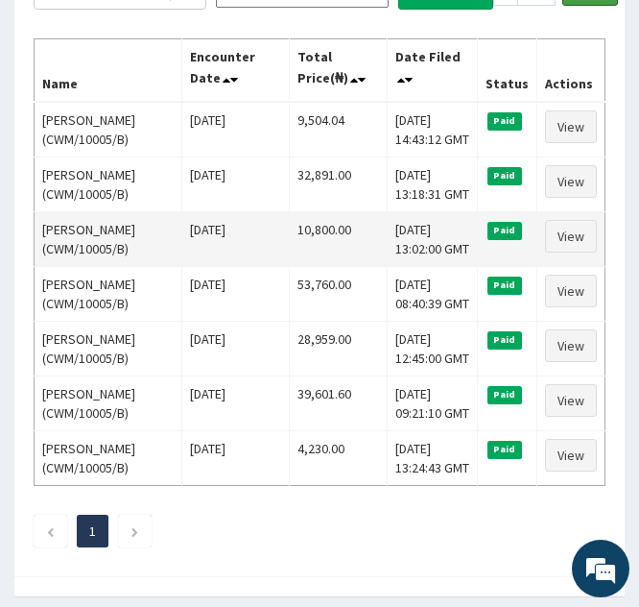
scroll to position [308, 0]
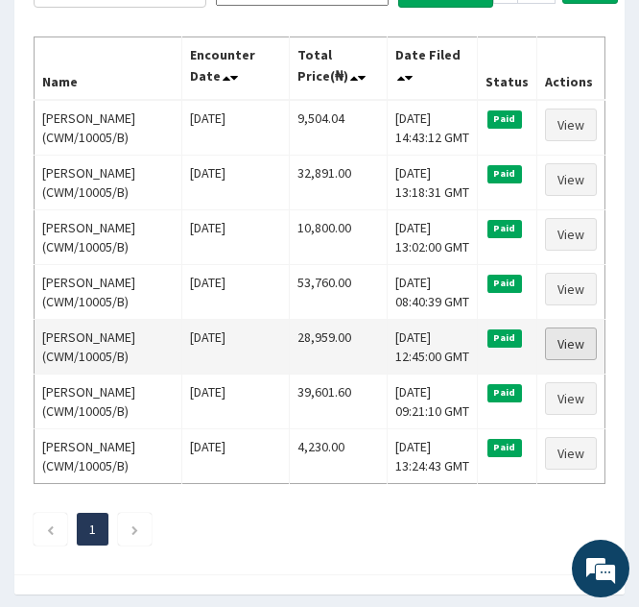
click at [577, 341] on link "View" at bounding box center [571, 343] width 52 height 33
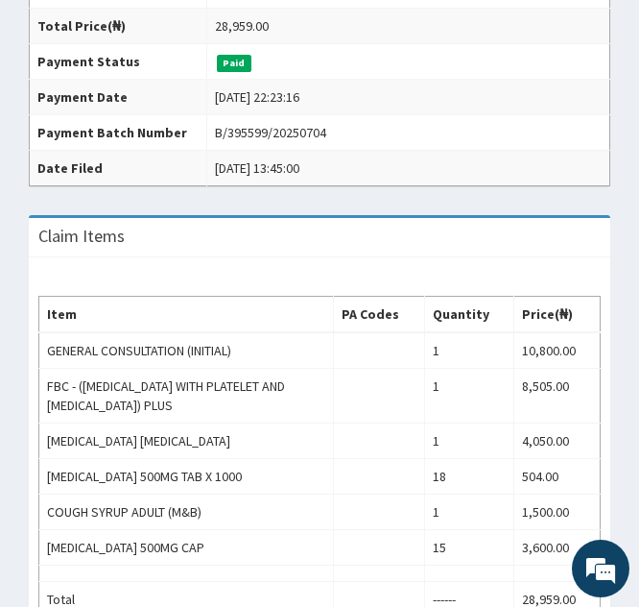
scroll to position [563, 0]
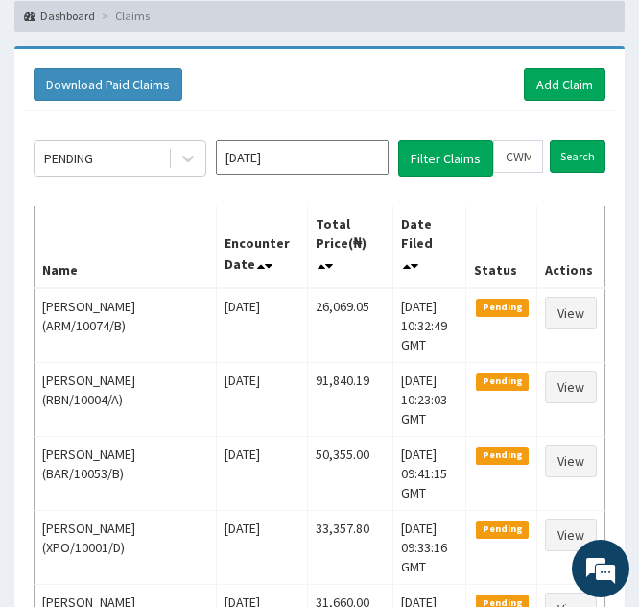
scroll to position [135, 0]
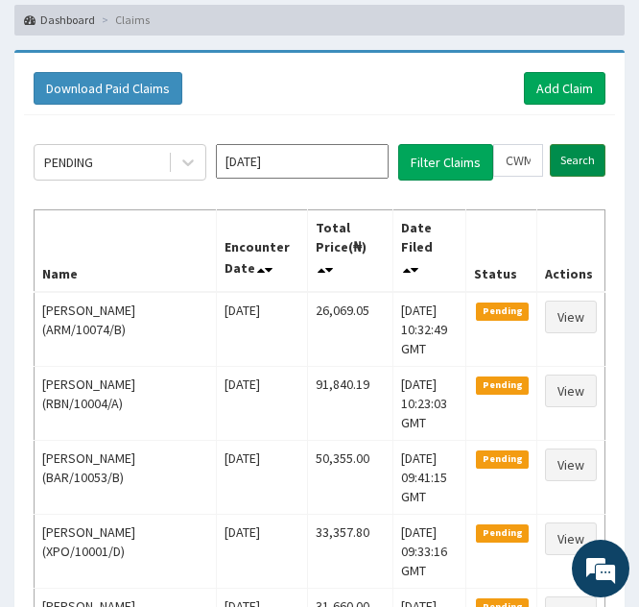
click at [565, 156] on input "Search" at bounding box center [578, 160] width 56 height 33
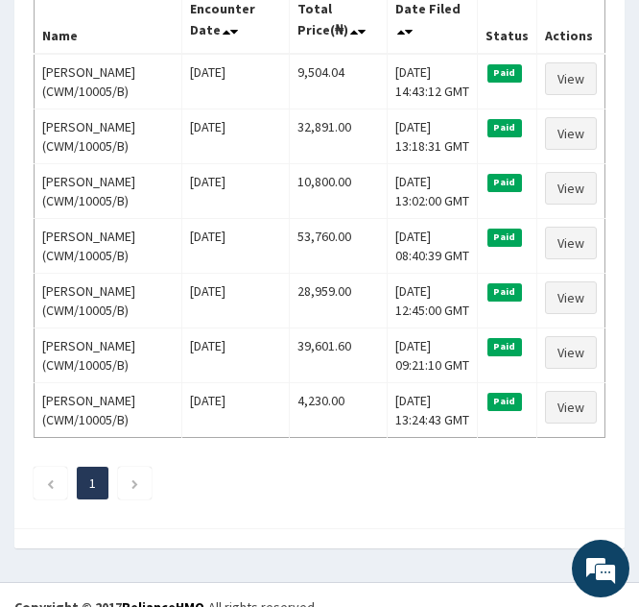
scroll to position [356, 0]
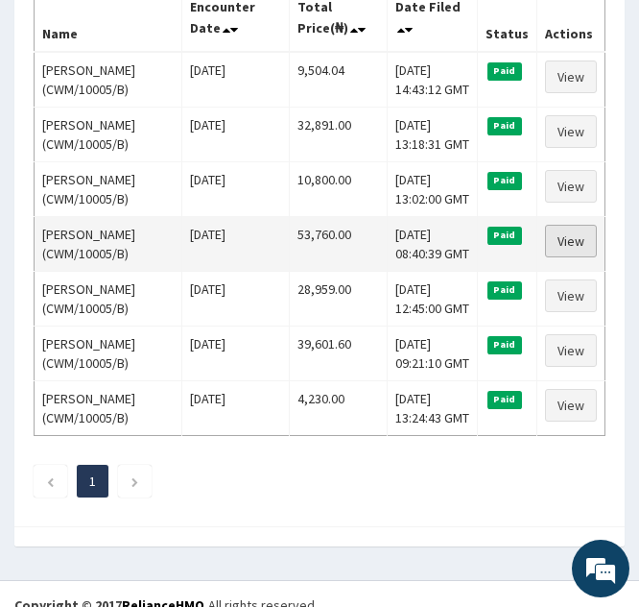
click at [562, 235] on link "View" at bounding box center [571, 241] width 52 height 33
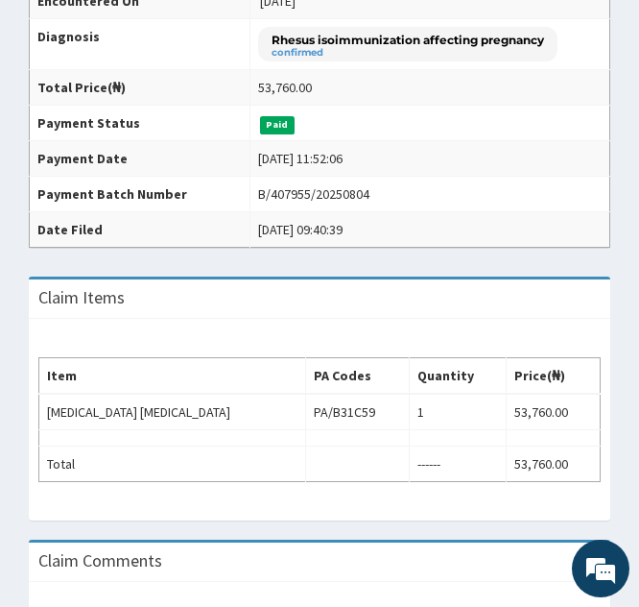
scroll to position [472, 0]
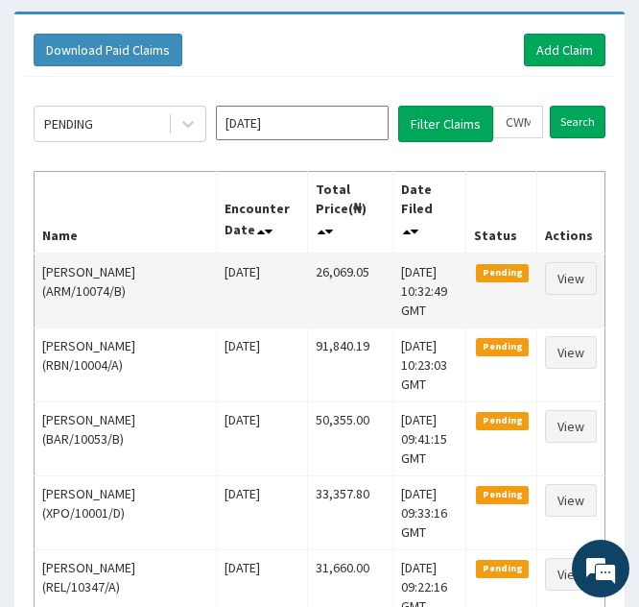
scroll to position [171, 0]
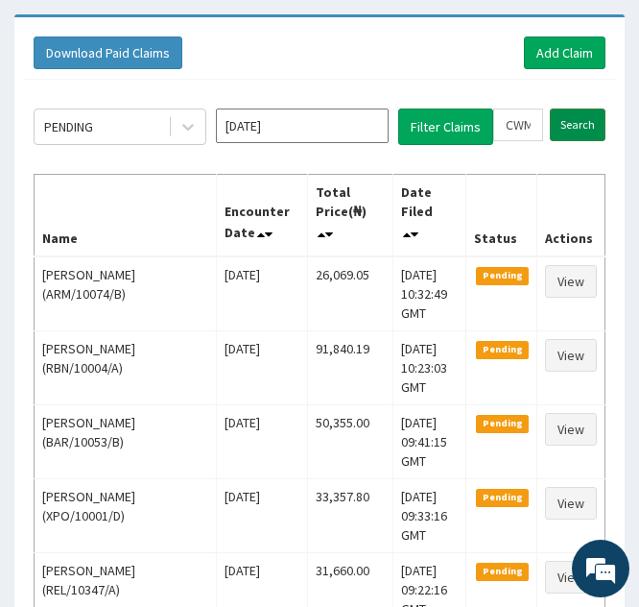
click at [559, 126] on input "Search" at bounding box center [578, 124] width 56 height 33
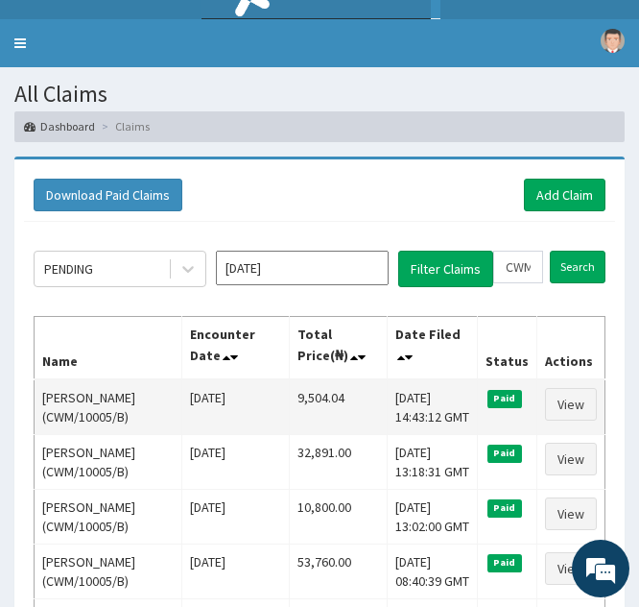
scroll to position [28, 0]
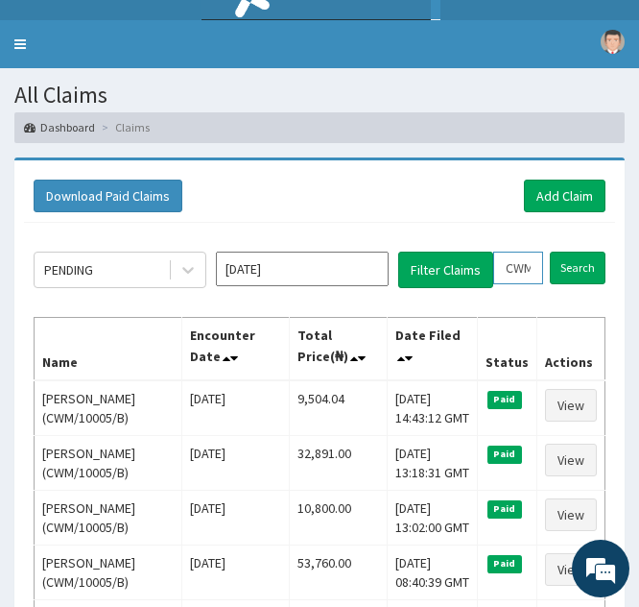
click at [528, 258] on input "CWM/10005/B" at bounding box center [518, 267] width 50 height 33
type input "CM/10005/B"
click at [540, 265] on icon at bounding box center [536, 267] width 13 height 13
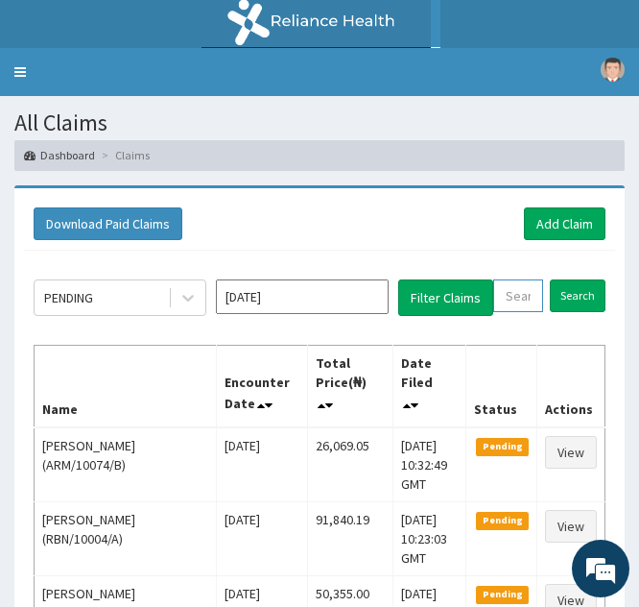
click at [511, 293] on input "text" at bounding box center [518, 295] width 50 height 33
paste input "CWM/10005/A"
type input "CWM/10005/A"
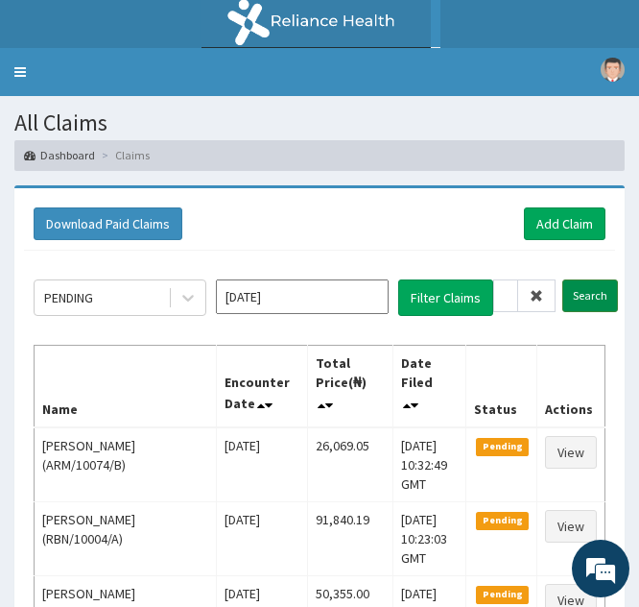
click at [579, 294] on input "Search" at bounding box center [591, 295] width 56 height 33
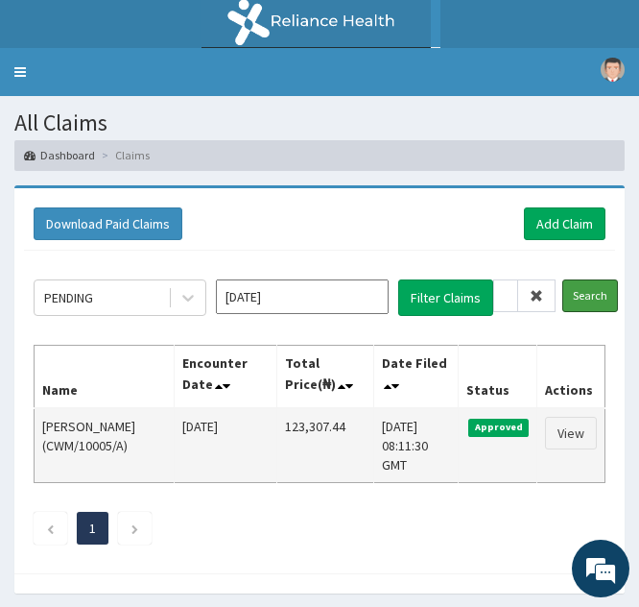
scroll to position [50, 0]
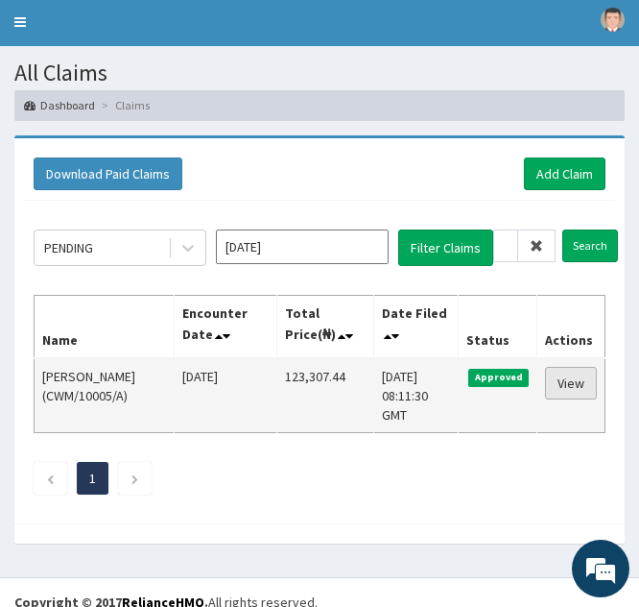
click at [562, 380] on link "View" at bounding box center [571, 383] width 52 height 33
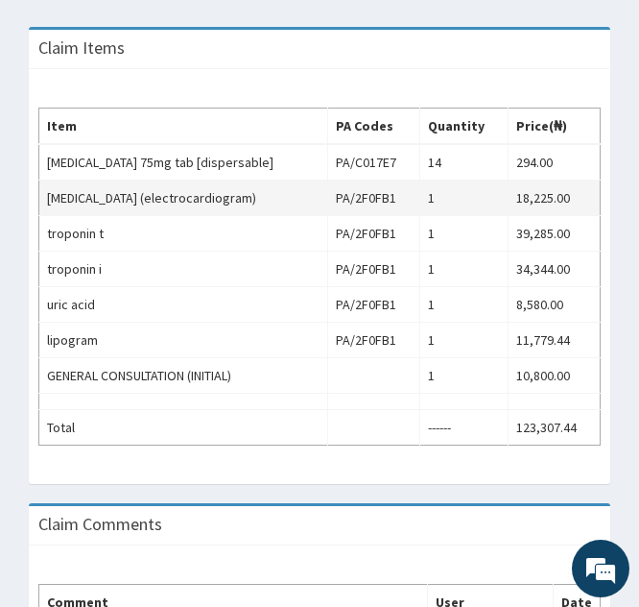
scroll to position [620, 0]
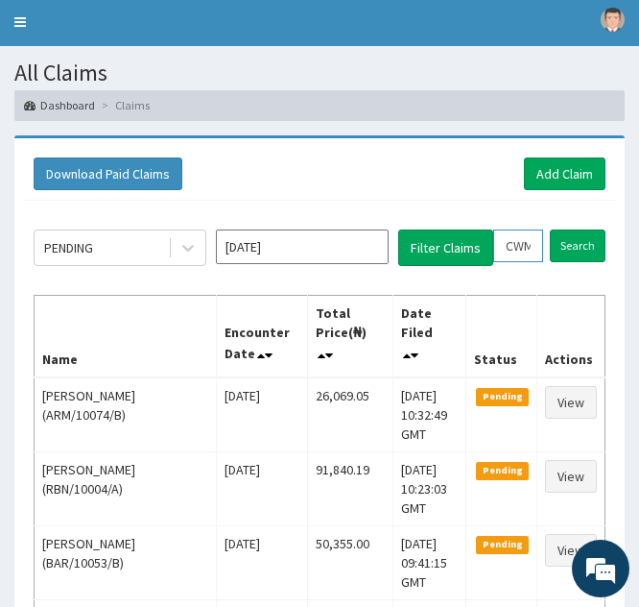
click at [512, 244] on input "CWM/10005/A" at bounding box center [518, 245] width 50 height 33
type input "WM/10005/A"
click at [532, 251] on icon at bounding box center [536, 245] width 13 height 13
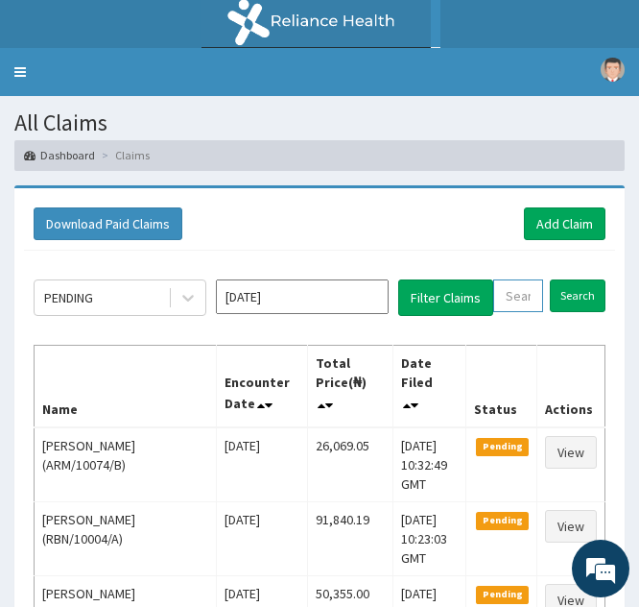
click at [503, 306] on input "text" at bounding box center [518, 295] width 50 height 33
paste input "FMP/10386/B"
type input "FMP/10386/B"
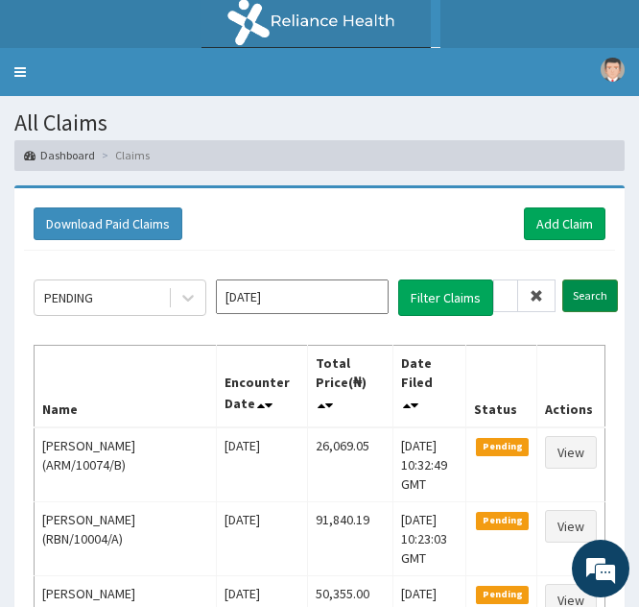
click at [581, 294] on input "Search" at bounding box center [591, 295] width 56 height 33
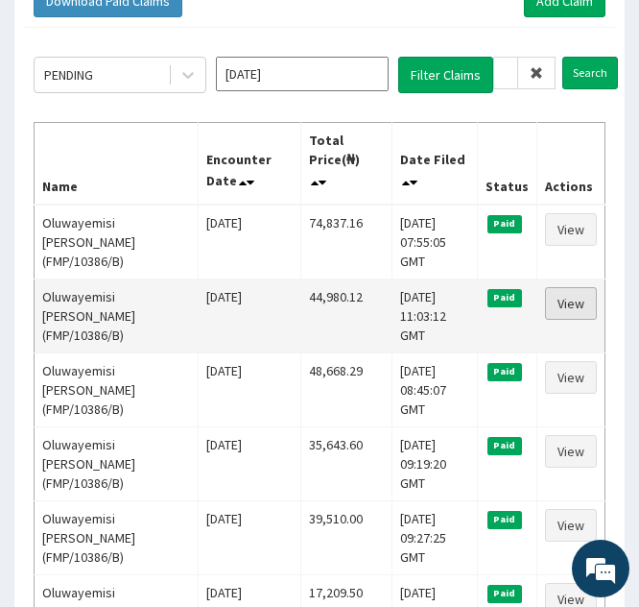
click at [555, 305] on link "View" at bounding box center [571, 303] width 52 height 33
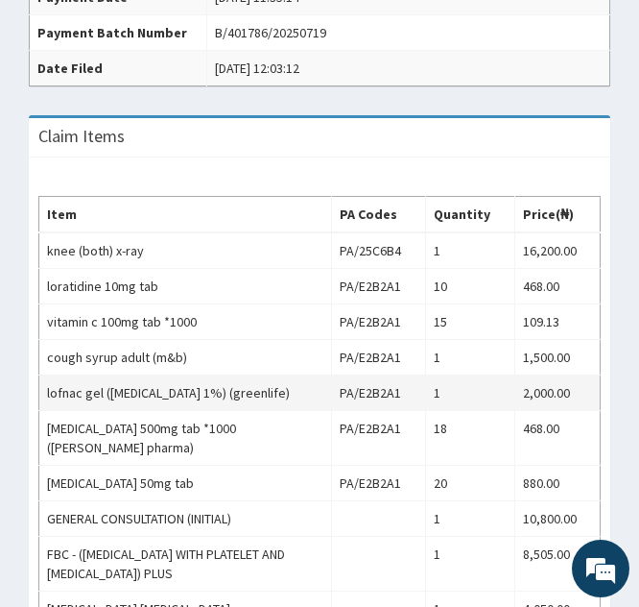
scroll to position [666, 0]
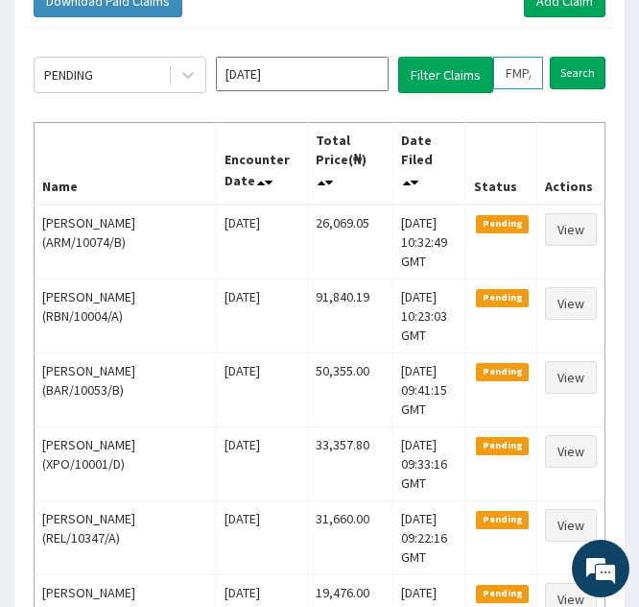
click at [519, 82] on input "FMP/10386/B" at bounding box center [518, 73] width 50 height 33
type input "FP/10386/B"
click at [537, 75] on icon at bounding box center [536, 72] width 13 height 13
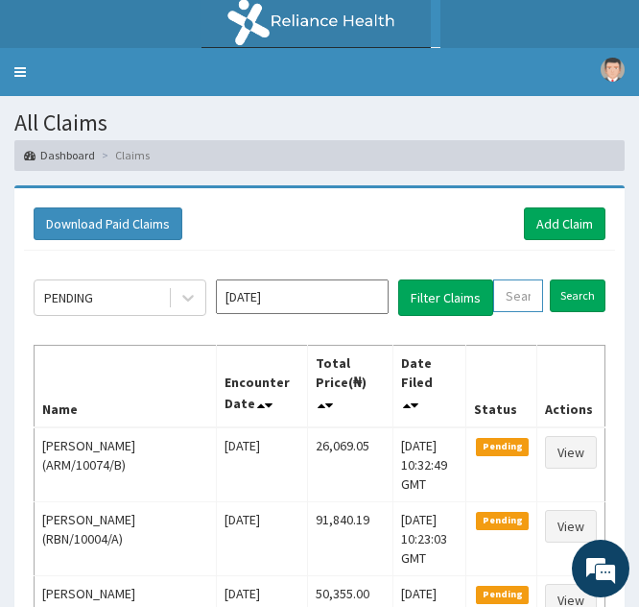
click at [507, 299] on input "text" at bounding box center [518, 295] width 50 height 33
paste input "FMP/10386/A"
type input "FMP/10386/A"
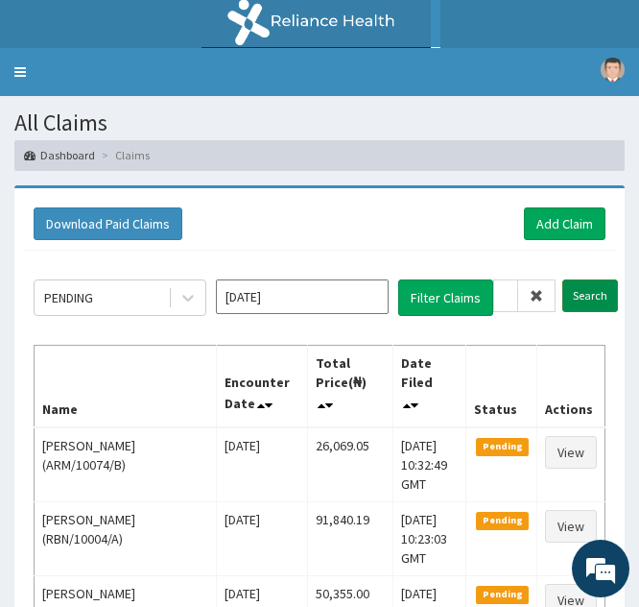
click at [582, 291] on input "Search" at bounding box center [591, 295] width 56 height 33
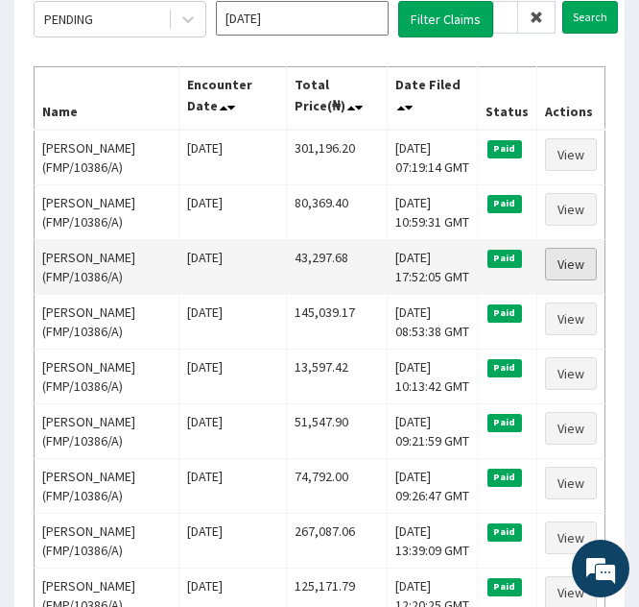
click at [563, 259] on link "View" at bounding box center [571, 264] width 52 height 33
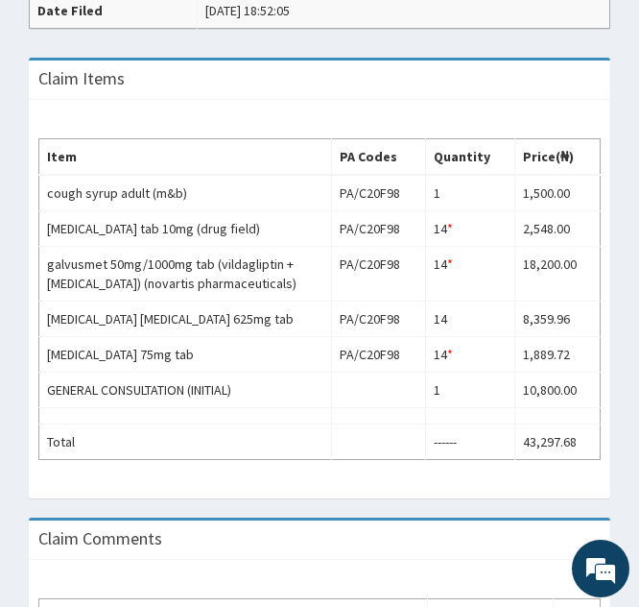
scroll to position [720, 0]
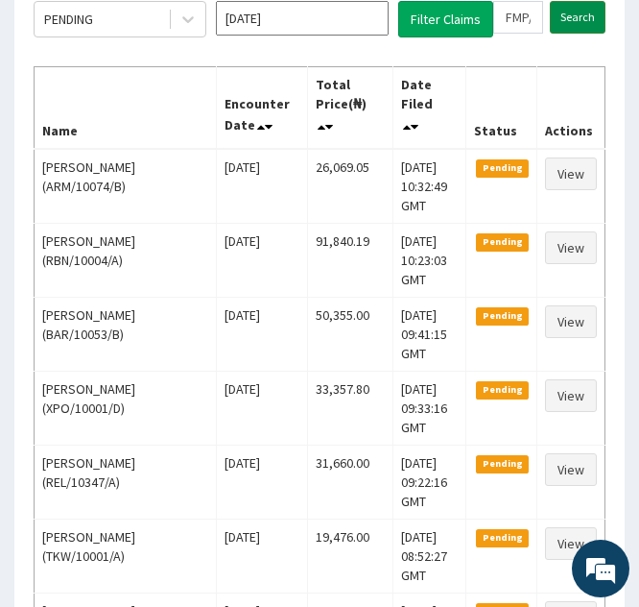
click at [578, 14] on input "Search" at bounding box center [578, 17] width 56 height 33
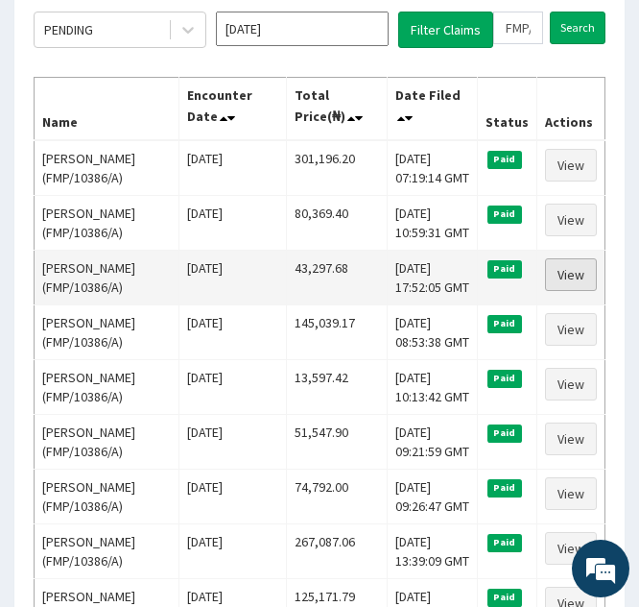
click at [567, 264] on link "View" at bounding box center [571, 274] width 52 height 33
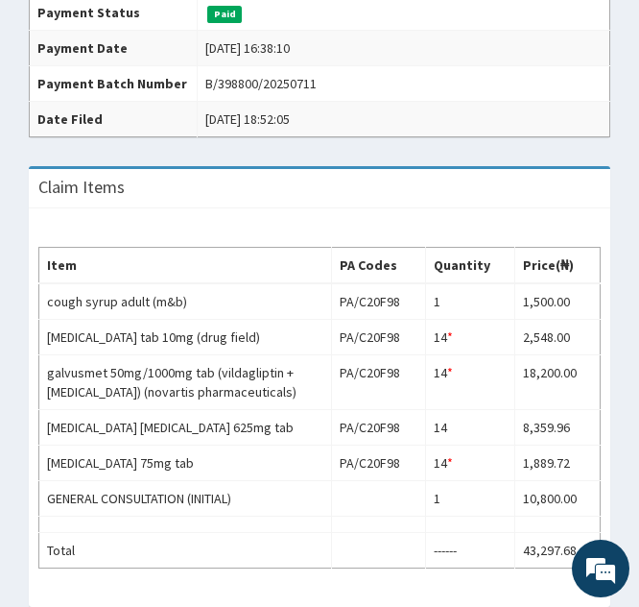
scroll to position [614, 0]
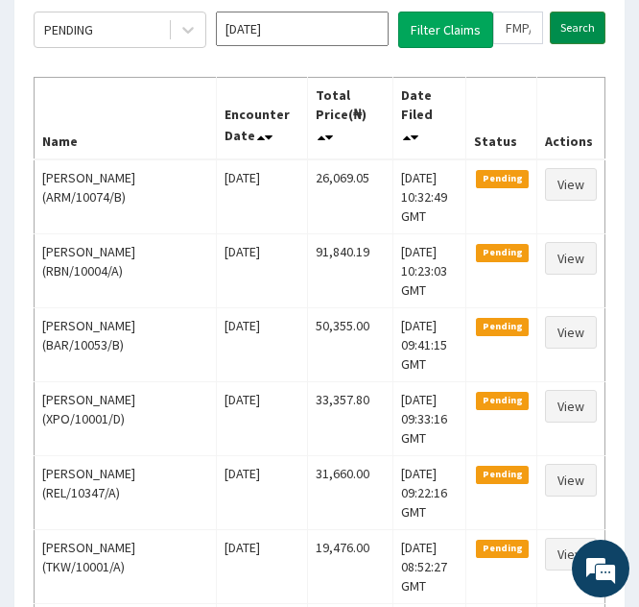
click at [568, 18] on input "Search" at bounding box center [578, 28] width 56 height 33
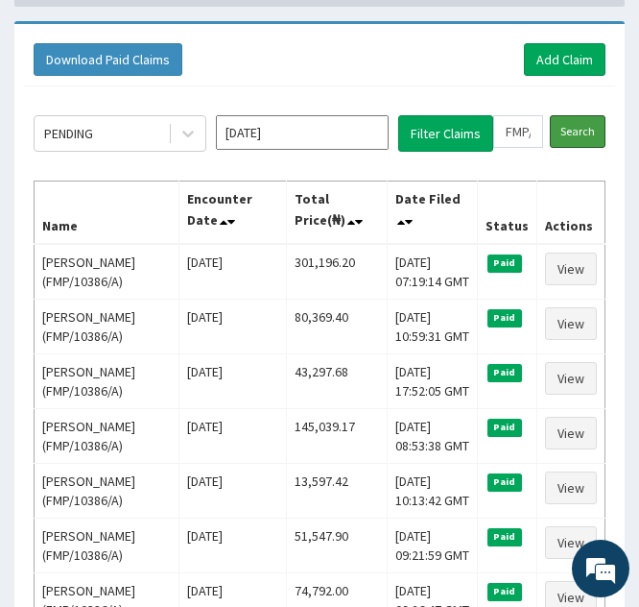
scroll to position [166, 0]
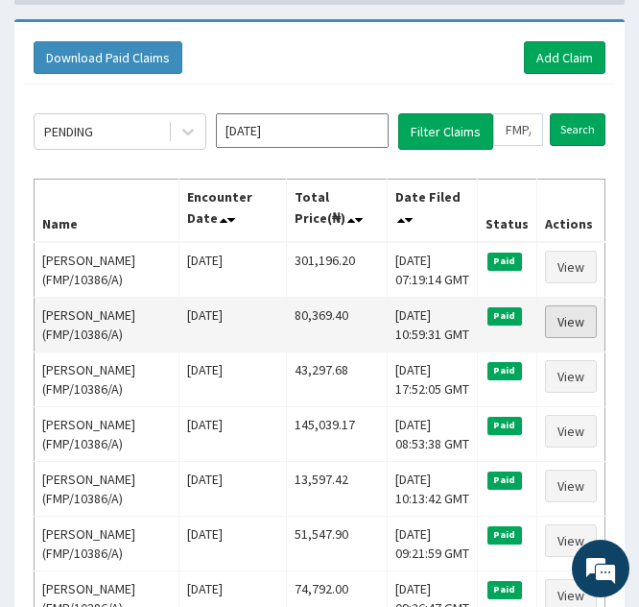
click at [563, 319] on link "View" at bounding box center [571, 321] width 52 height 33
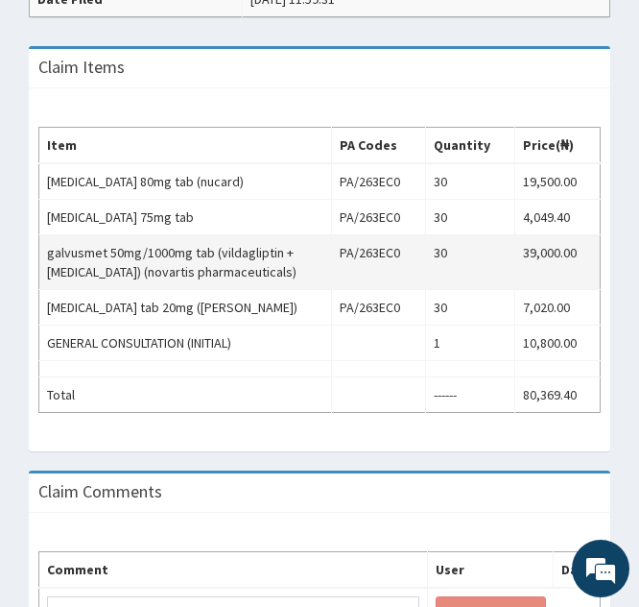
scroll to position [672, 0]
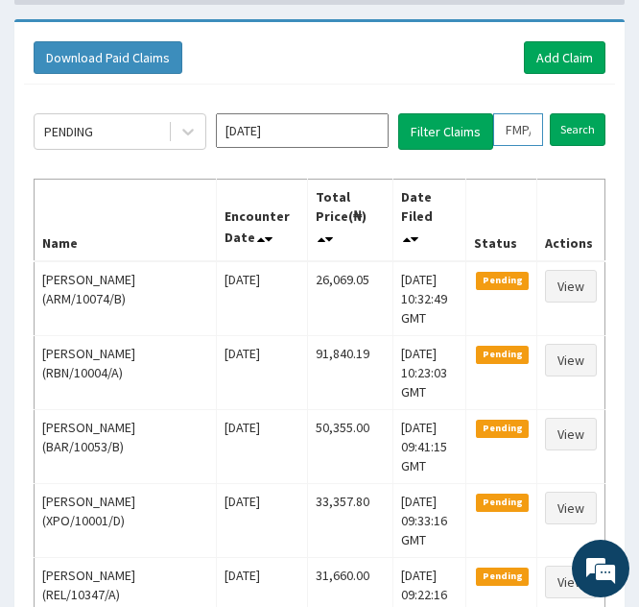
click at [518, 124] on input "FMP/10386/A" at bounding box center [518, 129] width 50 height 33
type input "FP/10386/A"
click at [540, 131] on icon at bounding box center [536, 129] width 13 height 13
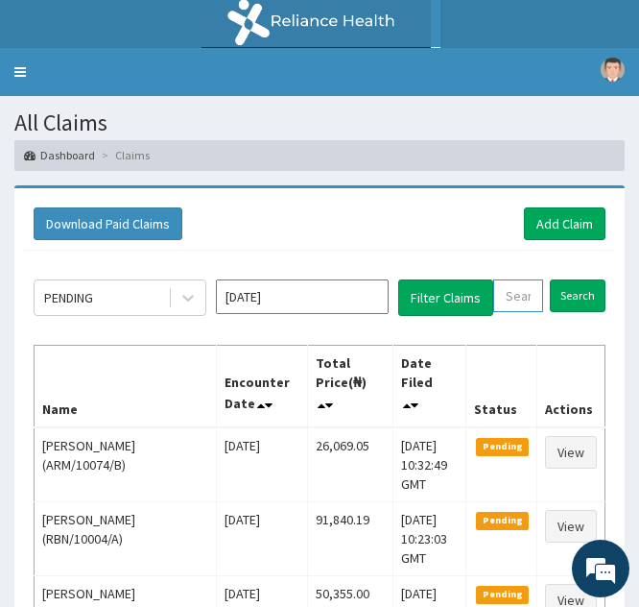
click at [515, 288] on input "text" at bounding box center [518, 295] width 50 height 33
paste input "FMP/10386/D"
type input "FMP/10386/D"
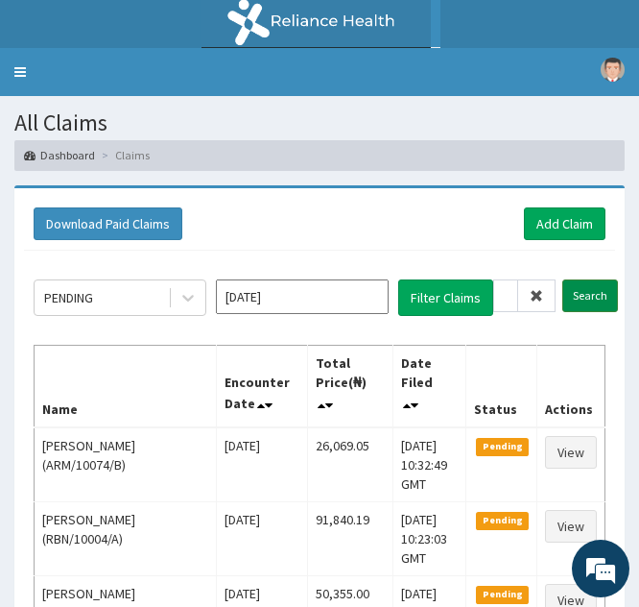
click at [573, 291] on input "Search" at bounding box center [591, 295] width 56 height 33
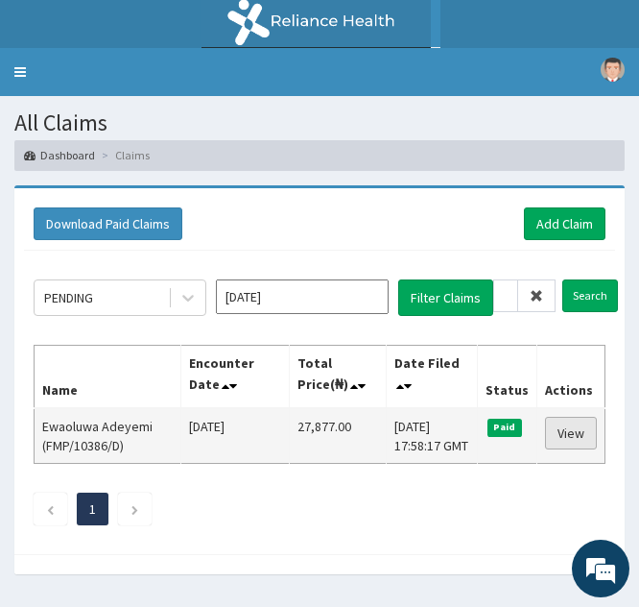
click at [556, 427] on link "View" at bounding box center [571, 433] width 52 height 33
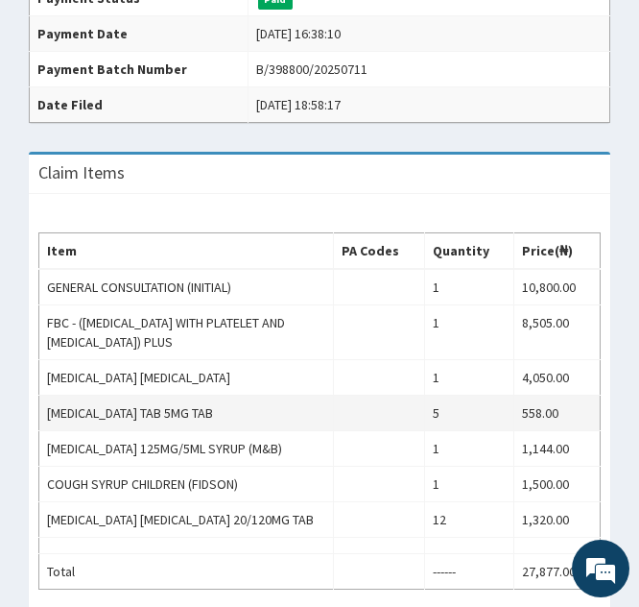
scroll to position [626, 0]
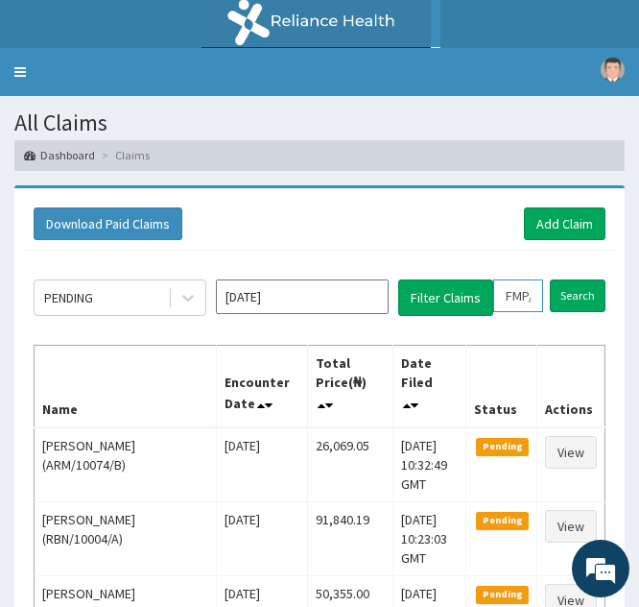
click at [516, 288] on input "FMP/10386/D" at bounding box center [518, 295] width 50 height 33
type input "MP/10386/D"
click at [537, 299] on icon at bounding box center [536, 295] width 13 height 13
click at [506, 300] on input "text" at bounding box center [518, 295] width 50 height 33
paste input "WPP/10074/A"
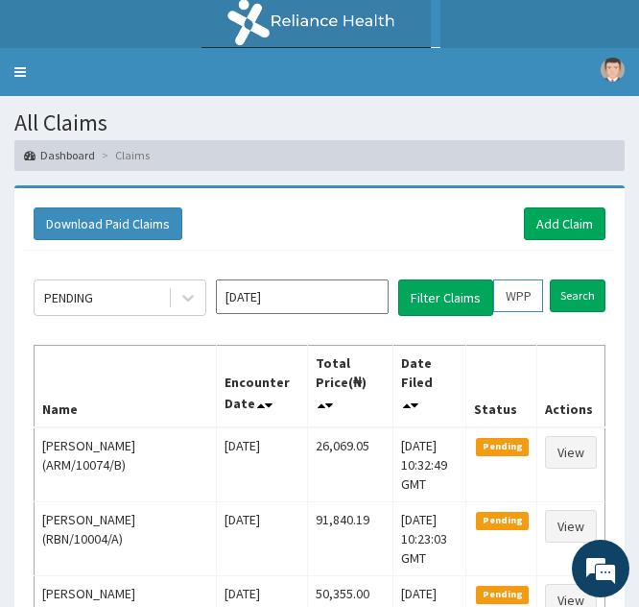
scroll to position [0, 72]
type input "WPP/10074/A"
click at [582, 286] on input "Search" at bounding box center [591, 295] width 56 height 33
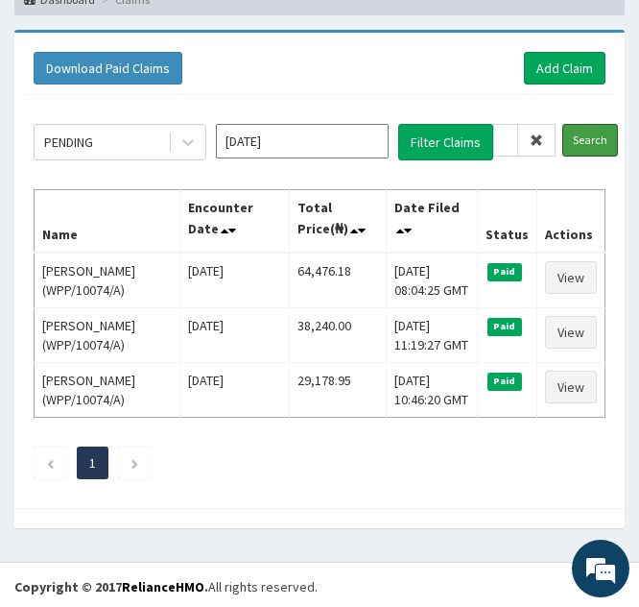
scroll to position [160, 0]
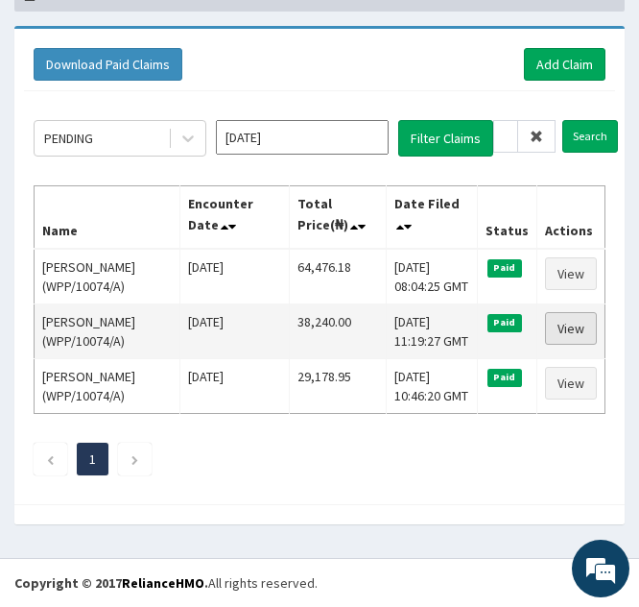
click at [575, 343] on link "View" at bounding box center [571, 328] width 52 height 33
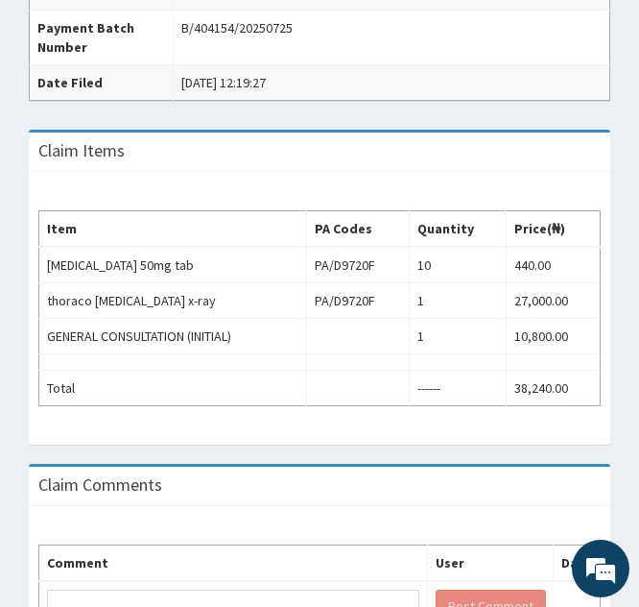
scroll to position [667, 0]
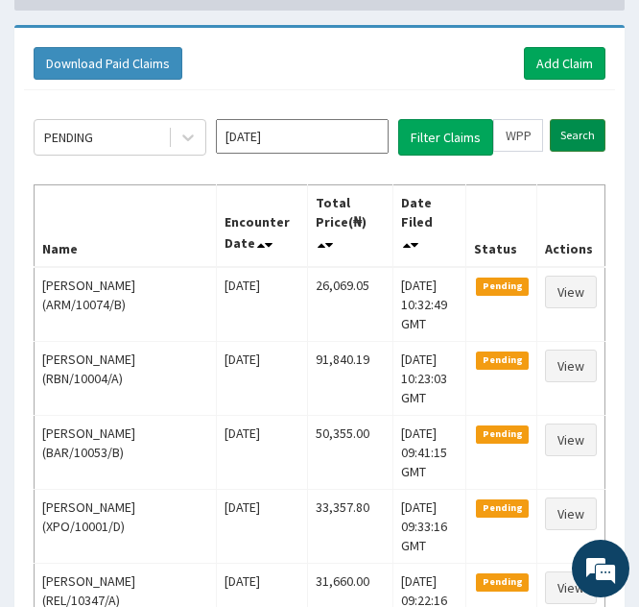
click at [568, 133] on input "Search" at bounding box center [578, 135] width 56 height 33
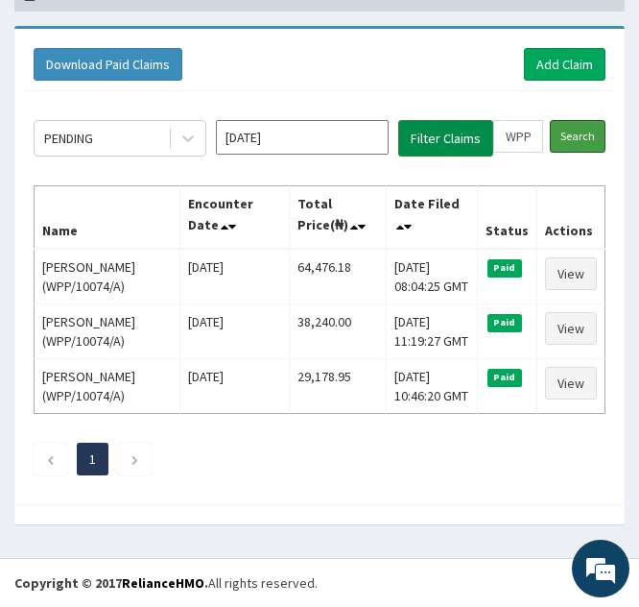
scroll to position [198, 0]
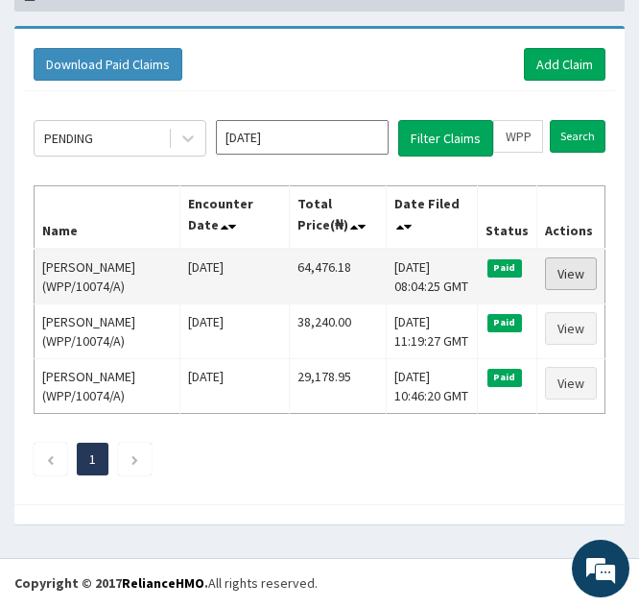
click at [563, 257] on link "View" at bounding box center [571, 273] width 52 height 33
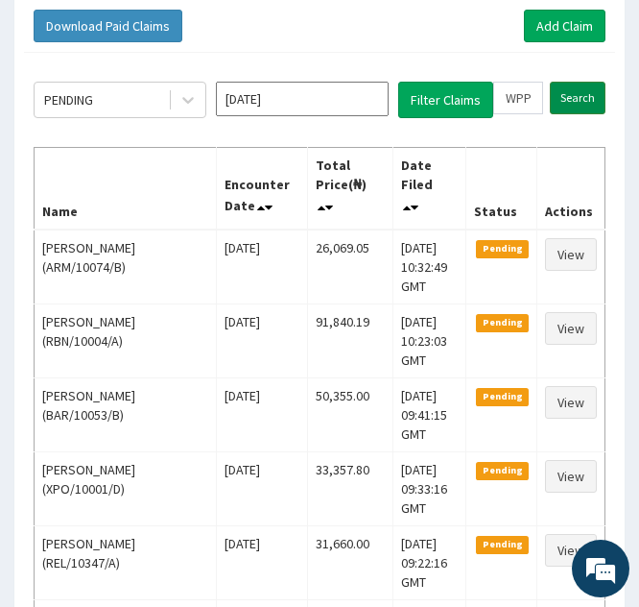
click at [575, 108] on input "Search" at bounding box center [578, 98] width 56 height 33
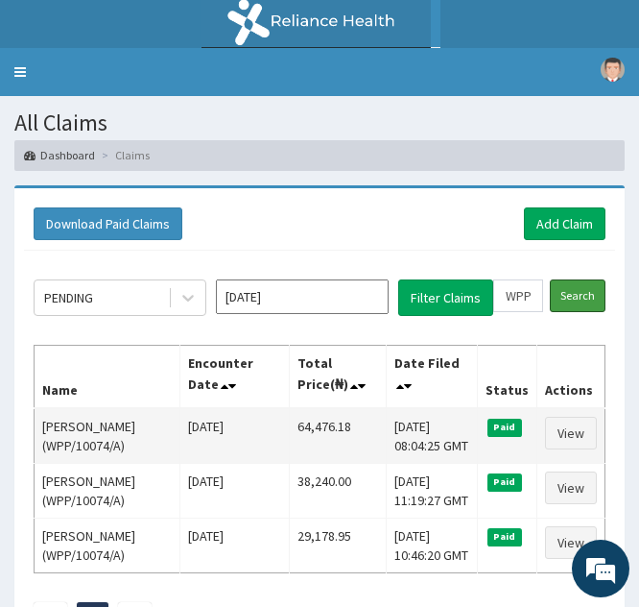
scroll to position [198, 0]
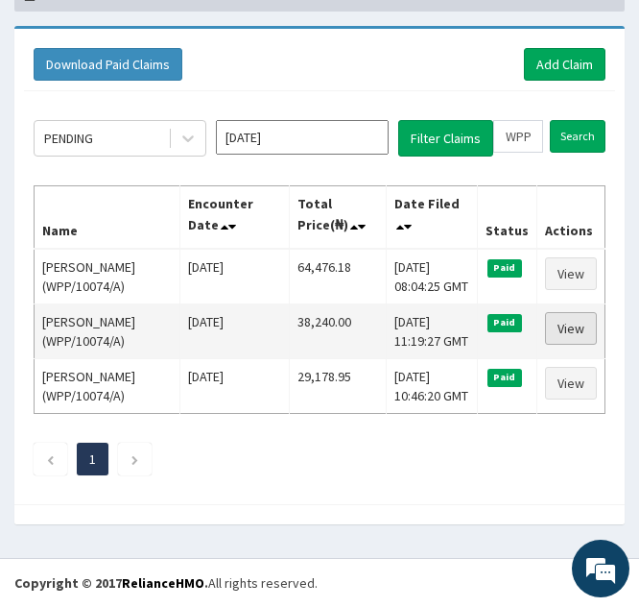
click at [577, 312] on link "View" at bounding box center [571, 328] width 52 height 33
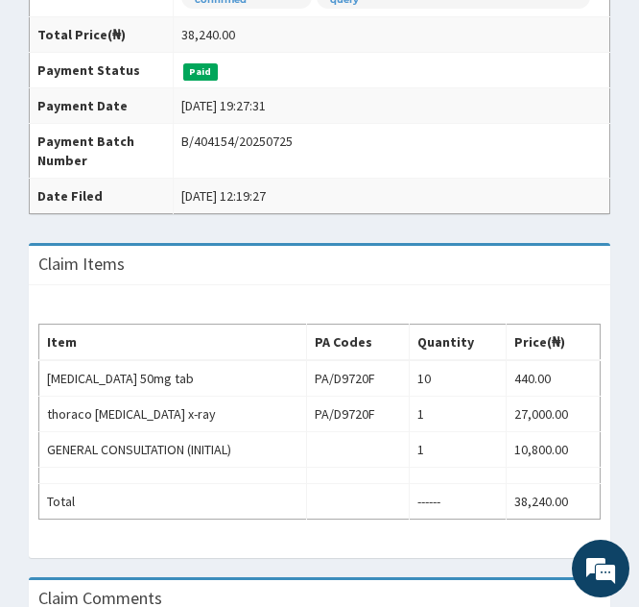
scroll to position [571, 0]
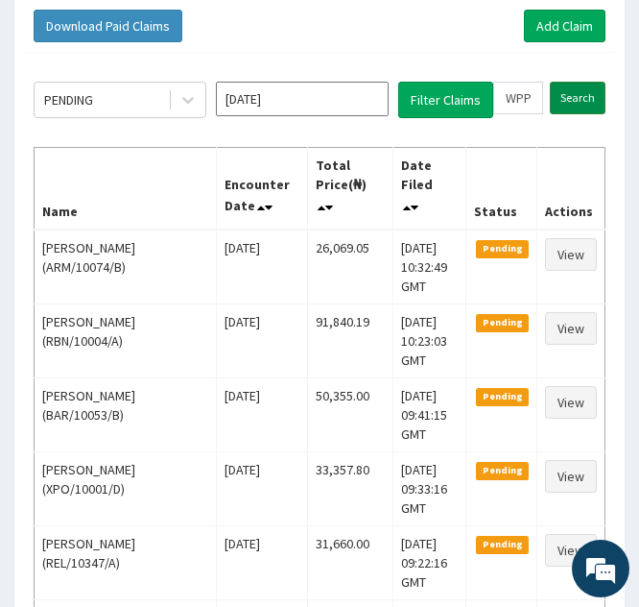
click at [570, 98] on input "Search" at bounding box center [578, 98] width 56 height 33
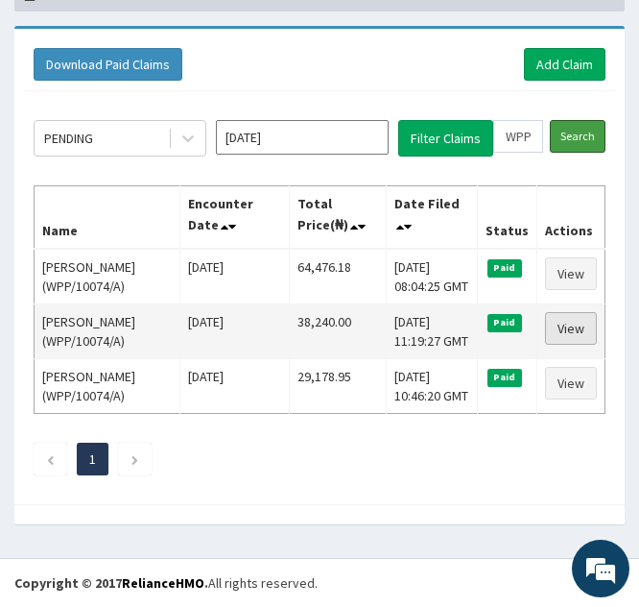
scroll to position [167, 0]
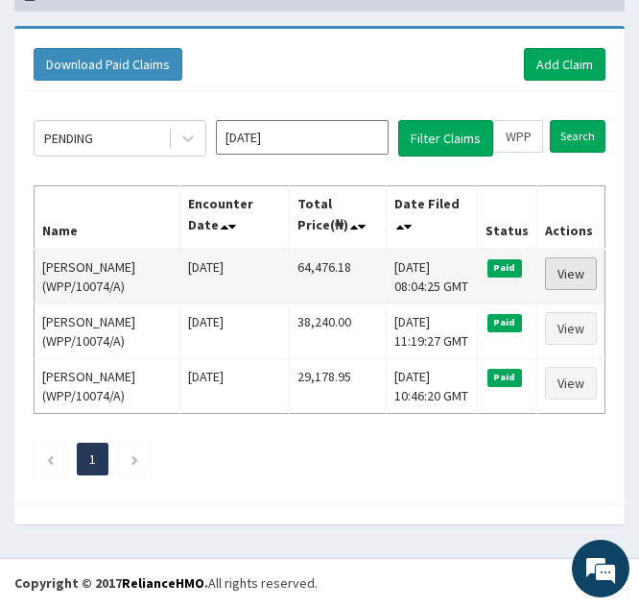
click at [566, 282] on link "View" at bounding box center [571, 273] width 52 height 33
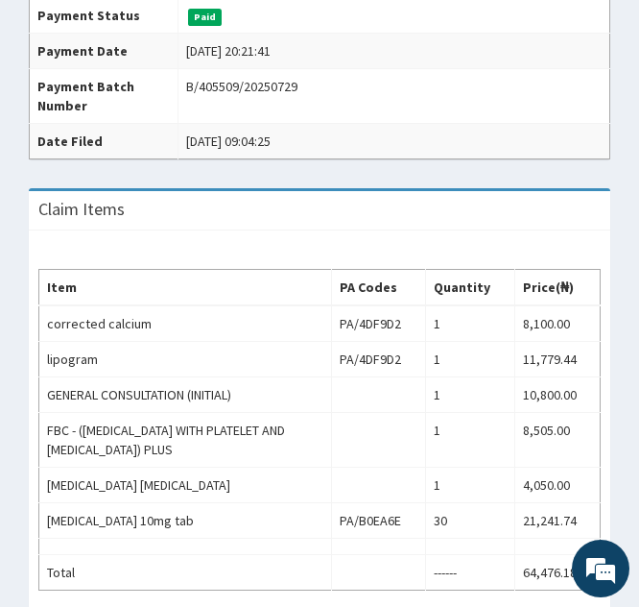
scroll to position [610, 0]
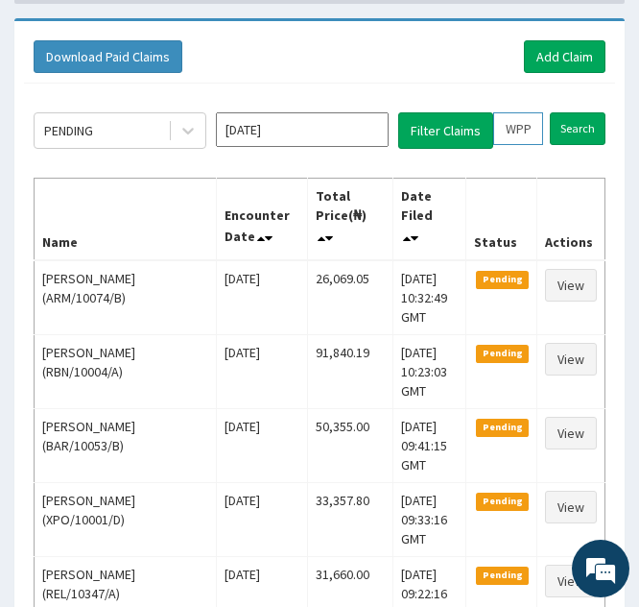
click at [518, 131] on input "WPP/10074/A" at bounding box center [518, 128] width 50 height 33
type input "PP/10074/A"
click at [544, 128] on span at bounding box center [536, 128] width 37 height 33
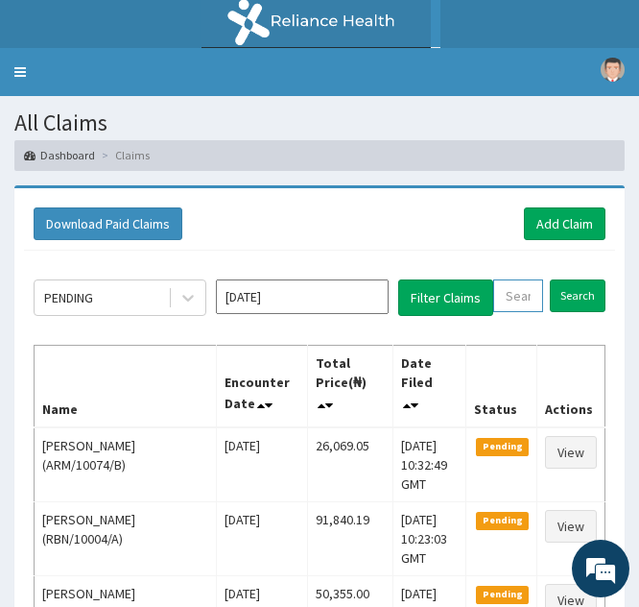
click at [512, 307] on input "text" at bounding box center [518, 295] width 50 height 33
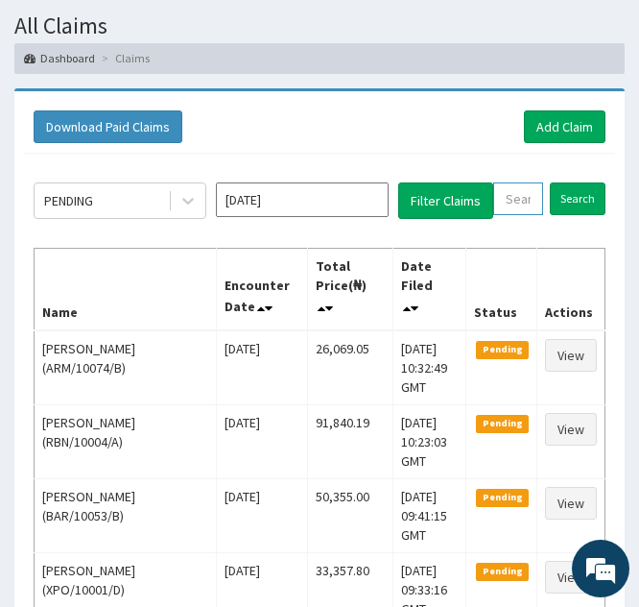
scroll to position [109, 0]
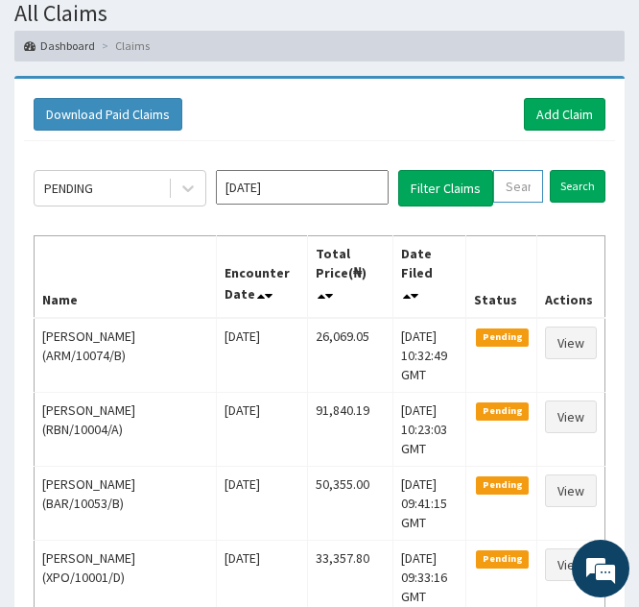
paste input "PWA/10010/C"
type input "PWA/10010/C"
click at [580, 195] on input "Search" at bounding box center [591, 186] width 56 height 33
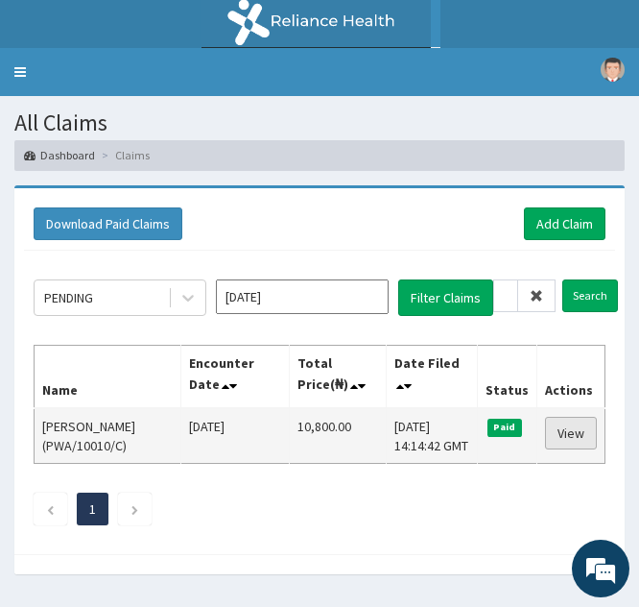
click at [568, 431] on link "View" at bounding box center [571, 433] width 52 height 33
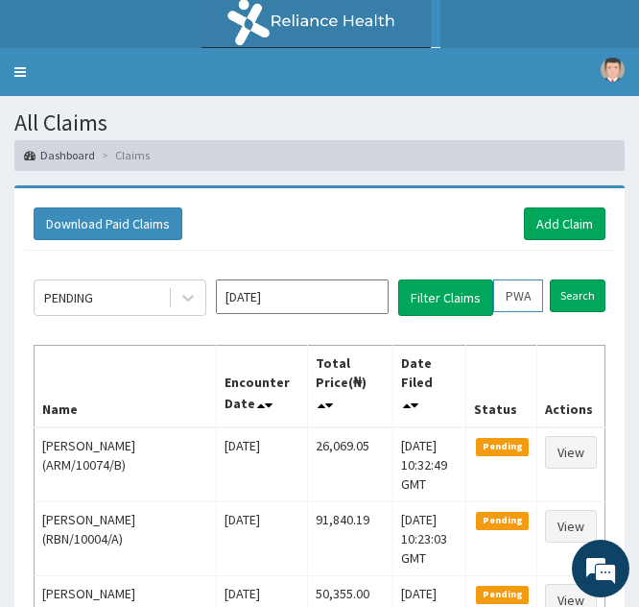
click at [520, 299] on input "PWA/10010/C" at bounding box center [518, 295] width 50 height 33
type input "PA/10010/C"
click at [540, 303] on span at bounding box center [536, 295] width 37 height 33
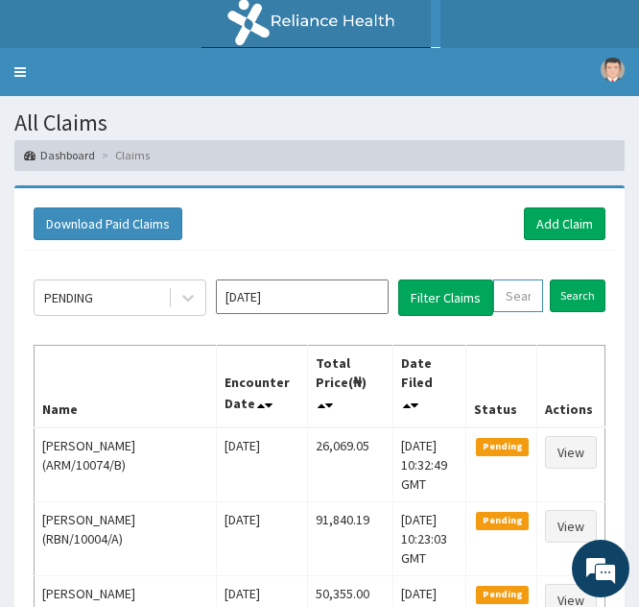
click at [514, 298] on input "text" at bounding box center [518, 295] width 50 height 33
paste input "PWA/10010/B"
type input "PWA/10010/B"
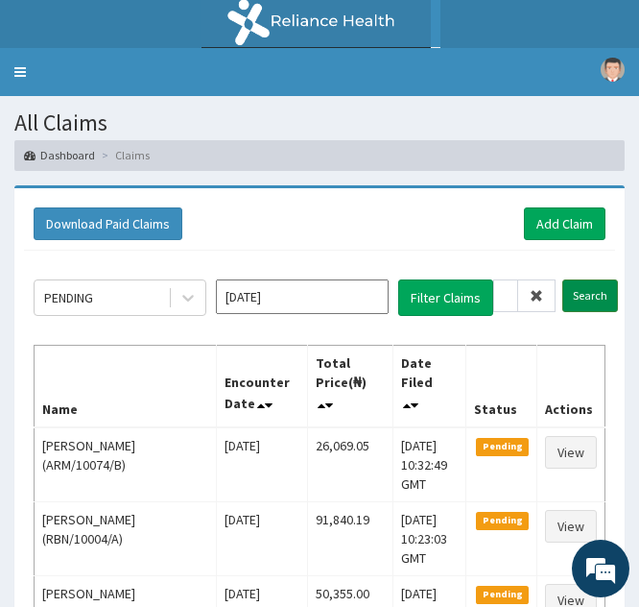
click at [572, 297] on input "Search" at bounding box center [591, 295] width 56 height 33
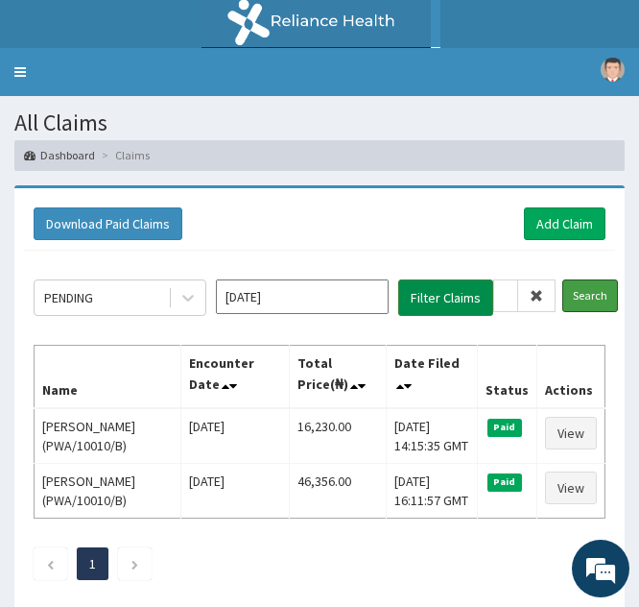
scroll to position [105, 0]
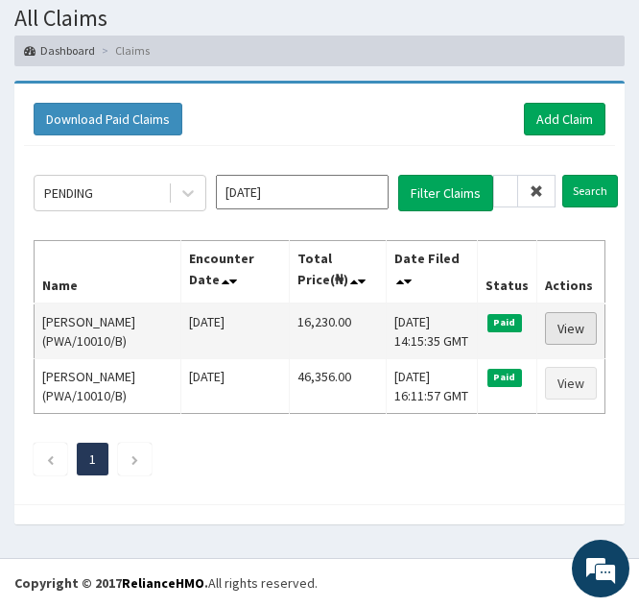
click at [563, 322] on link "View" at bounding box center [571, 328] width 52 height 33
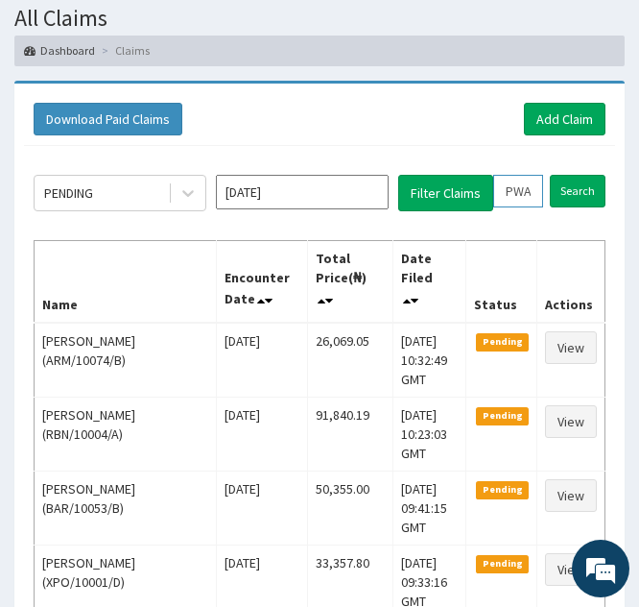
click at [516, 189] on input "PWA/10010/B" at bounding box center [518, 191] width 50 height 33
type input "WA/10010/B"
click at [536, 192] on icon at bounding box center [536, 190] width 13 height 13
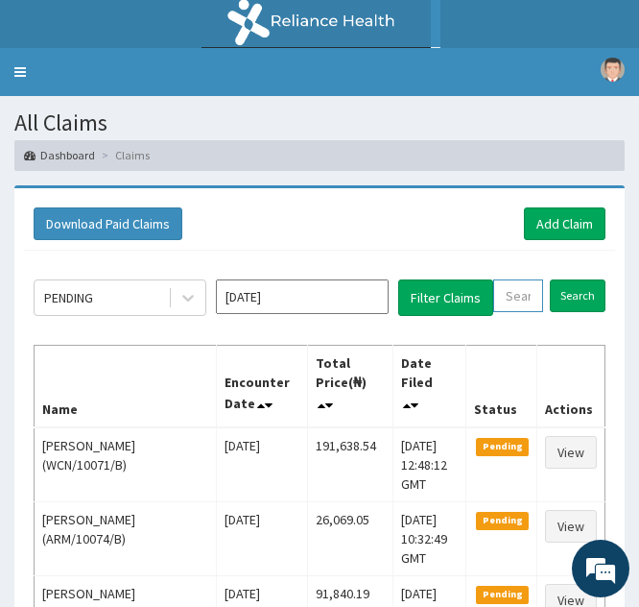
click at [500, 307] on input "text" at bounding box center [518, 295] width 50 height 33
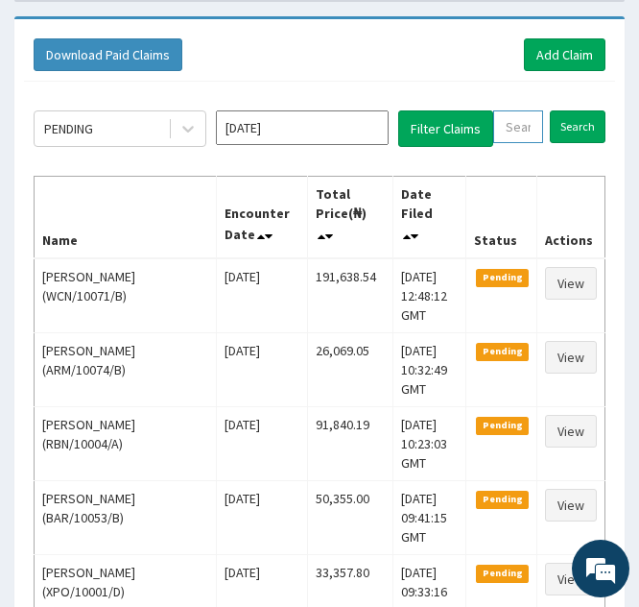
paste input "ABP/10176/B"
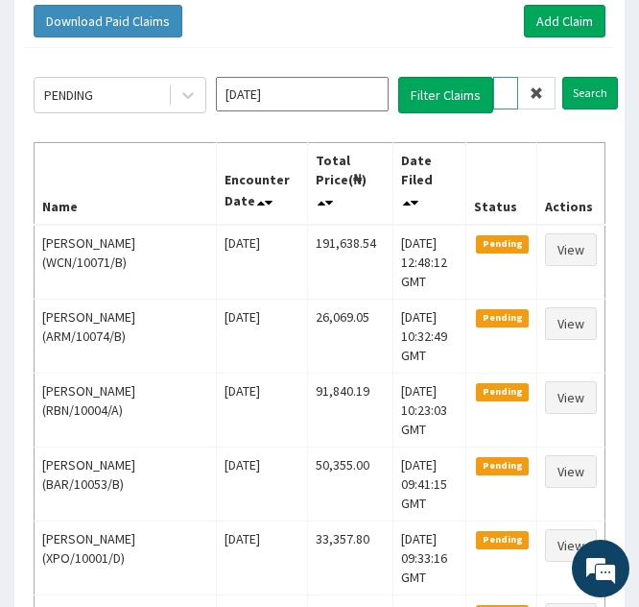
scroll to position [203, 0]
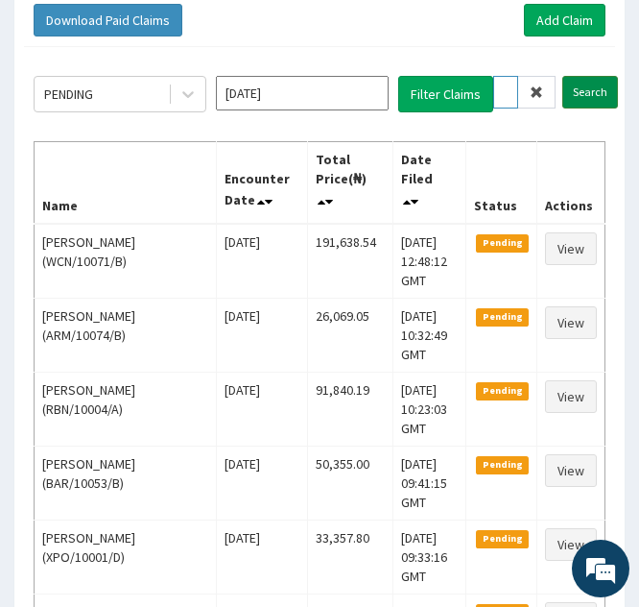
type input "ABP/10176/B"
click at [577, 93] on input "Search" at bounding box center [591, 92] width 56 height 33
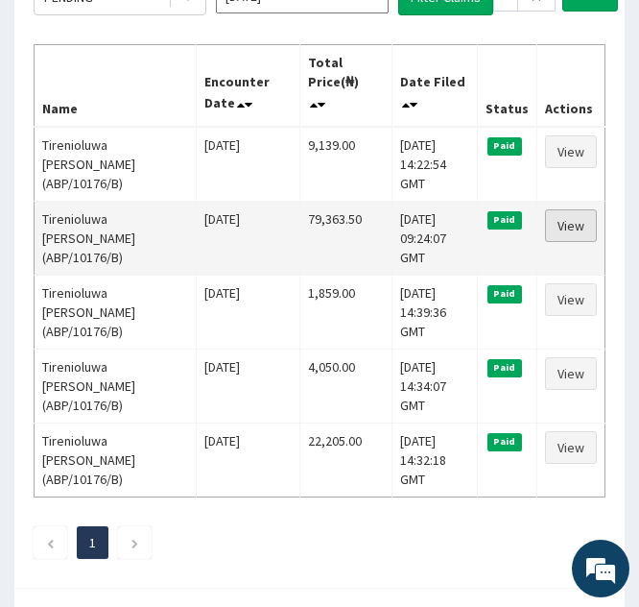
click at [569, 232] on link "View" at bounding box center [571, 225] width 52 height 33
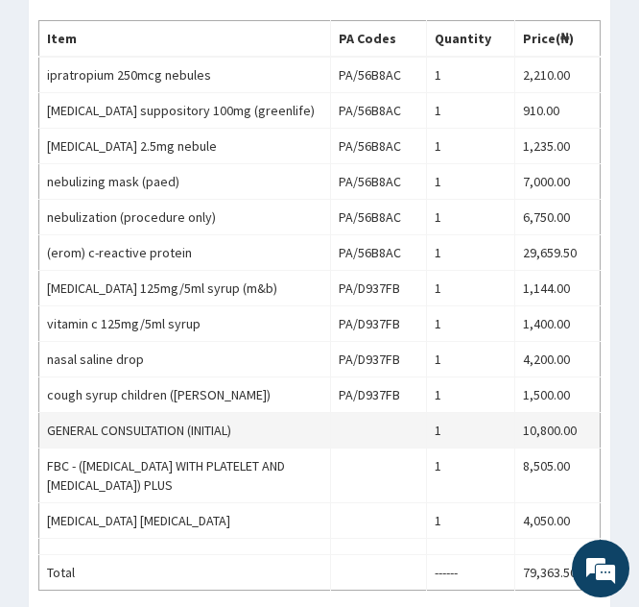
scroll to position [776, 0]
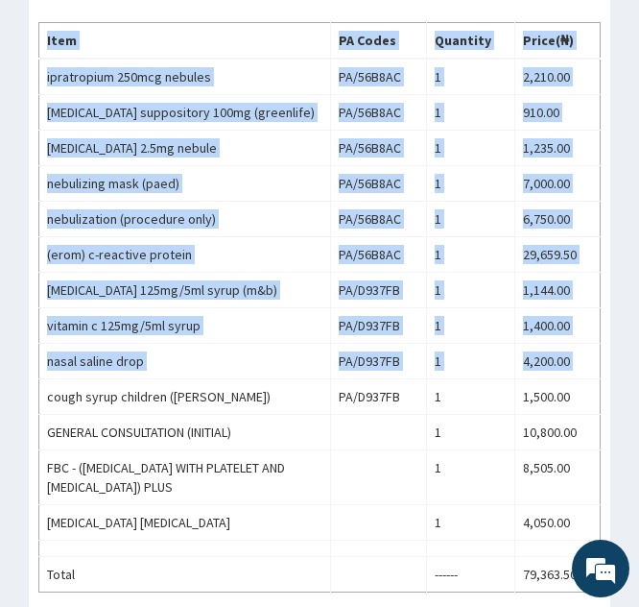
drag, startPoint x: 41, startPoint y: 406, endPoint x: -66, endPoint y: 402, distance: 107.6
click at [0, 402] on html "R EL Toggle navigation ADEBAYO OGUNBEKUN ADEBAYO OGUNBEKUN - rjoladplus@rjolad.…" at bounding box center [319, 73] width 639 height 1699
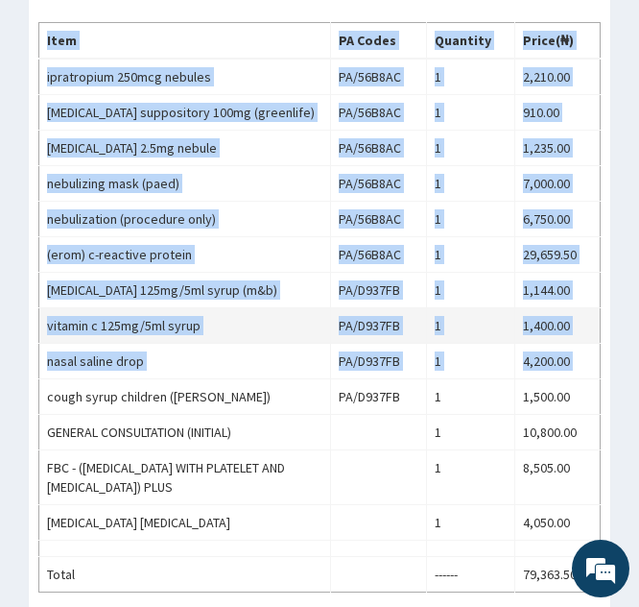
click at [120, 330] on td "vitamin c 125mg/5ml syrup" at bounding box center [185, 326] width 292 height 36
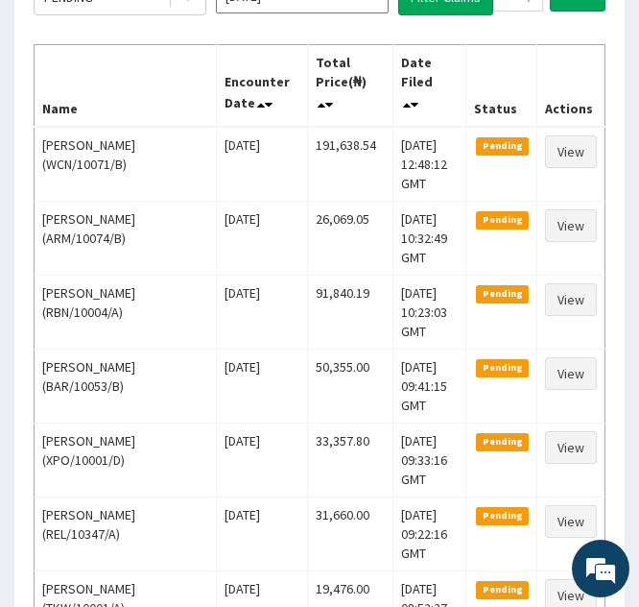
scroll to position [184, 0]
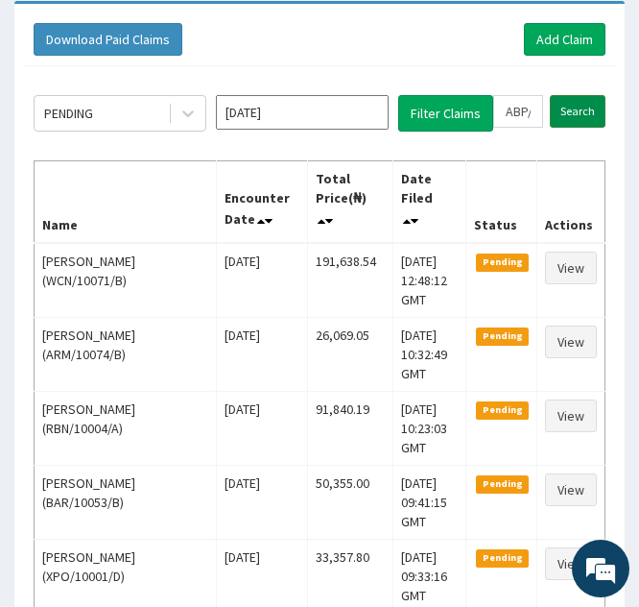
click at [583, 111] on input "Search" at bounding box center [578, 111] width 56 height 33
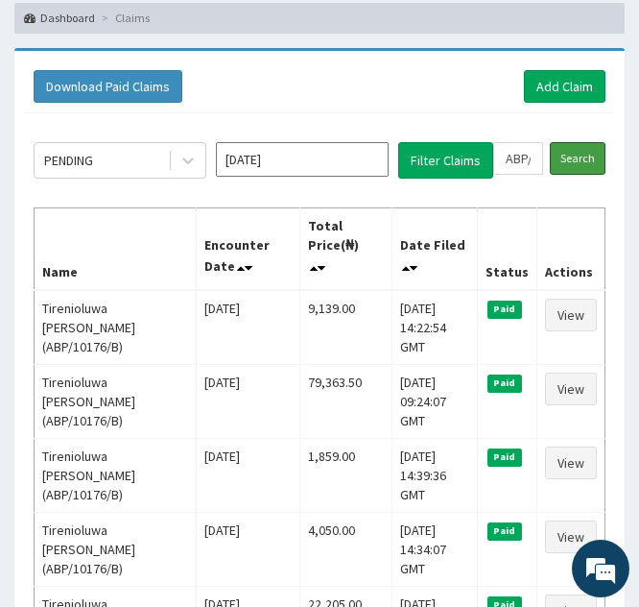
scroll to position [158, 0]
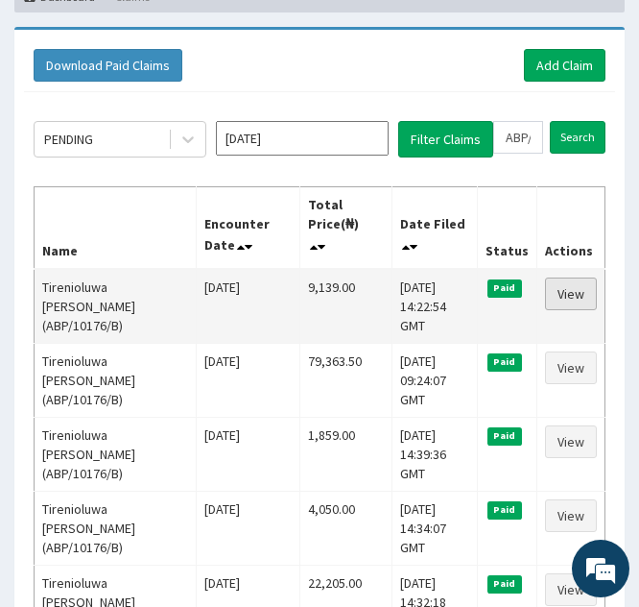
click at [585, 289] on link "View" at bounding box center [571, 293] width 52 height 33
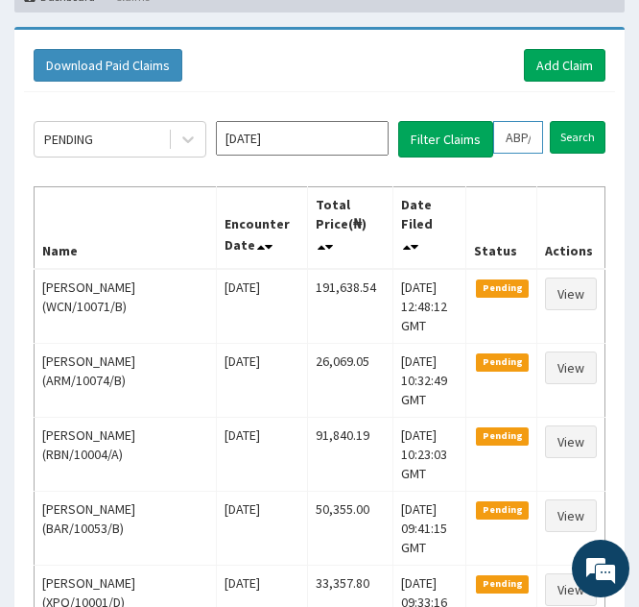
click at [515, 132] on input "ABP/10176/B" at bounding box center [518, 137] width 50 height 33
type input "BP/10176/B"
click at [537, 139] on icon at bounding box center [536, 137] width 13 height 13
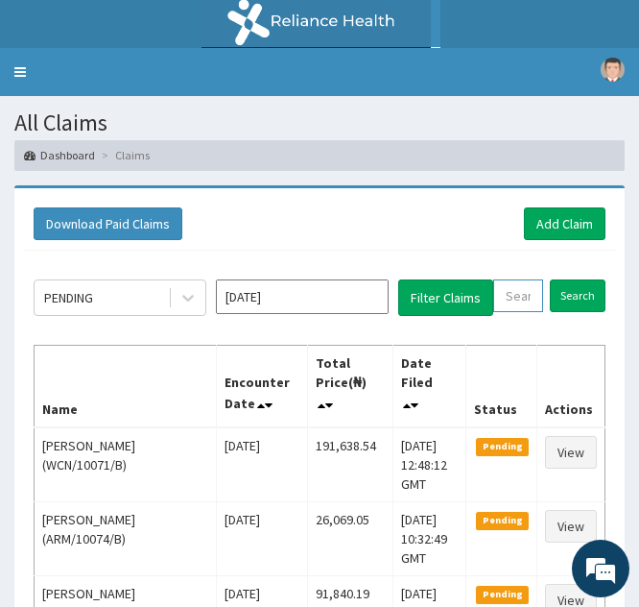
click at [517, 288] on input "text" at bounding box center [518, 295] width 50 height 33
paste input "ABP/10176/A"
type input "ABP/10176/A"
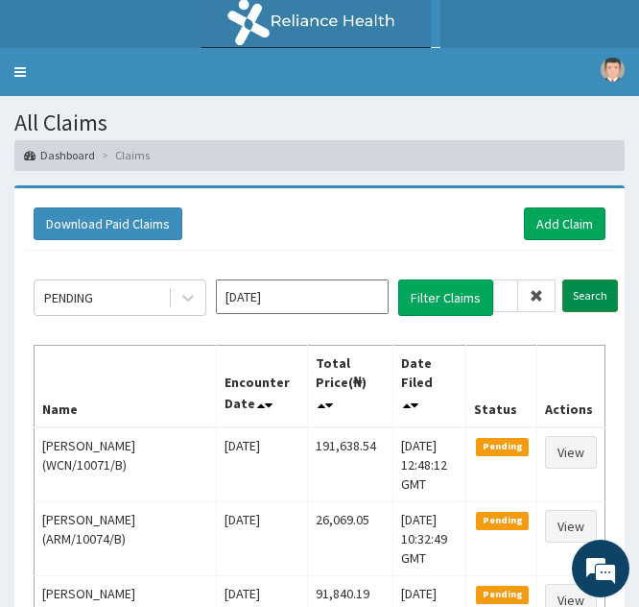
click at [578, 293] on input "Search" at bounding box center [591, 295] width 56 height 33
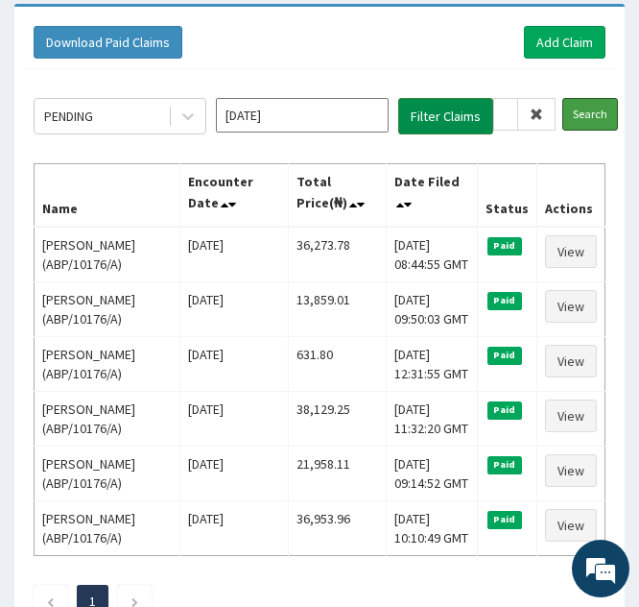
scroll to position [180, 0]
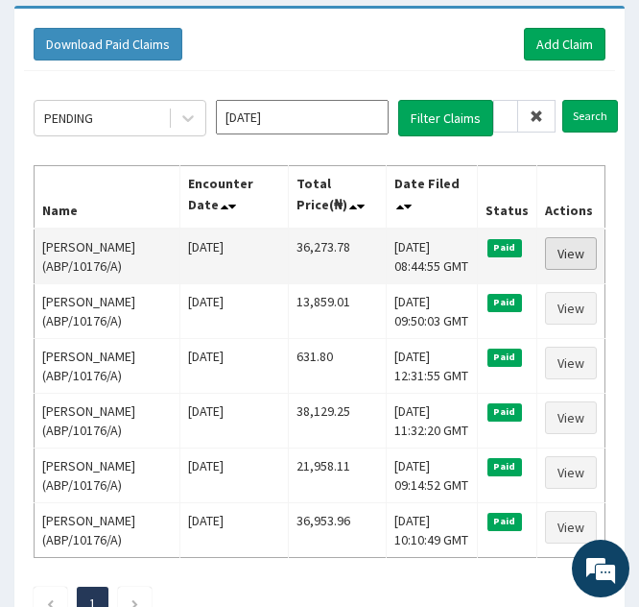
click at [553, 266] on link "View" at bounding box center [571, 253] width 52 height 33
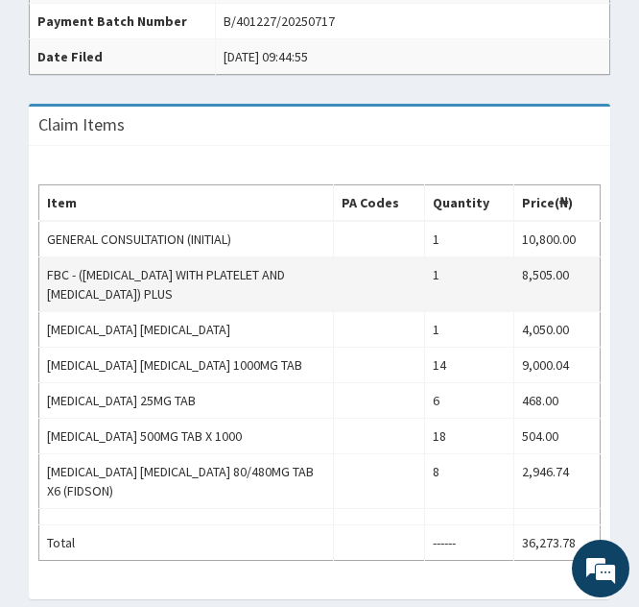
scroll to position [675, 0]
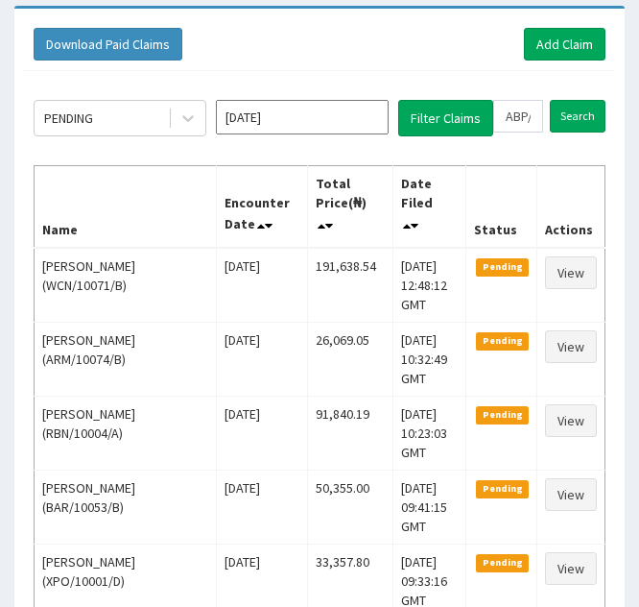
scroll to position [180, 0]
click at [521, 125] on input "ABP/10176/A" at bounding box center [518, 116] width 50 height 33
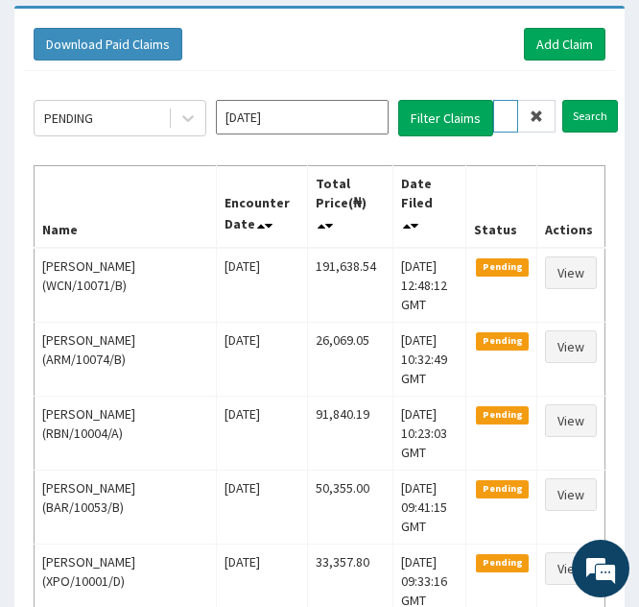
scroll to position [0, 6]
type input "AP/10176/A"
click at [536, 118] on icon at bounding box center [536, 115] width 13 height 13
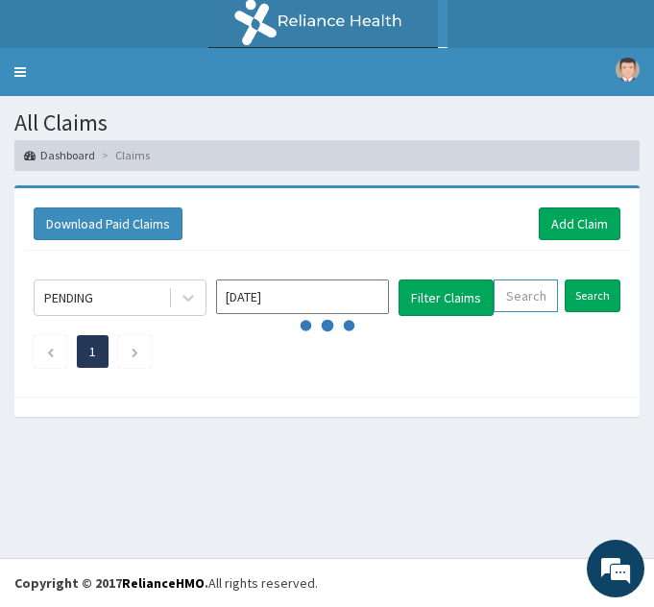
click at [509, 301] on input "text" at bounding box center [525, 295] width 64 height 33
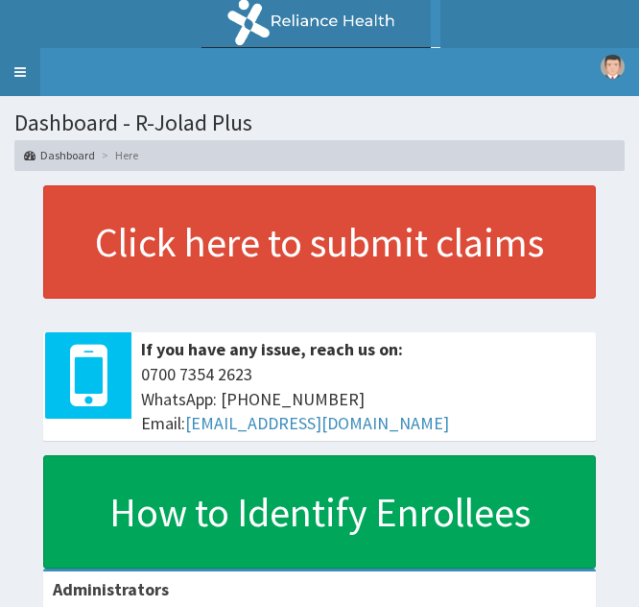
click at [23, 71] on link "Toggle navigation" at bounding box center [20, 72] width 40 height 48
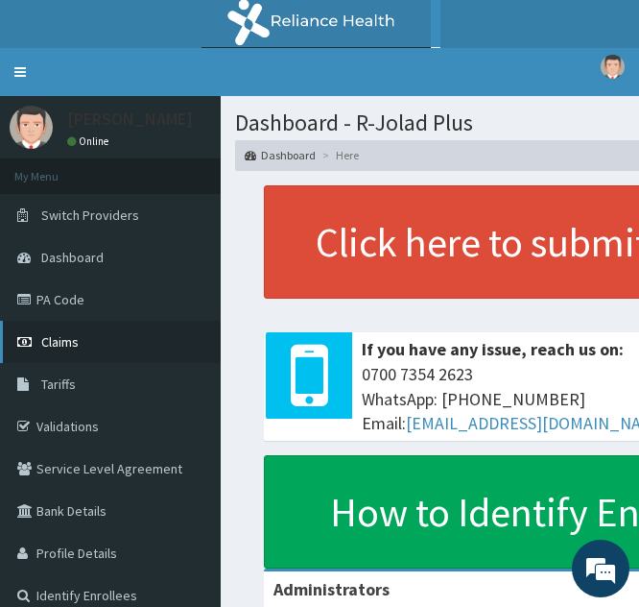
click at [74, 332] on link "Claims" at bounding box center [110, 342] width 221 height 42
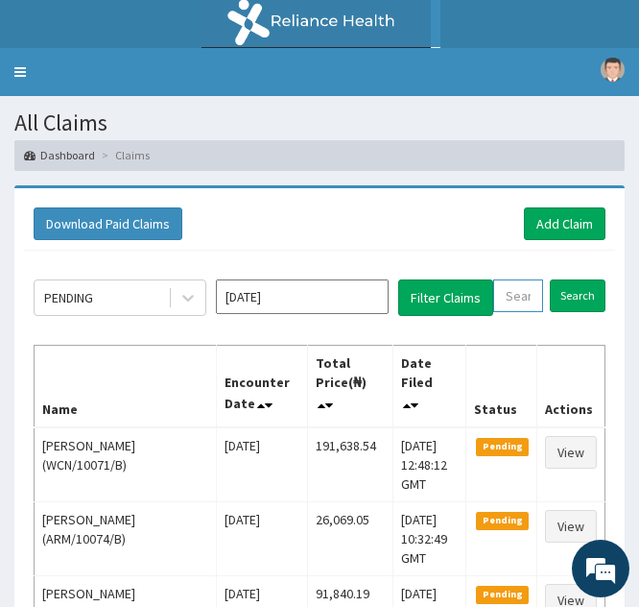
click at [515, 289] on input "text" at bounding box center [518, 295] width 50 height 33
paste input "PED/10096/A"
type input "PED/10096/A"
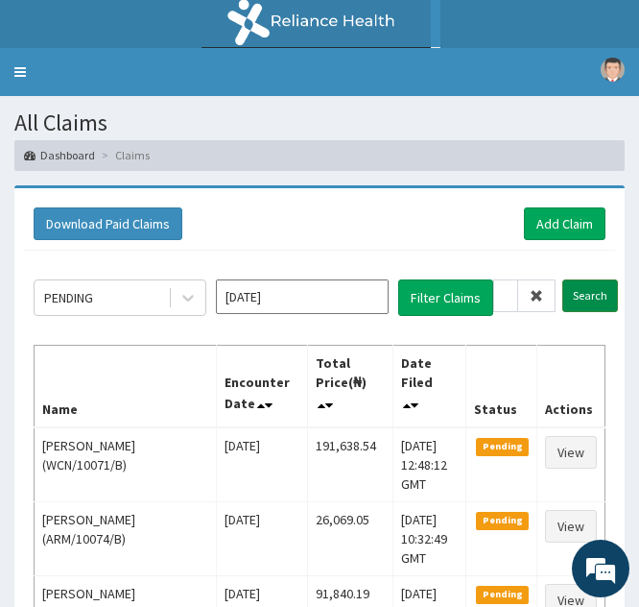
click at [581, 298] on input "Search" at bounding box center [591, 295] width 56 height 33
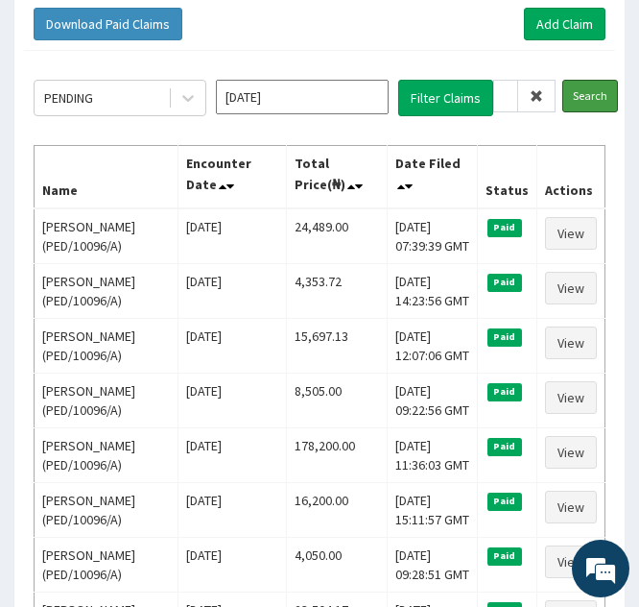
scroll to position [208, 0]
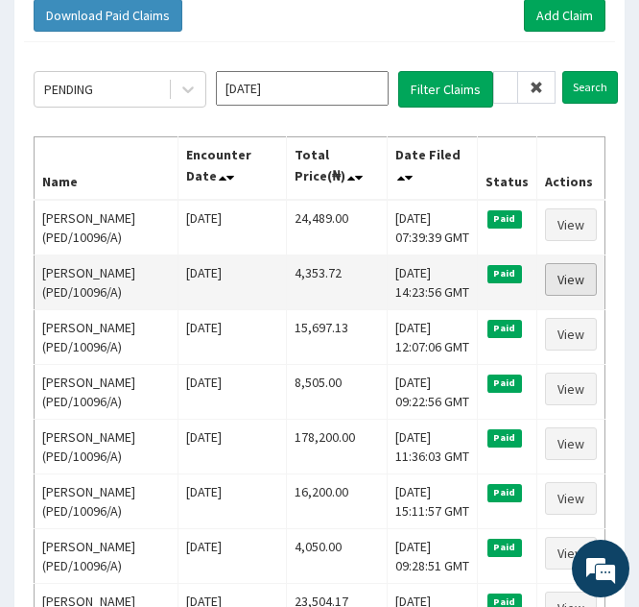
click at [567, 283] on link "View" at bounding box center [571, 279] width 52 height 33
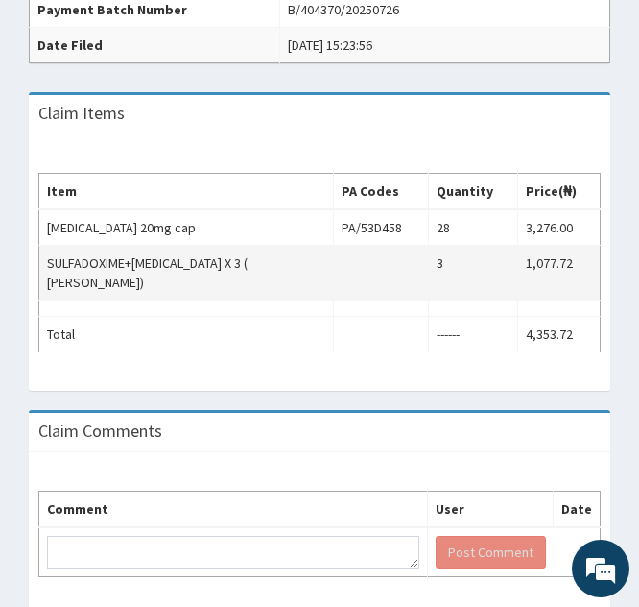
scroll to position [690, 0]
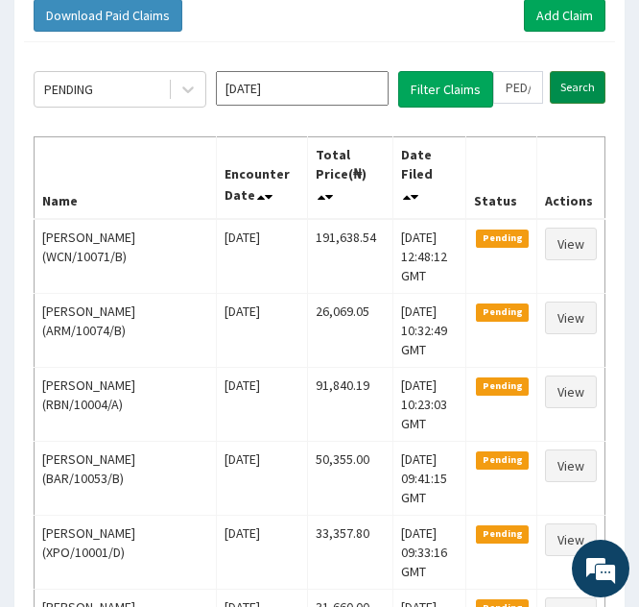
click at [570, 85] on input "Search" at bounding box center [578, 87] width 56 height 33
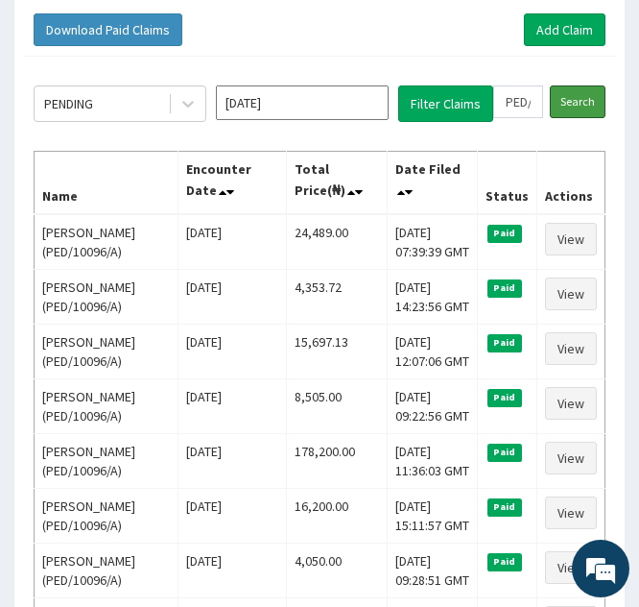
scroll to position [203, 0]
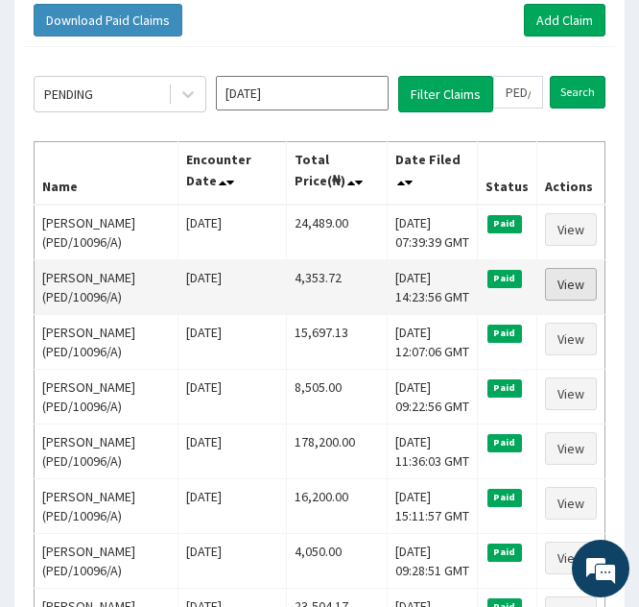
click at [559, 287] on link "View" at bounding box center [571, 284] width 52 height 33
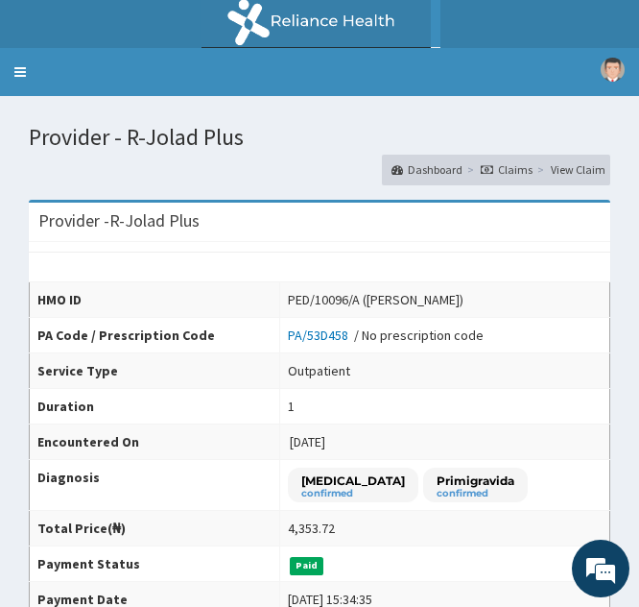
click at [535, 298] on td "PED/10096/A (Adeshina Adetobi)" at bounding box center [444, 299] width 330 height 36
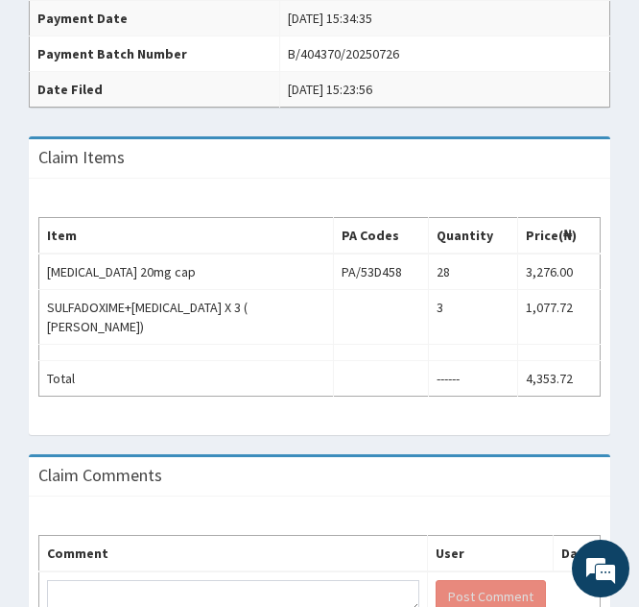
scroll to position [582, 0]
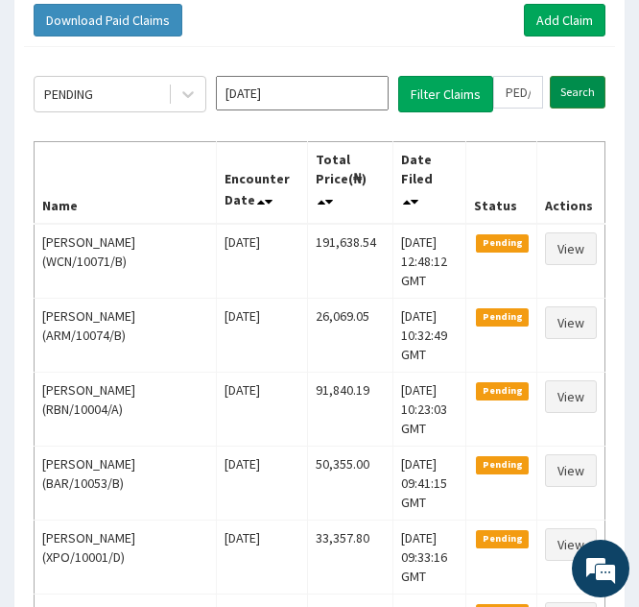
click at [571, 86] on input "Search" at bounding box center [578, 92] width 56 height 33
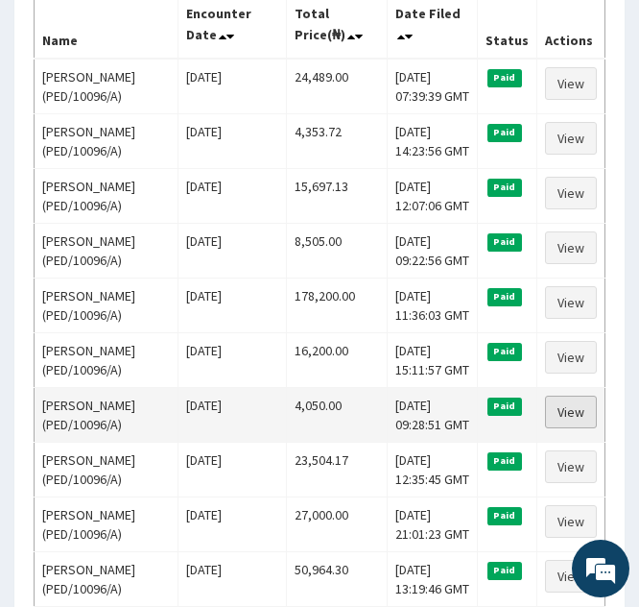
click at [581, 401] on link "View" at bounding box center [571, 411] width 52 height 33
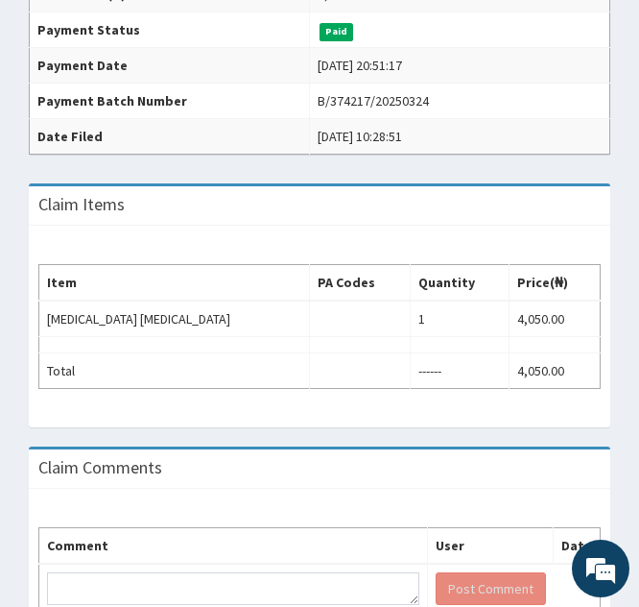
scroll to position [549, 0]
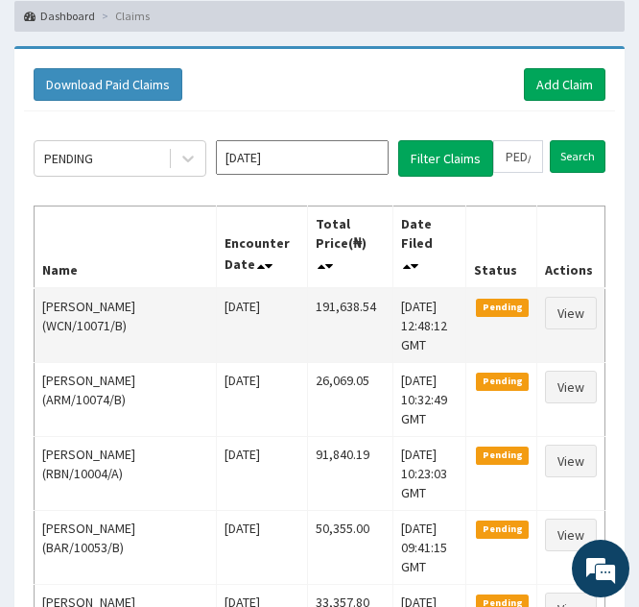
scroll to position [138, 0]
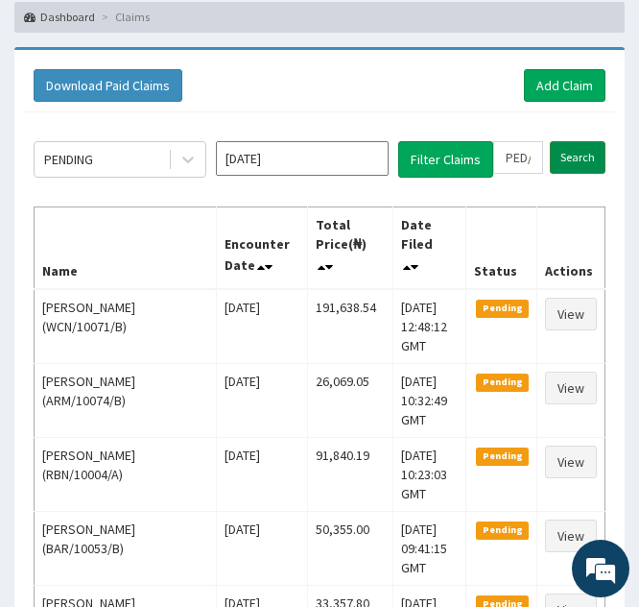
click at [569, 153] on input "Search" at bounding box center [578, 157] width 56 height 33
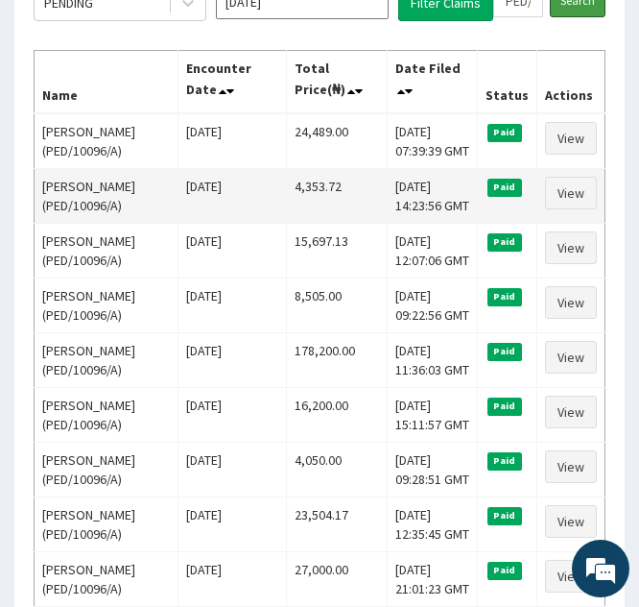
scroll to position [296, 0]
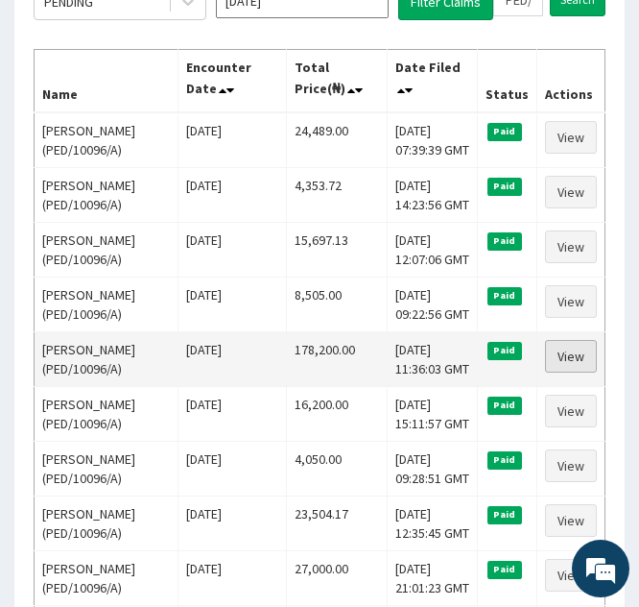
click at [567, 360] on link "View" at bounding box center [571, 356] width 52 height 33
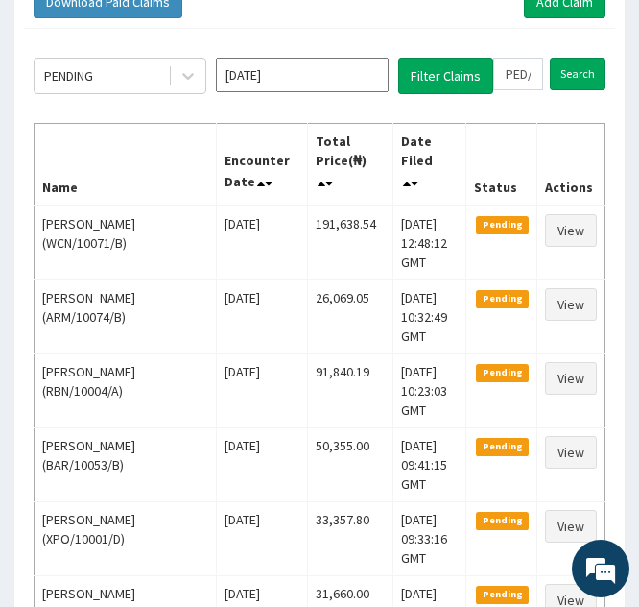
scroll to position [215, 0]
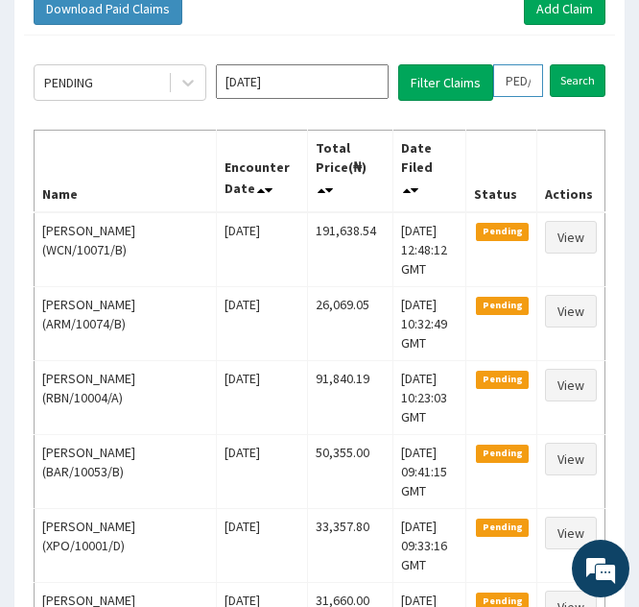
click at [516, 87] on input "PED/10096/A" at bounding box center [518, 80] width 50 height 33
type input "ED/10096/A"
click at [540, 86] on icon at bounding box center [536, 80] width 13 height 13
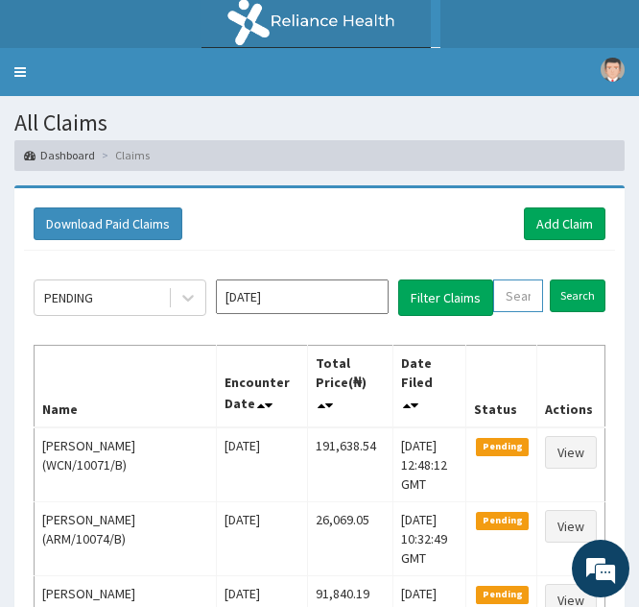
click at [508, 307] on input "text" at bounding box center [518, 295] width 50 height 33
paste input "HAV/10019/A"
type input "HAV/10019/A"
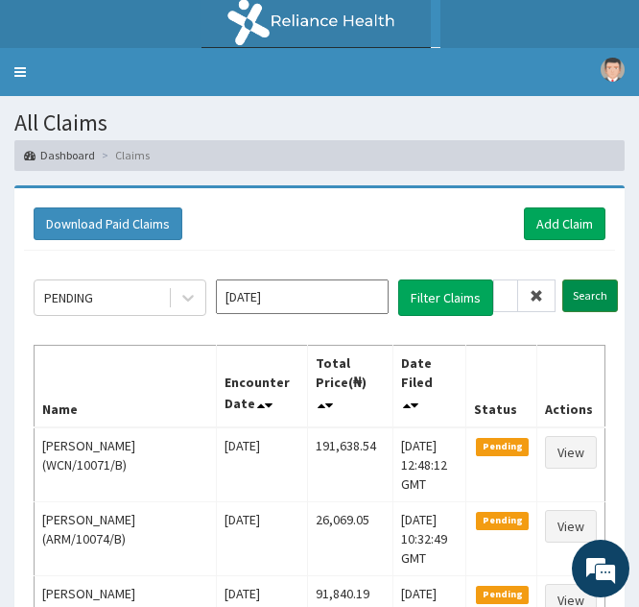
click at [589, 287] on input "Search" at bounding box center [591, 295] width 56 height 33
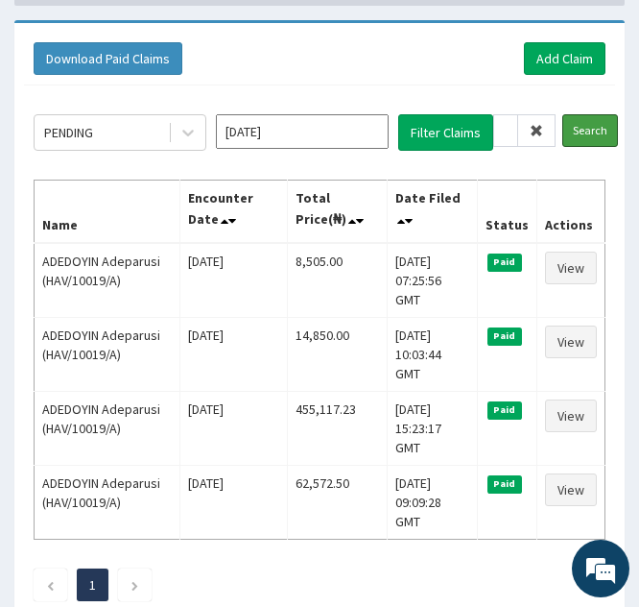
scroll to position [166, 0]
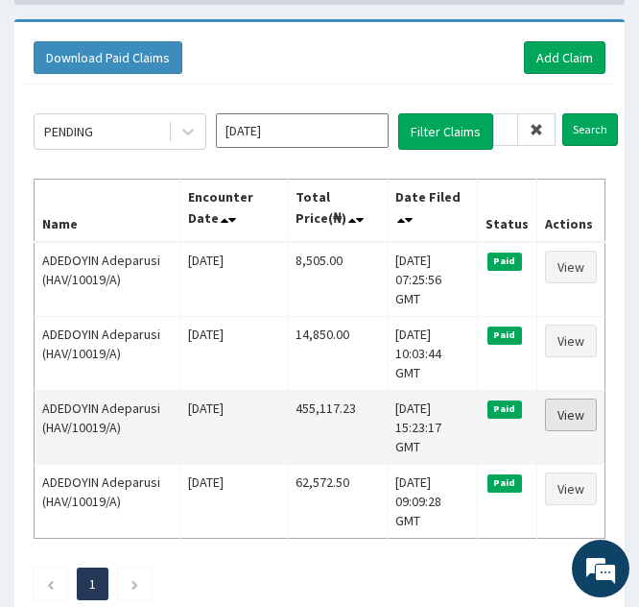
click at [557, 398] on link "View" at bounding box center [571, 414] width 52 height 33
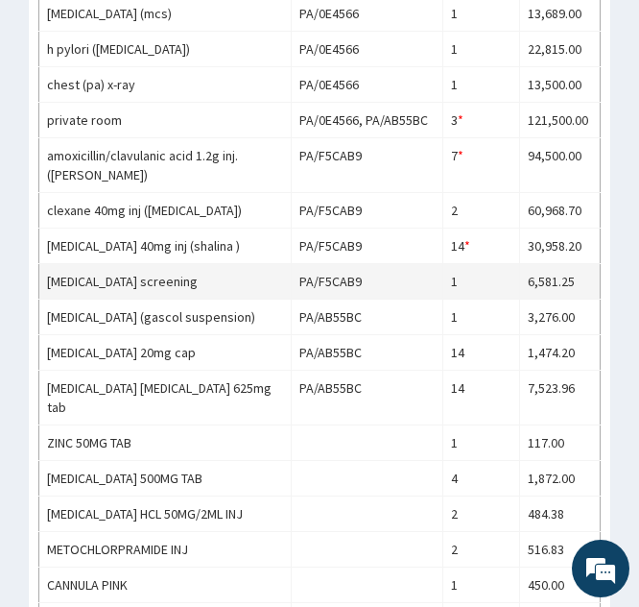
scroll to position [1346, 0]
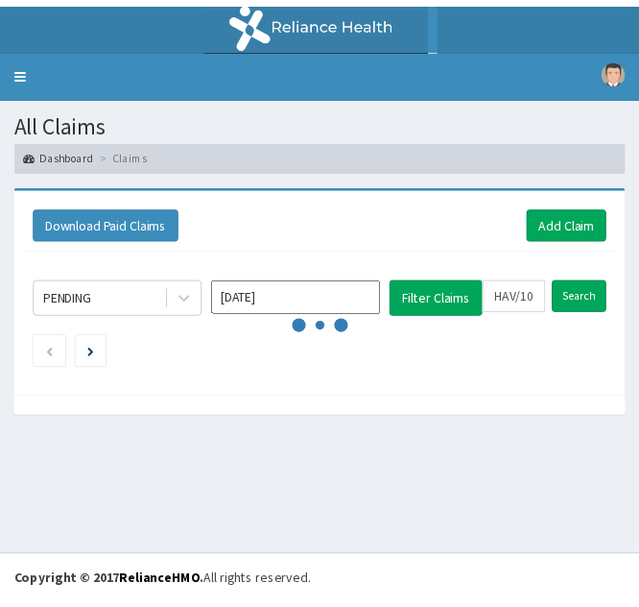
scroll to position [166, 0]
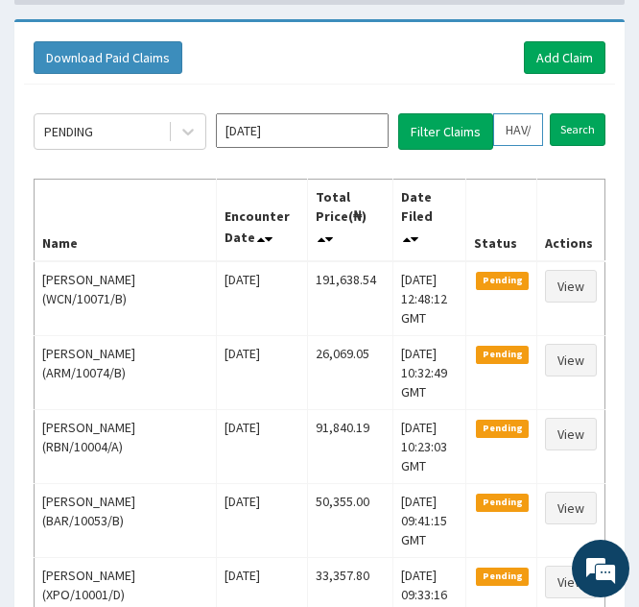
click at [513, 129] on input "HAV/10019/A" at bounding box center [518, 129] width 50 height 33
type input "AV/10019/A"
click at [536, 134] on icon at bounding box center [536, 129] width 13 height 13
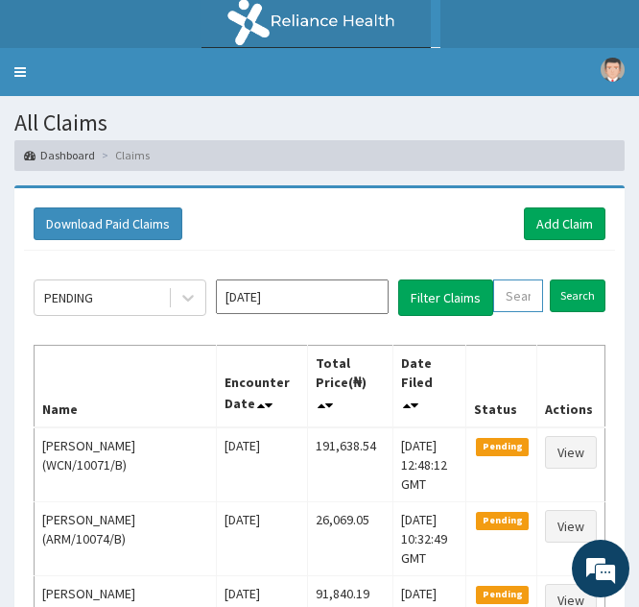
click at [506, 308] on input "text" at bounding box center [518, 295] width 50 height 33
paste input "RSJ/10046/D"
type input "RSJ/10046/D"
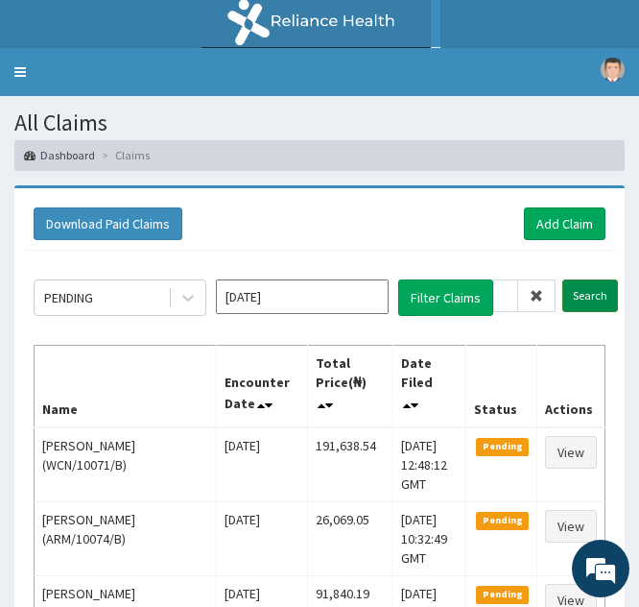
click at [577, 288] on input "Search" at bounding box center [591, 295] width 56 height 33
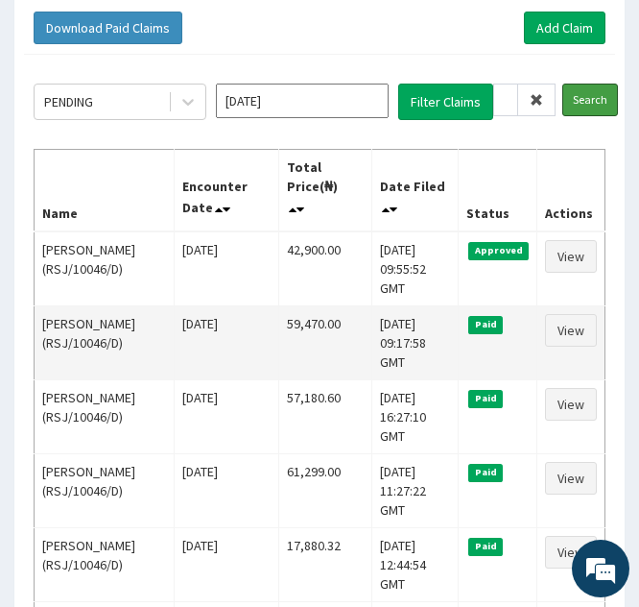
scroll to position [197, 0]
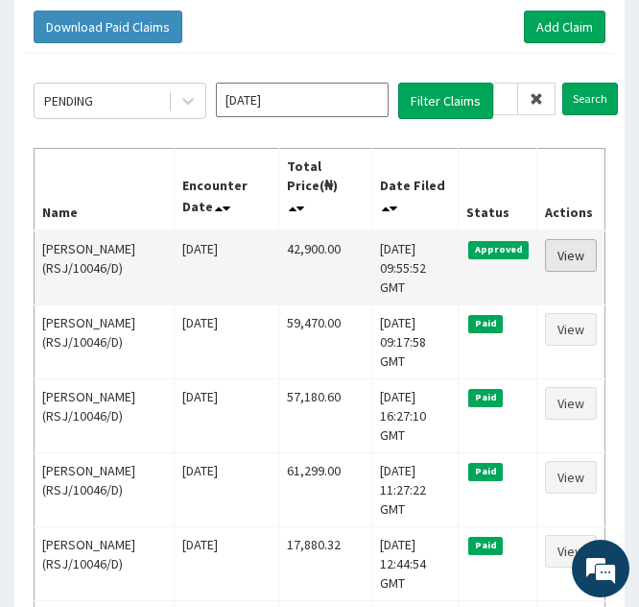
click at [557, 257] on link "View" at bounding box center [571, 255] width 52 height 33
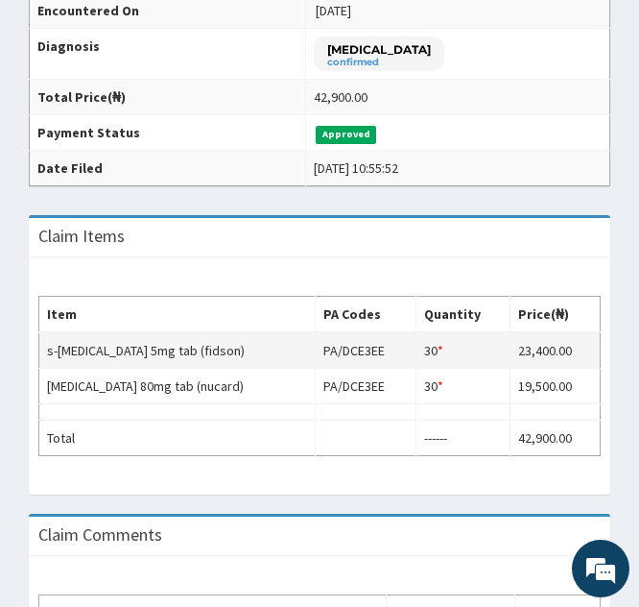
scroll to position [430, 0]
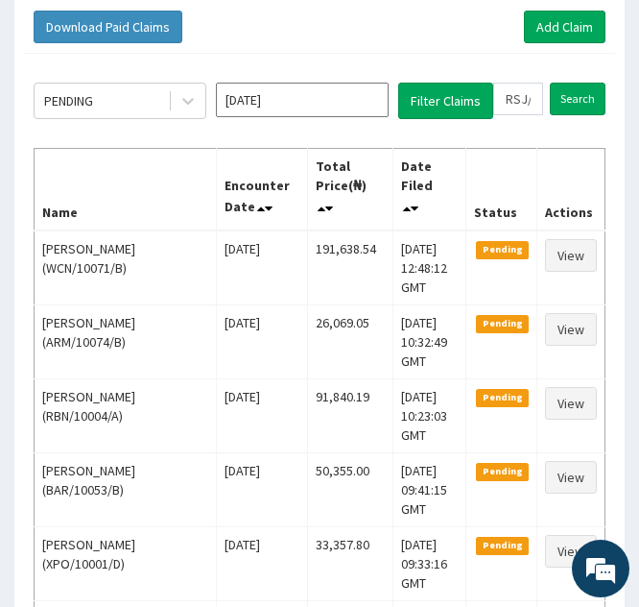
click at [518, 97] on input "RSJ/10046/D" at bounding box center [518, 99] width 50 height 33
type input "RJ/10046/D"
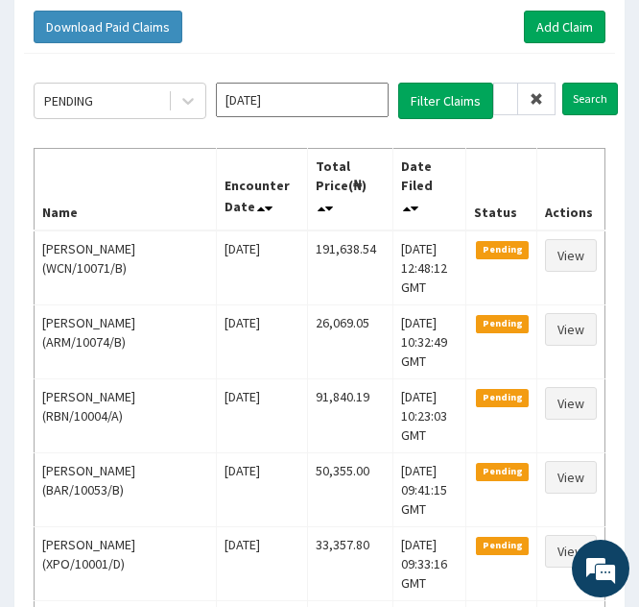
click at [537, 101] on icon at bounding box center [536, 98] width 13 height 13
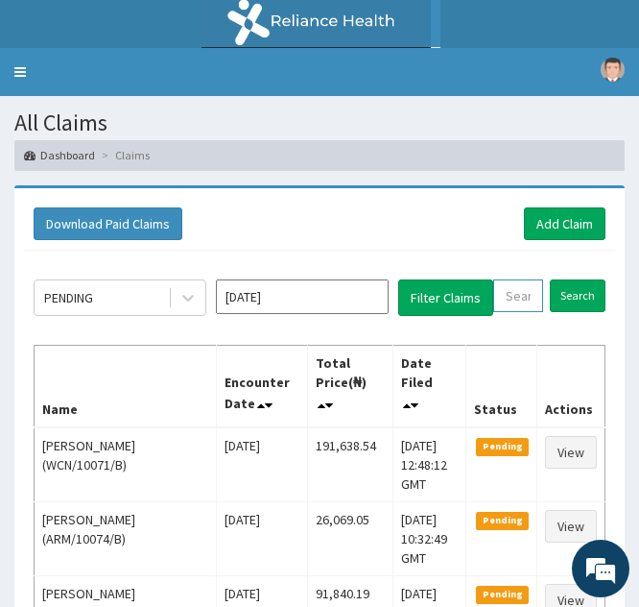
click at [511, 300] on input "text" at bounding box center [518, 295] width 50 height 33
paste input "RSJ/10046/A"
type input "RSJ/10046/A"
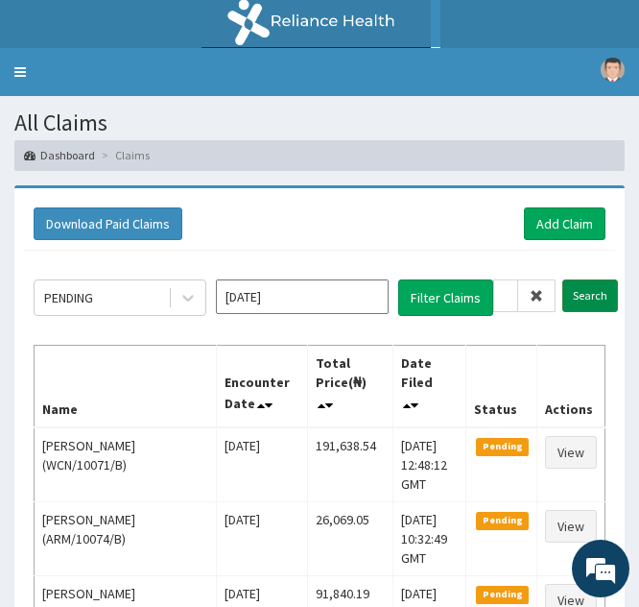
click at [587, 292] on input "Search" at bounding box center [591, 295] width 56 height 33
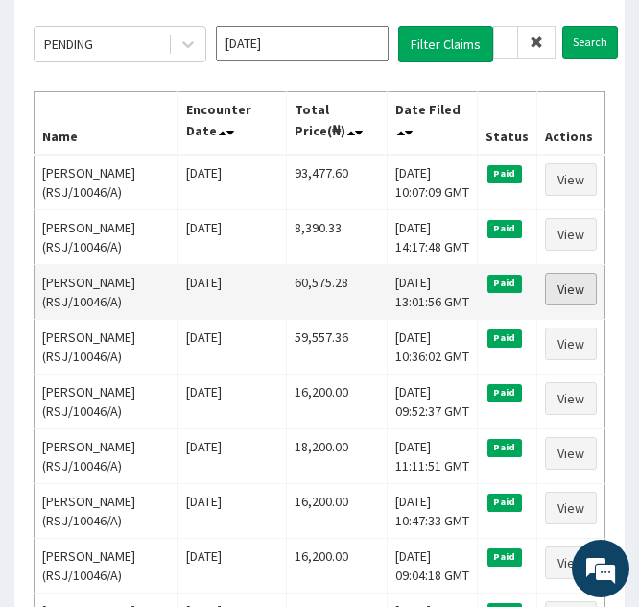
click at [576, 294] on link "View" at bounding box center [571, 289] width 52 height 33
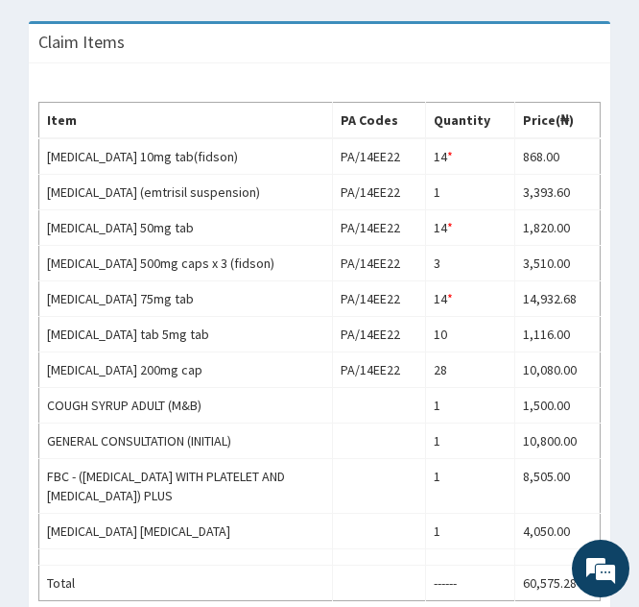
scroll to position [776, 0]
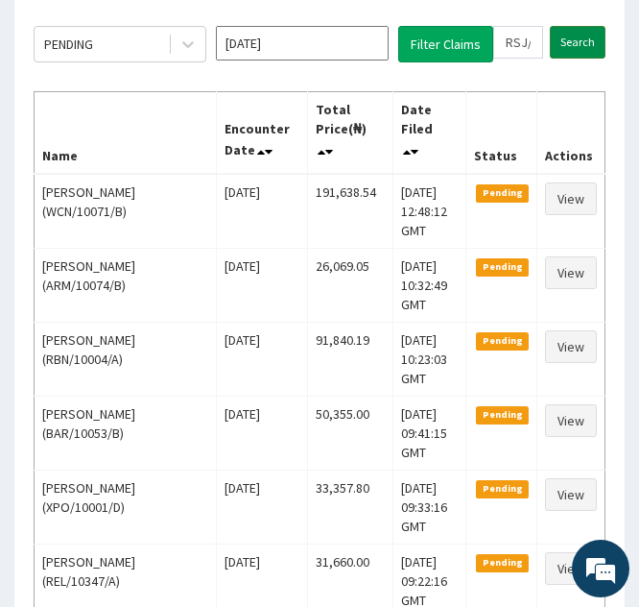
click at [565, 43] on input "Search" at bounding box center [578, 42] width 56 height 33
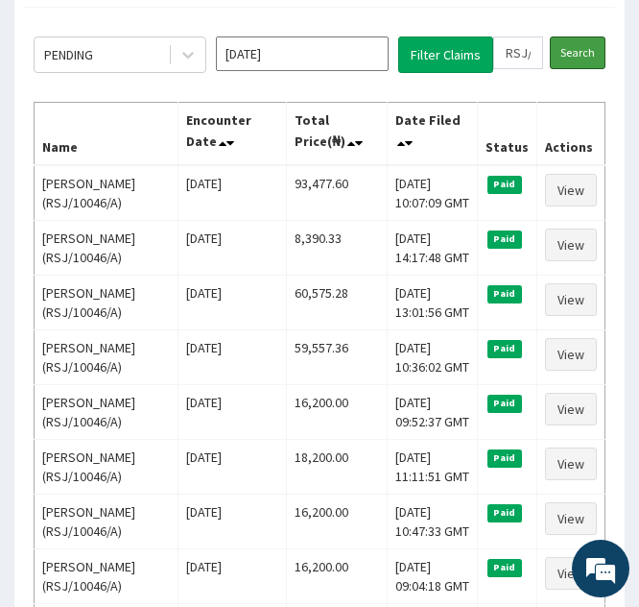
scroll to position [244, 0]
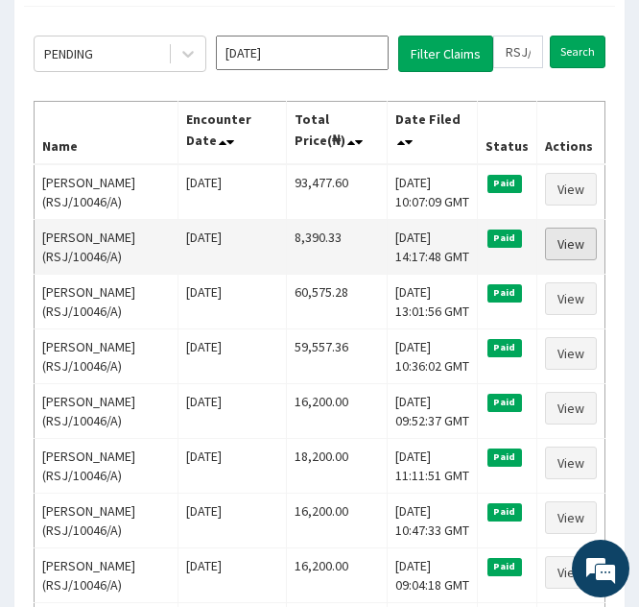
click at [566, 243] on link "View" at bounding box center [571, 243] width 52 height 33
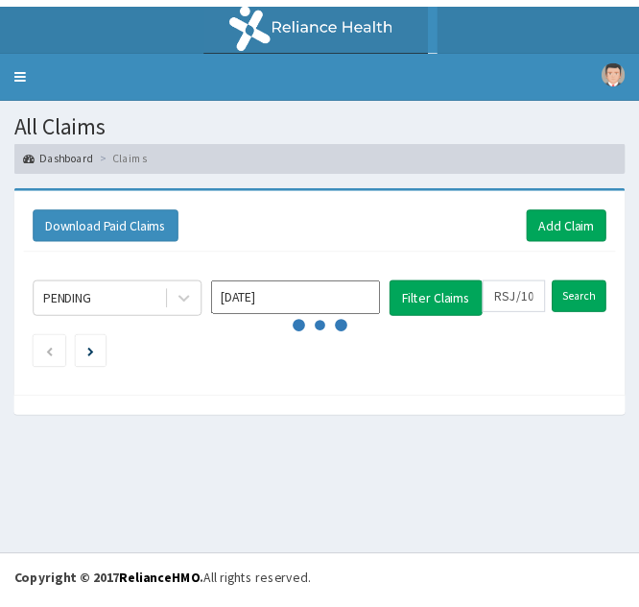
scroll to position [244, 0]
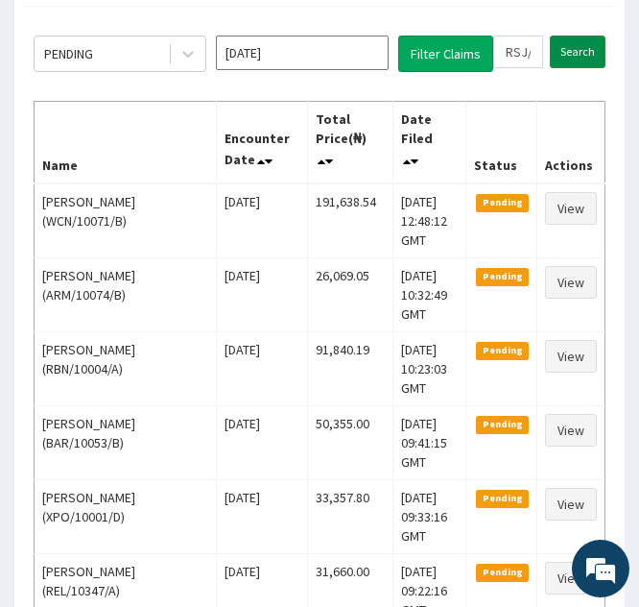
click at [565, 48] on input "Search" at bounding box center [578, 52] width 56 height 33
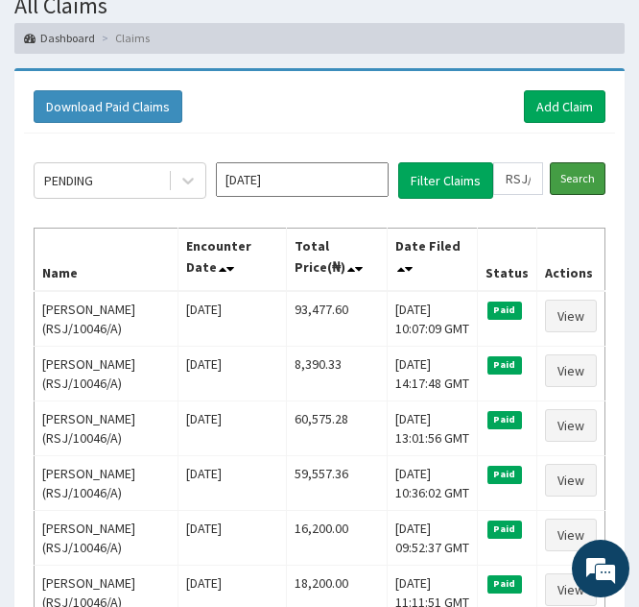
scroll to position [118, 0]
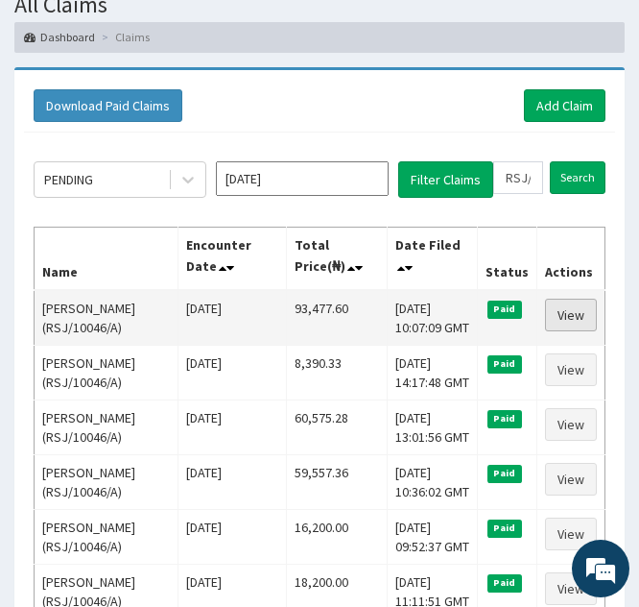
click at [566, 318] on link "View" at bounding box center [571, 315] width 52 height 33
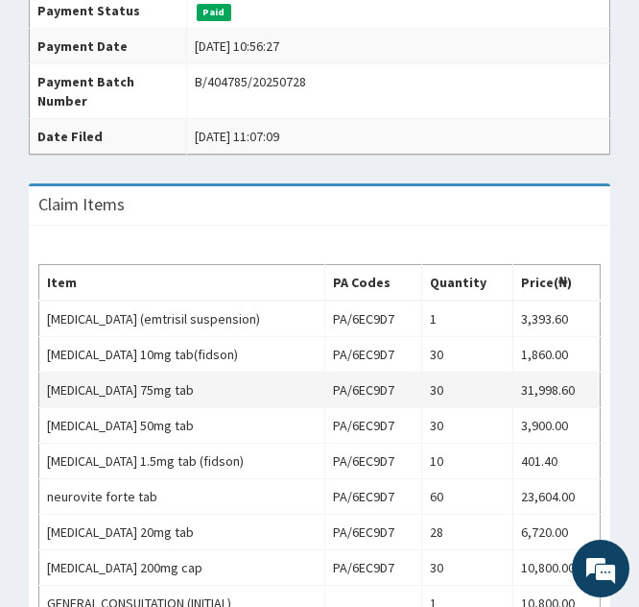
scroll to position [628, 0]
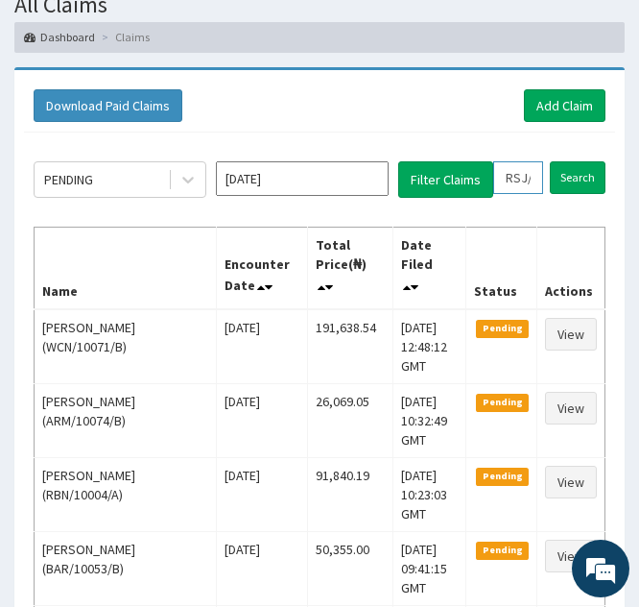
click at [512, 179] on input "RSJ/10046/A" at bounding box center [518, 177] width 50 height 33
type input "SJ/10046/A"
click at [533, 178] on icon at bounding box center [536, 177] width 13 height 13
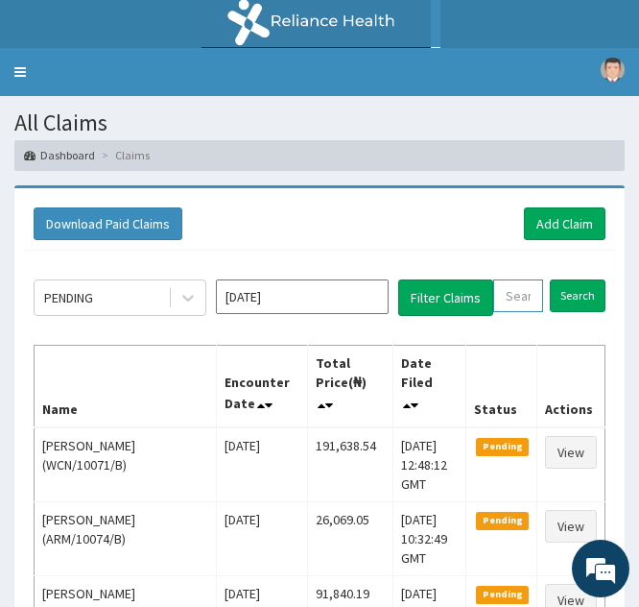
click at [514, 292] on input "text" at bounding box center [518, 295] width 50 height 33
paste input "ISW/10282/C"
type input "ISW/10282/C"
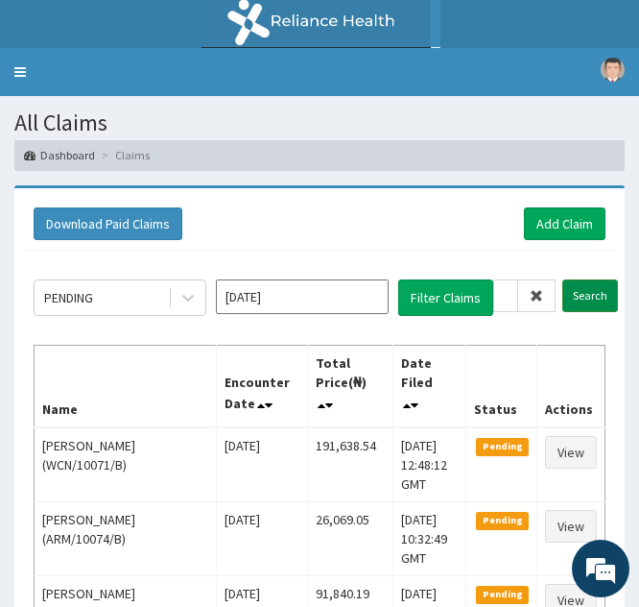
click at [582, 300] on input "Search" at bounding box center [591, 295] width 56 height 33
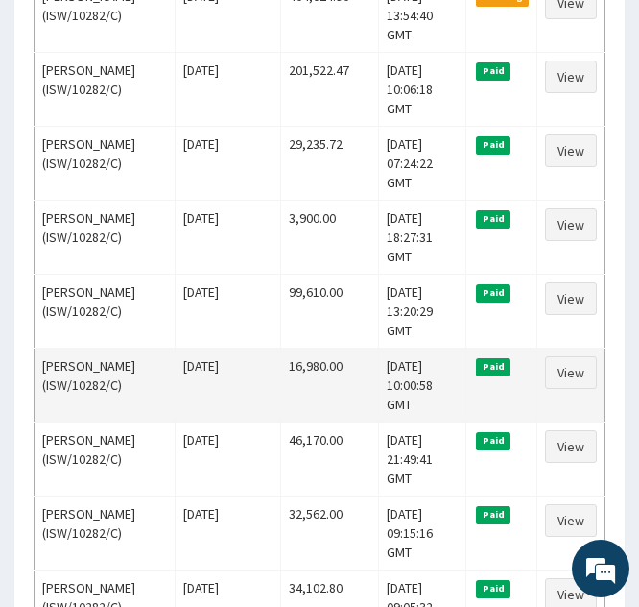
scroll to position [431, 0]
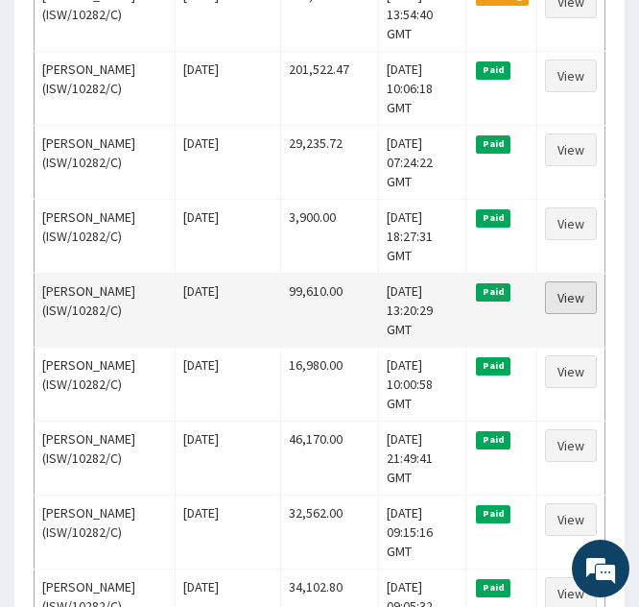
click at [567, 281] on link "View" at bounding box center [571, 297] width 52 height 33
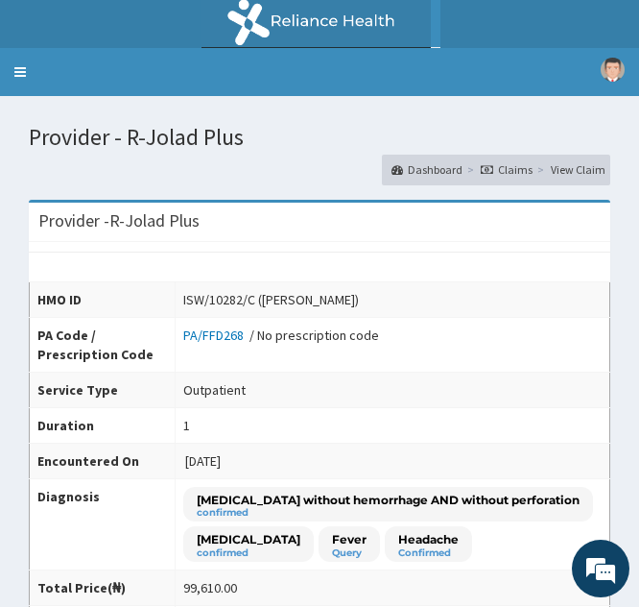
click at [545, 269] on div "HMO ID ISW/10282/C (Oluwole Ajibade) PA Code / Prescription Code PA/FFD268 / No…" at bounding box center [320, 505] width 582 height 526
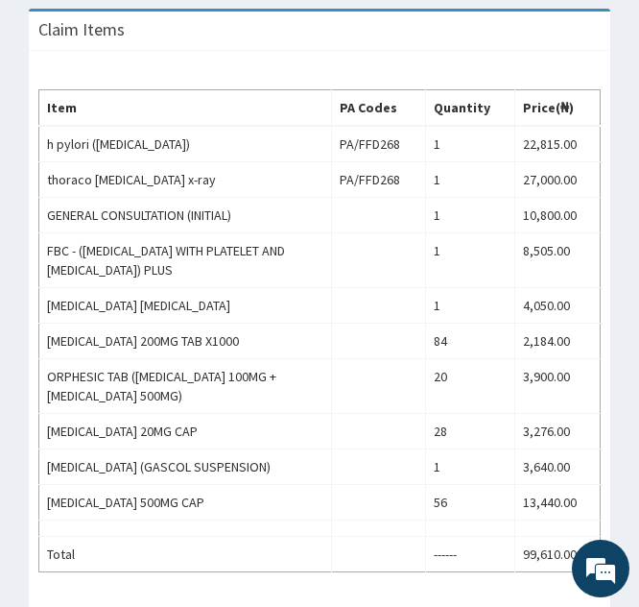
scroll to position [788, 0]
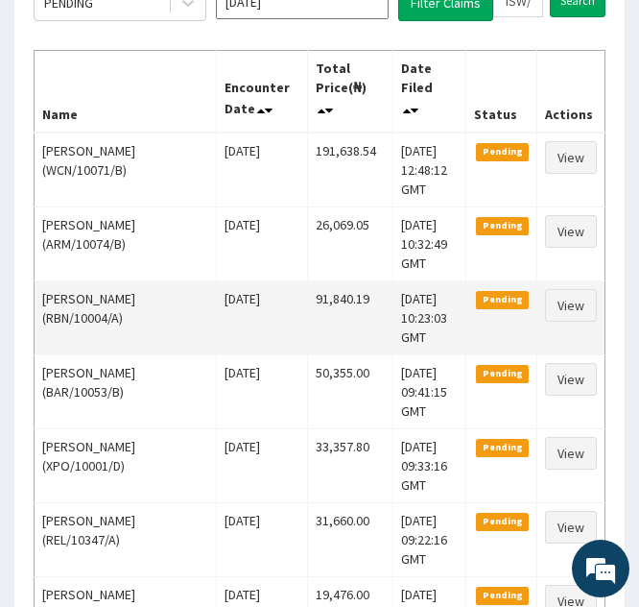
scroll to position [292, 0]
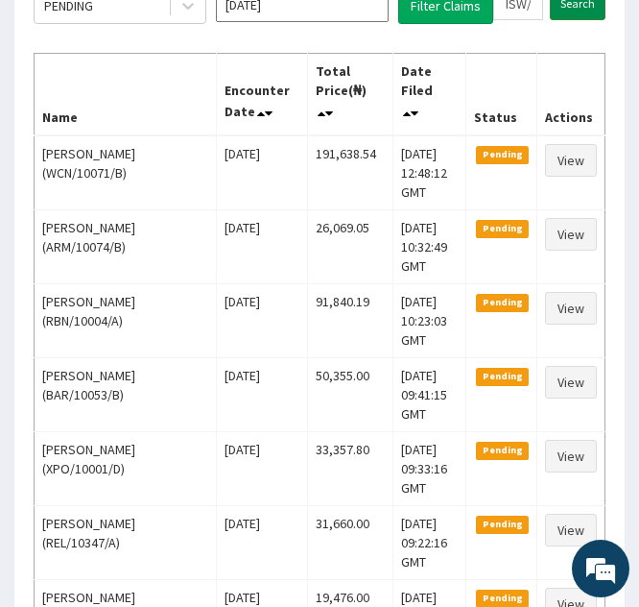
click at [562, 6] on input "Search" at bounding box center [578, 4] width 56 height 33
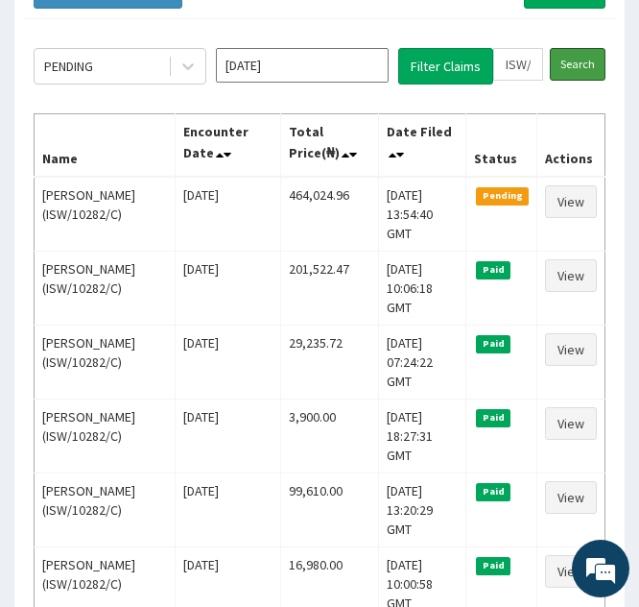
scroll to position [232, 0]
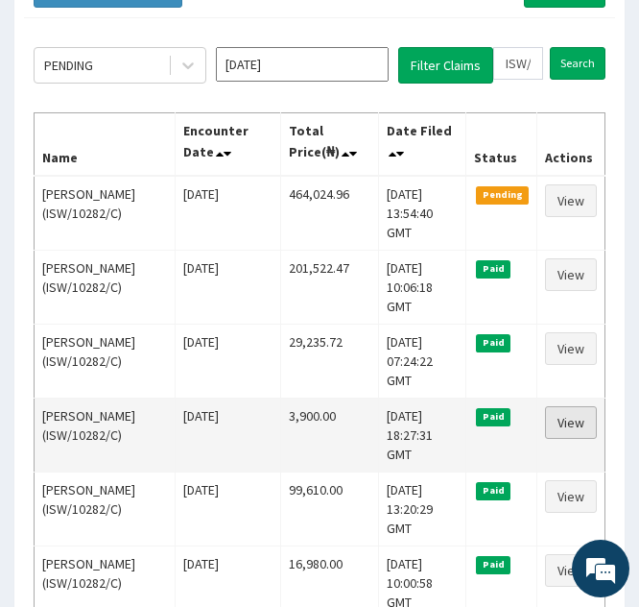
click at [556, 406] on link "View" at bounding box center [571, 422] width 52 height 33
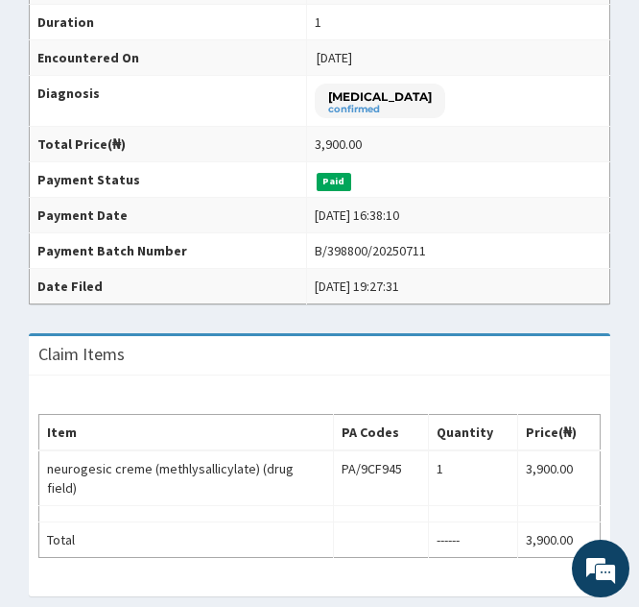
scroll to position [385, 0]
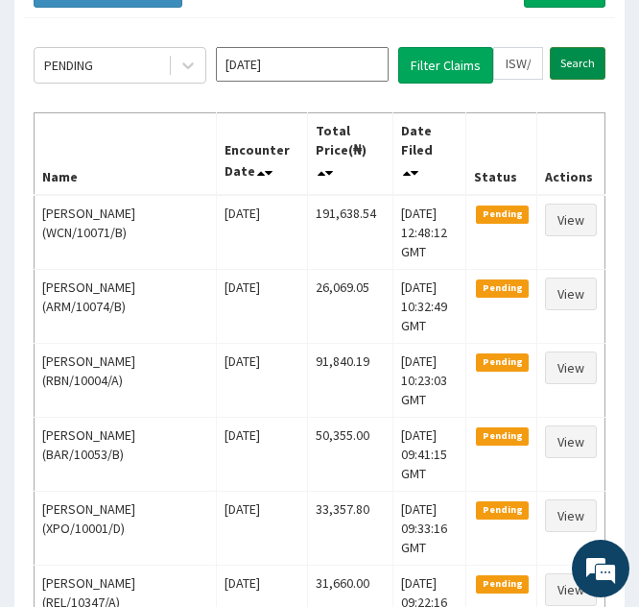
click at [577, 59] on input "Search" at bounding box center [578, 63] width 56 height 33
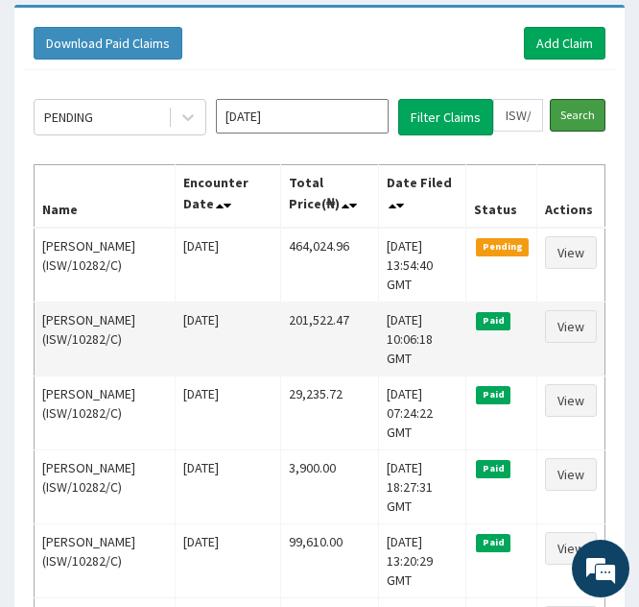
scroll to position [181, 0]
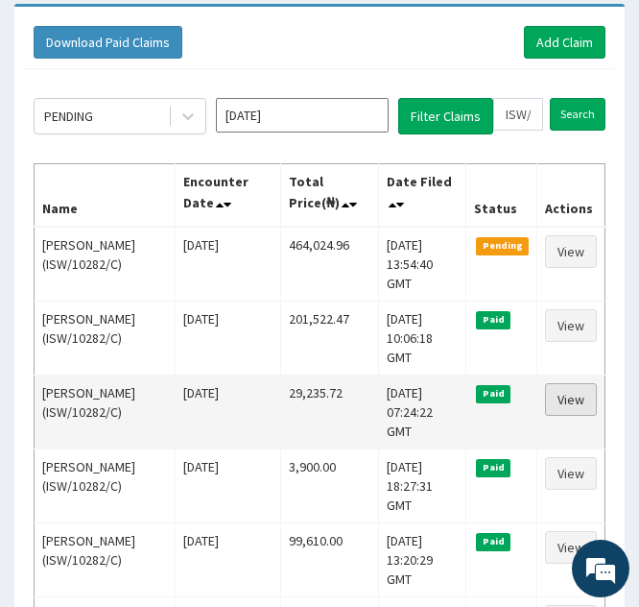
click at [566, 383] on link "View" at bounding box center [571, 399] width 52 height 33
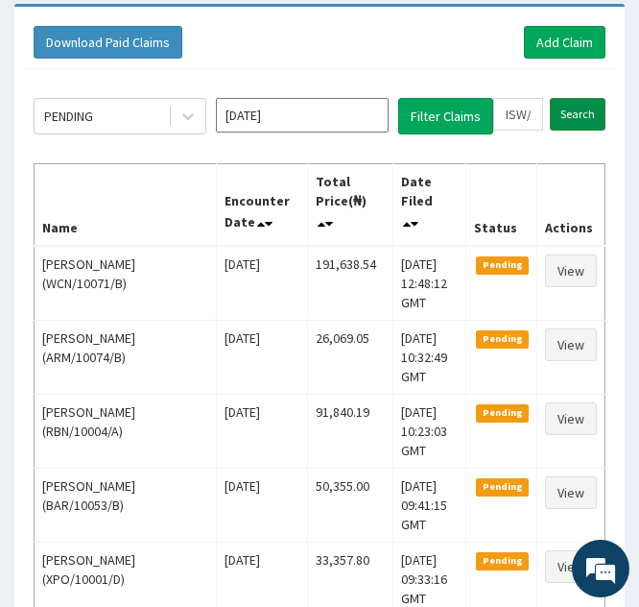
click at [567, 108] on input "Search" at bounding box center [578, 114] width 56 height 33
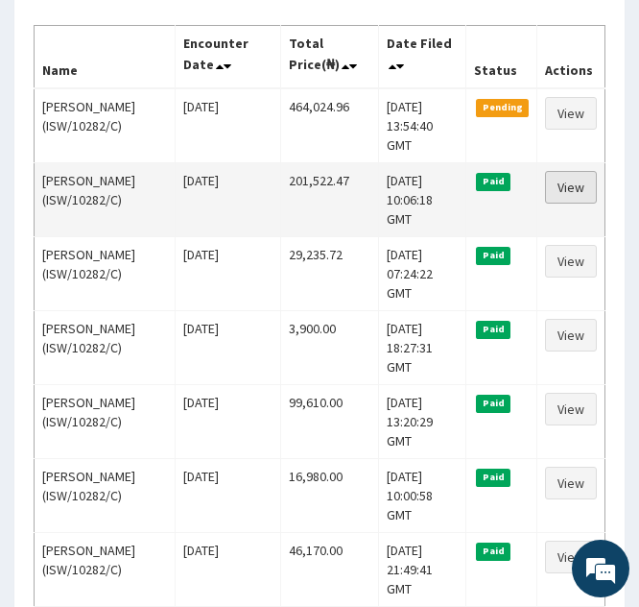
click at [565, 171] on link "View" at bounding box center [571, 187] width 52 height 33
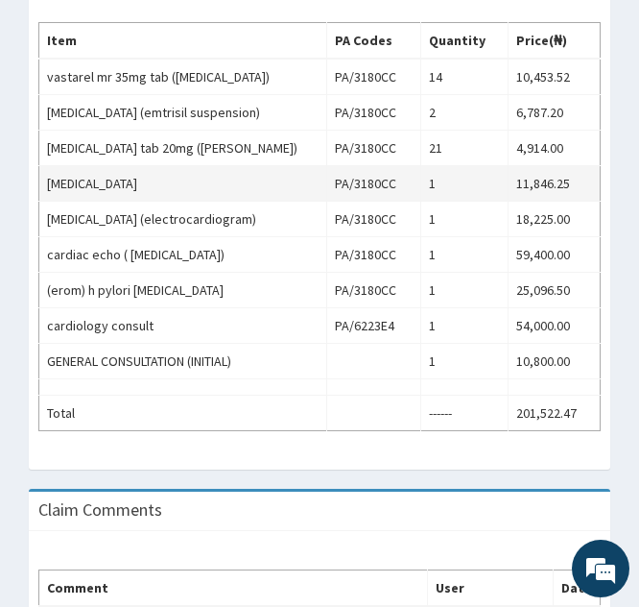
scroll to position [836, 0]
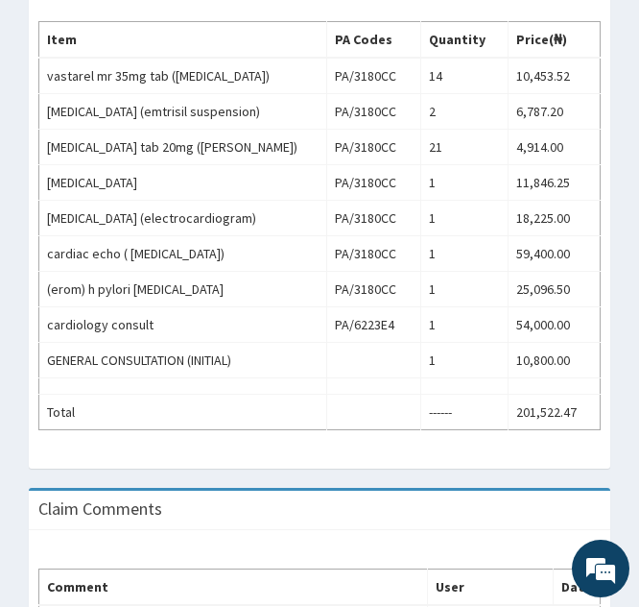
click at [561, 455] on div "Item PA Codes Quantity Price(₦) vastarel mr 35mg tab ([MEDICAL_DATA]) PA/3180CC…" at bounding box center [320, 226] width 582 height 486
click at [160, 504] on h3 "Claim Comments" at bounding box center [100, 508] width 124 height 17
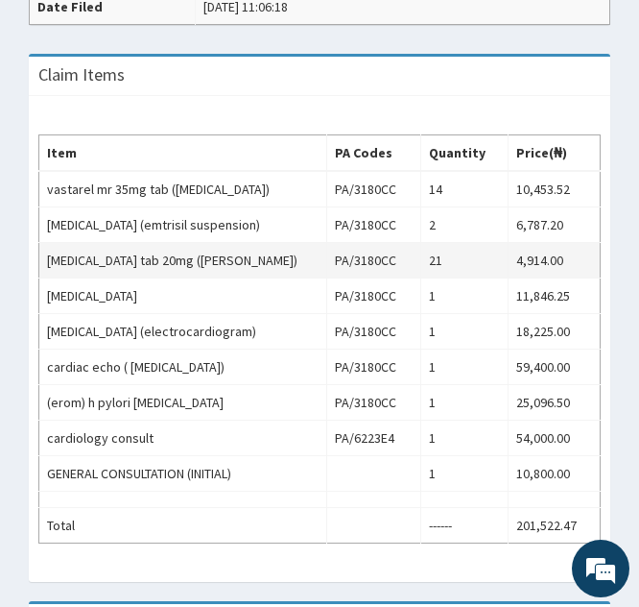
scroll to position [724, 0]
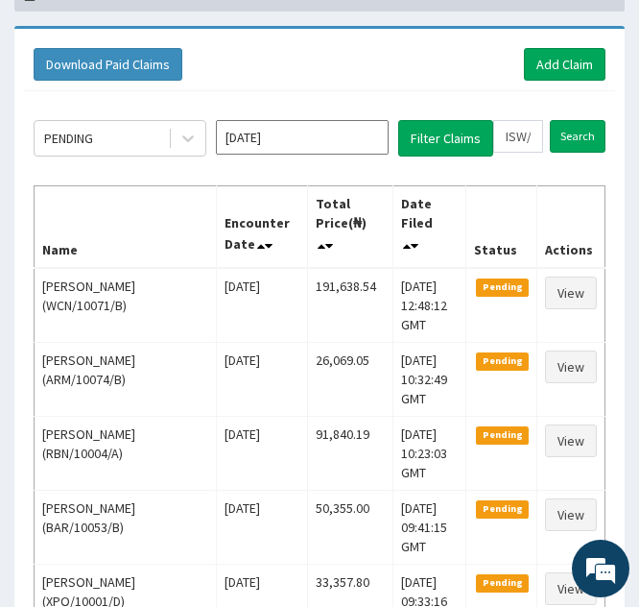
scroll to position [156, 0]
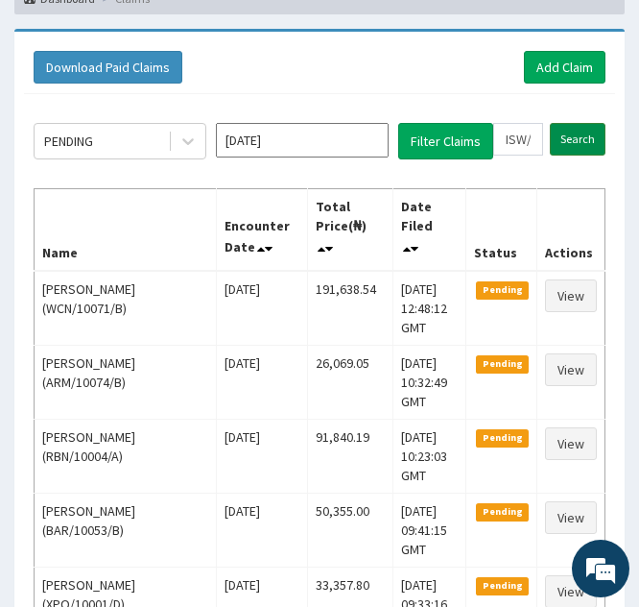
click at [573, 135] on input "Search" at bounding box center [578, 139] width 56 height 33
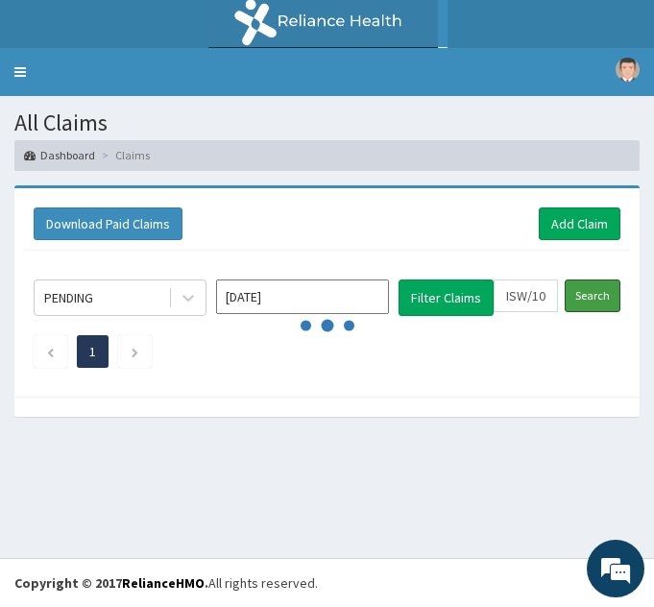
scroll to position [0, 0]
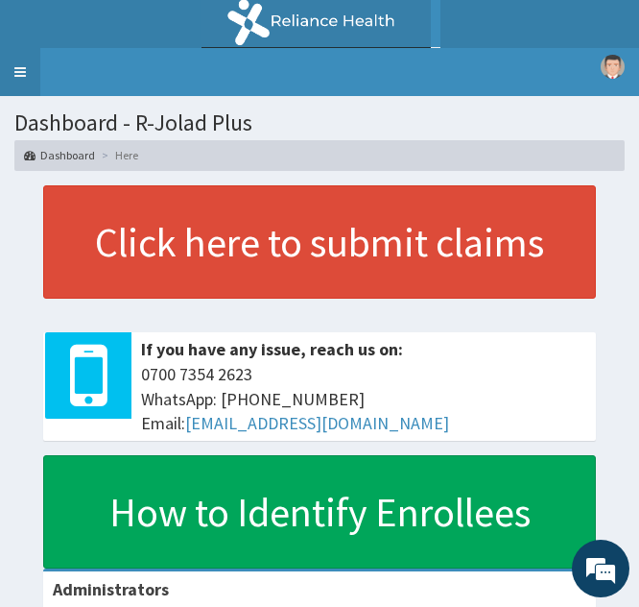
click at [26, 57] on link "Toggle navigation" at bounding box center [20, 72] width 40 height 48
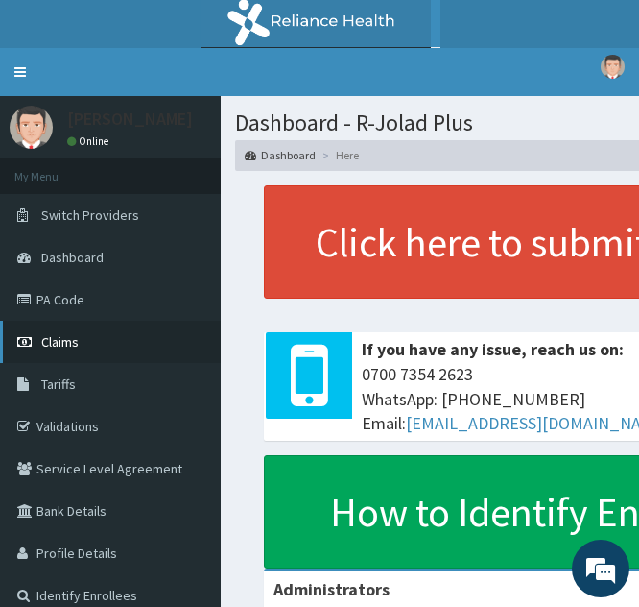
click at [88, 342] on link "Claims" at bounding box center [110, 342] width 221 height 42
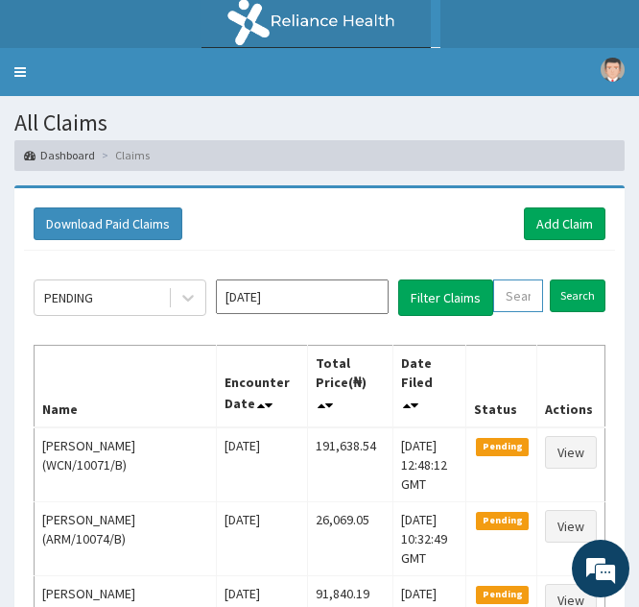
click at [506, 296] on input "text" at bounding box center [518, 295] width 50 height 33
paste input "ISW/10282/C"
type input "ISW/10282/C"
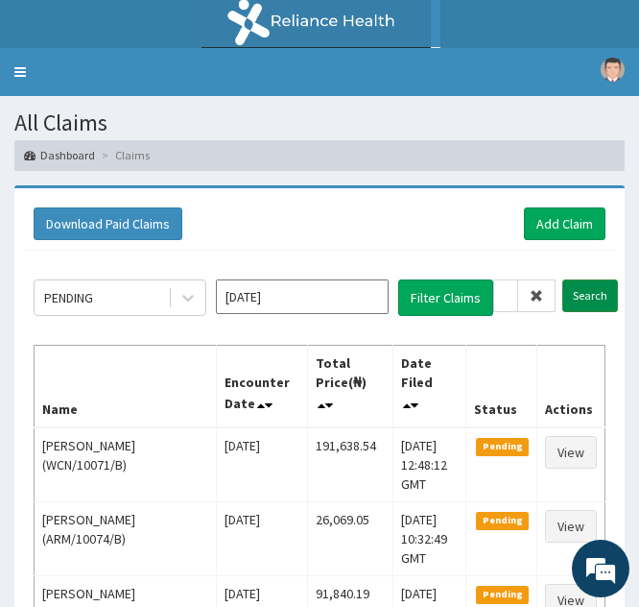
click at [585, 295] on input "Search" at bounding box center [591, 295] width 56 height 33
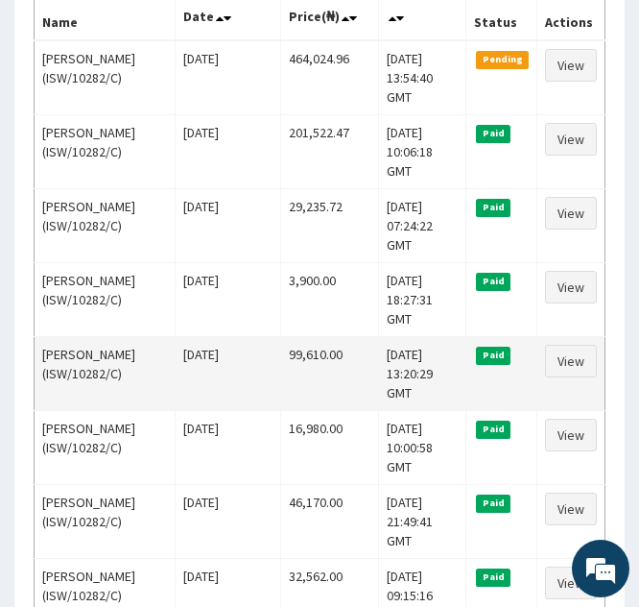
scroll to position [369, 0]
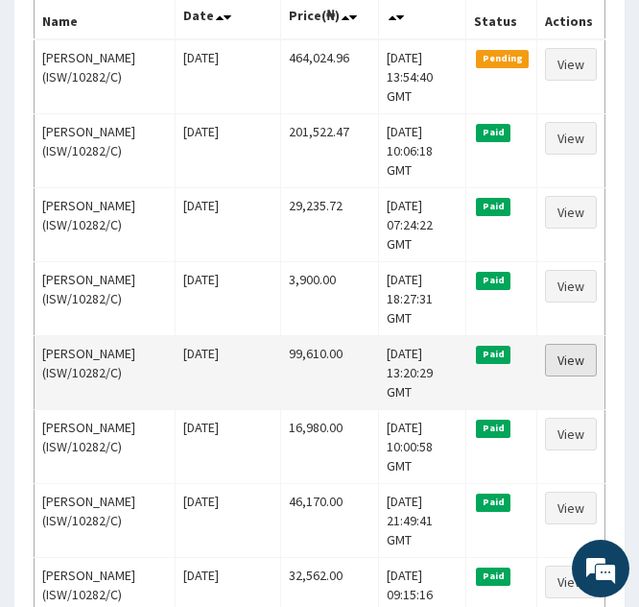
click at [561, 344] on link "View" at bounding box center [571, 360] width 52 height 33
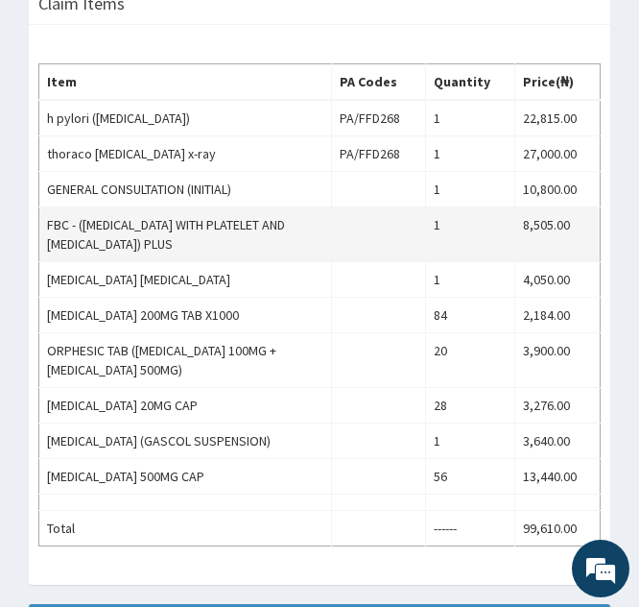
scroll to position [817, 0]
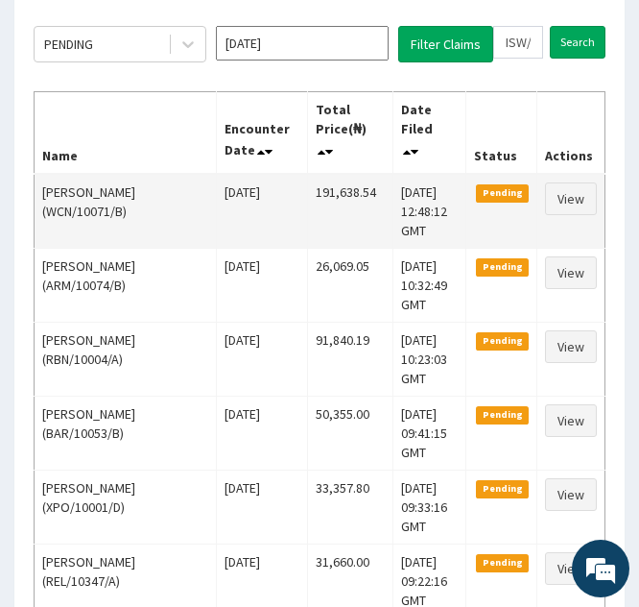
scroll to position [251, 0]
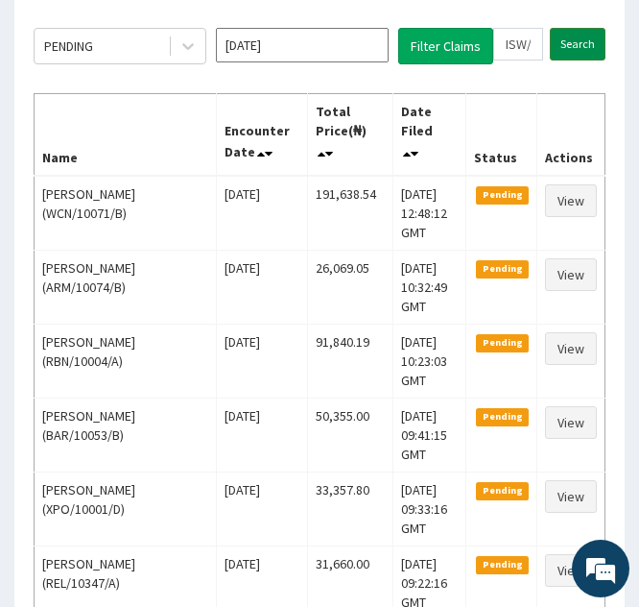
click at [565, 36] on input "Search" at bounding box center [578, 44] width 56 height 33
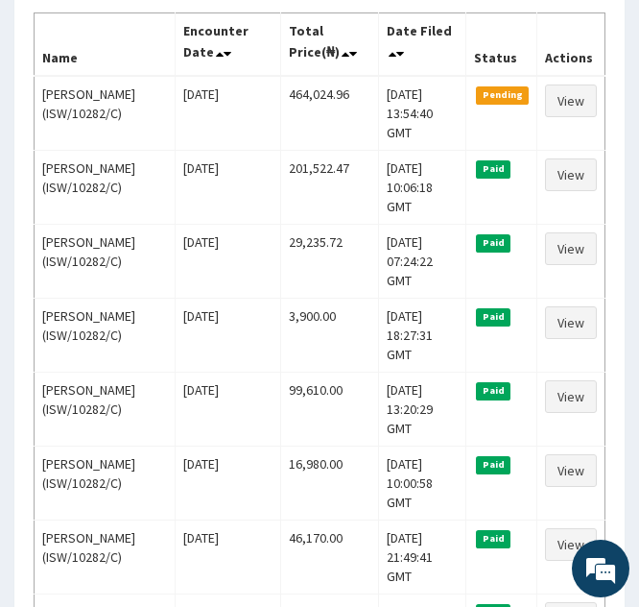
scroll to position [347, 0]
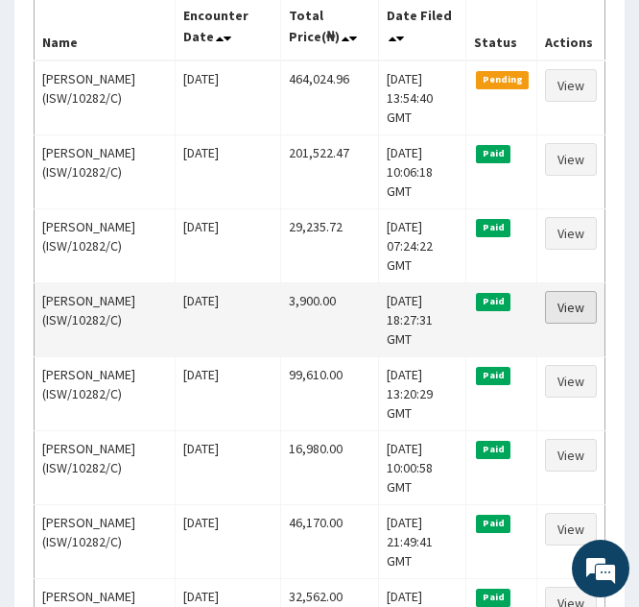
click at [560, 291] on link "View" at bounding box center [571, 307] width 52 height 33
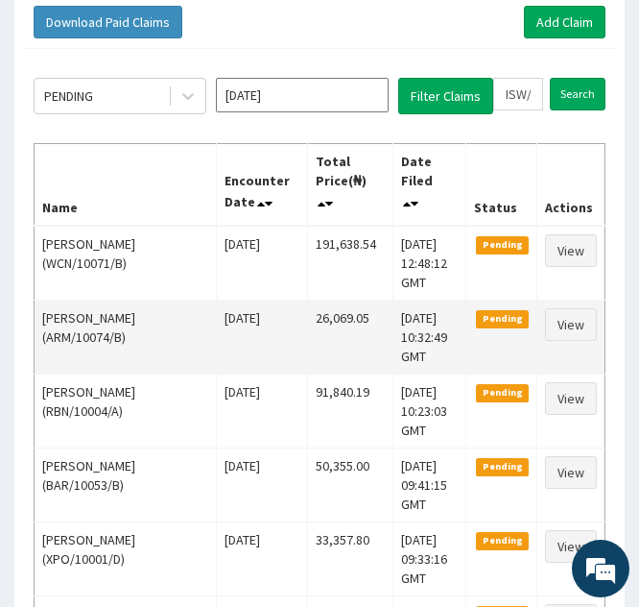
scroll to position [152, 0]
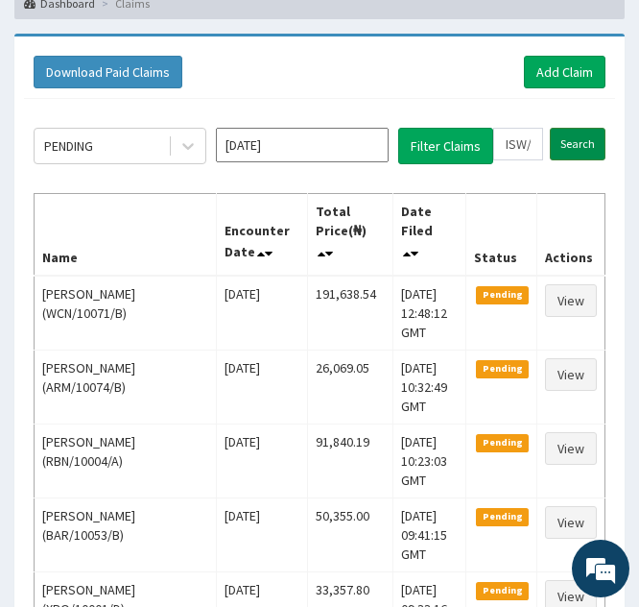
click at [563, 143] on input "Search" at bounding box center [578, 144] width 56 height 33
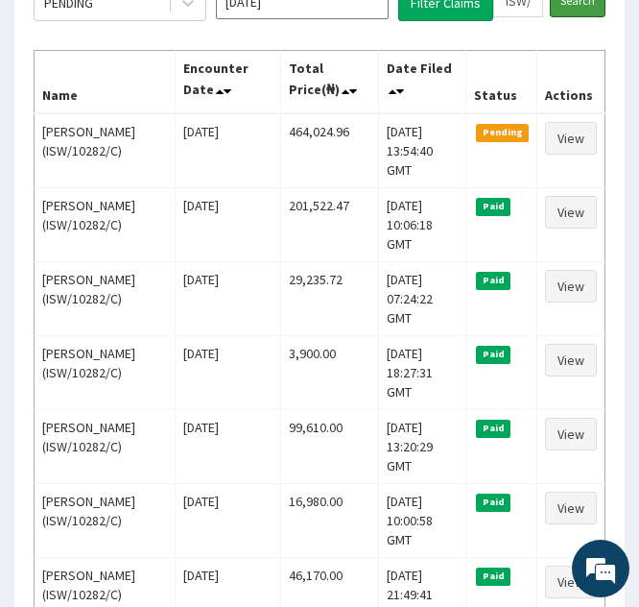
scroll to position [296, 0]
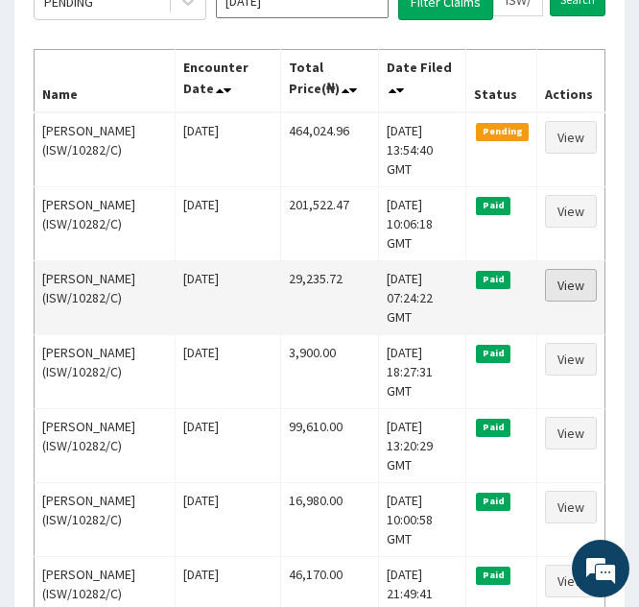
click at [573, 269] on link "View" at bounding box center [571, 285] width 52 height 33
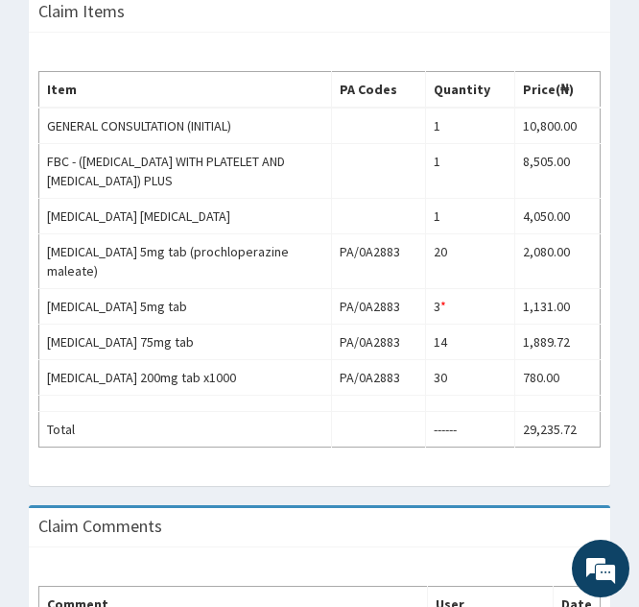
scroll to position [806, 0]
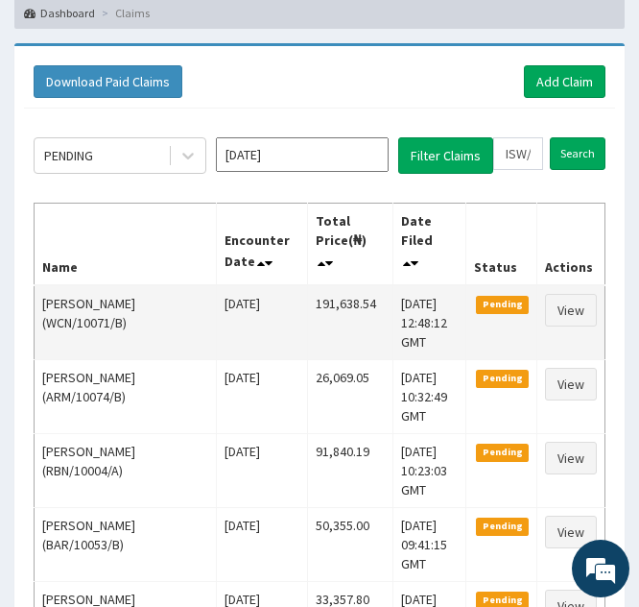
scroll to position [140, 0]
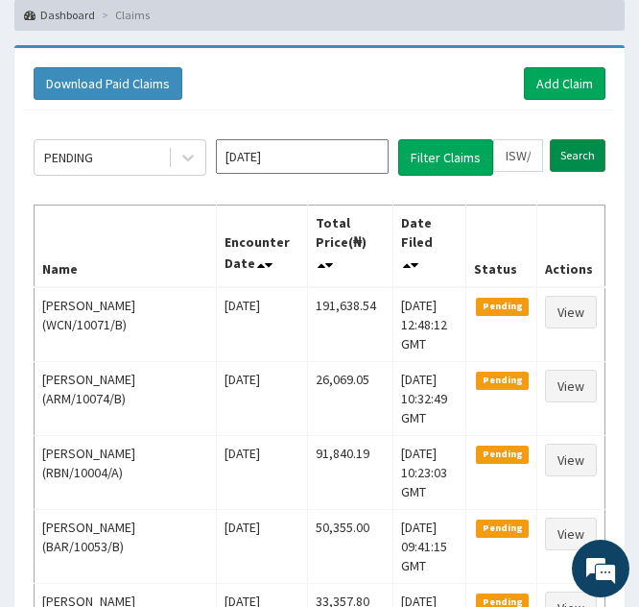
click at [569, 160] on input "Search" at bounding box center [578, 155] width 56 height 33
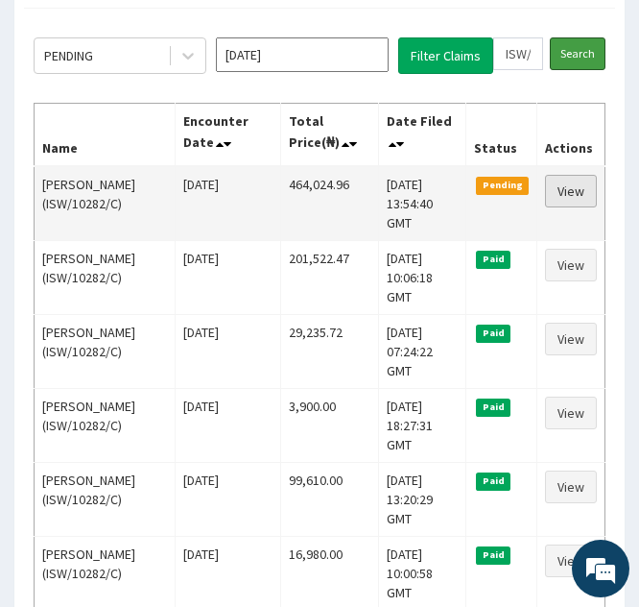
scroll to position [0, 0]
click at [563, 190] on link "View" at bounding box center [571, 191] width 52 height 33
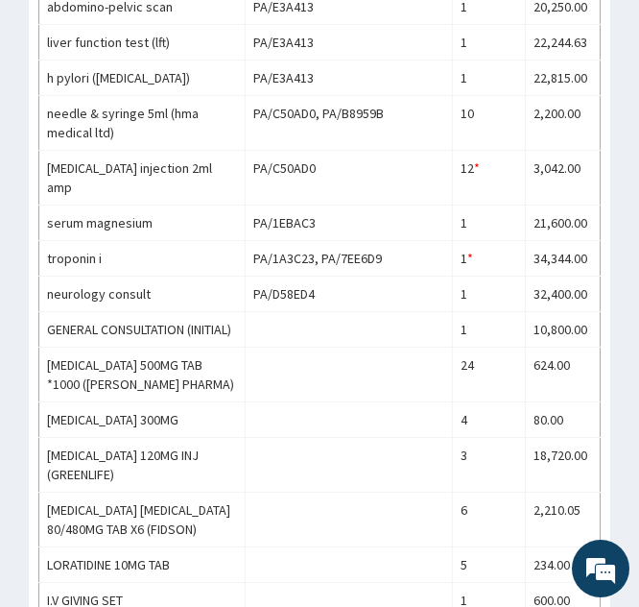
scroll to position [1392, 0]
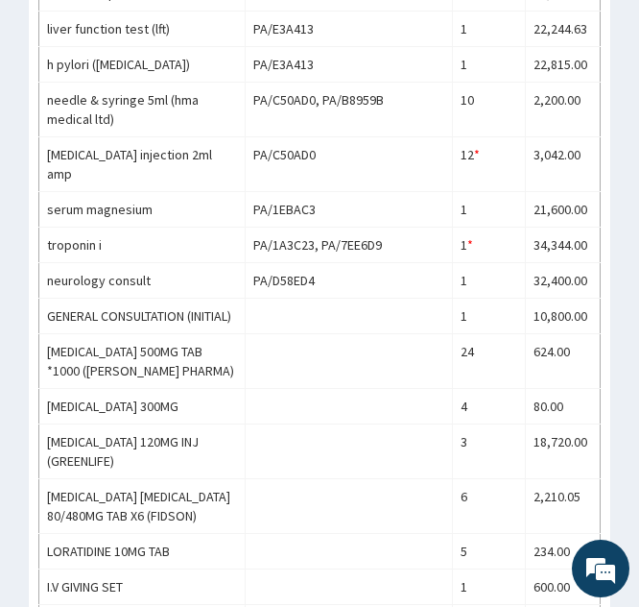
click at [608, 347] on div "Item PA Codes Quantity Price(₦) [MEDICAL_DATA] saline 5% (fidson) PA/4C74F8, PA…" at bounding box center [320, 233] width 582 height 1317
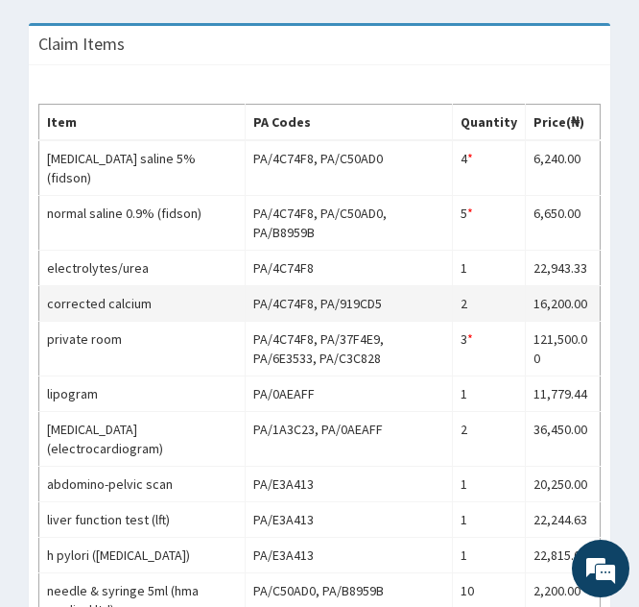
scroll to position [902, 0]
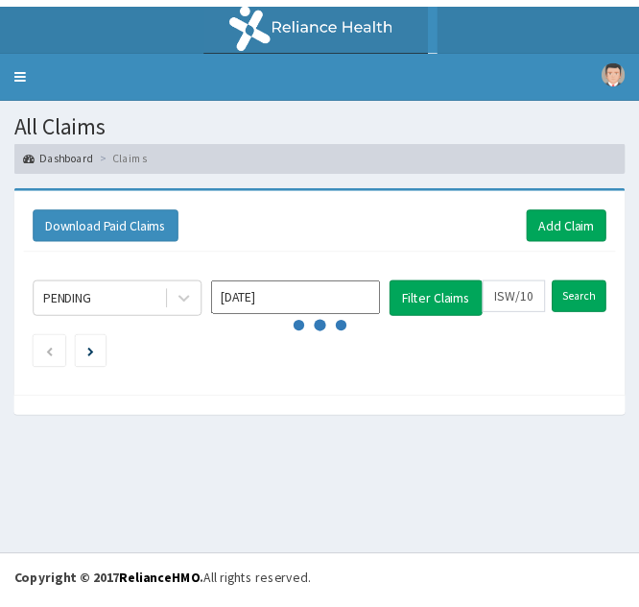
scroll to position [242, 0]
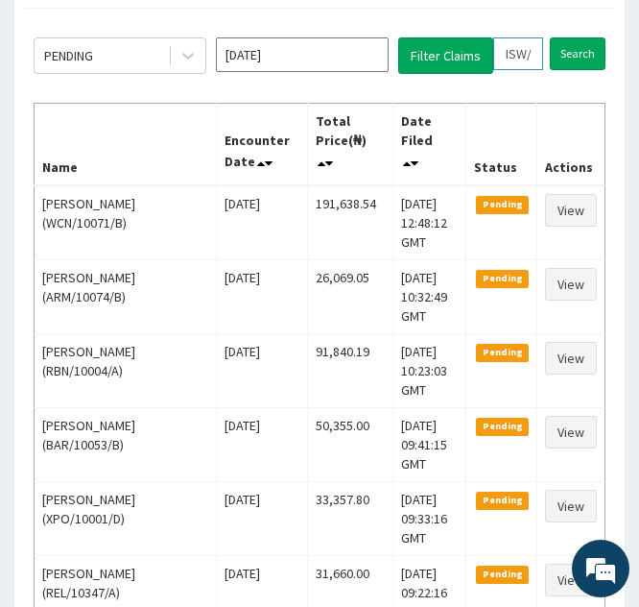
click at [519, 48] on input "ISW/10282/C" at bounding box center [518, 53] width 50 height 33
type input "IW/10282/C"
click at [538, 56] on icon at bounding box center [536, 53] width 13 height 13
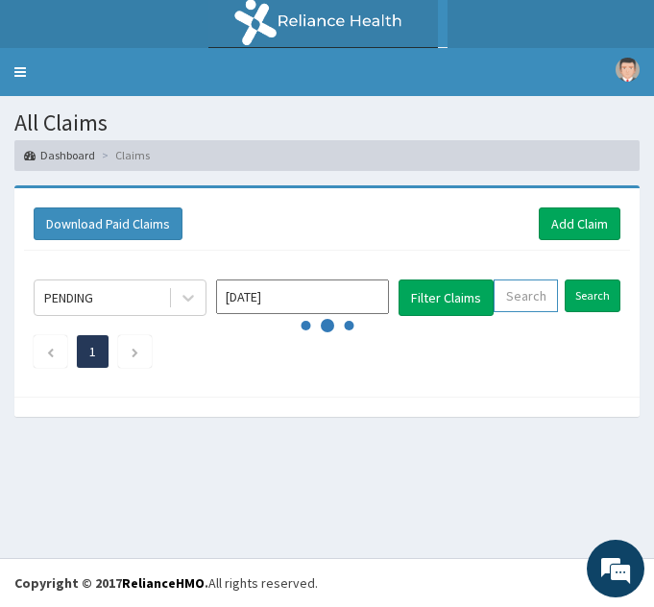
click at [507, 288] on input "text" at bounding box center [525, 295] width 64 height 33
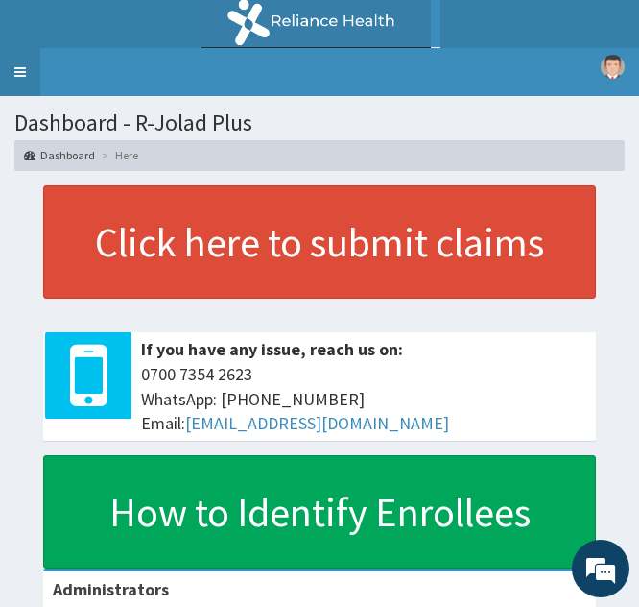
click at [20, 61] on link "Toggle navigation" at bounding box center [20, 72] width 40 height 48
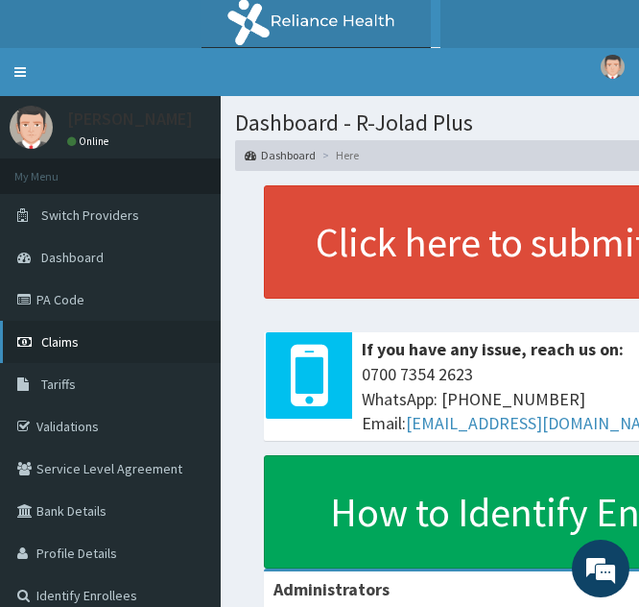
click at [81, 346] on link "Claims" at bounding box center [110, 342] width 221 height 42
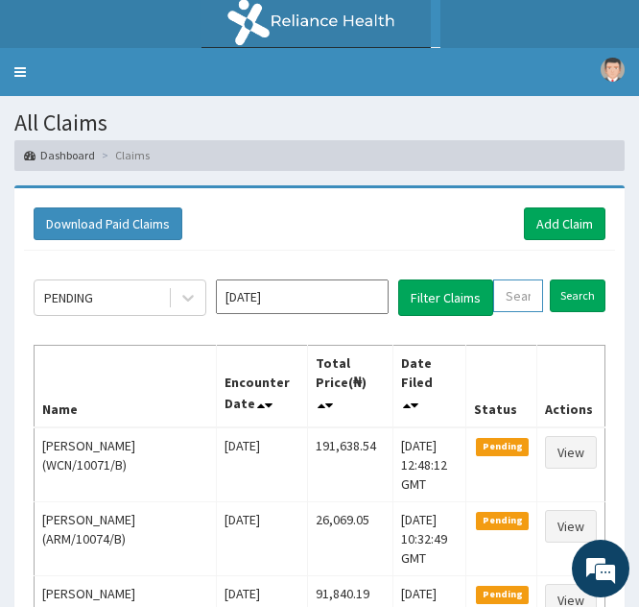
click at [515, 299] on input "text" at bounding box center [518, 295] width 50 height 33
click at [506, 294] on input "text" at bounding box center [518, 295] width 50 height 33
paste input "DPC/10001/A"
type input "DPC/10001/A"
click at [577, 300] on input "Search" at bounding box center [591, 295] width 56 height 33
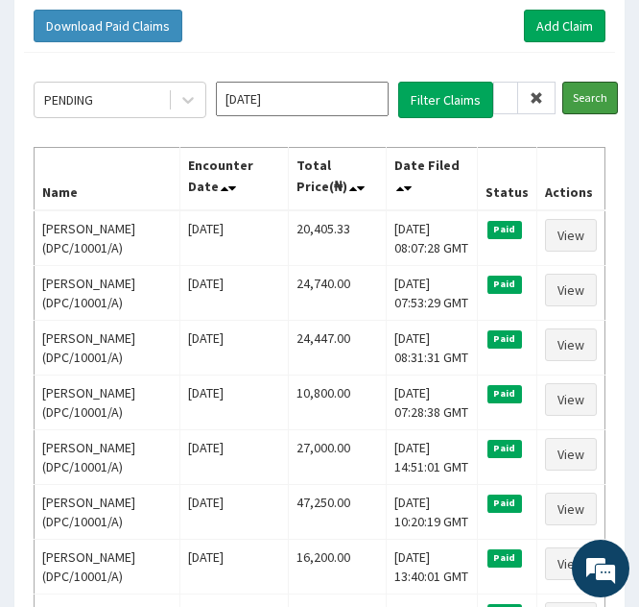
scroll to position [199, 0]
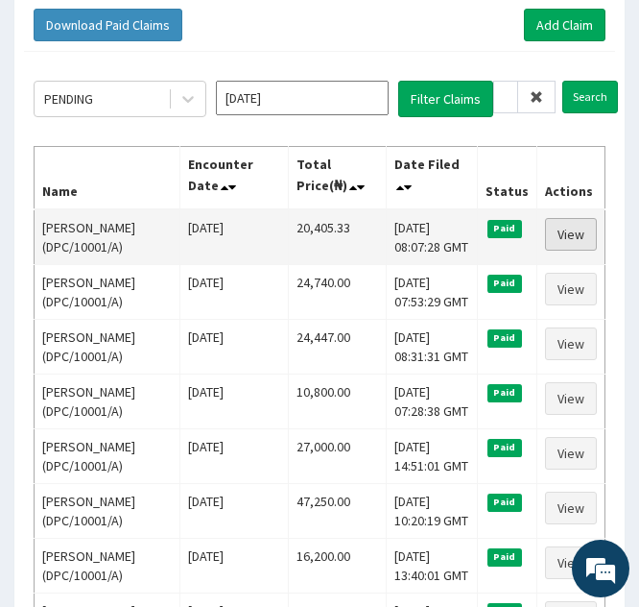
click at [564, 251] on link "View" at bounding box center [571, 234] width 52 height 33
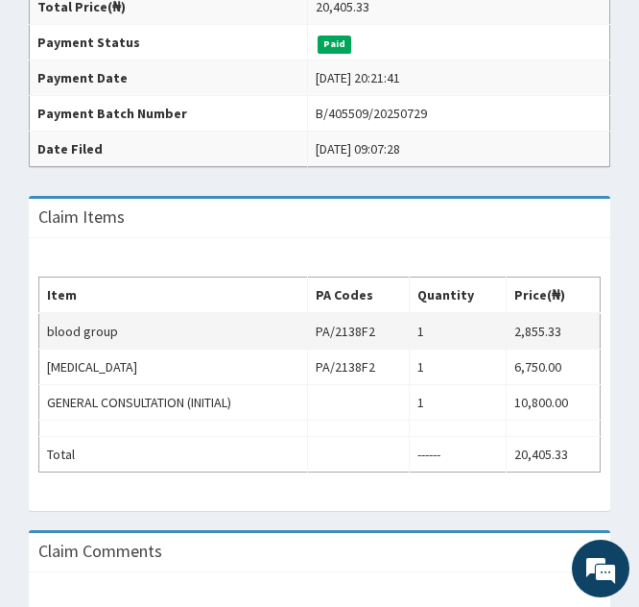
scroll to position [520, 0]
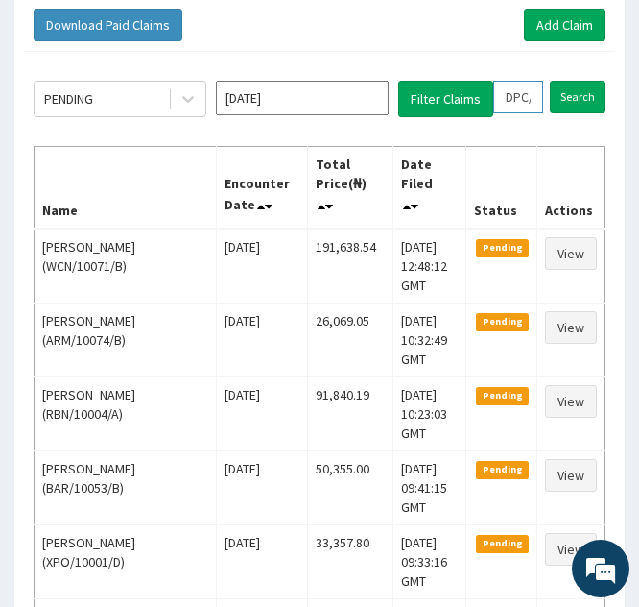
click at [515, 99] on input "DPC/10001/A" at bounding box center [518, 97] width 50 height 33
type input "PC/10001/A"
click at [534, 100] on icon at bounding box center [536, 96] width 13 height 13
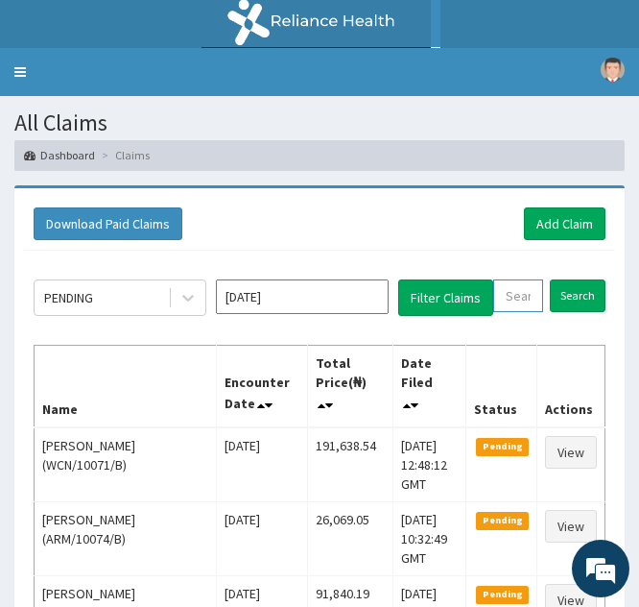
click at [508, 292] on input "text" at bounding box center [518, 295] width 50 height 33
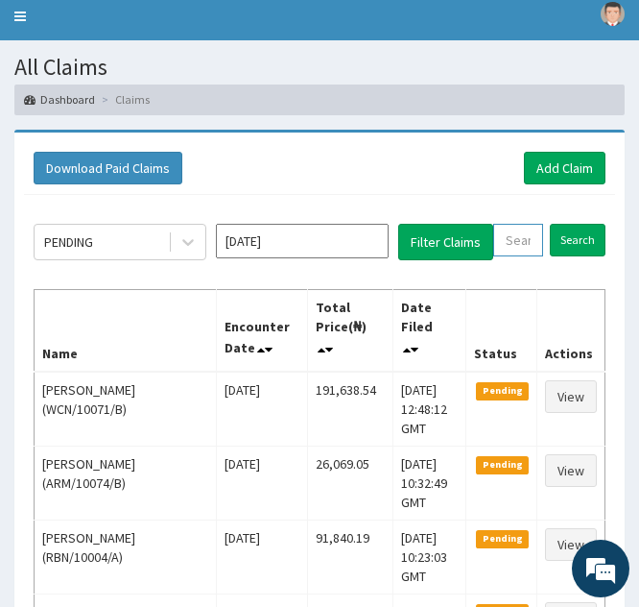
paste input "DPC/10010/A"
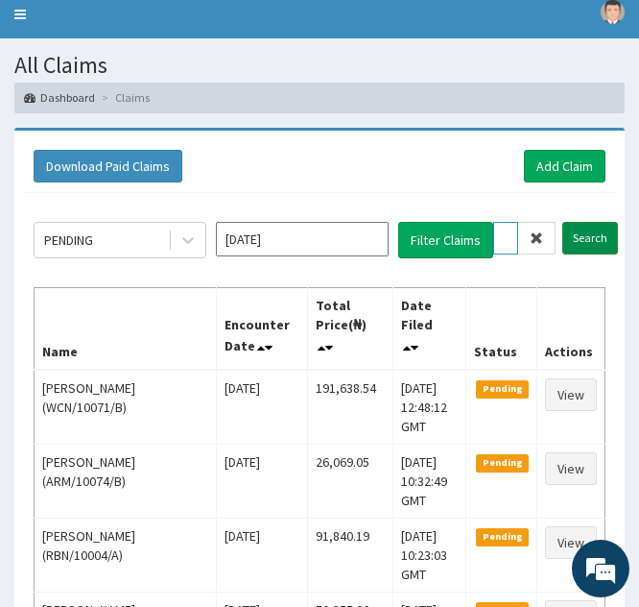
type input "DPC/10010/A"
click at [570, 235] on input "Search" at bounding box center [591, 238] width 56 height 33
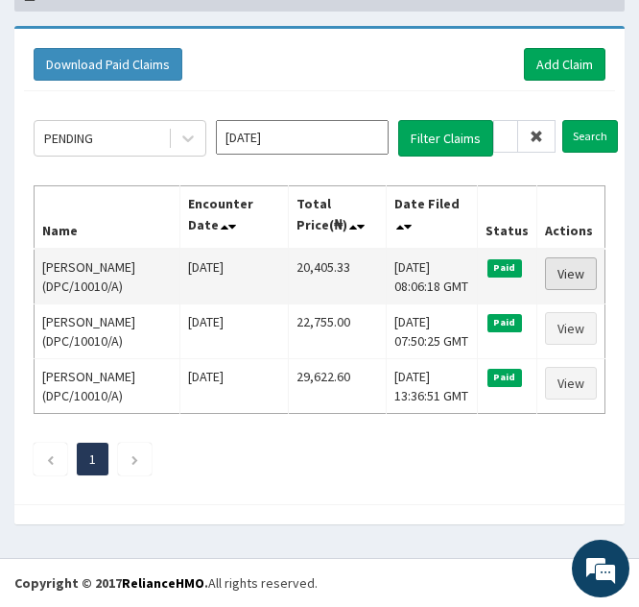
click at [561, 257] on link "View" at bounding box center [571, 273] width 52 height 33
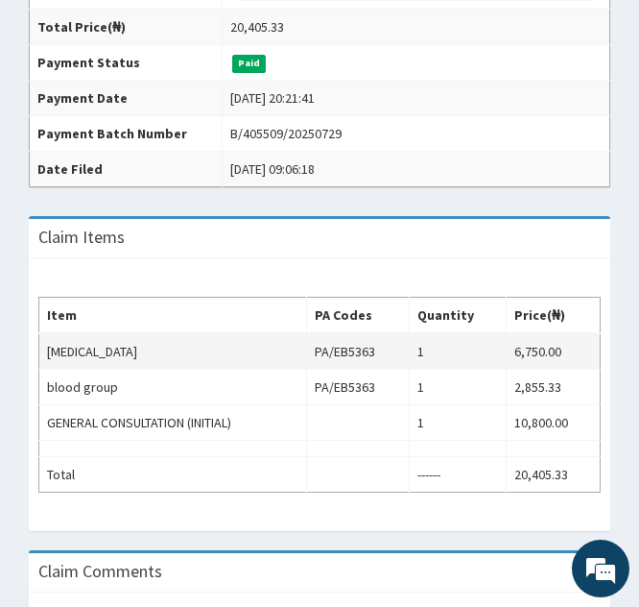
scroll to position [539, 0]
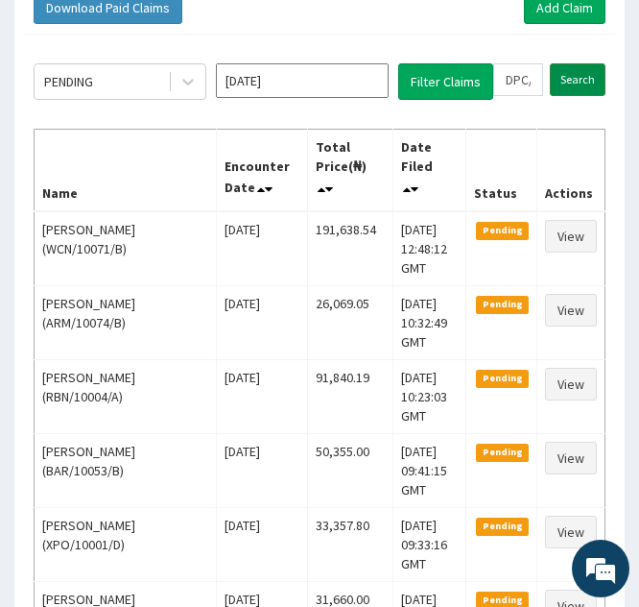
click at [564, 86] on input "Search" at bounding box center [578, 79] width 56 height 33
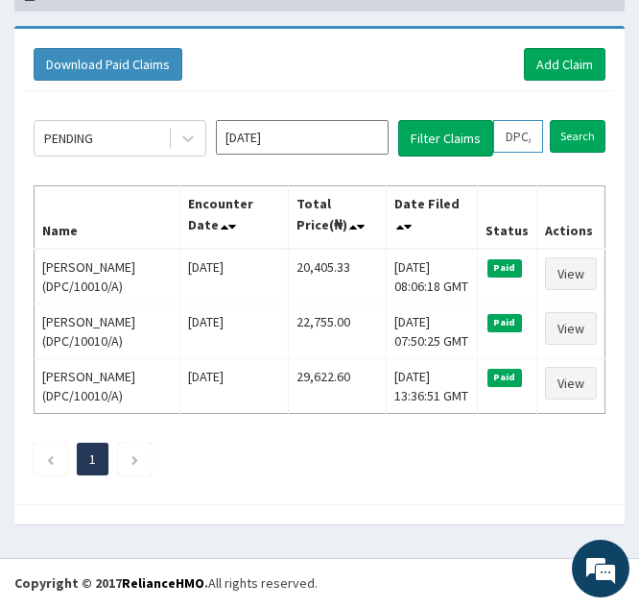
click at [515, 120] on input "DPC/10010/A" at bounding box center [518, 136] width 50 height 33
type input "PC/10010/A"
click at [531, 130] on icon at bounding box center [536, 136] width 13 height 13
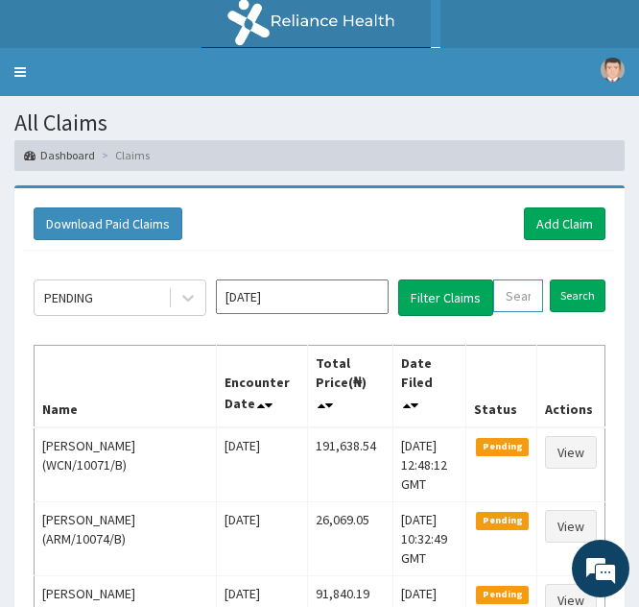
click at [507, 292] on input "text" at bounding box center [518, 295] width 50 height 33
paste input "DPC/10023/A"
type input "DPC/10023/A"
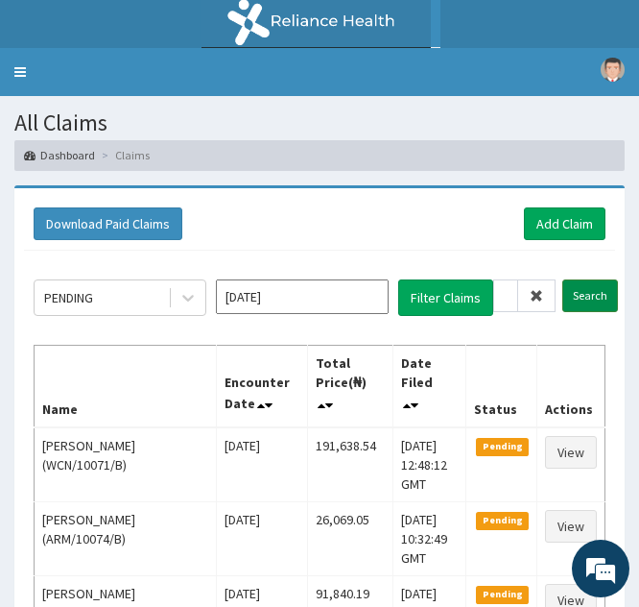
click at [583, 294] on input "Search" at bounding box center [591, 295] width 56 height 33
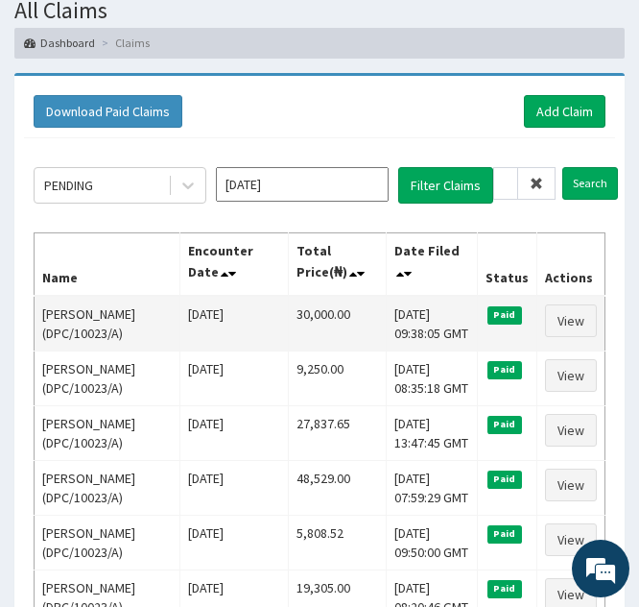
scroll to position [113, 0]
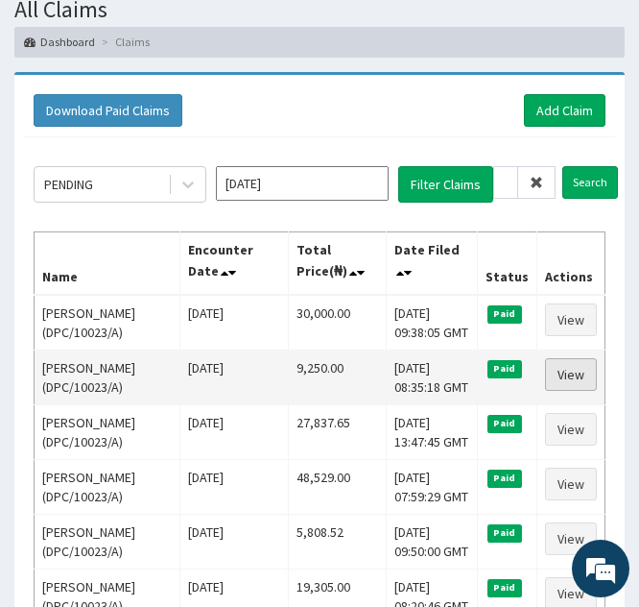
click at [575, 391] on link "View" at bounding box center [571, 374] width 52 height 33
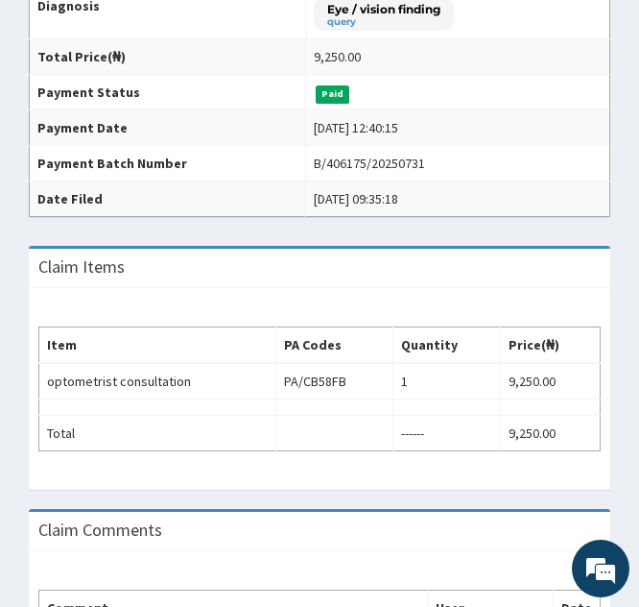
scroll to position [472, 0]
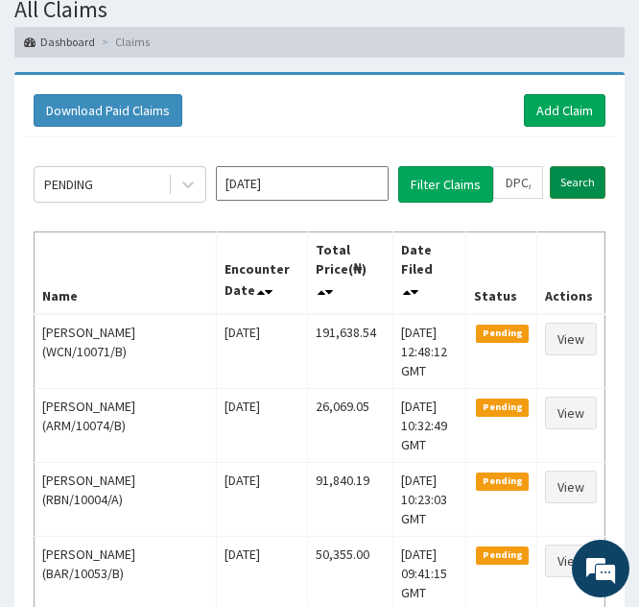
click at [563, 183] on input "Search" at bounding box center [578, 182] width 56 height 33
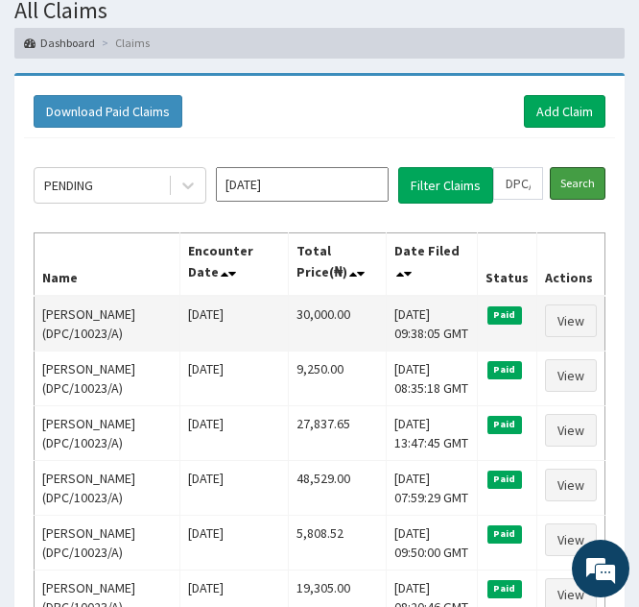
scroll to position [113, 0]
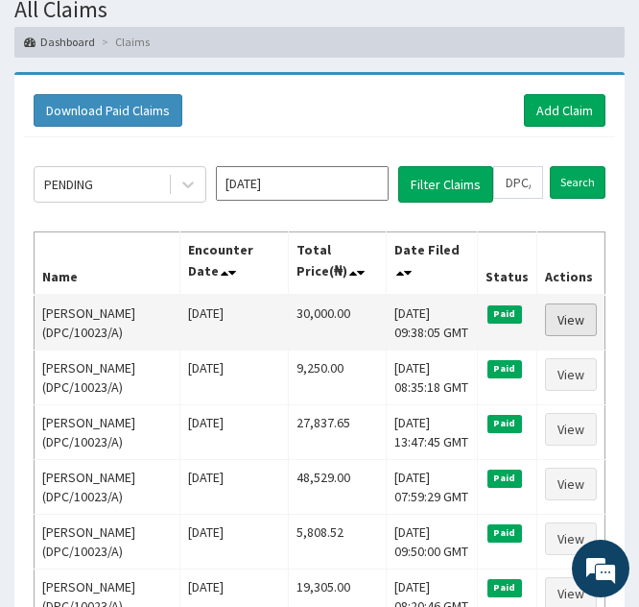
click at [562, 331] on link "View" at bounding box center [571, 319] width 52 height 33
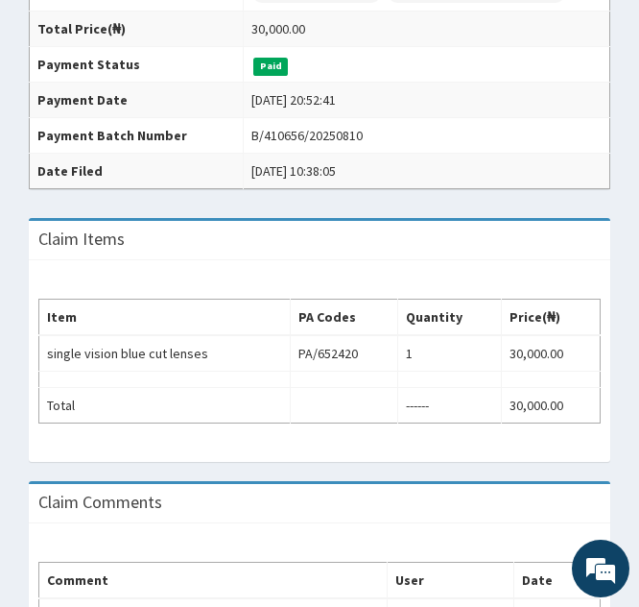
scroll to position [502, 0]
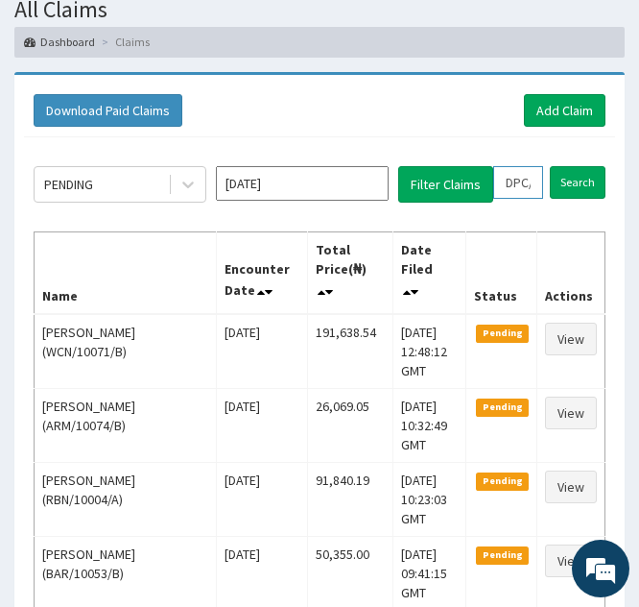
click at [502, 180] on input "DPC/10023/A" at bounding box center [518, 182] width 50 height 33
click at [512, 180] on input "DPC/10023/A" at bounding box center [518, 182] width 50 height 33
type input "PC/10023/A"
click at [534, 179] on icon at bounding box center [536, 182] width 13 height 13
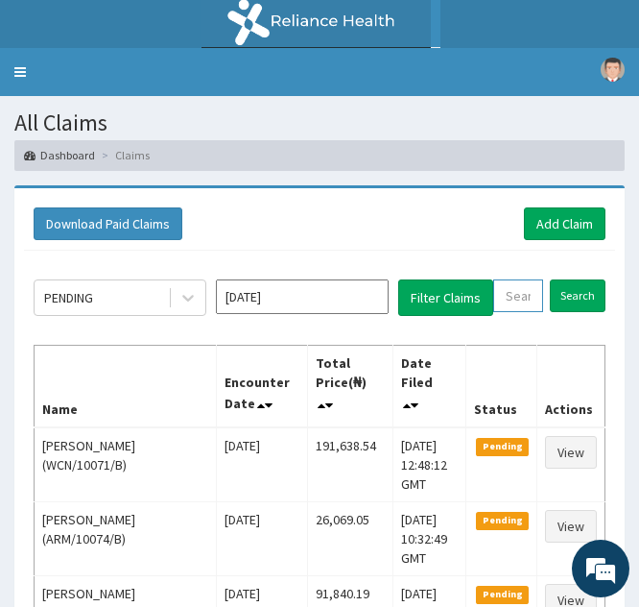
click at [509, 288] on input "text" at bounding box center [518, 295] width 50 height 33
paste input "PED/10017/A"
type input "PED/10017/A"
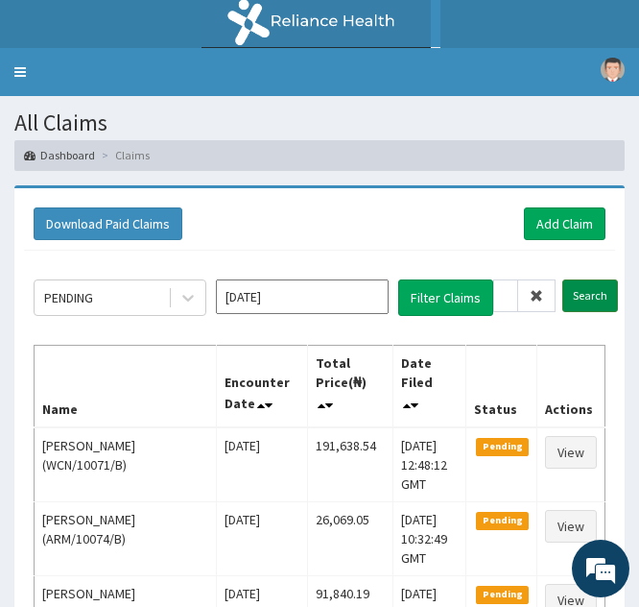
click at [571, 297] on input "Search" at bounding box center [591, 295] width 56 height 33
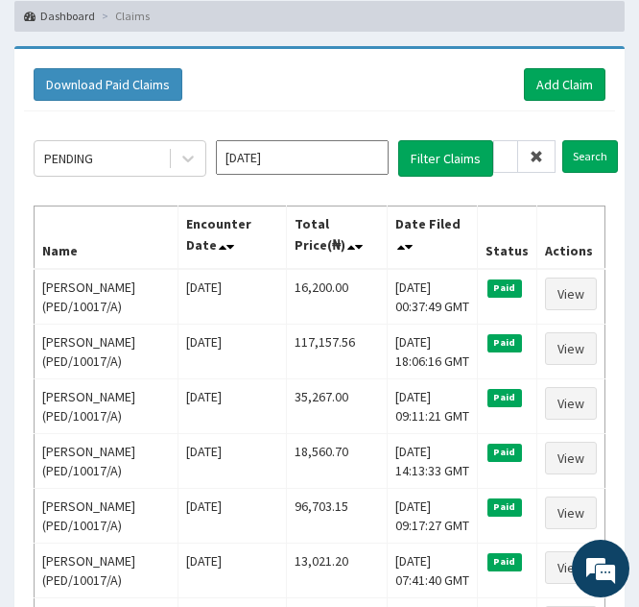
scroll to position [146, 0]
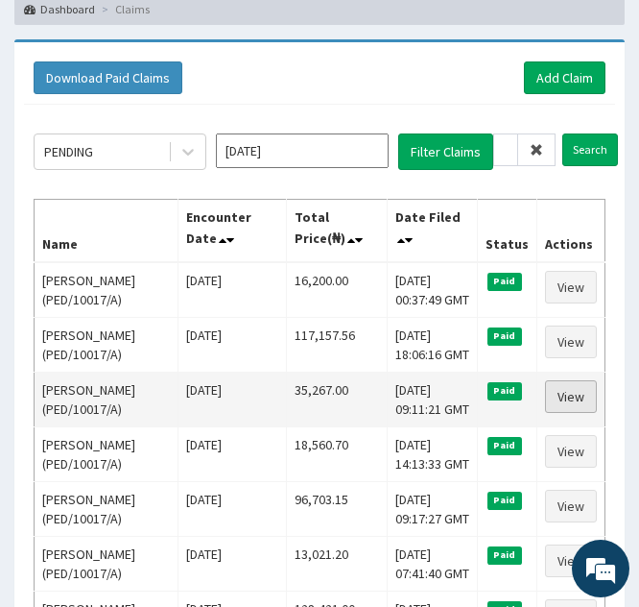
click at [563, 394] on link "View" at bounding box center [571, 396] width 52 height 33
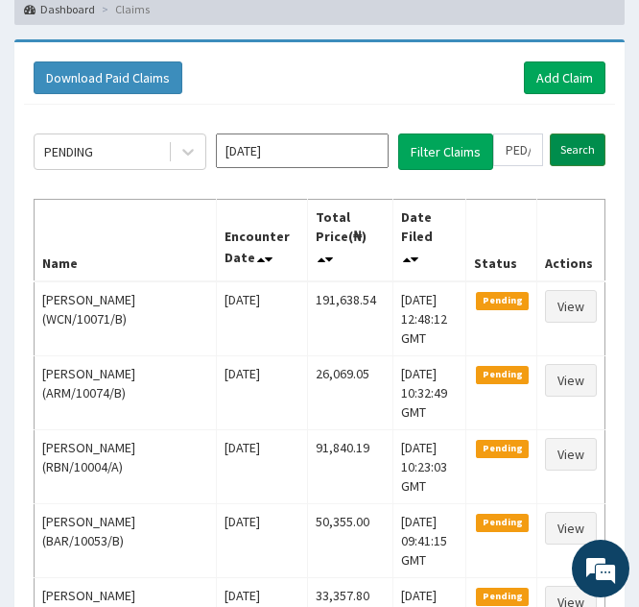
click at [576, 145] on input "Search" at bounding box center [578, 149] width 56 height 33
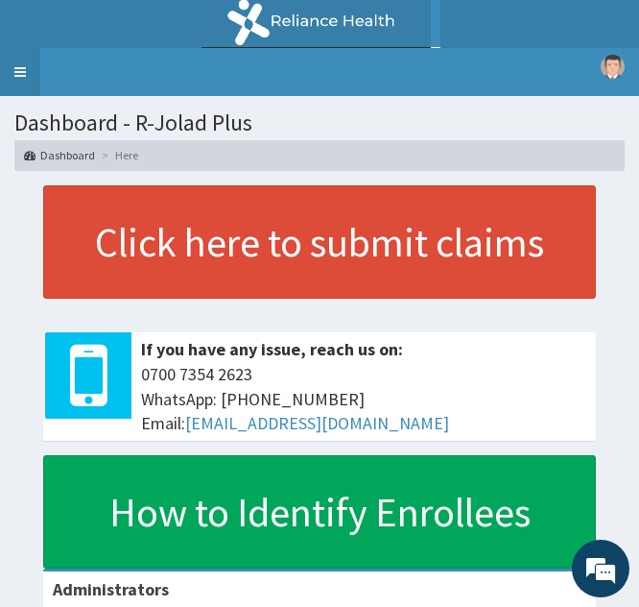
click at [22, 66] on link "Toggle navigation" at bounding box center [20, 72] width 40 height 48
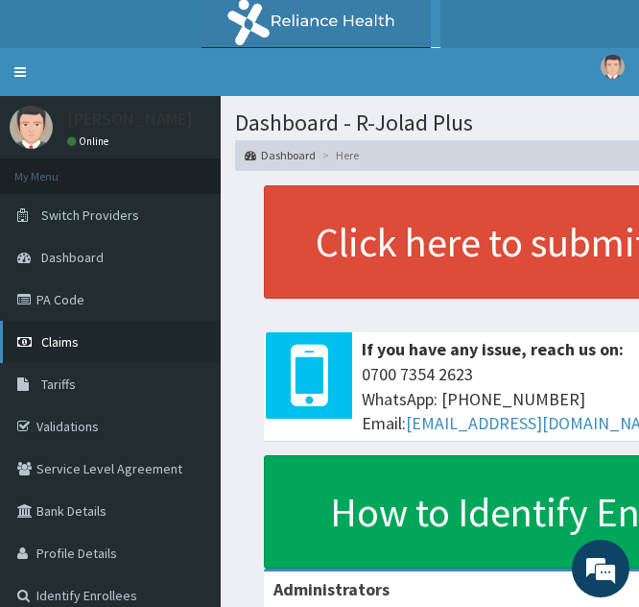
click at [75, 347] on span "Claims" at bounding box center [59, 341] width 37 height 17
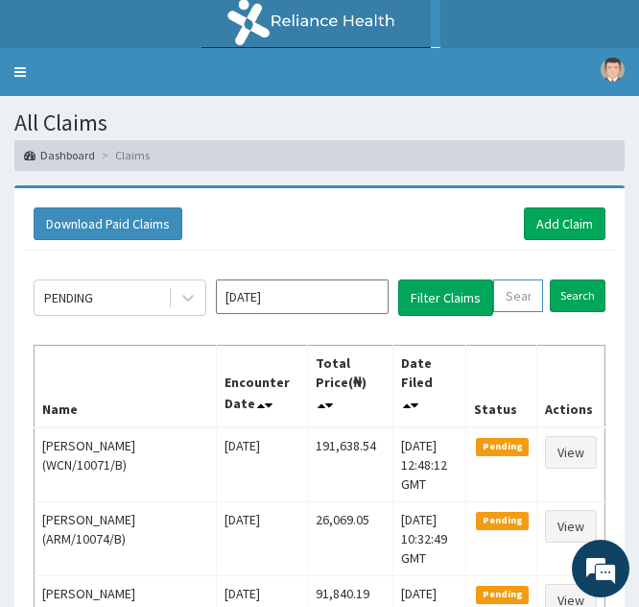
click at [501, 294] on input "text" at bounding box center [518, 295] width 50 height 33
paste input "PED/10017/A"
type input "PED/10017/A"
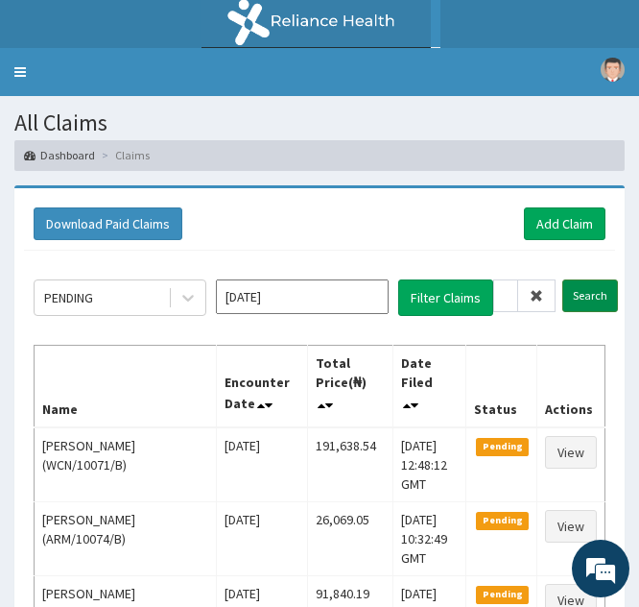
click at [577, 296] on input "Search" at bounding box center [591, 295] width 56 height 33
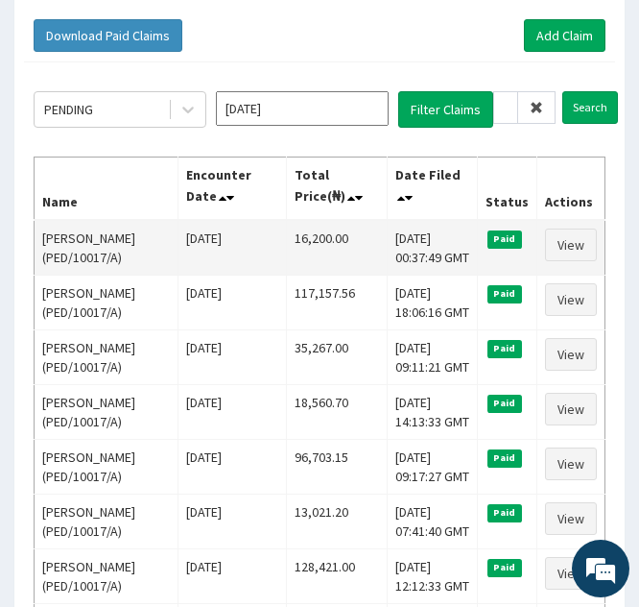
scroll to position [189, 0]
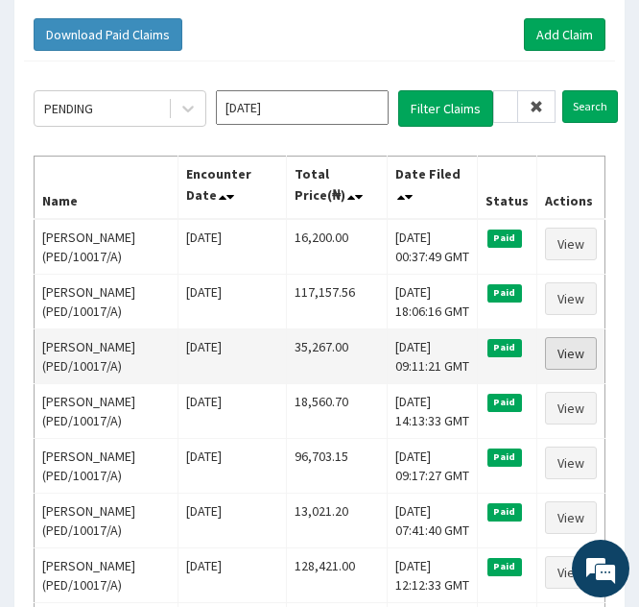
click at [557, 354] on link "View" at bounding box center [571, 353] width 52 height 33
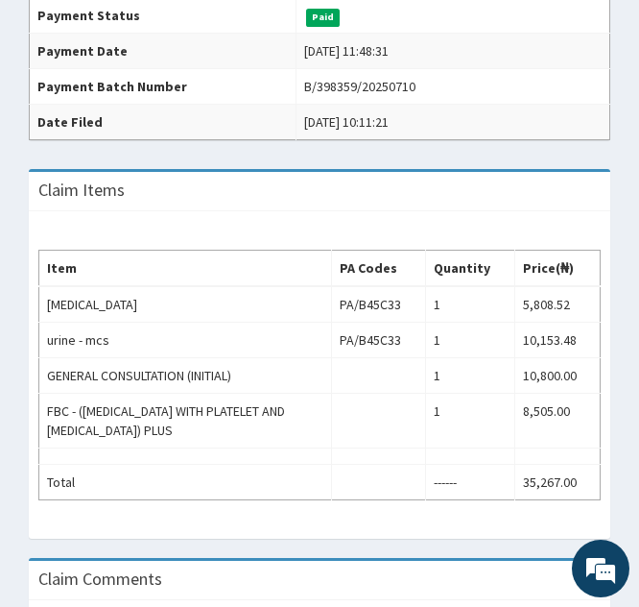
scroll to position [549, 0]
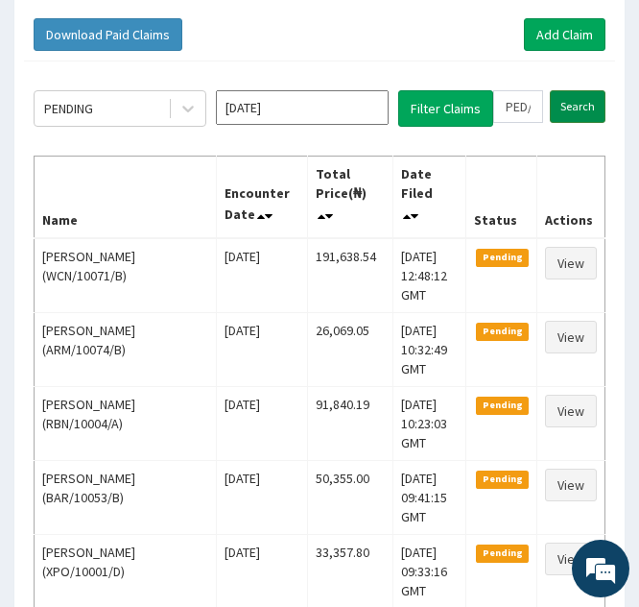
click at [565, 107] on input "Search" at bounding box center [578, 106] width 56 height 33
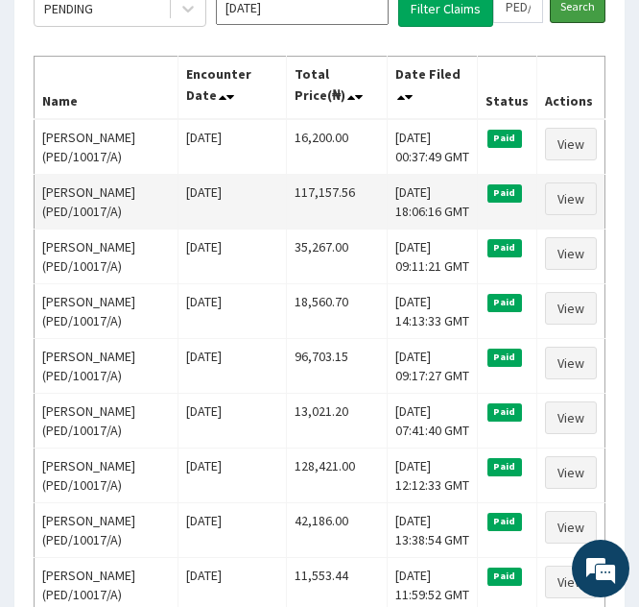
scroll to position [290, 0]
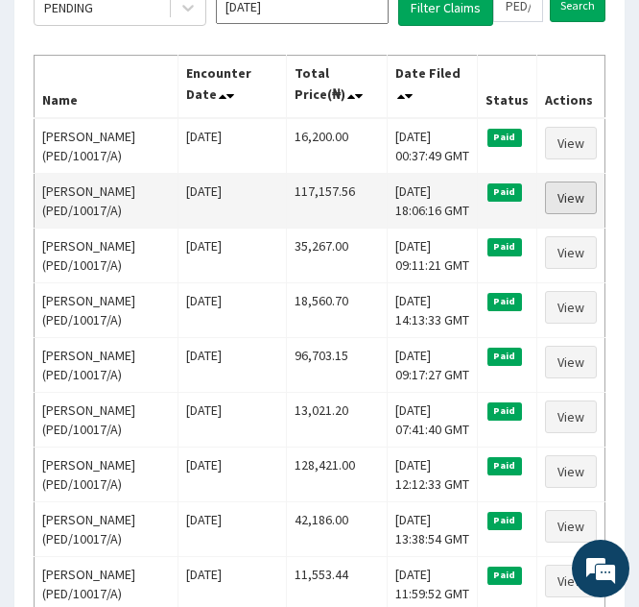
click at [562, 200] on link "View" at bounding box center [571, 197] width 52 height 33
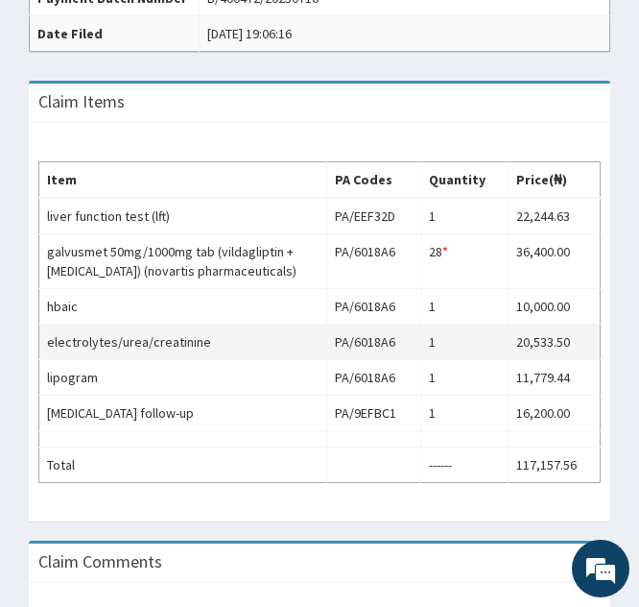
scroll to position [710, 0]
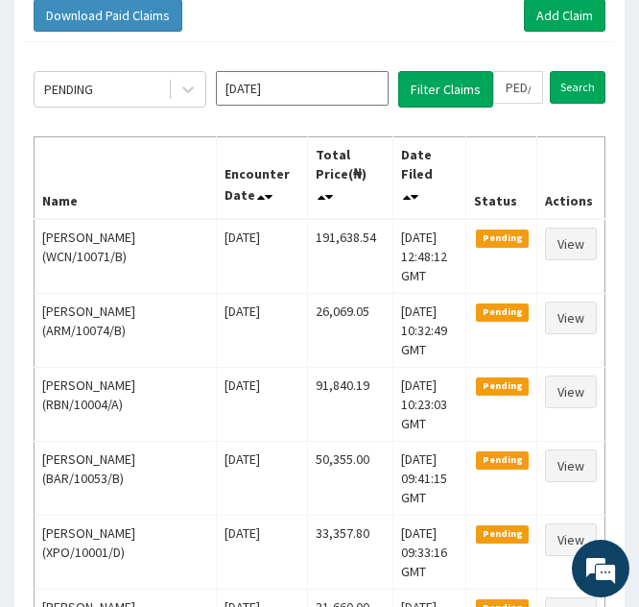
scroll to position [205, 0]
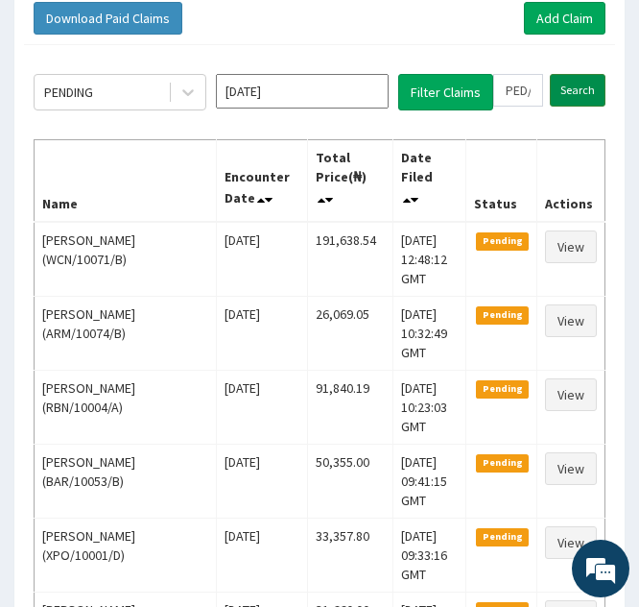
click at [573, 95] on input "Search" at bounding box center [578, 90] width 56 height 33
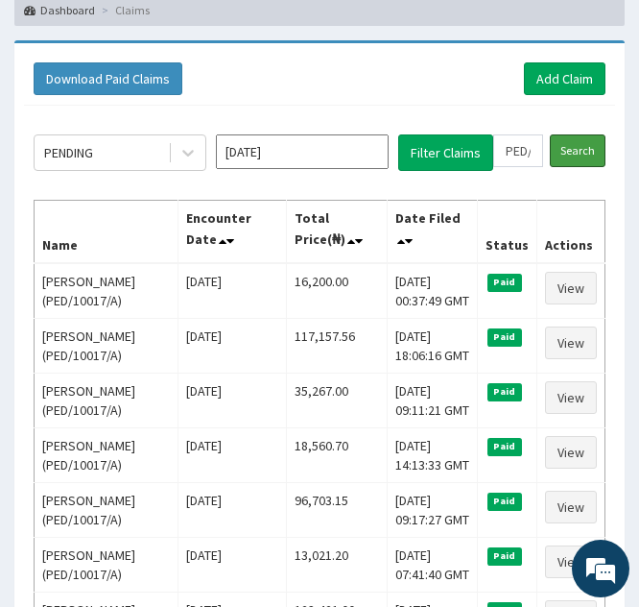
scroll to position [159, 0]
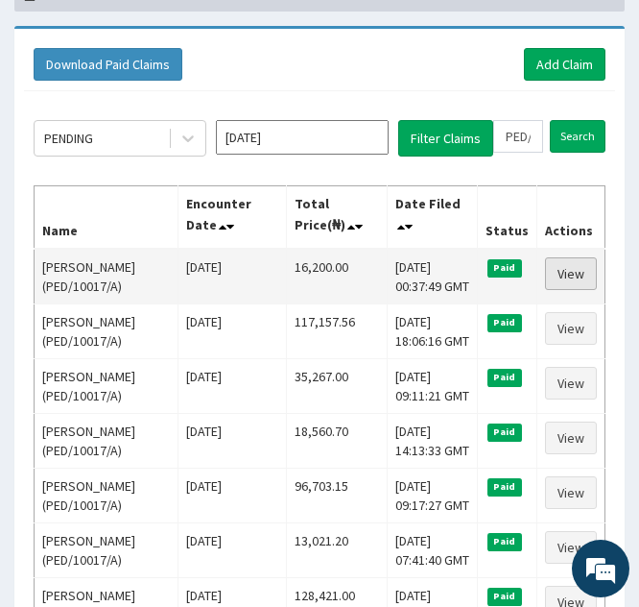
click at [573, 272] on link "View" at bounding box center [571, 273] width 52 height 33
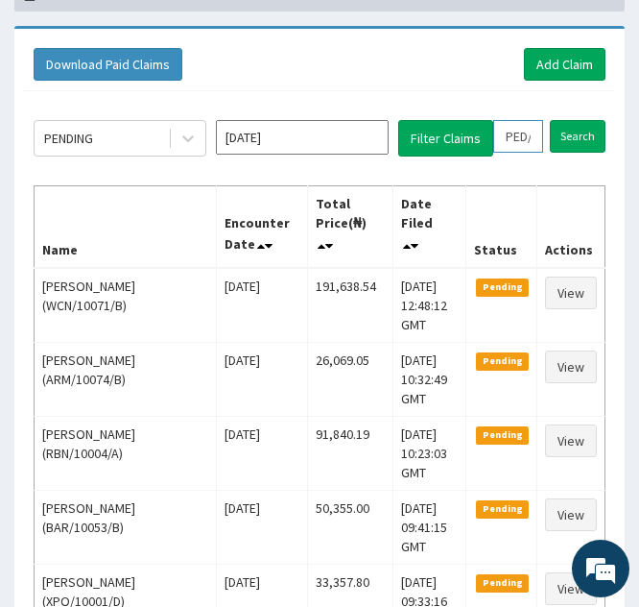
click at [513, 137] on input "PED/10017/A" at bounding box center [518, 136] width 50 height 33
type input "ED/10017/A"
click at [533, 139] on icon at bounding box center [536, 136] width 13 height 13
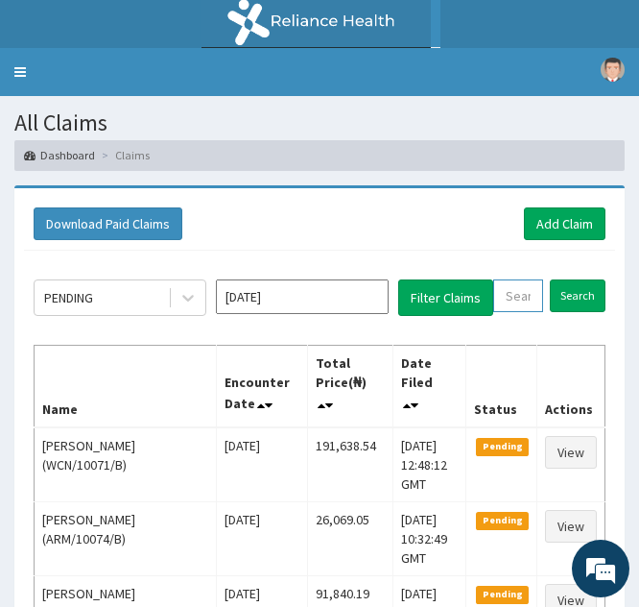
click at [513, 292] on input "text" at bounding box center [518, 295] width 50 height 33
paste input "ENP/10383/C"
type input "ENP/10383/C"
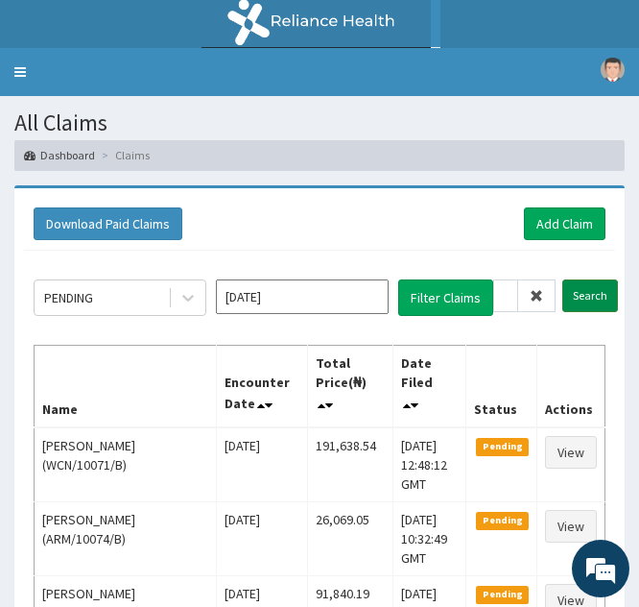
click at [575, 289] on input "Search" at bounding box center [591, 295] width 56 height 33
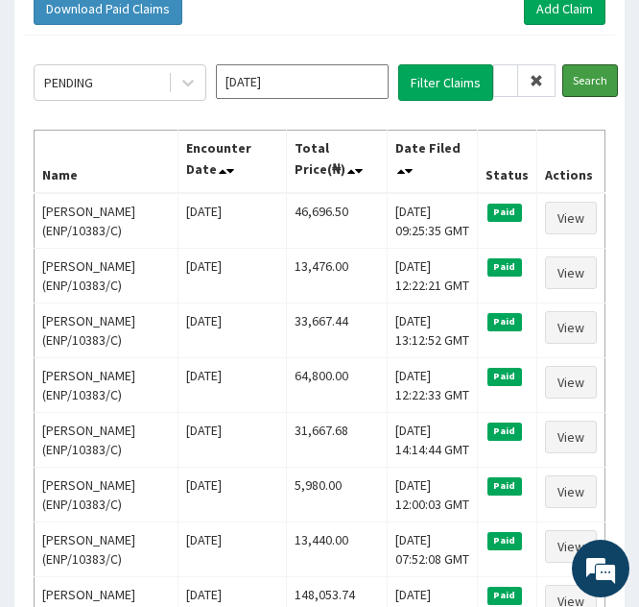
scroll to position [216, 0]
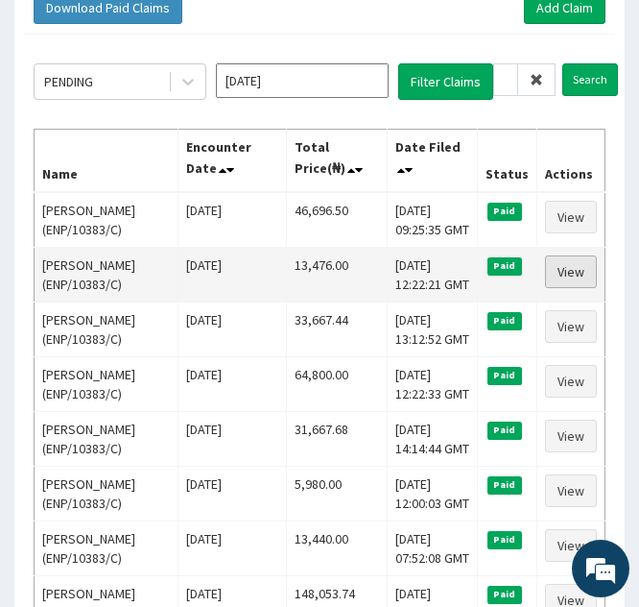
click at [566, 268] on link "View" at bounding box center [571, 271] width 52 height 33
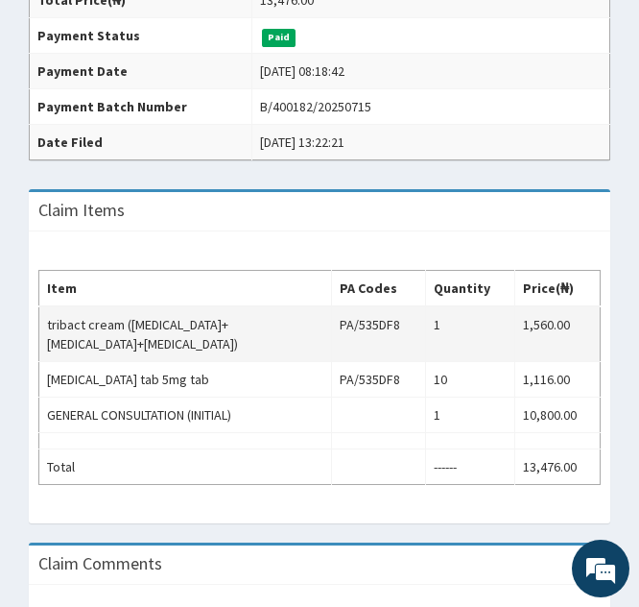
scroll to position [538, 0]
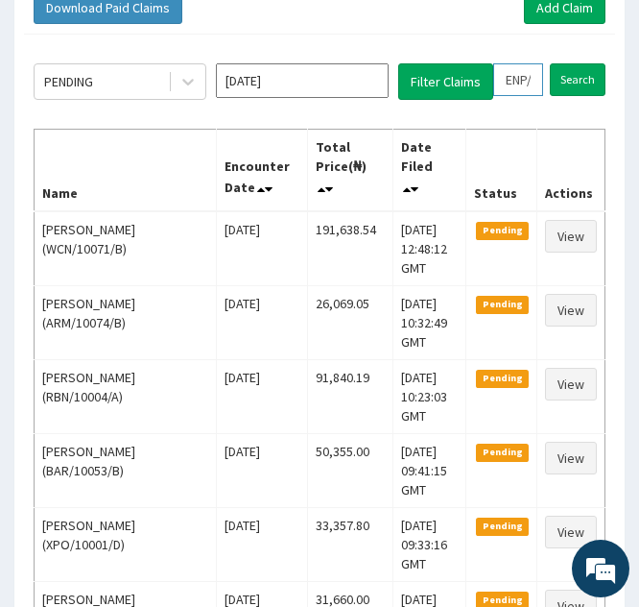
click at [507, 78] on input "ENP/10383/C" at bounding box center [518, 79] width 50 height 33
click at [513, 79] on input "ENP/10383/C" at bounding box center [518, 79] width 50 height 33
type input "NP/10383/C"
click at [542, 73] on icon at bounding box center [536, 79] width 13 height 13
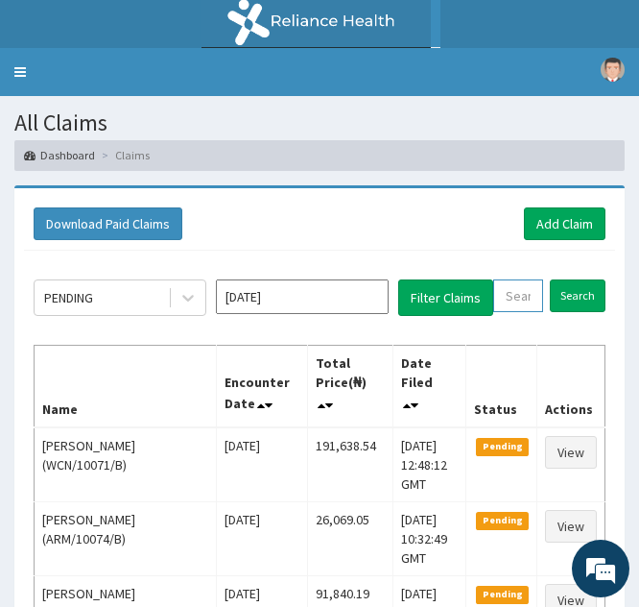
click at [497, 294] on input "text" at bounding box center [518, 295] width 50 height 33
paste input "COT/10007/A"
type input "COT/10007/A"
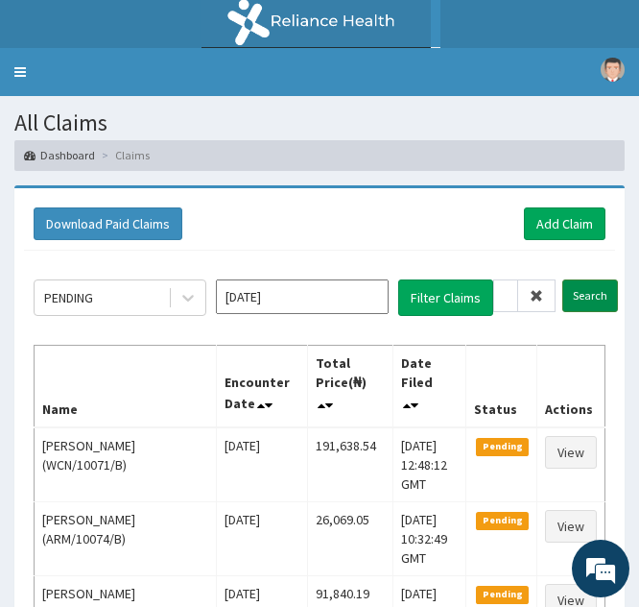
click at [574, 296] on input "Search" at bounding box center [591, 295] width 56 height 33
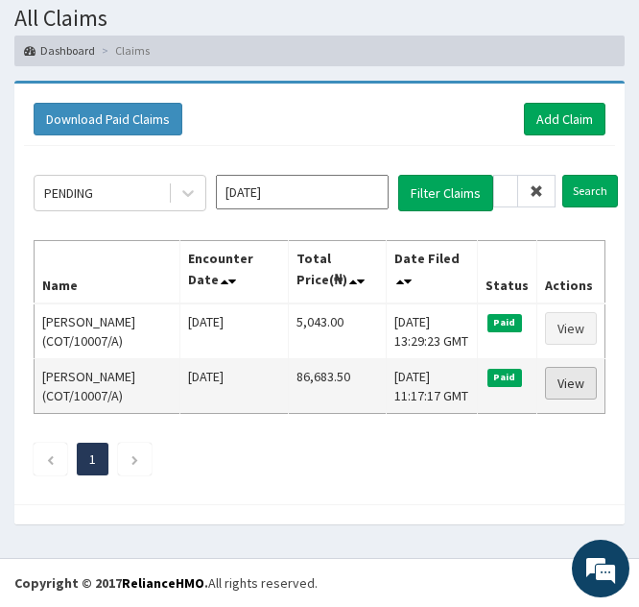
click at [563, 379] on link "View" at bounding box center [571, 383] width 52 height 33
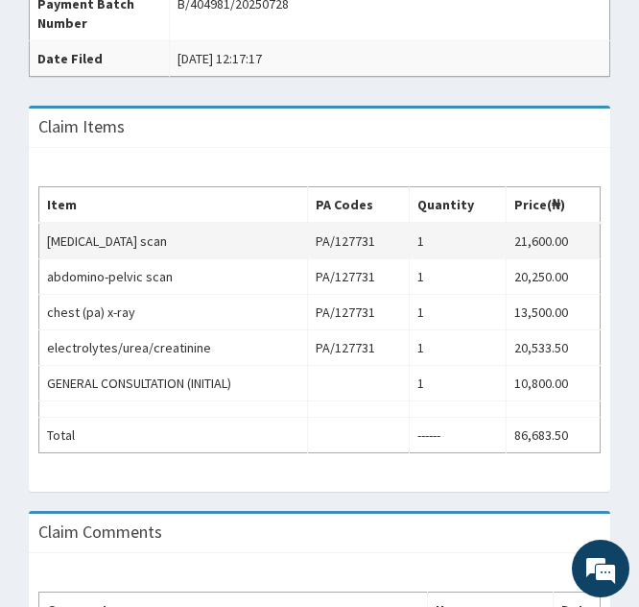
scroll to position [731, 0]
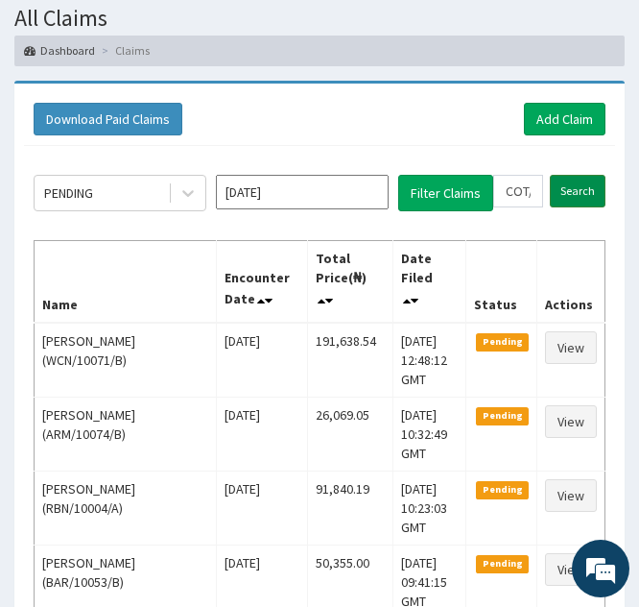
click at [570, 182] on input "Search" at bounding box center [578, 191] width 56 height 33
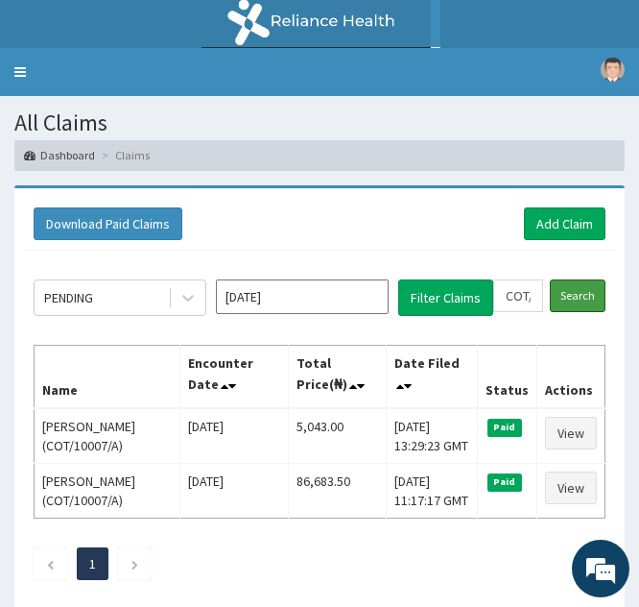
scroll to position [105, 0]
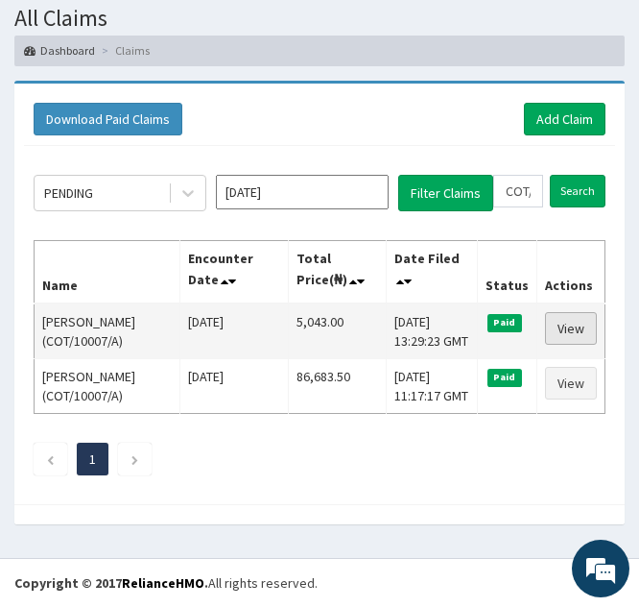
click at [563, 326] on link "View" at bounding box center [571, 328] width 52 height 33
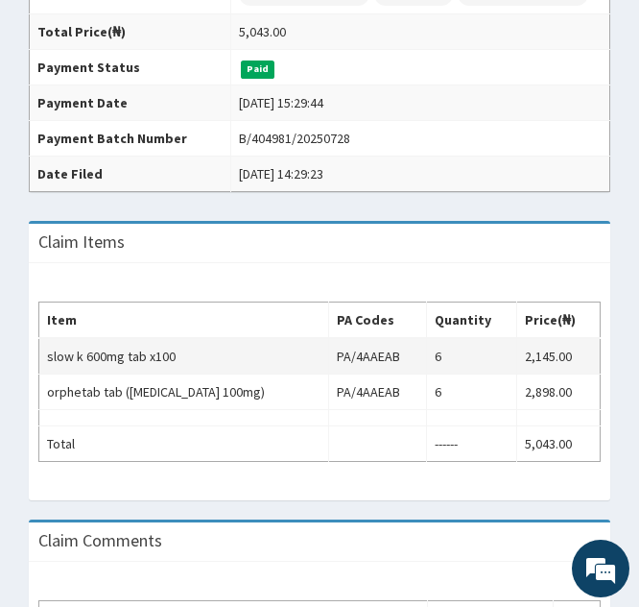
scroll to position [493, 0]
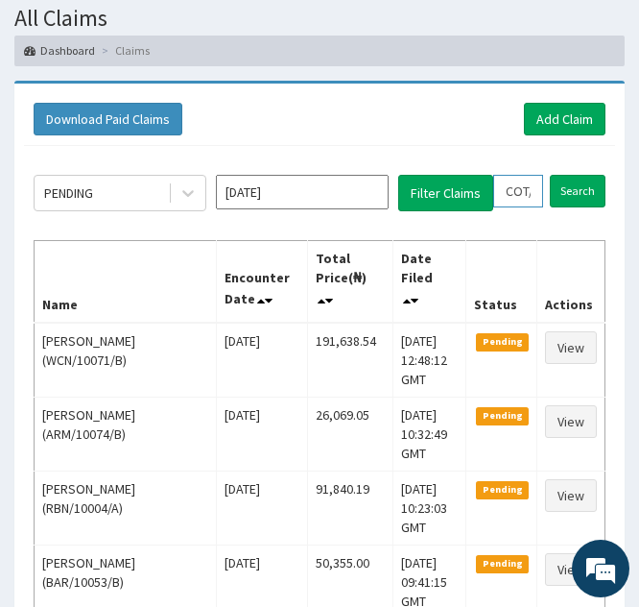
click at [514, 197] on input "COT/10007/A" at bounding box center [518, 191] width 50 height 33
type input "OT/10007/A"
click at [533, 191] on icon at bounding box center [536, 190] width 13 height 13
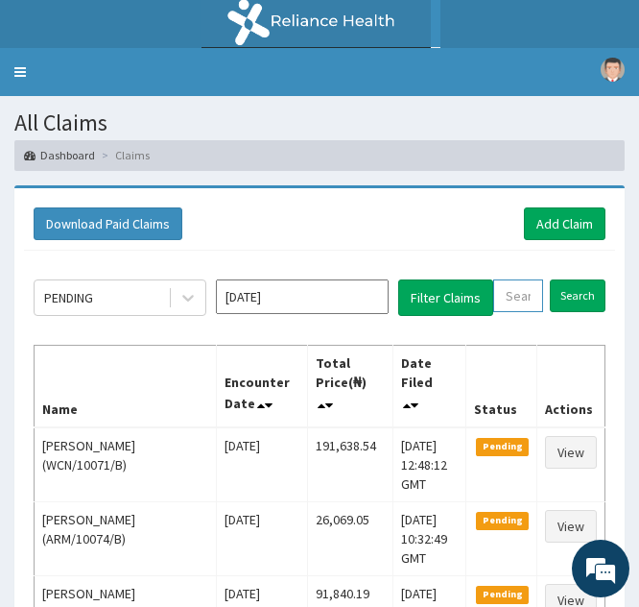
click at [503, 291] on input "text" at bounding box center [518, 295] width 50 height 33
paste input "PIK/10016/A"
type input "PIK/10016/A"
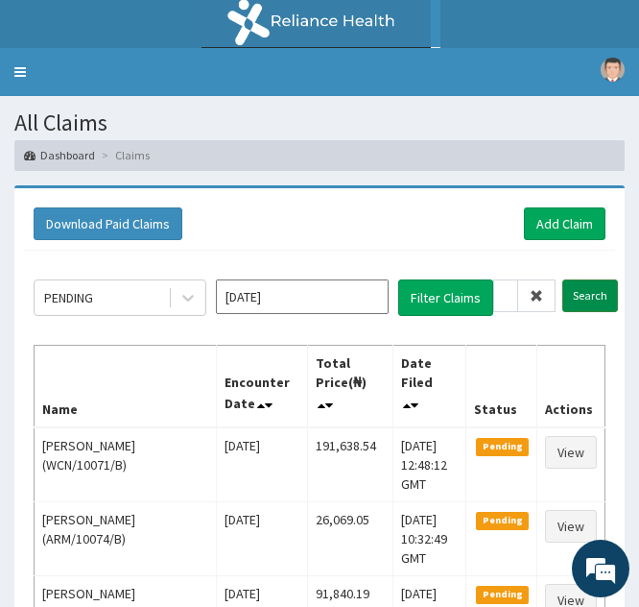
click at [580, 297] on input "Search" at bounding box center [591, 295] width 56 height 33
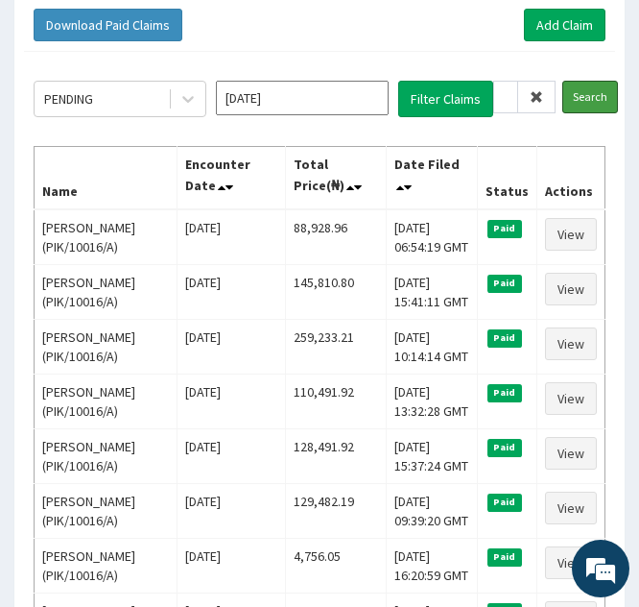
scroll to position [216, 0]
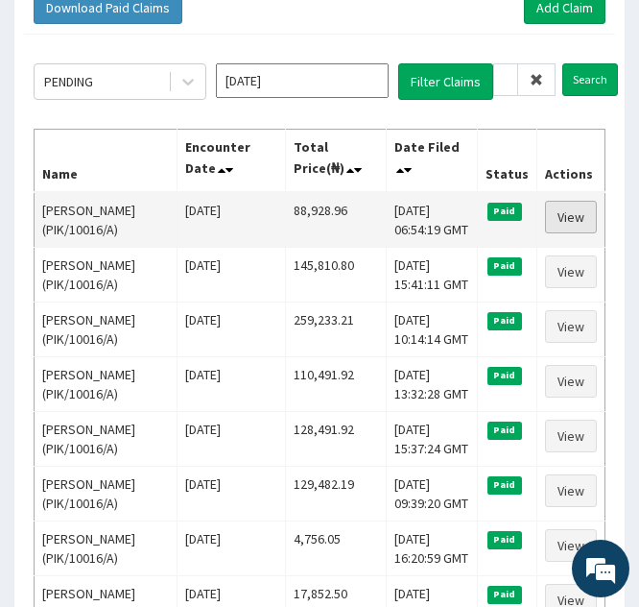
click at [561, 220] on link "View" at bounding box center [571, 217] width 52 height 33
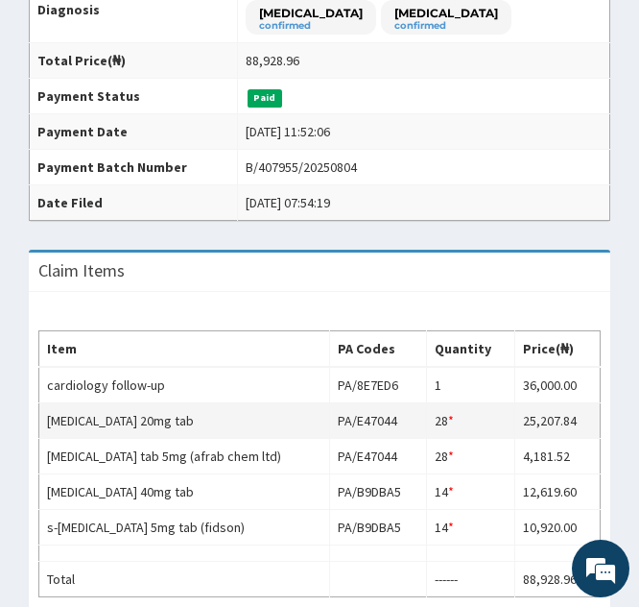
scroll to position [472, 0]
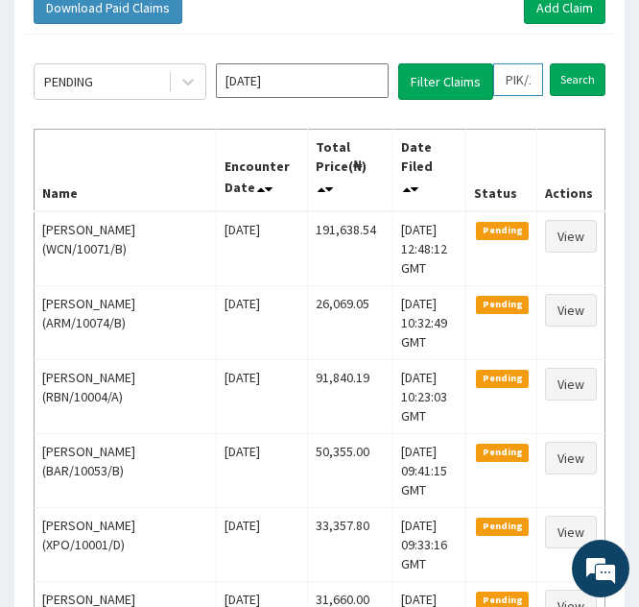
click at [527, 81] on input "PIK/10016/A" at bounding box center [518, 79] width 50 height 33
type input "PIK10016/A"
click at [541, 87] on span at bounding box center [536, 79] width 37 height 33
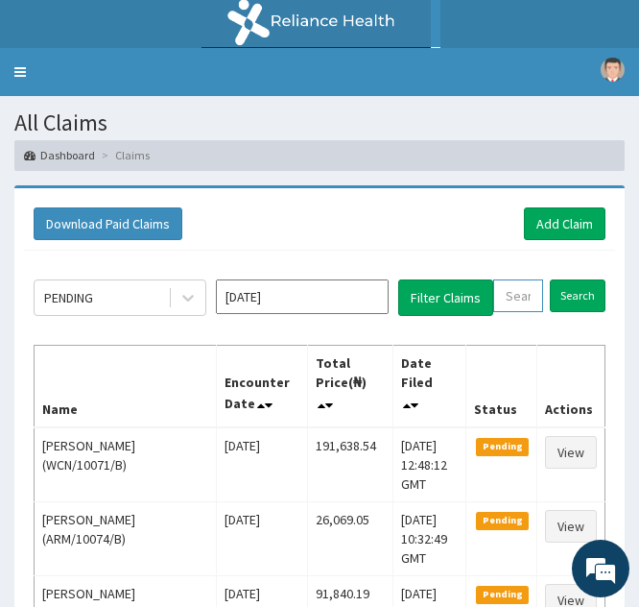
click at [502, 310] on input "text" at bounding box center [518, 295] width 50 height 33
paste input "RSJ/10084/C"
type input "RSJ/10084/C"
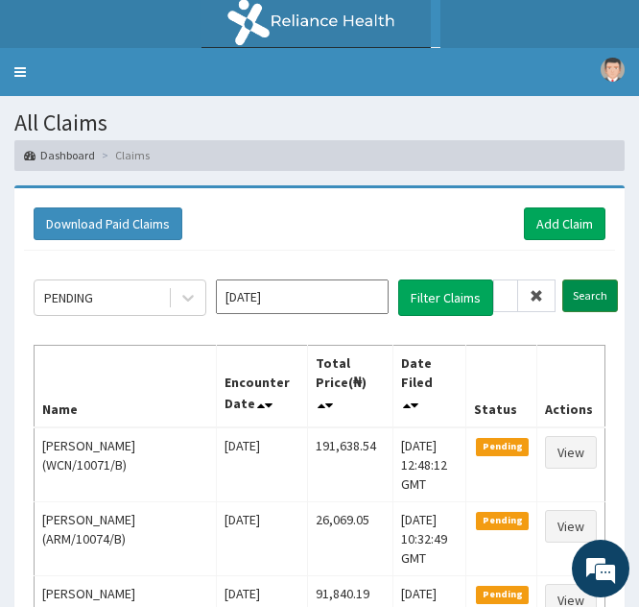
click at [578, 290] on input "Search" at bounding box center [591, 295] width 56 height 33
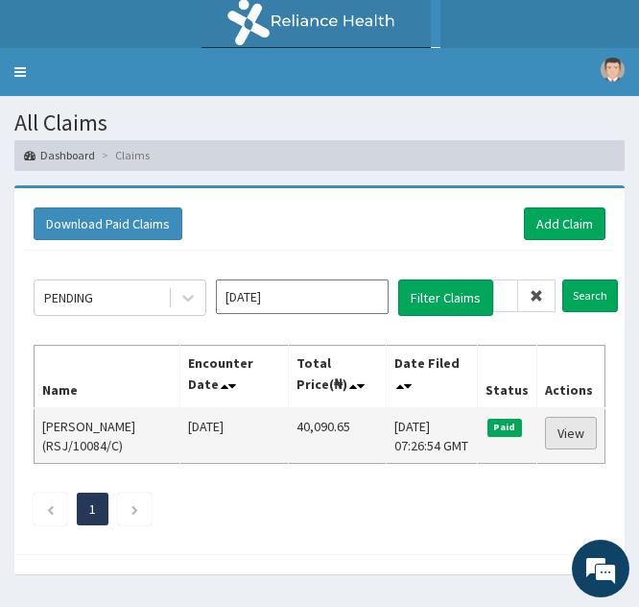
click at [563, 429] on link "View" at bounding box center [571, 433] width 52 height 33
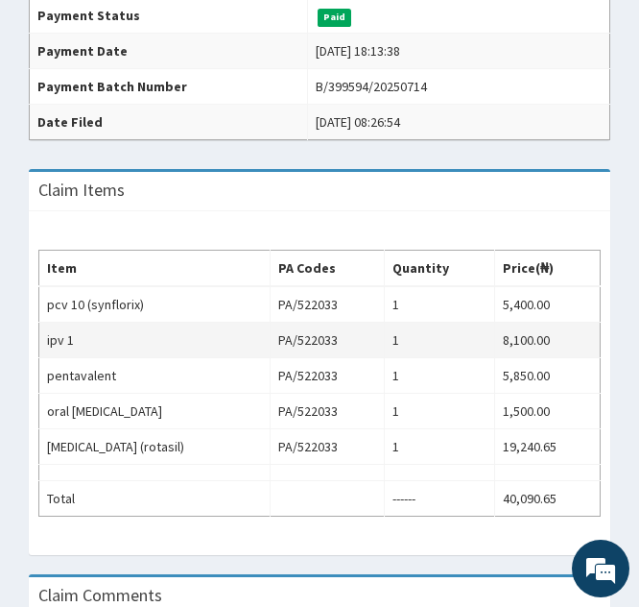
scroll to position [549, 0]
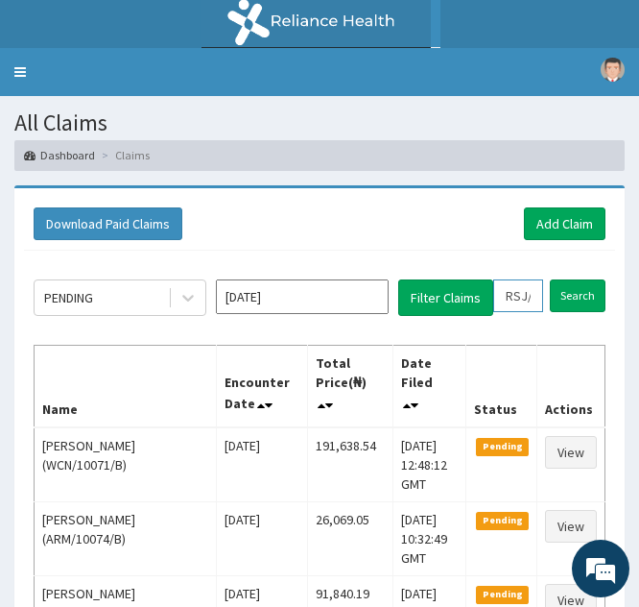
click at [514, 294] on input "RSJ/10084/C" at bounding box center [518, 295] width 50 height 33
type input "SJ/10084/C"
click at [533, 297] on icon at bounding box center [536, 295] width 13 height 13
click at [507, 300] on input "text" at bounding box center [518, 295] width 50 height 33
paste input "[DEMOGRAPHIC_DATA]/10178/B"
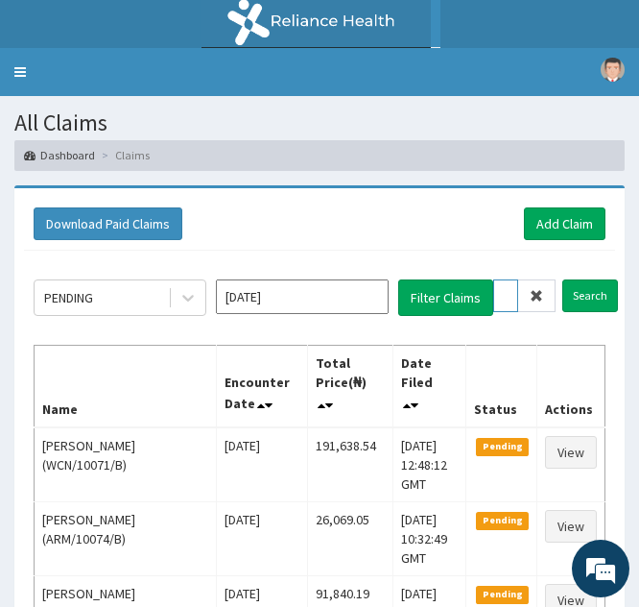
scroll to position [0, 69]
type input "ISW/10178/B"
click at [573, 300] on input "Search" at bounding box center [591, 295] width 56 height 33
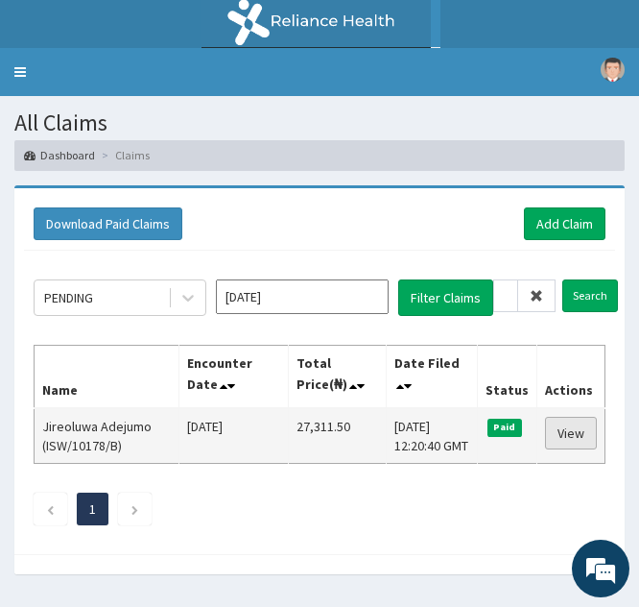
click at [563, 432] on link "View" at bounding box center [571, 433] width 52 height 33
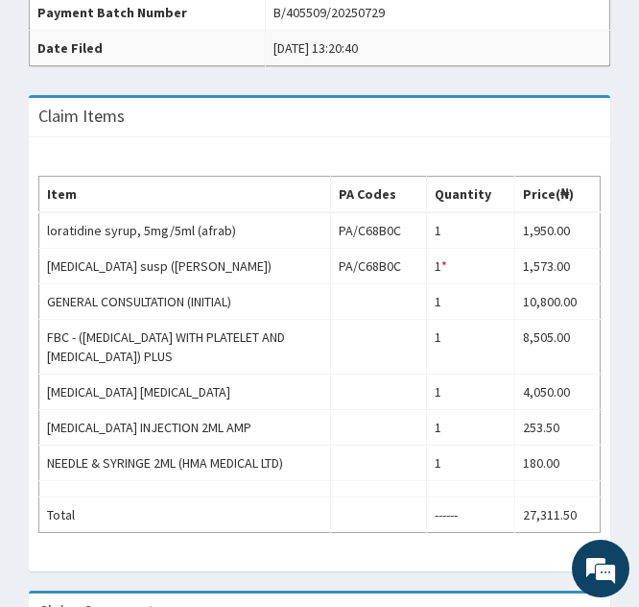
scroll to position [623, 0]
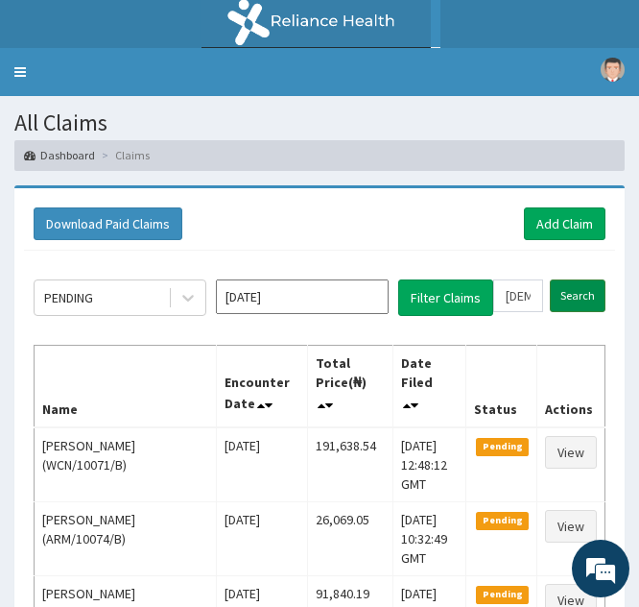
click at [567, 295] on input "Search" at bounding box center [578, 295] width 56 height 33
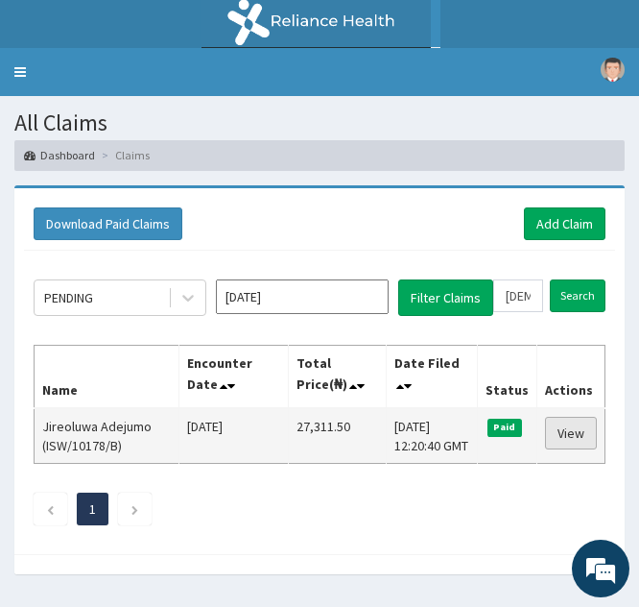
click at [562, 442] on link "View" at bounding box center [571, 433] width 52 height 33
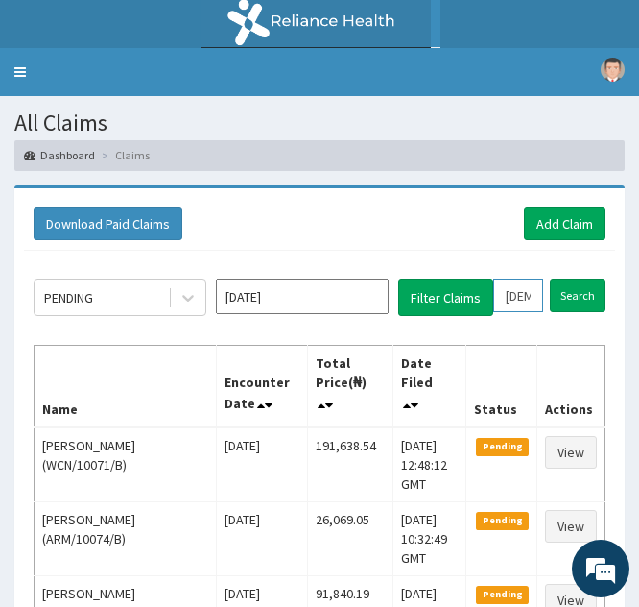
click at [518, 299] on input "ISW/10178/B" at bounding box center [518, 295] width 50 height 33
type input "IW/10178/B"
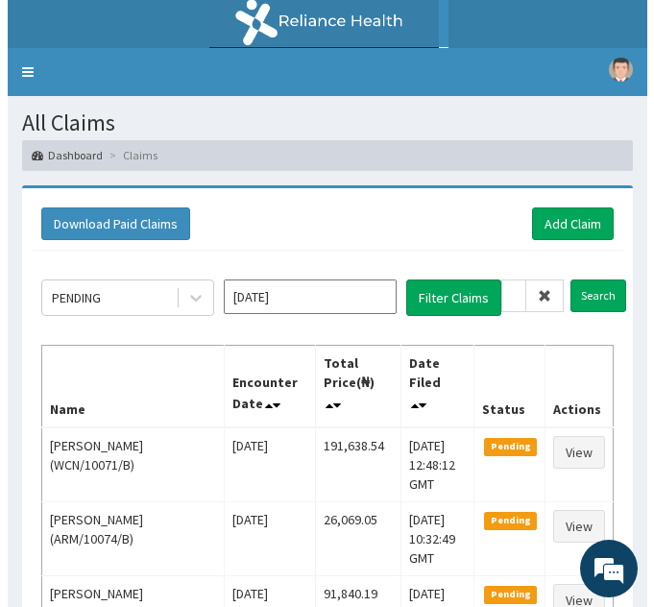
scroll to position [0, 0]
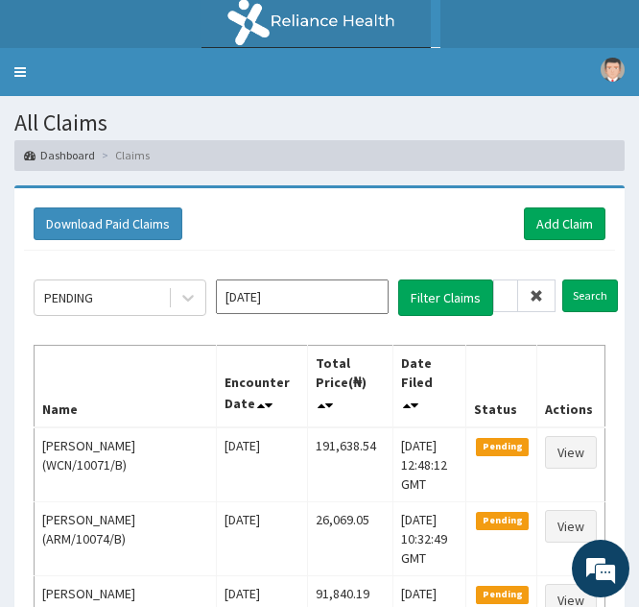
click at [535, 293] on icon at bounding box center [536, 295] width 13 height 13
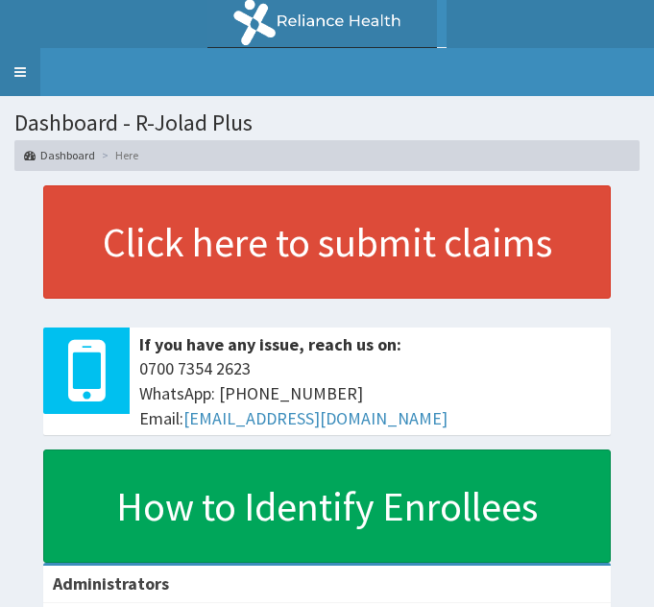
click at [21, 65] on link "Toggle navigation" at bounding box center [20, 72] width 40 height 48
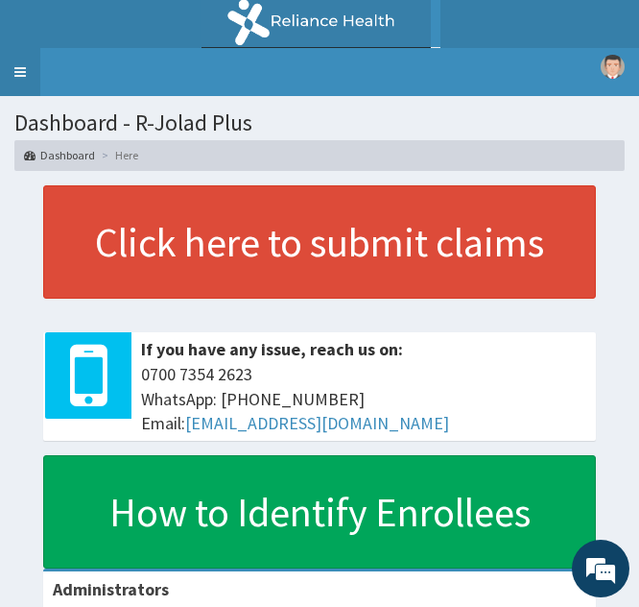
click at [23, 60] on link "Toggle navigation" at bounding box center [20, 72] width 40 height 48
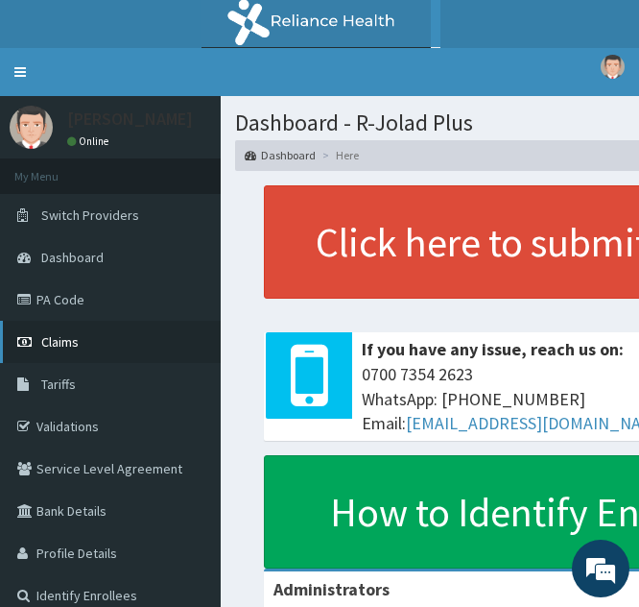
click at [76, 335] on span "Claims" at bounding box center [59, 341] width 37 height 17
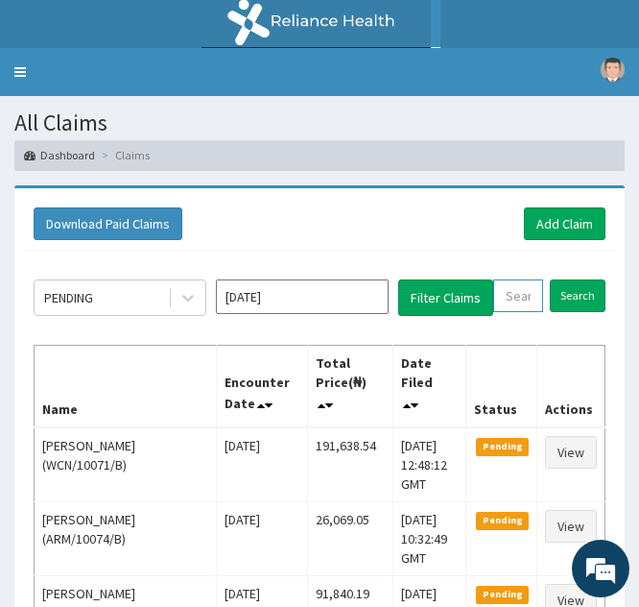
click at [511, 292] on input "text" at bounding box center [518, 295] width 50 height 33
paste input "CRE/10430/B"
type input "CRE/10430/B"
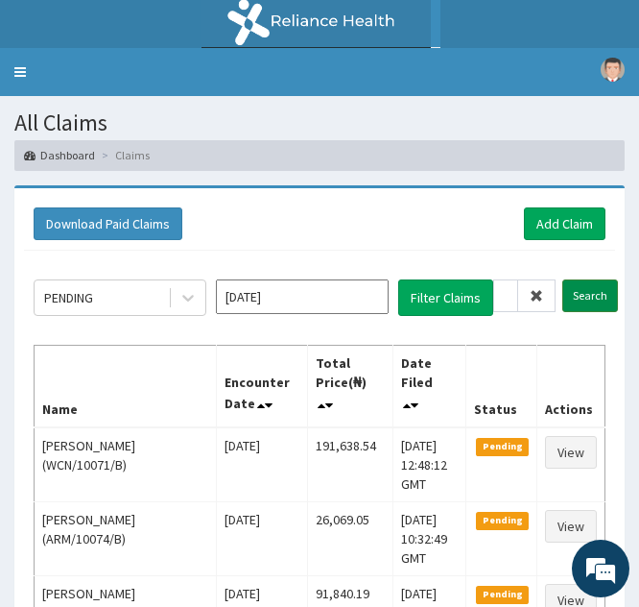
click at [575, 293] on input "Search" at bounding box center [591, 295] width 56 height 33
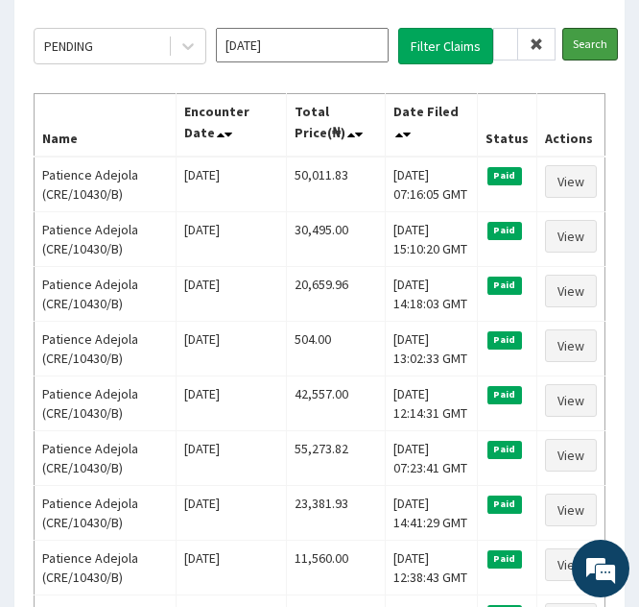
scroll to position [260, 0]
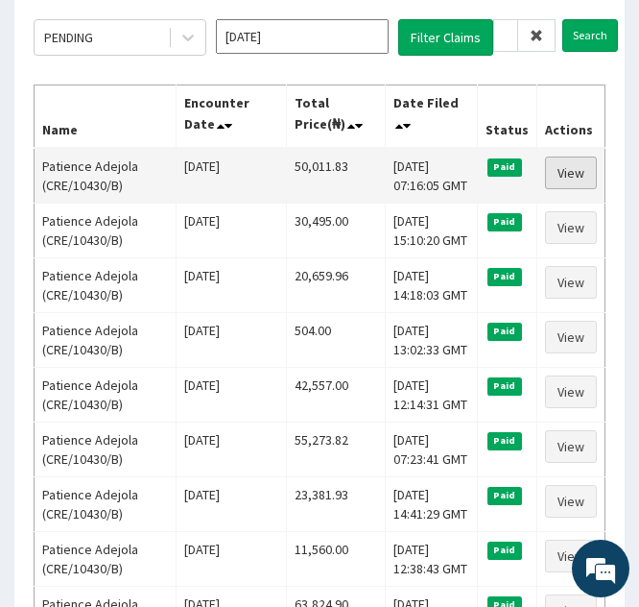
click at [564, 177] on link "View" at bounding box center [571, 172] width 52 height 33
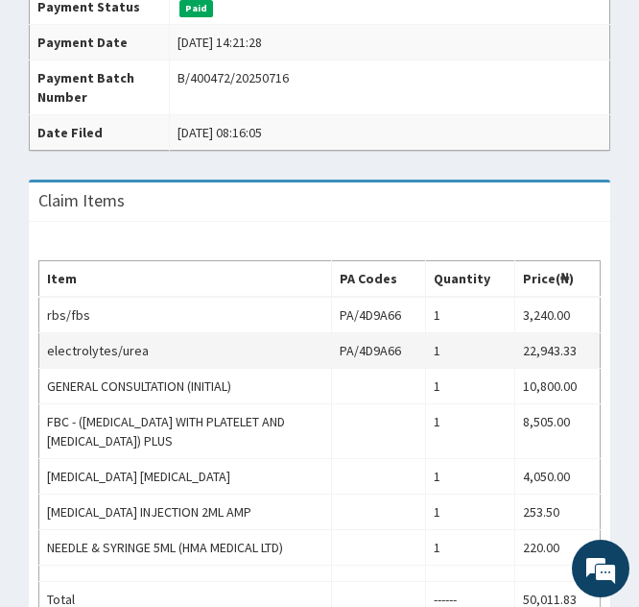
scroll to position [667, 0]
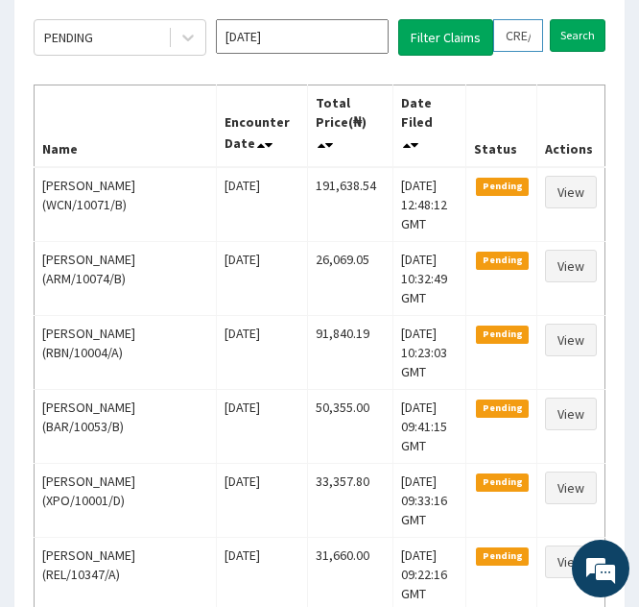
click at [521, 33] on input "CRE/10430/B" at bounding box center [518, 35] width 50 height 33
type input "CE/10430/B"
click at [538, 36] on icon at bounding box center [536, 35] width 13 height 13
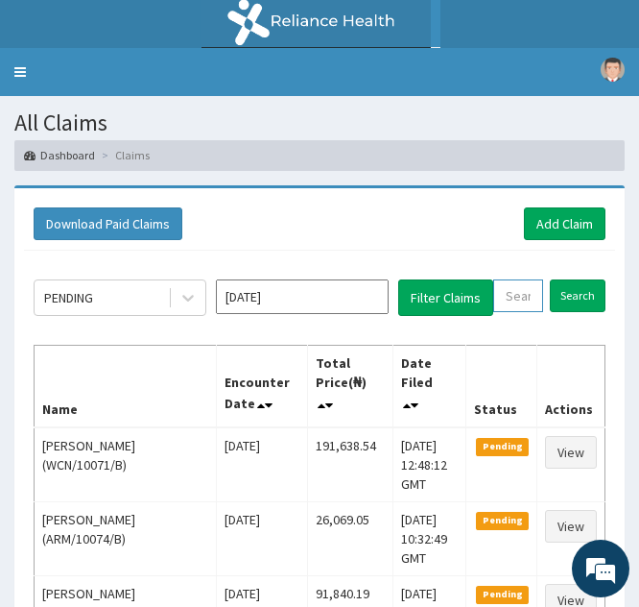
click at [512, 294] on input "text" at bounding box center [518, 295] width 50 height 33
paste input "CRE/10430/A"
type input "CRE/10430/A"
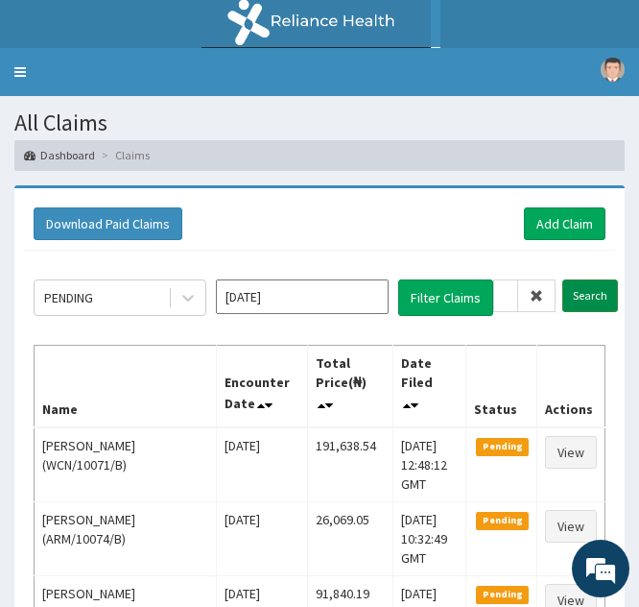
click at [570, 297] on input "Search" at bounding box center [591, 295] width 56 height 33
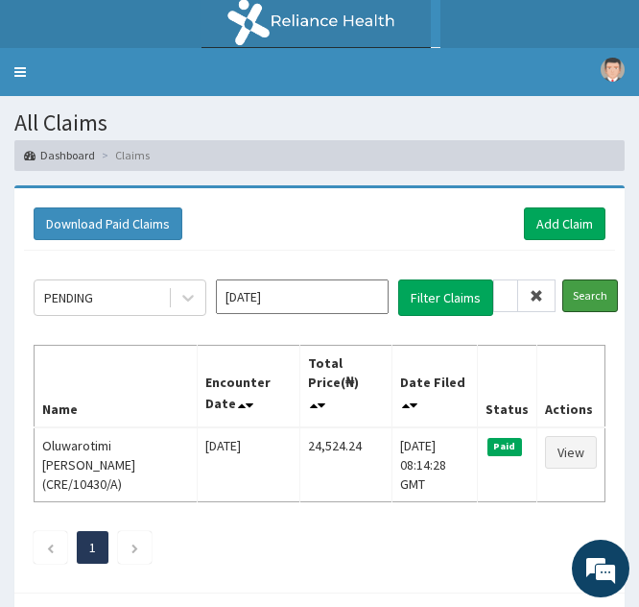
scroll to position [69, 0]
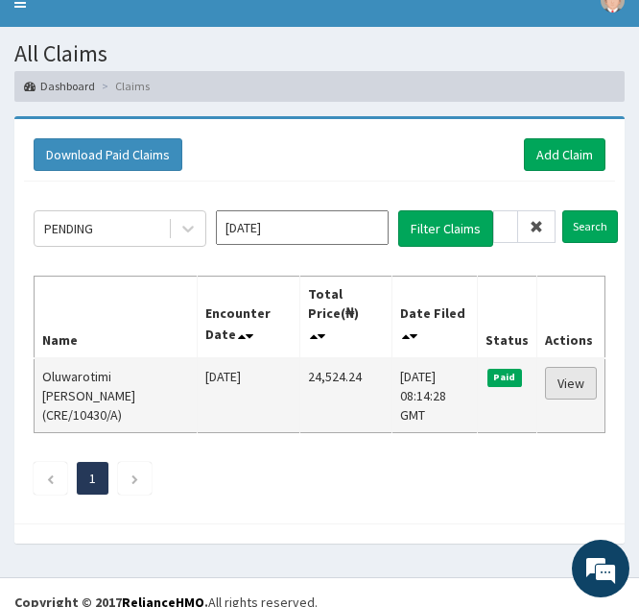
click at [560, 383] on link "View" at bounding box center [571, 383] width 52 height 33
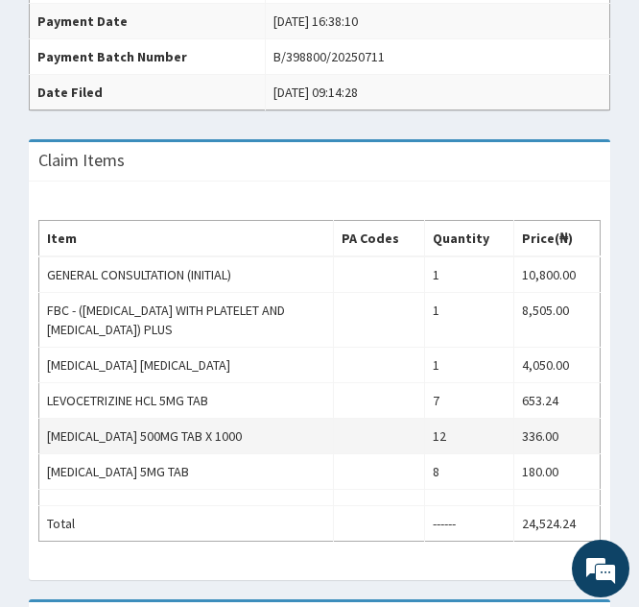
scroll to position [579, 0]
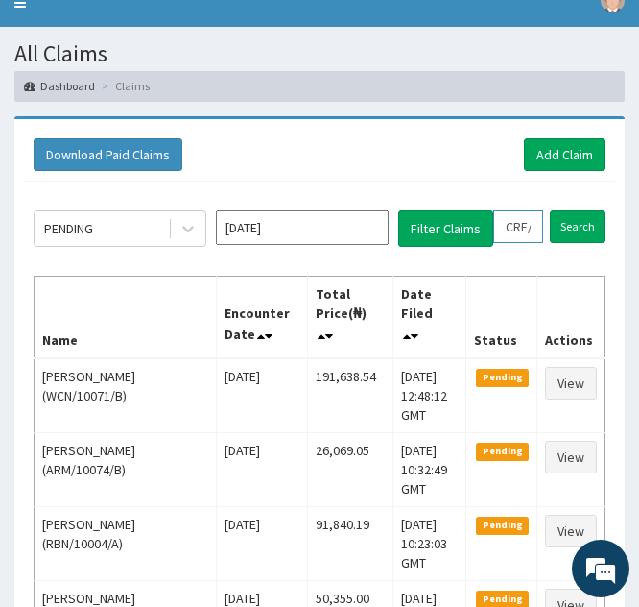
click at [511, 221] on input "CRE/10430/A" at bounding box center [518, 226] width 50 height 33
type input "RE/10430/A"
click at [532, 227] on icon at bounding box center [536, 226] width 13 height 13
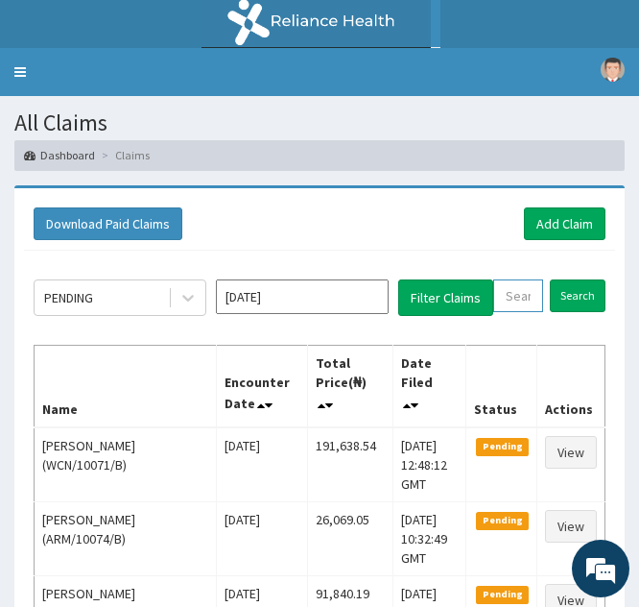
click at [509, 299] on input "text" at bounding box center [518, 295] width 50 height 33
paste input "BWI/10007/A"
type input "BWI/10007/A"
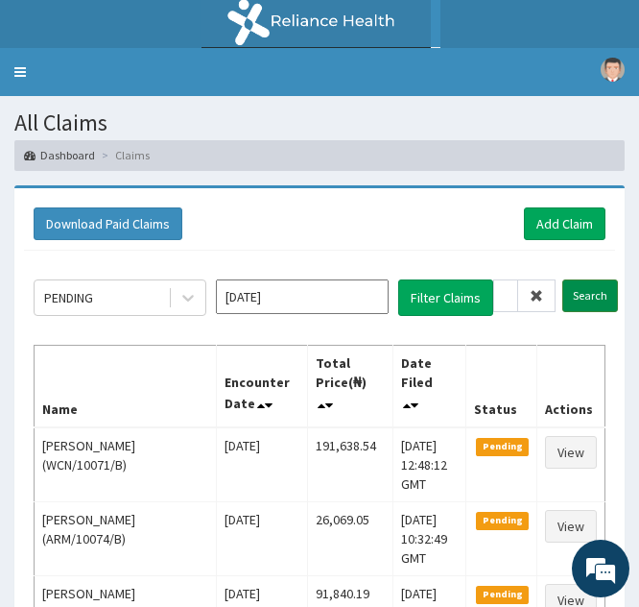
click at [579, 293] on input "Search" at bounding box center [591, 295] width 56 height 33
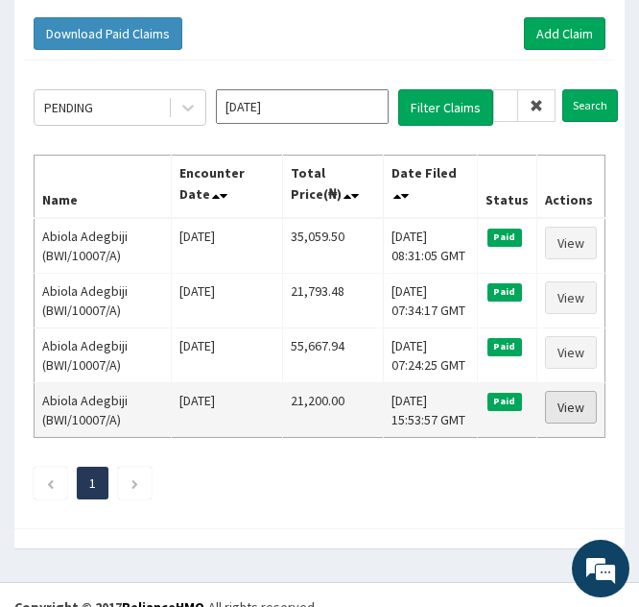
click at [568, 408] on link "View" at bounding box center [571, 407] width 52 height 33
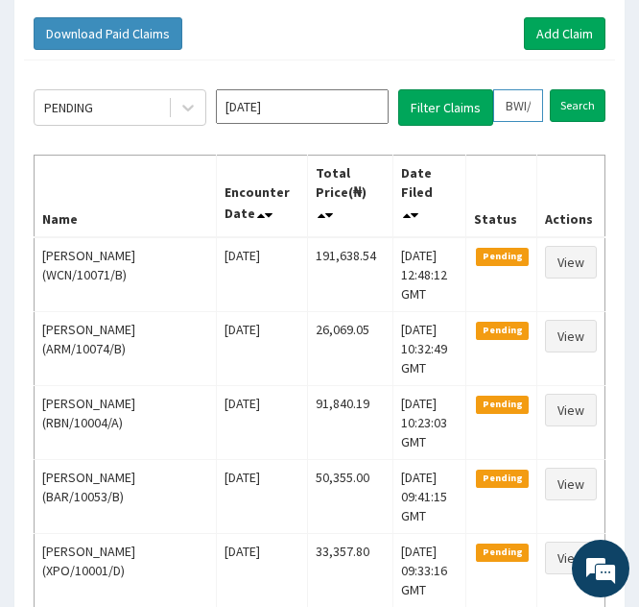
click at [520, 107] on input "BWI/10007/A" at bounding box center [518, 105] width 50 height 33
type input "BI/10007/A"
click at [535, 100] on icon at bounding box center [536, 105] width 13 height 13
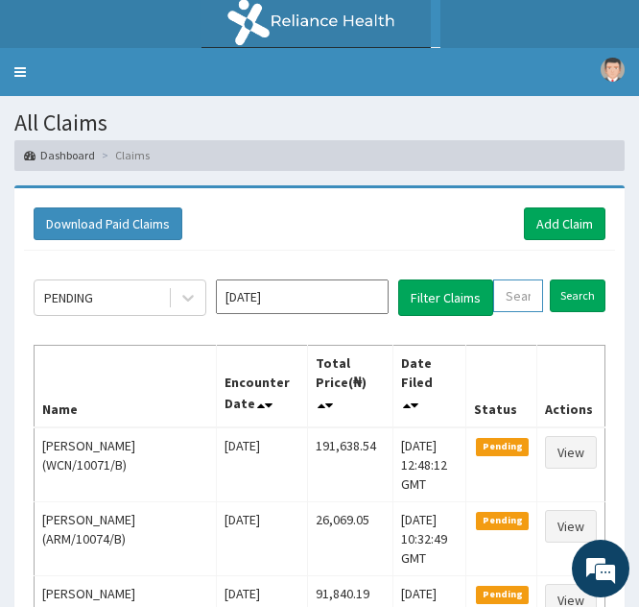
click at [510, 290] on input "text" at bounding box center [518, 295] width 50 height 33
paste input "XIM/10017/A"
type input "XIM/10017/A"
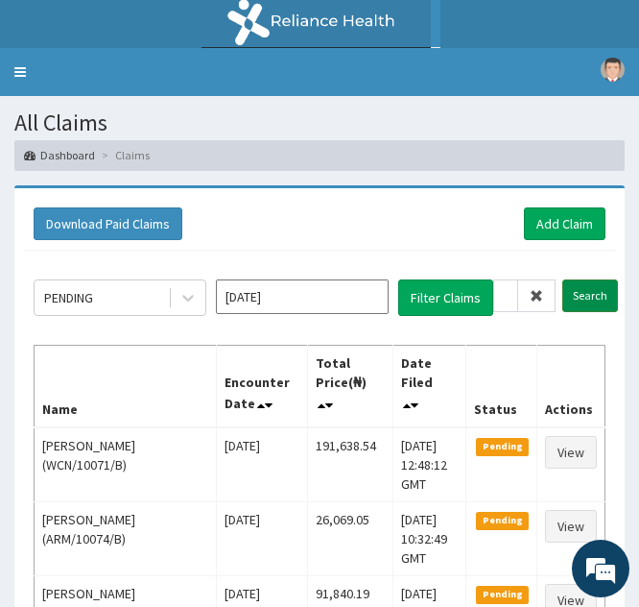
click at [577, 299] on input "Search" at bounding box center [591, 295] width 56 height 33
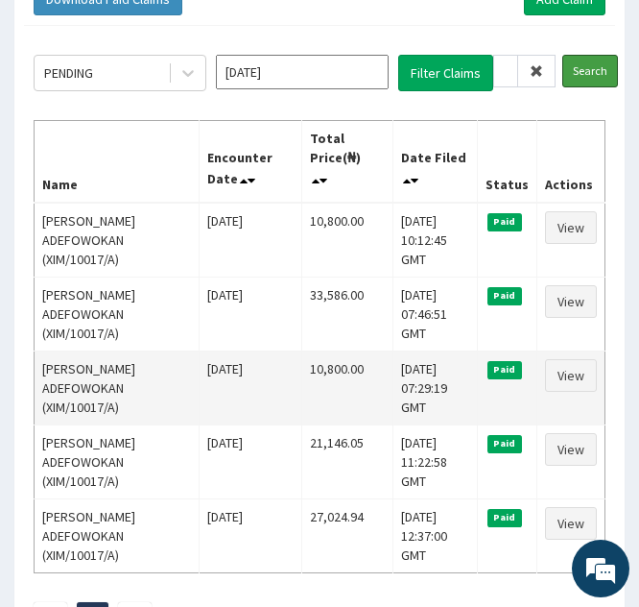
scroll to position [226, 0]
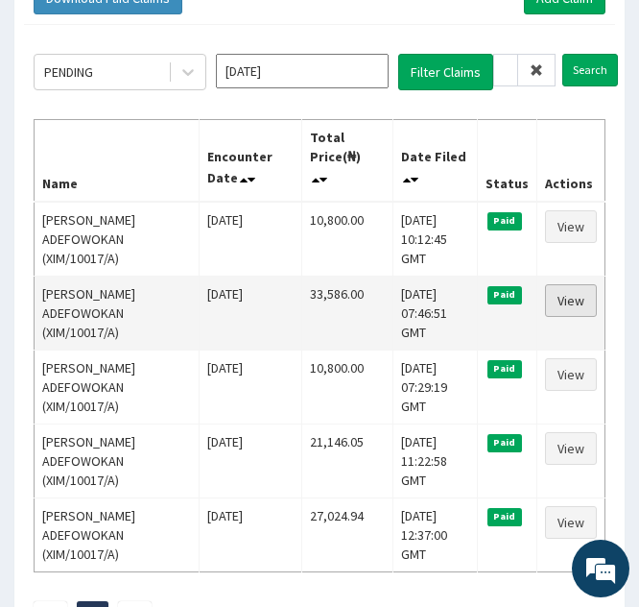
click at [561, 299] on link "View" at bounding box center [571, 300] width 52 height 33
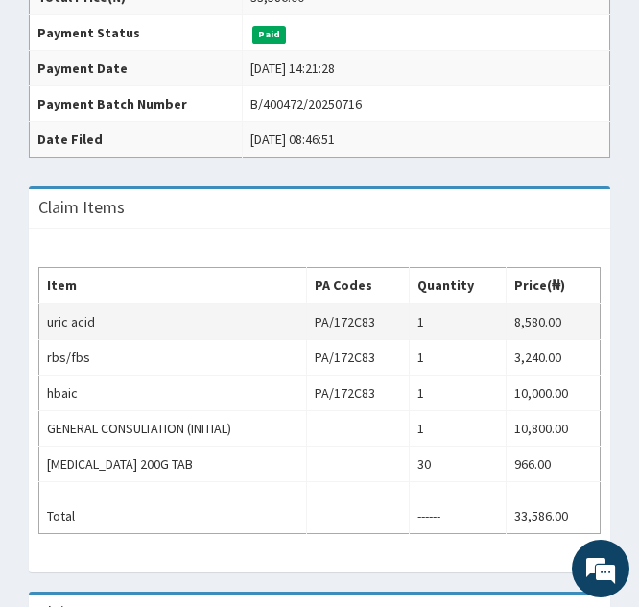
scroll to position [543, 0]
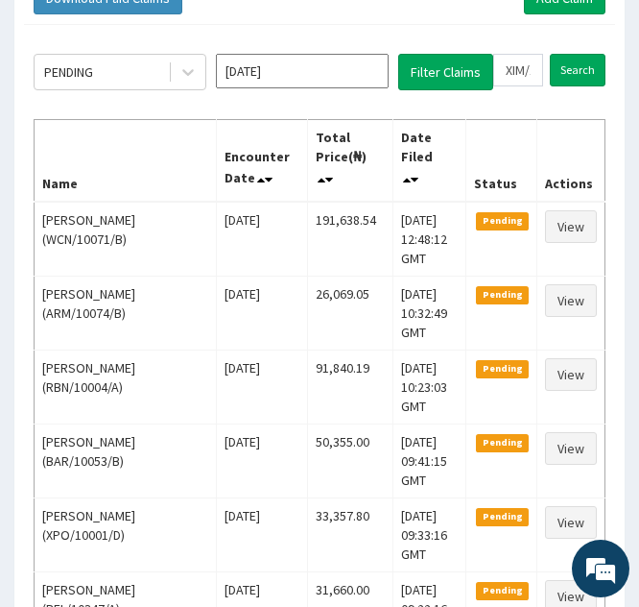
scroll to position [226, 0]
click at [518, 72] on input "XIM/10017/A" at bounding box center [518, 70] width 50 height 33
type input "XM/10017/A"
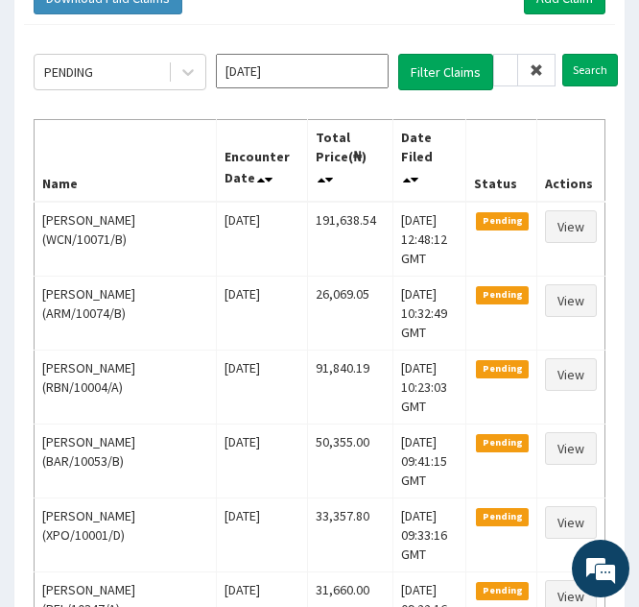
click at [540, 65] on icon at bounding box center [536, 69] width 13 height 13
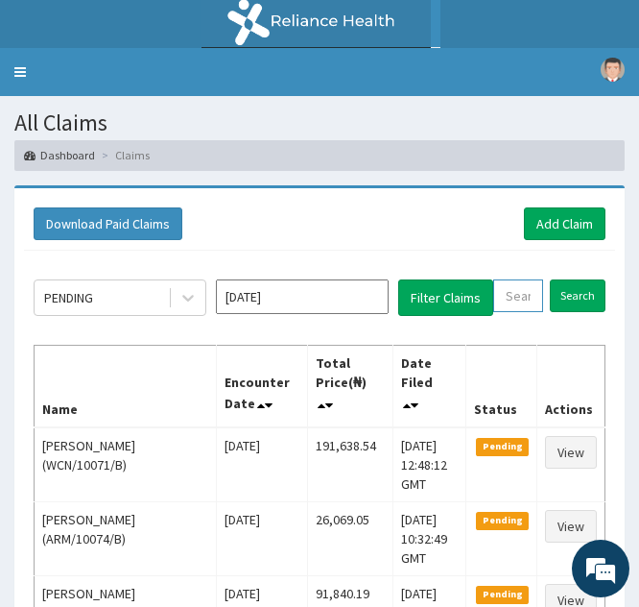
click at [506, 296] on input "text" at bounding box center [518, 295] width 50 height 33
paste input "SSN/10272/A"
type input "SSN/10272/A"
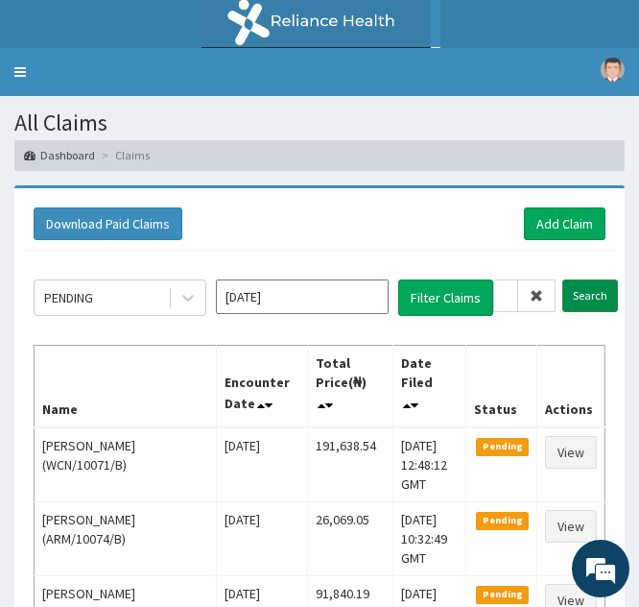
click at [573, 293] on input "Search" at bounding box center [591, 295] width 56 height 33
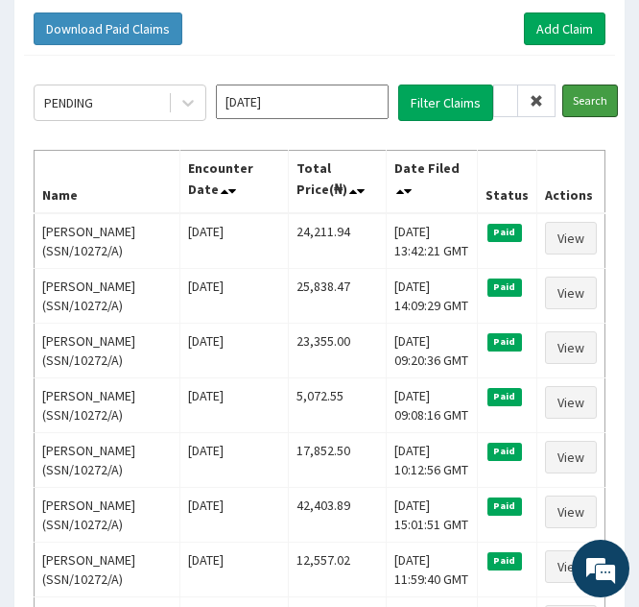
scroll to position [203, 0]
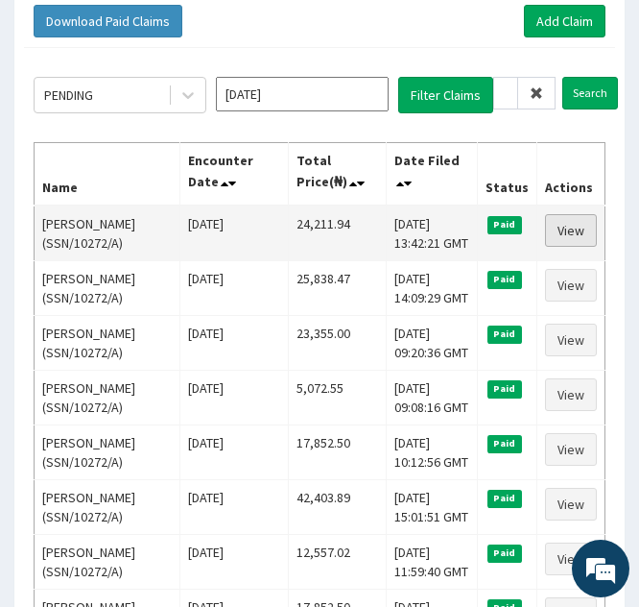
click at [564, 226] on link "View" at bounding box center [571, 230] width 52 height 33
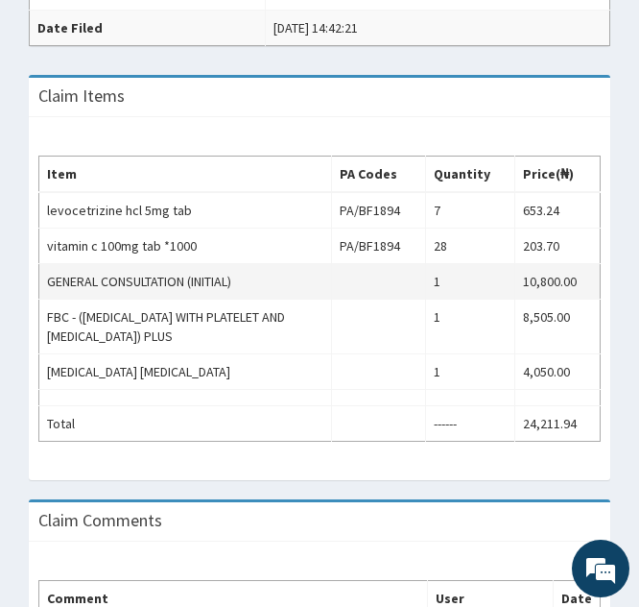
scroll to position [648, 0]
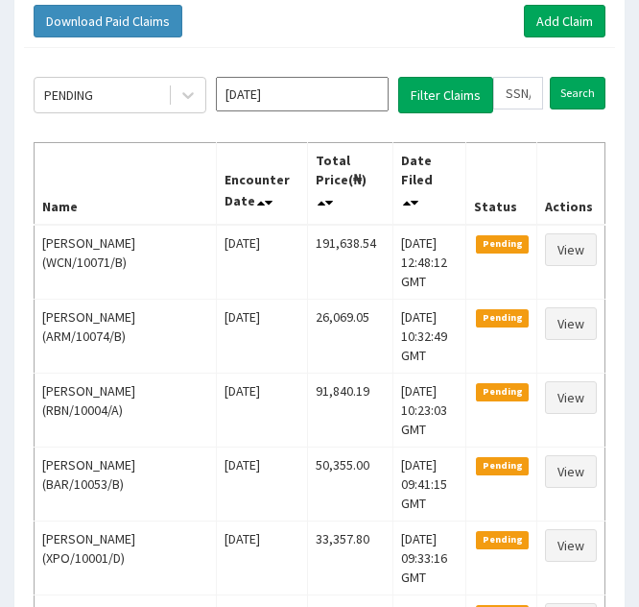
scroll to position [203, 0]
click at [506, 95] on input "SSN/10272/A" at bounding box center [518, 93] width 50 height 33
click at [510, 96] on input "SSN/10272/A" at bounding box center [518, 93] width 50 height 33
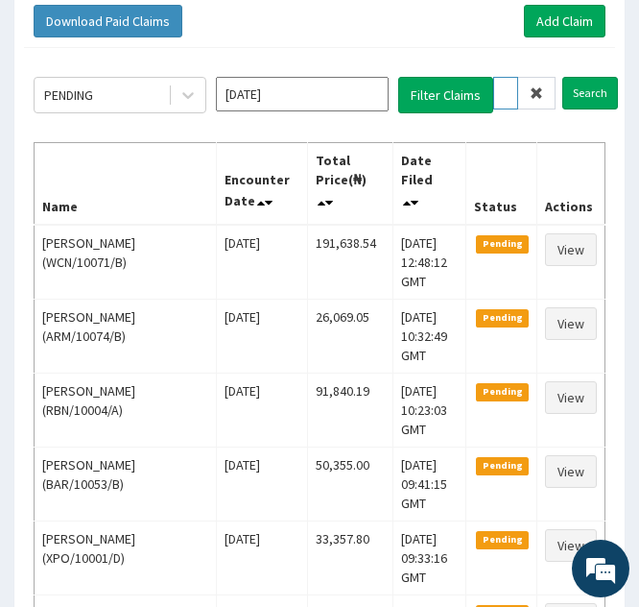
type input "SN/10272/A"
click at [541, 94] on icon at bounding box center [536, 92] width 13 height 13
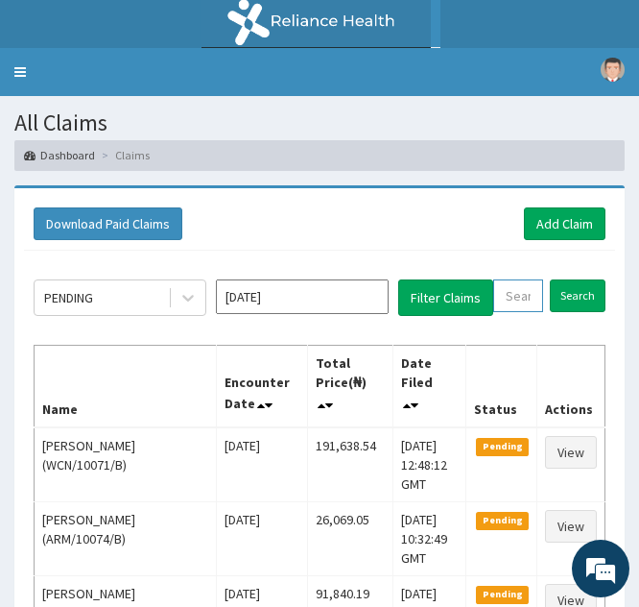
click at [503, 289] on input "text" at bounding box center [518, 295] width 50 height 33
paste input "REL/10419/C"
type input "REL/10419/C"
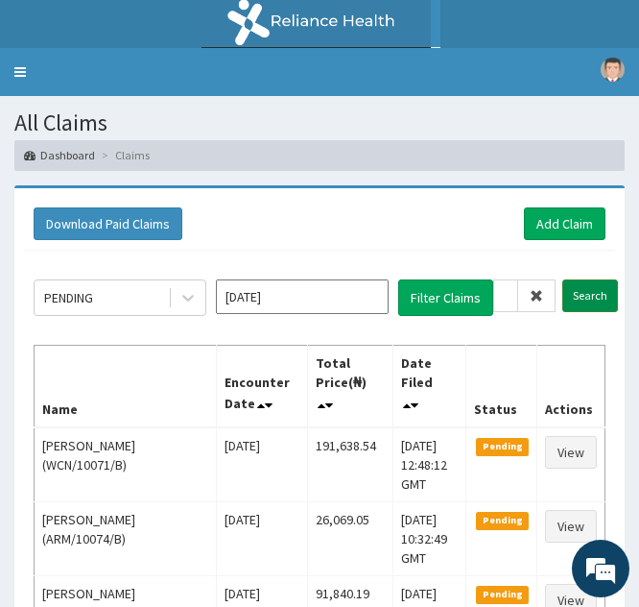
click at [597, 294] on input "Search" at bounding box center [591, 295] width 56 height 33
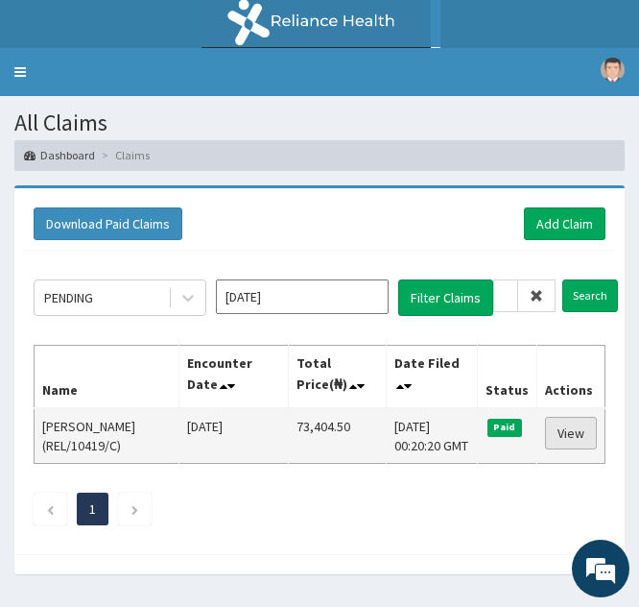
click at [563, 431] on link "View" at bounding box center [571, 433] width 52 height 33
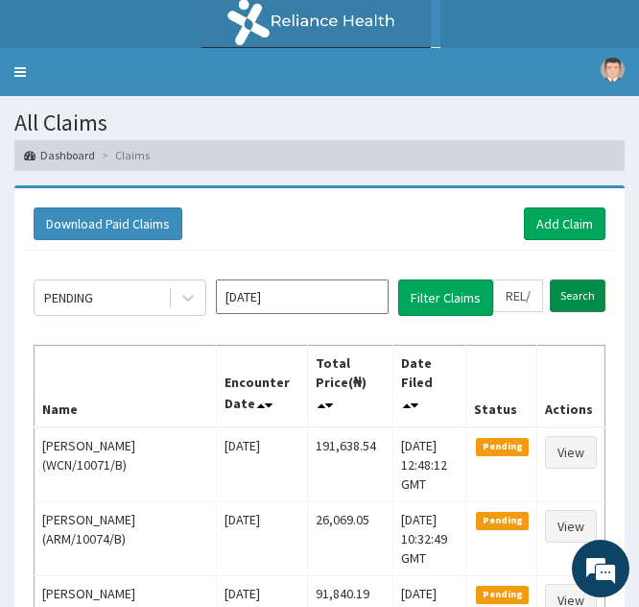
click at [566, 295] on input "Search" at bounding box center [578, 295] width 56 height 33
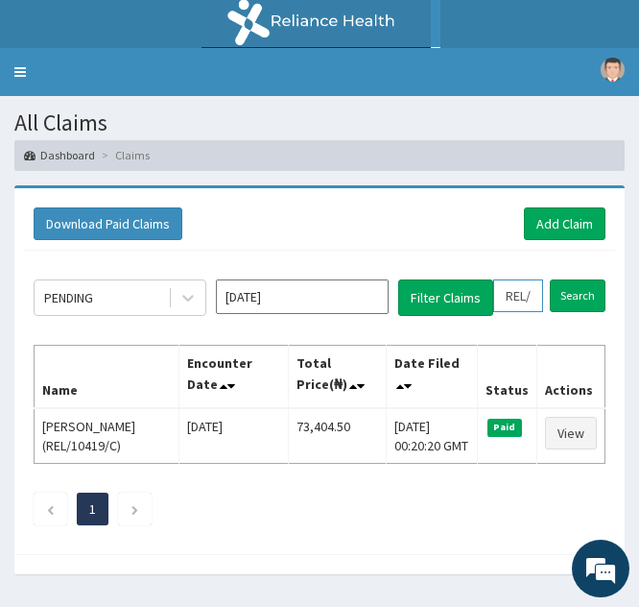
click at [518, 293] on input "REL/10419/C" at bounding box center [518, 295] width 50 height 33
type input "RL/10419/C"
click at [532, 292] on icon at bounding box center [536, 295] width 13 height 13
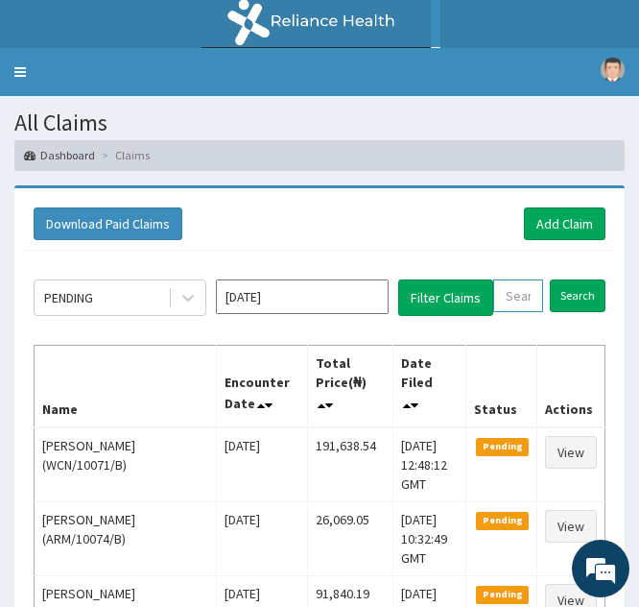
click at [512, 302] on input "text" at bounding box center [518, 295] width 50 height 33
paste input "PPY/10403/B"
type input "PPY/10403/B"
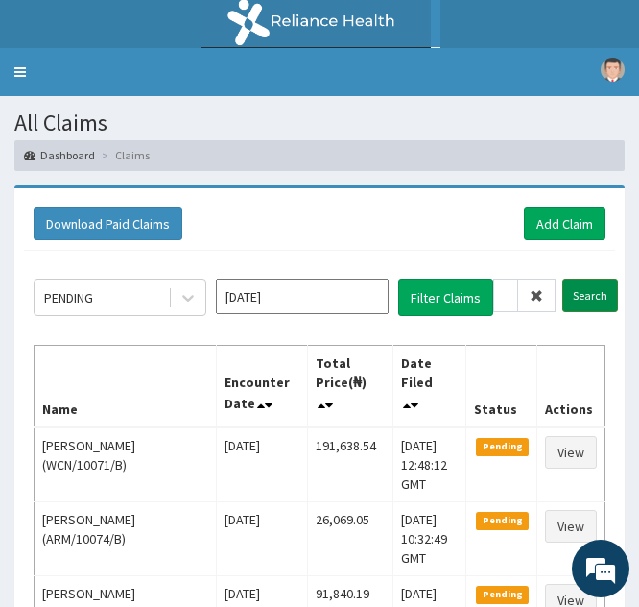
click at [584, 293] on input "Search" at bounding box center [591, 295] width 56 height 33
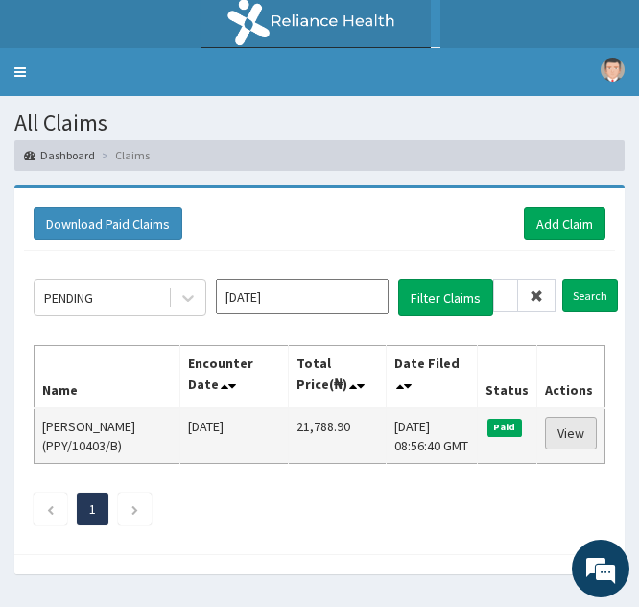
click at [565, 449] on link "View" at bounding box center [571, 433] width 52 height 33
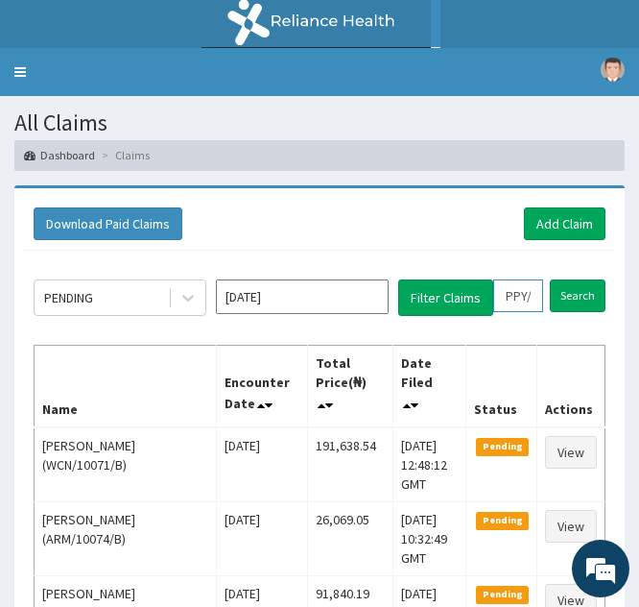
click at [511, 286] on input "PPY/10403/B" at bounding box center [518, 295] width 50 height 33
type input "PY/10403/B"
click at [537, 295] on icon at bounding box center [536, 295] width 13 height 13
click at [516, 290] on input "text" at bounding box center [518, 295] width 50 height 33
paste input "ISW/10210/A"
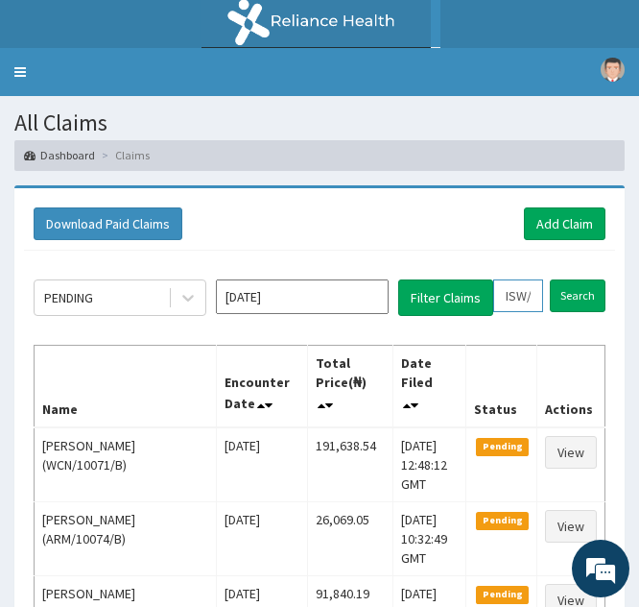
scroll to position [0, 68]
type input "ISW/10210/A"
click at [587, 296] on input "Search" at bounding box center [591, 295] width 56 height 33
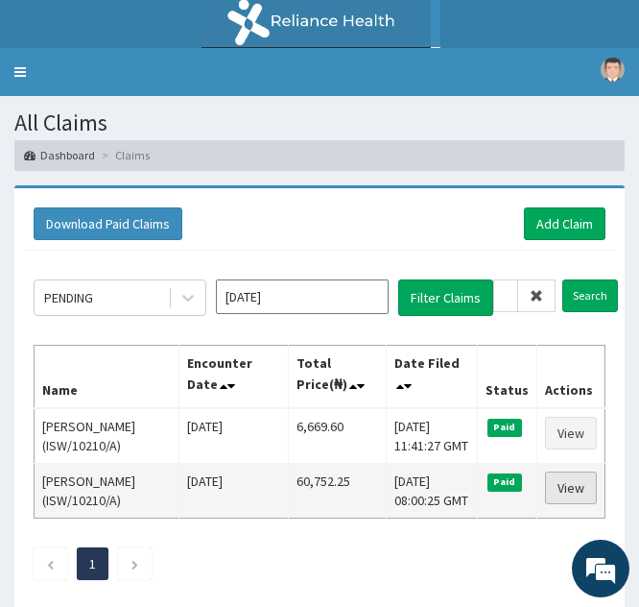
click at [564, 474] on link "View" at bounding box center [571, 487] width 52 height 33
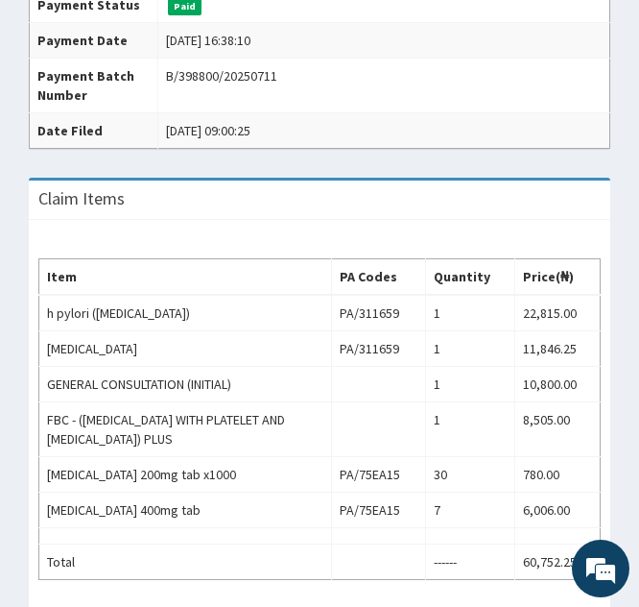
click at [294, 282] on div "Provider - R-Jolad Plus HMO ID ISW/10210/A (Oluwafisayo Adebayo) PA Code / Pres…" at bounding box center [319, 192] width 610 height 1341
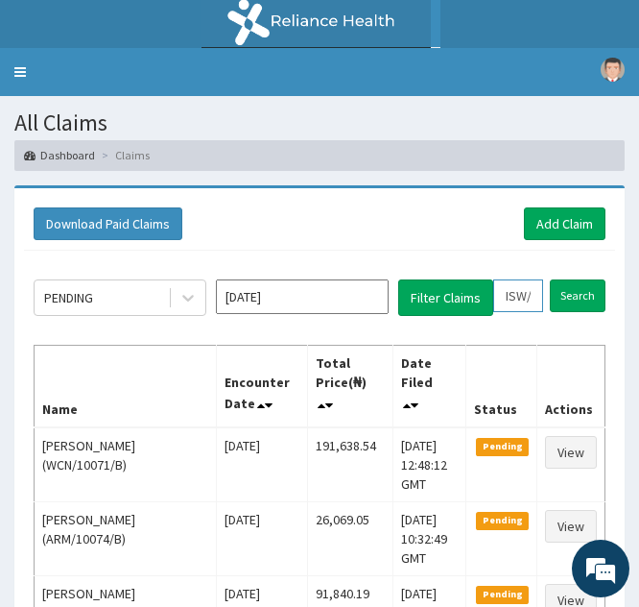
click at [522, 291] on input "ISW/10210/A" at bounding box center [518, 295] width 50 height 33
type input "IS/10210/A"
click at [537, 302] on icon at bounding box center [536, 295] width 13 height 13
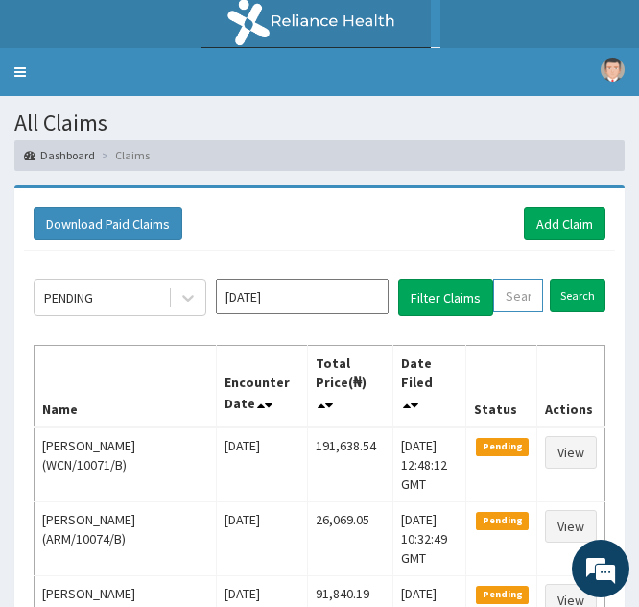
click at [520, 306] on input "text" at bounding box center [518, 295] width 50 height 33
paste input "ISW/10210/A"
type input "ISW/10210/A"
click at [574, 294] on input "Search" at bounding box center [591, 295] width 56 height 33
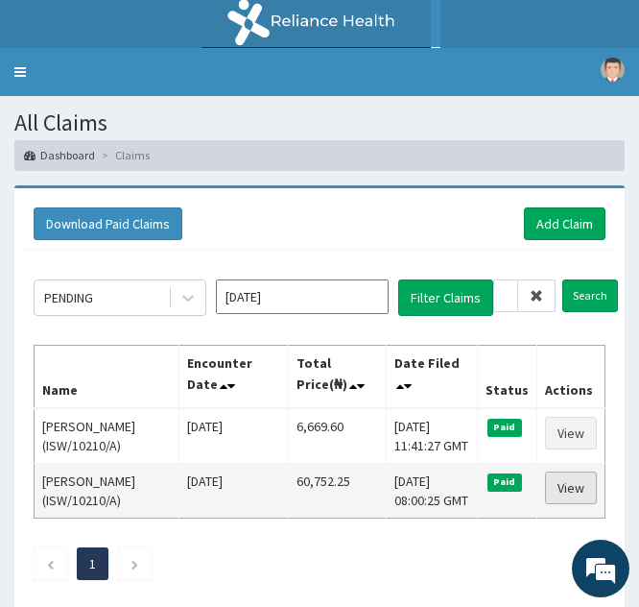
click at [559, 493] on link "View" at bounding box center [571, 487] width 52 height 33
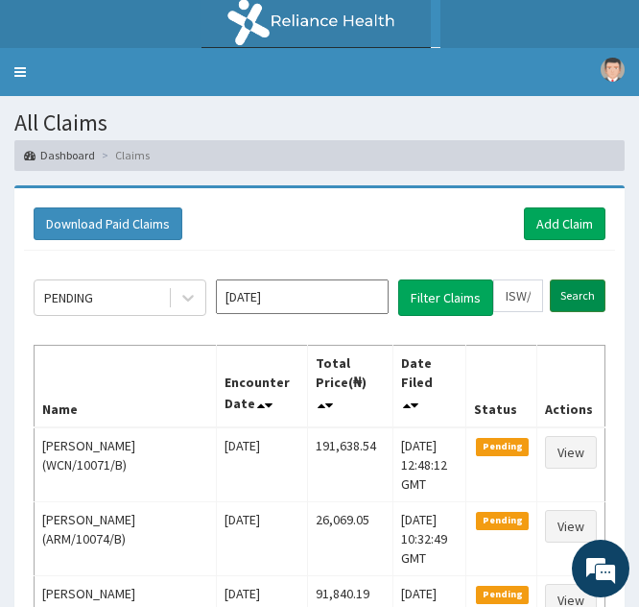
click at [570, 290] on input "Search" at bounding box center [578, 295] width 56 height 33
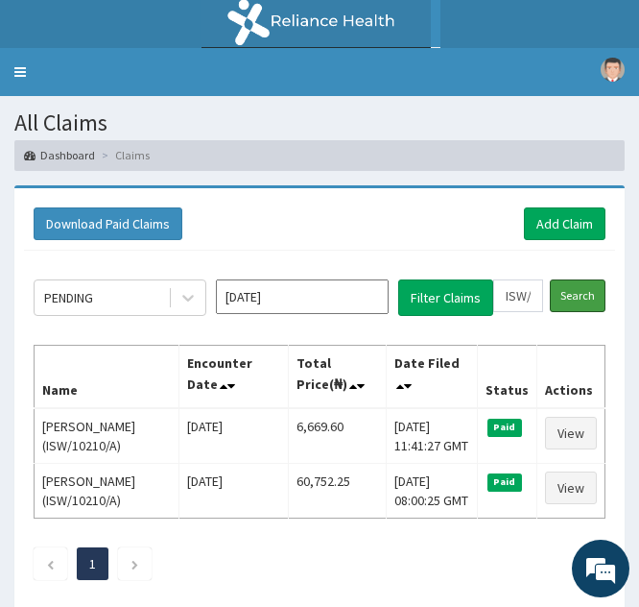
scroll to position [105, 0]
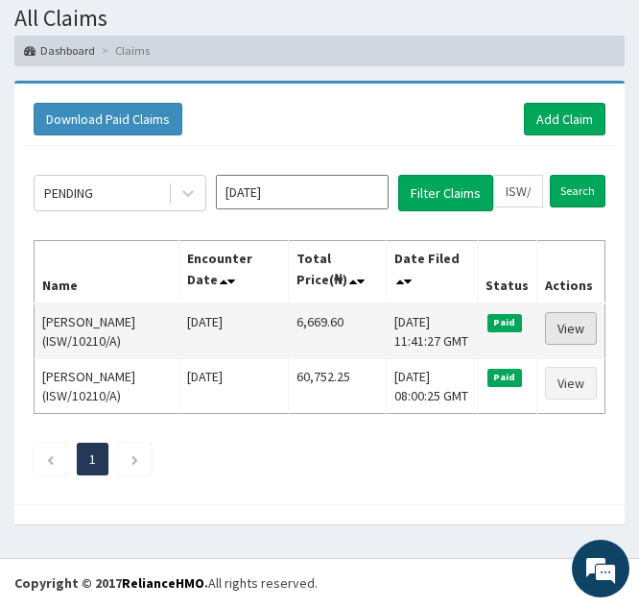
click at [558, 328] on link "View" at bounding box center [571, 328] width 52 height 33
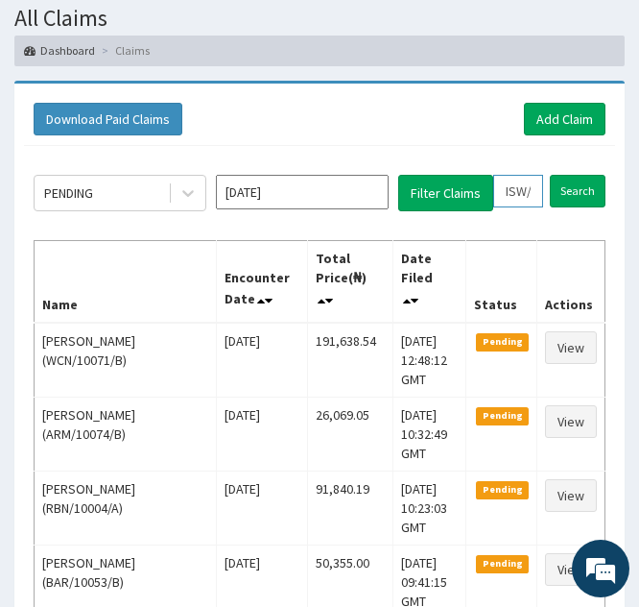
click at [521, 179] on input "ISW/10210/A" at bounding box center [518, 191] width 50 height 33
type input "IW/10210/A"
click at [540, 188] on icon at bounding box center [536, 190] width 13 height 13
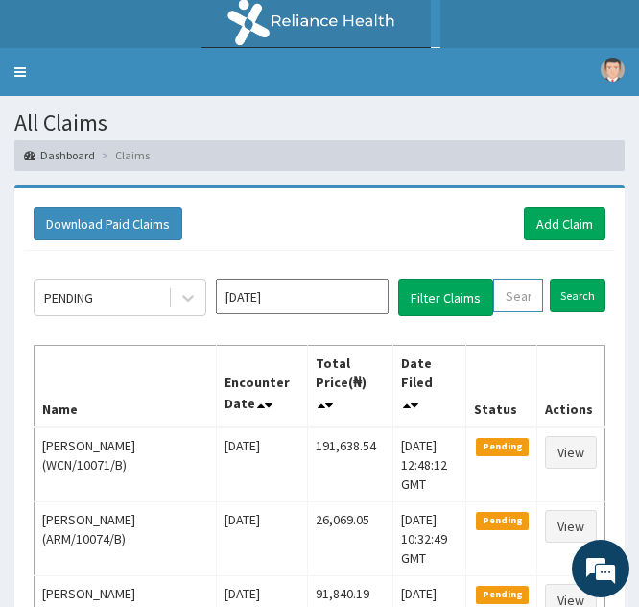
click at [507, 298] on input "text" at bounding box center [518, 295] width 50 height 33
paste input "EVS/10005/B"
type input "EVS/10005/B"
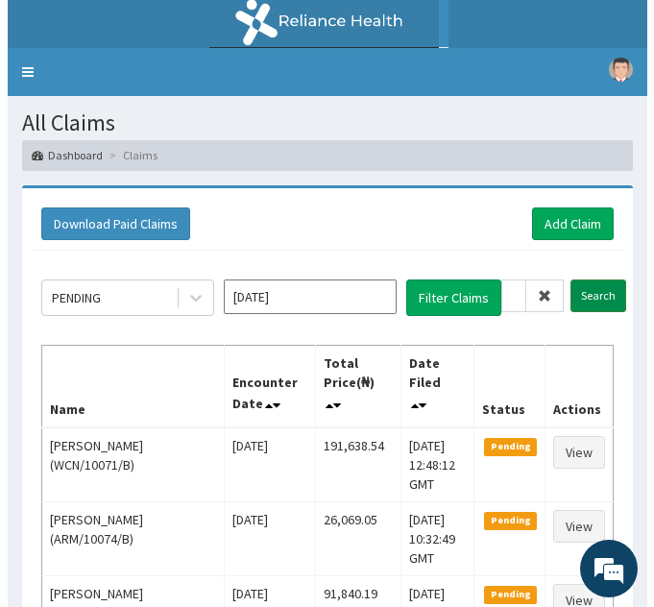
scroll to position [0, 0]
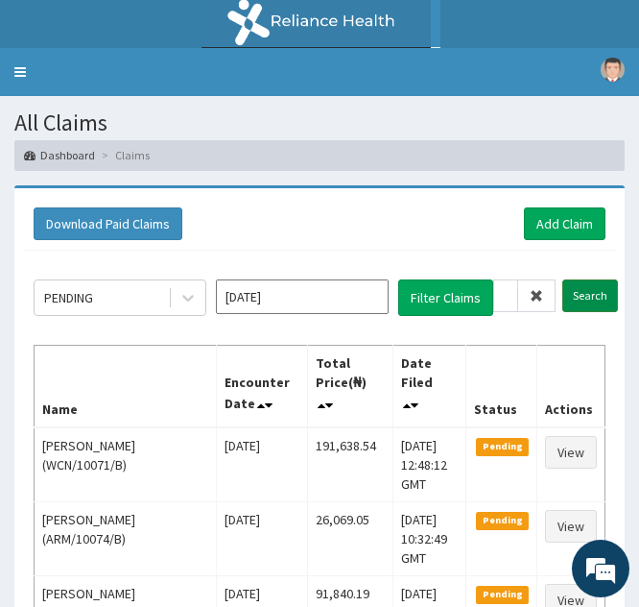
click at [577, 293] on input "Search" at bounding box center [591, 295] width 56 height 33
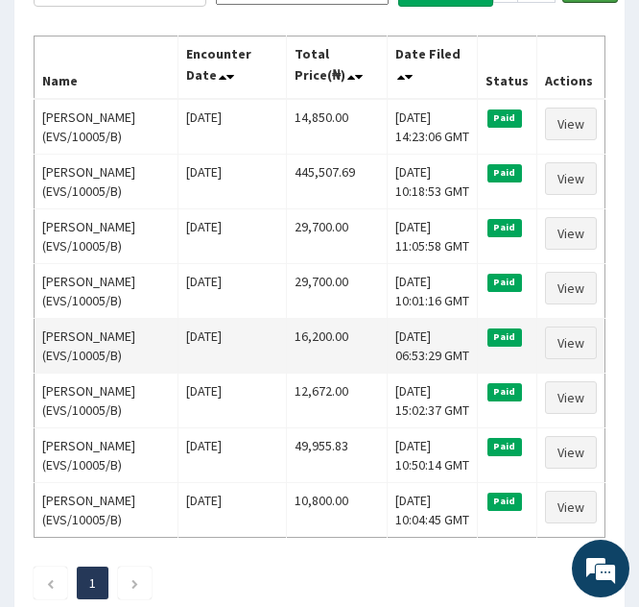
scroll to position [310, 0]
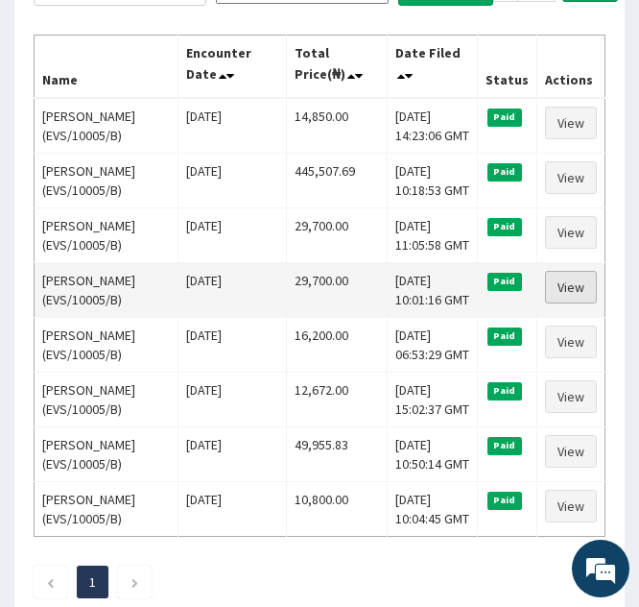
click at [546, 279] on link "View" at bounding box center [571, 287] width 52 height 33
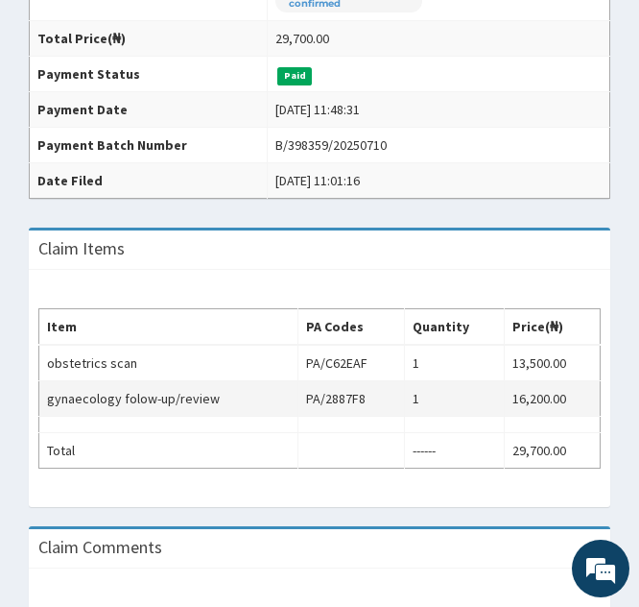
scroll to position [488, 0]
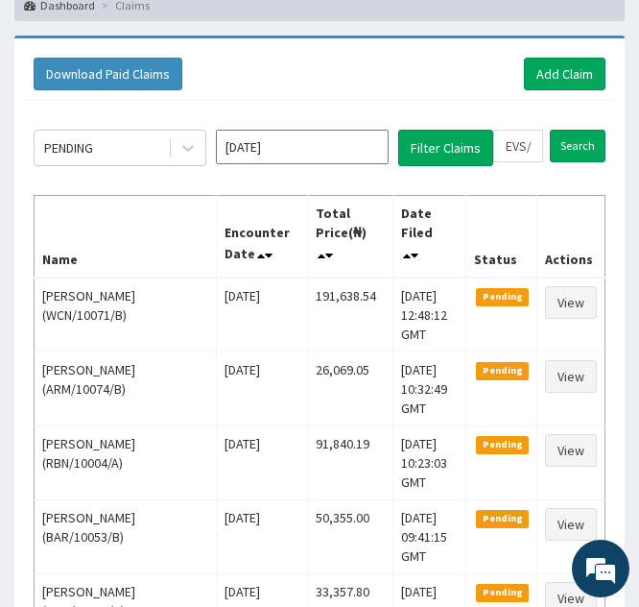
scroll to position [149, 0]
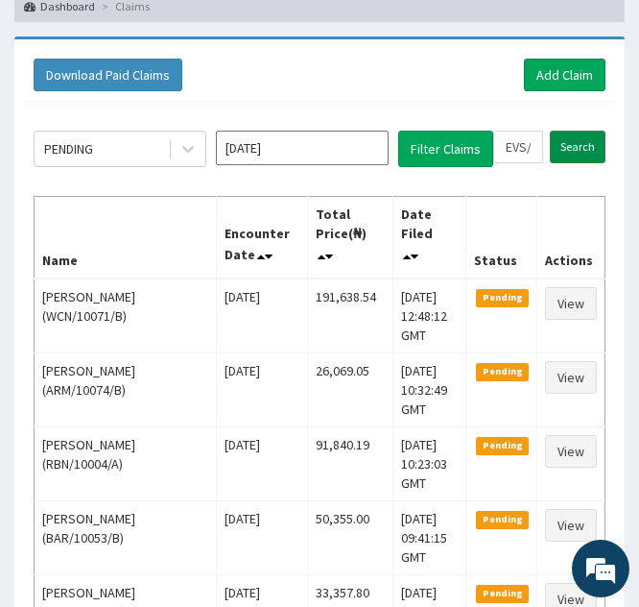
click at [570, 141] on input "Search" at bounding box center [578, 147] width 56 height 33
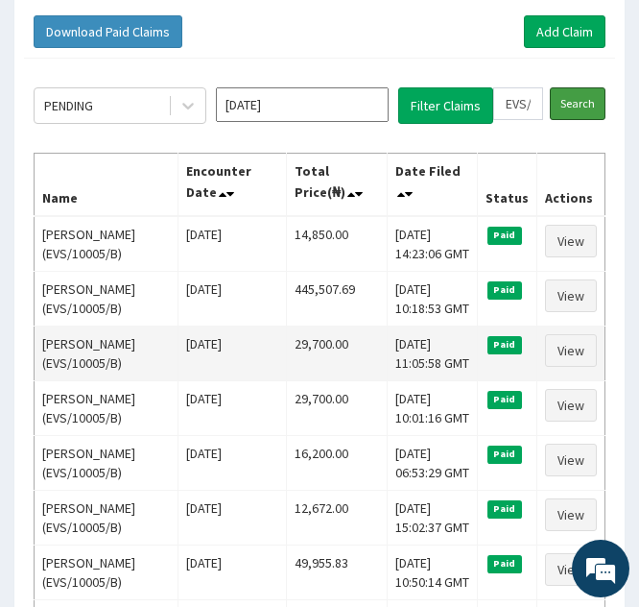
scroll to position [0, 0]
click at [567, 354] on link "View" at bounding box center [571, 350] width 52 height 33
